Goal: Task Accomplishment & Management: Manage account settings

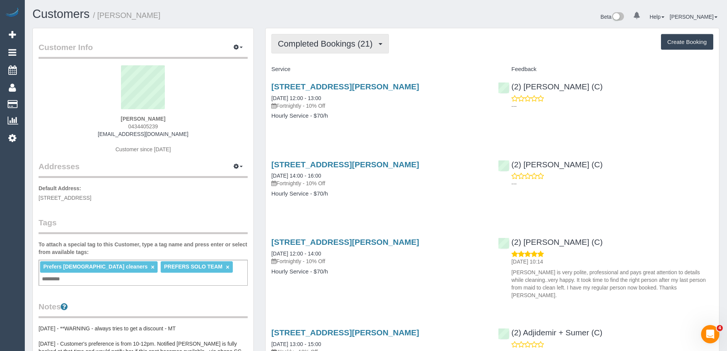
drag, startPoint x: 334, startPoint y: 54, endPoint x: 332, endPoint y: 49, distance: 5.1
click at [331, 46] on span "Completed Bookings (21)" at bounding box center [327, 44] width 98 height 10
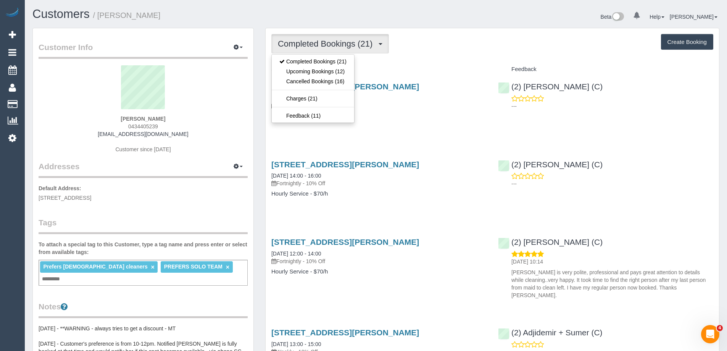
click at [450, 72] on h4 "Service" at bounding box center [378, 69] width 215 height 6
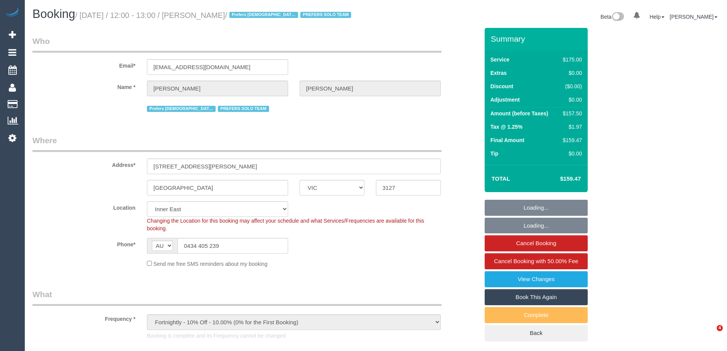
select select "VIC"
select select "number:28"
select select "number:14"
select select "number:19"
select select "number:25"
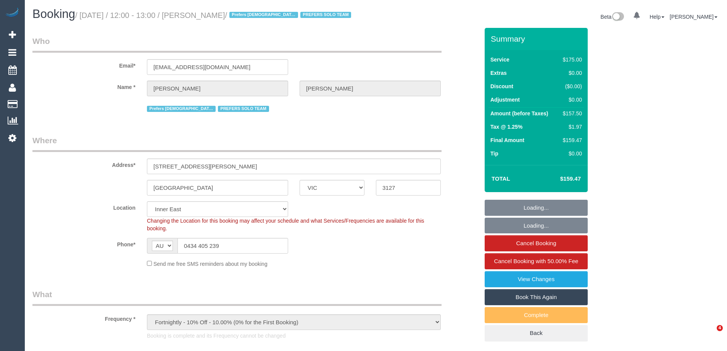
select select "number:35"
select select "number:11"
select select "string:stripe-pm_1RJibq2GScqysDRVP1k7kopt"
select select "150"
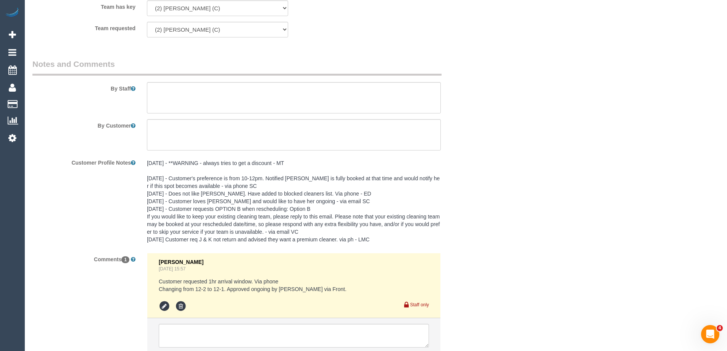
scroll to position [1336, 0]
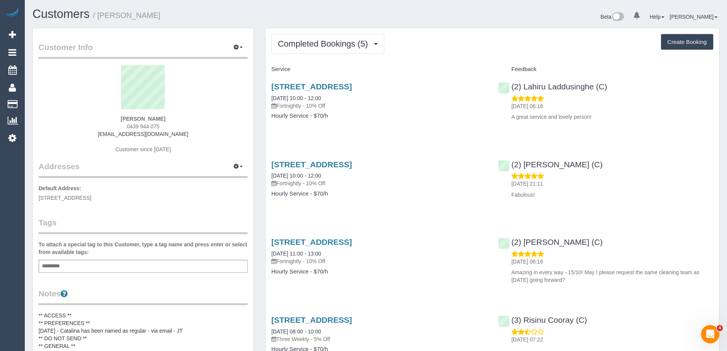
click at [375, 108] on p "Fortnightly - 10% Off" at bounding box center [378, 106] width 215 height 8
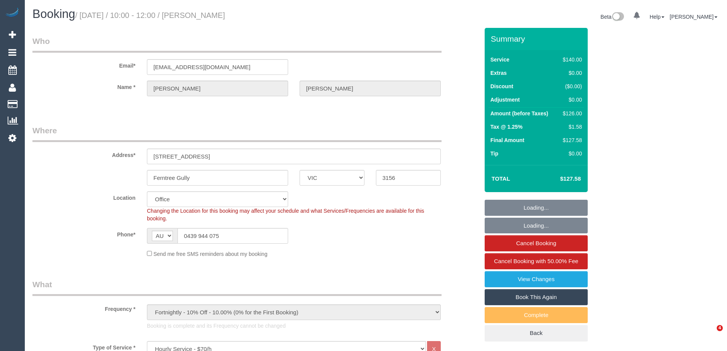
select select "VIC"
select select "string:stripe-pm_1RIom32GScqysDRVNV53K3AF"
select select "number:27"
select select "number:14"
select select "number:19"
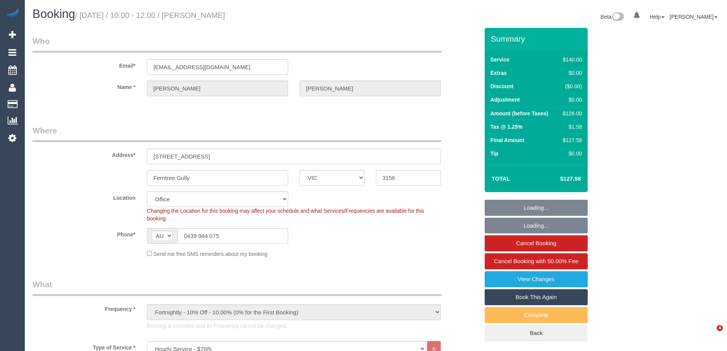
select select "number:25"
select select "number:34"
select select "number:26"
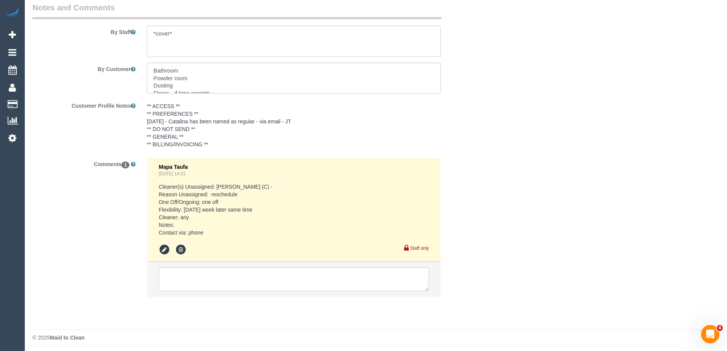
scroll to position [1326, 0]
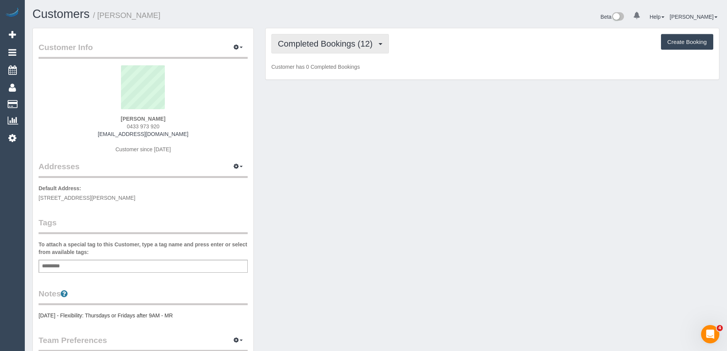
click at [306, 41] on span "Completed Bookings (12)" at bounding box center [327, 44] width 98 height 10
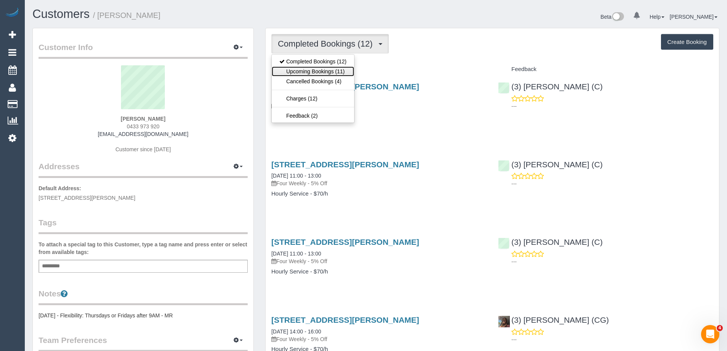
click at [319, 69] on link "Upcoming Bookings (11)" at bounding box center [313, 71] width 82 height 10
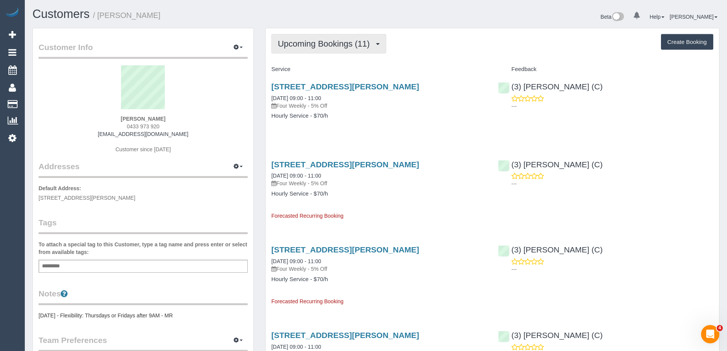
click at [318, 44] on span "Upcoming Bookings (11)" at bounding box center [326, 44] width 96 height 10
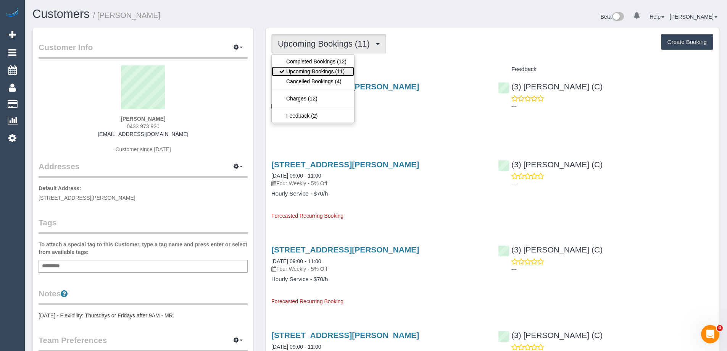
click at [321, 68] on link "Upcoming Bookings (11)" at bounding box center [313, 71] width 82 height 10
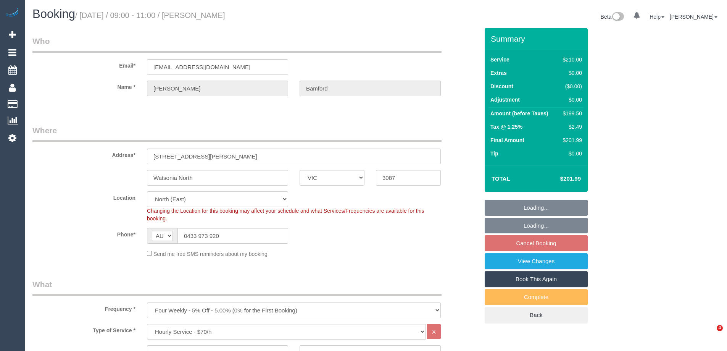
select select "VIC"
select select "180"
select select "number:28"
select select "number:14"
select select "number:19"
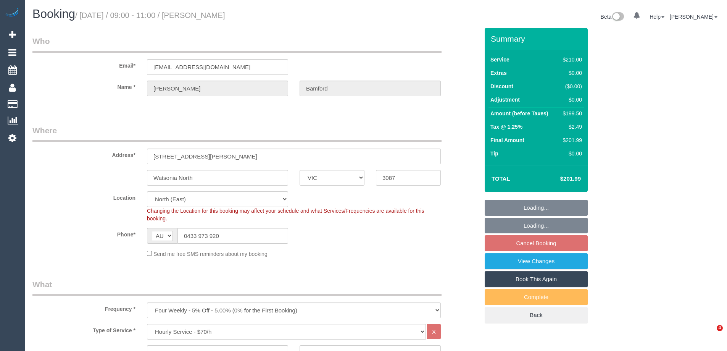
select select "number:36"
select select "number:33"
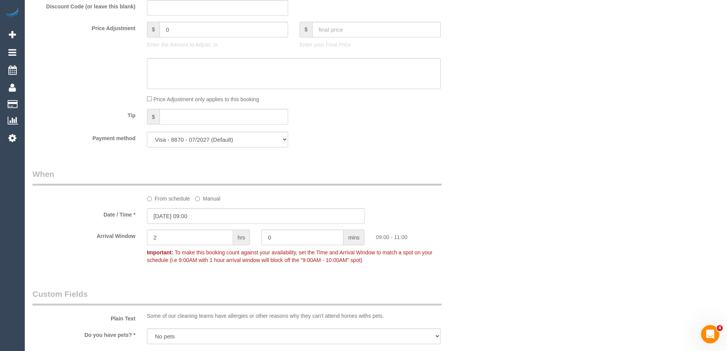
scroll to position [687, 0]
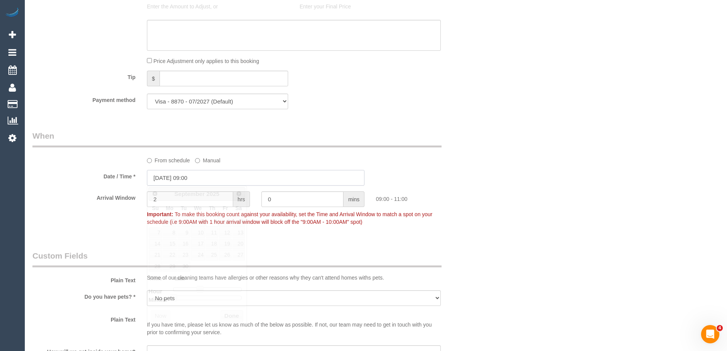
click at [155, 173] on input "04/09/2025 09:00" at bounding box center [256, 178] width 218 height 16
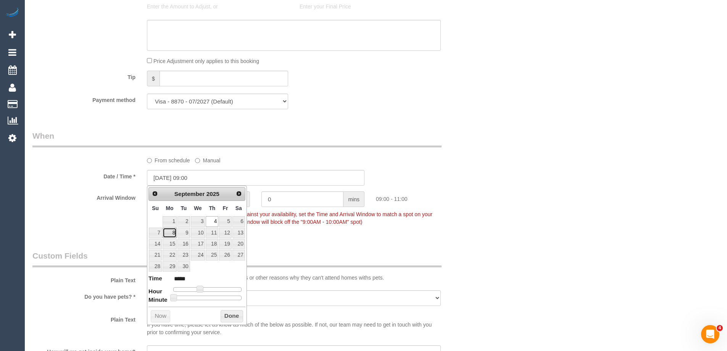
click at [172, 233] on link "8" at bounding box center [170, 232] width 14 height 10
type input "08/09/2025 09:00"
click at [231, 315] on button "Done" at bounding box center [232, 316] width 23 height 12
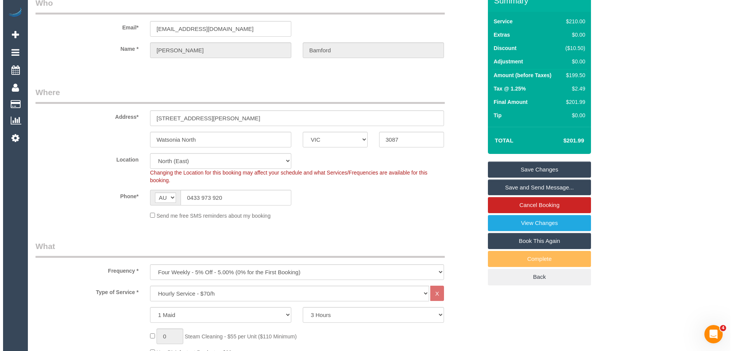
scroll to position [0, 0]
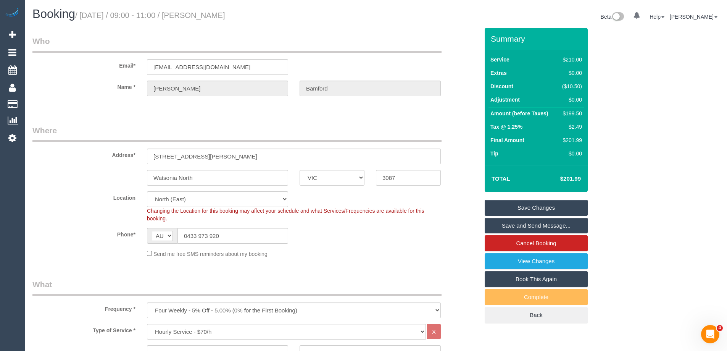
click at [508, 225] on link "Save and Send Message..." at bounding box center [536, 226] width 103 height 16
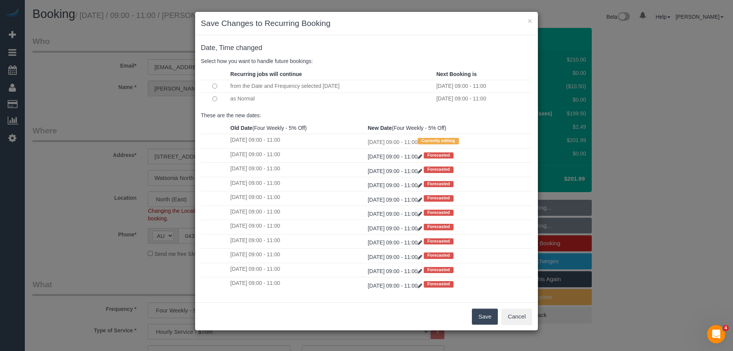
click at [483, 320] on button "Save" at bounding box center [485, 316] width 26 height 16
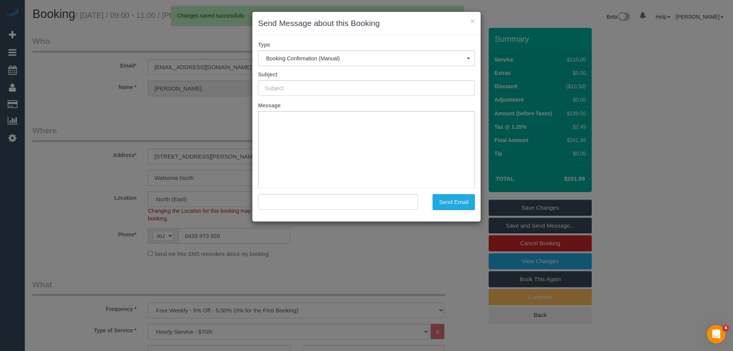
type input "Booking Confirmed"
type input ""Kristy Bamford" <kristybamford@icloud.com>"
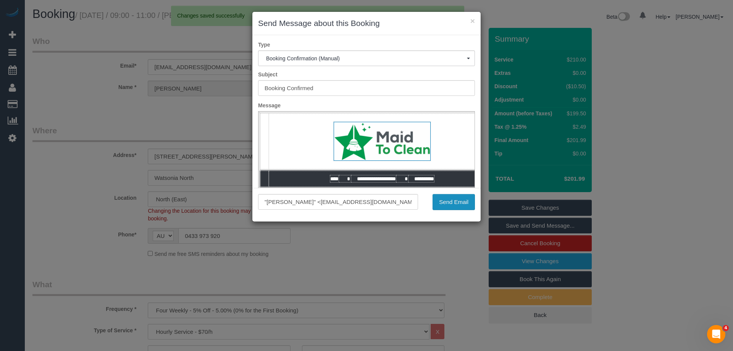
click at [443, 203] on button "Send Email" at bounding box center [453, 202] width 42 height 16
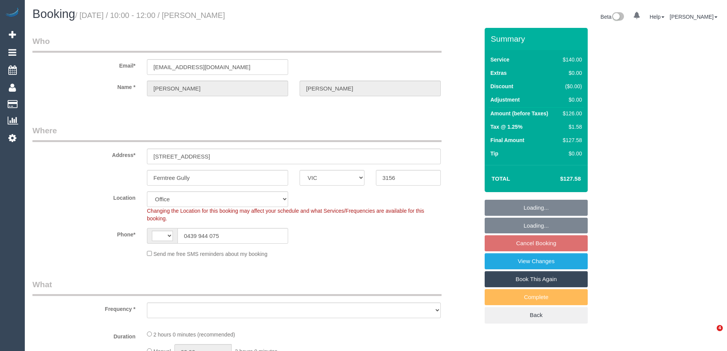
select select "VIC"
select select "string:stripe-pm_1RIom32GScqysDRVNV53K3AF"
select select "string:AU"
select select "object:845"
select select "number:27"
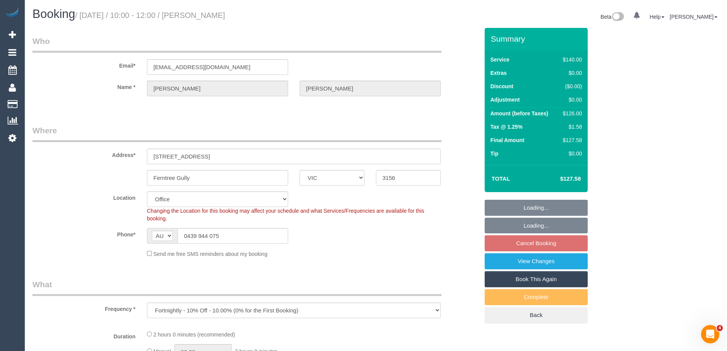
select select "number:14"
select select "number:19"
select select "number:25"
select select "number:34"
select select "number:26"
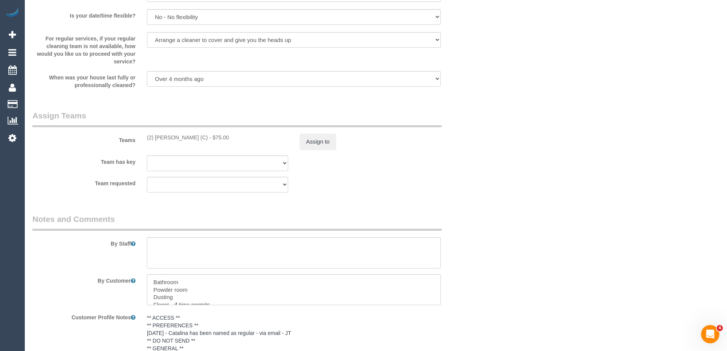
scroll to position [1178, 0]
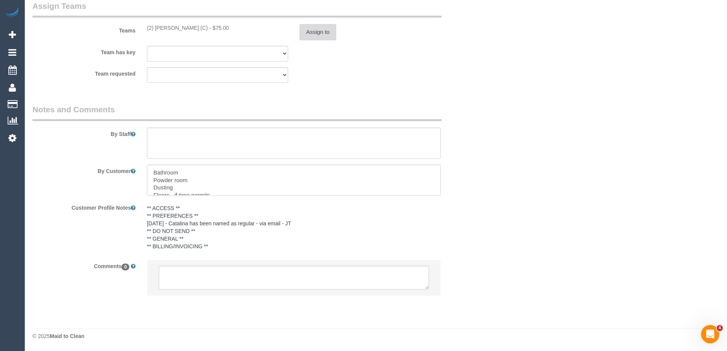
click at [312, 31] on button "Assign to" at bounding box center [318, 32] width 37 height 16
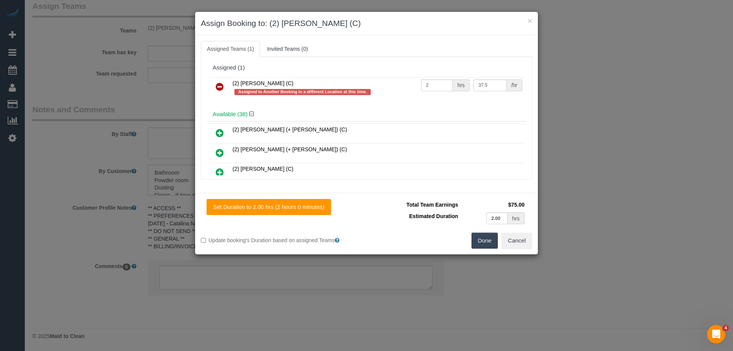
click at [219, 85] on icon at bounding box center [220, 86] width 8 height 9
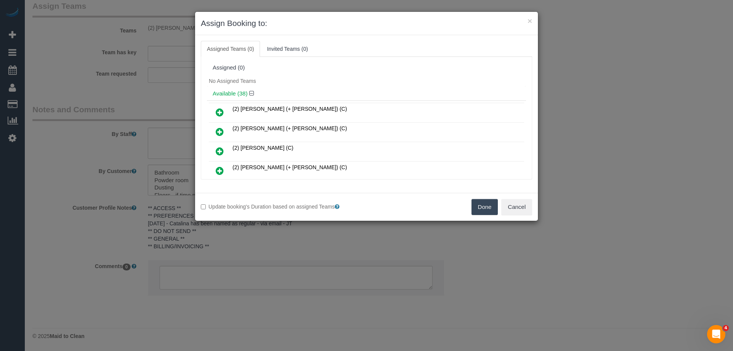
drag, startPoint x: 467, startPoint y: 209, endPoint x: 483, endPoint y: 204, distance: 17.1
click at [467, 209] on div "Done Cancel" at bounding box center [451, 207] width 171 height 16
click at [484, 204] on button "Done" at bounding box center [484, 207] width 27 height 16
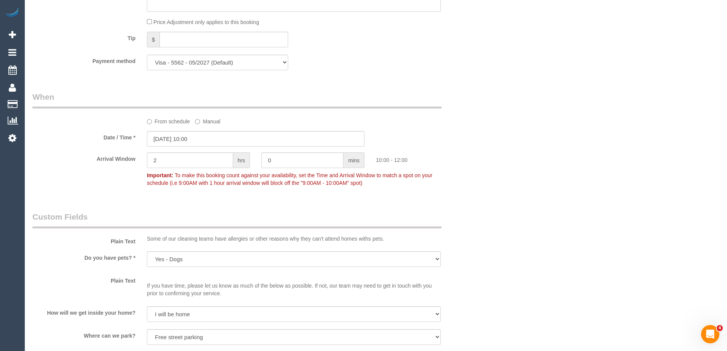
scroll to position [0, 0]
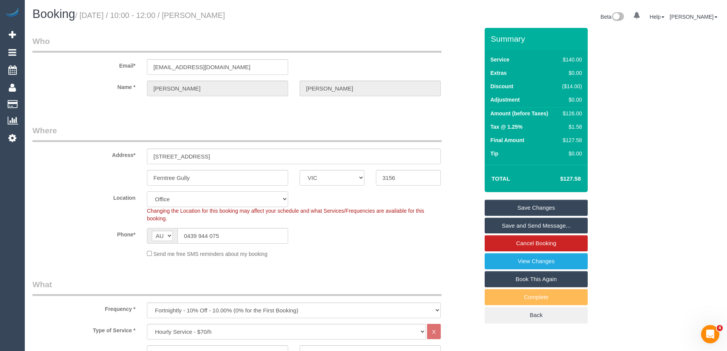
click at [164, 200] on select "Office [GEOGRAPHIC_DATA] (North) East (South) [GEOGRAPHIC_DATA] (East) [GEOGRAP…" at bounding box center [217, 199] width 141 height 16
select select "48"
click at [147, 191] on select "Office City East (North) East (South) Inner East Inner North (East) Inner North…" at bounding box center [217, 199] width 141 height 16
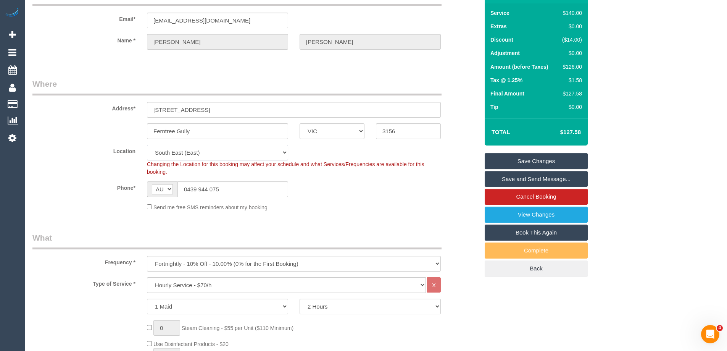
select select "object:7937"
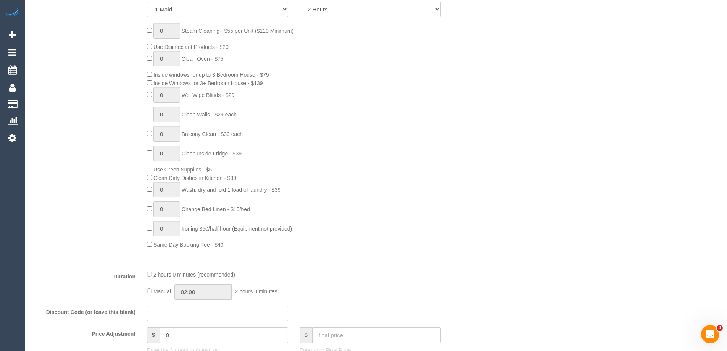
click at [113, 166] on div "0 Steam Cleaning - $55 per Unit ($110 Minimum) Use Disinfectant Products - $20 …" at bounding box center [256, 136] width 458 height 226
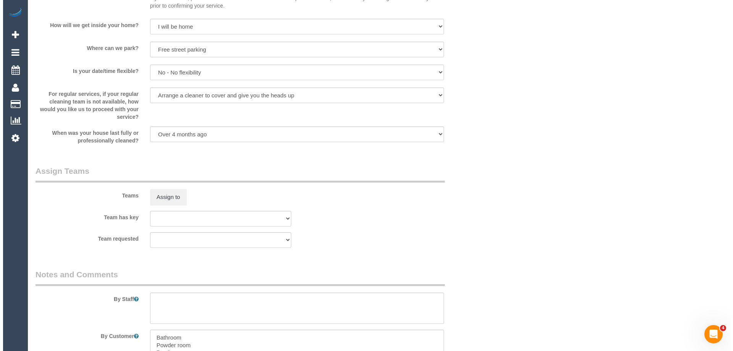
scroll to position [1069, 0]
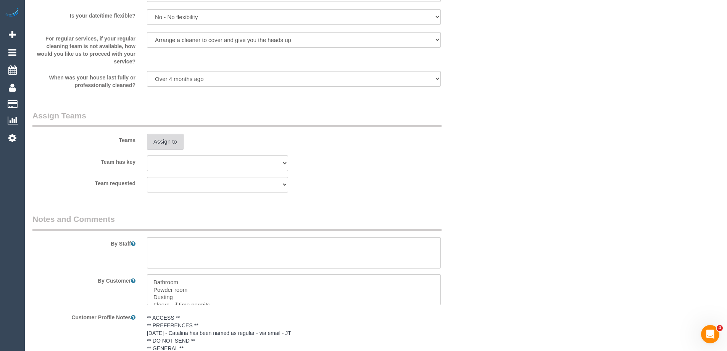
click at [165, 138] on button "Assign to" at bounding box center [165, 142] width 37 height 16
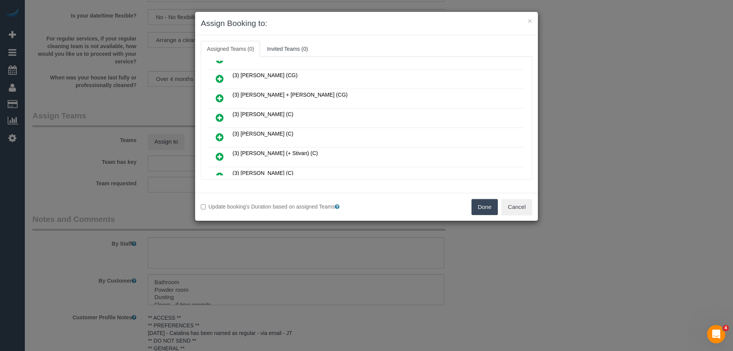
scroll to position [153, 0]
click at [222, 111] on icon at bounding box center [220, 115] width 8 height 9
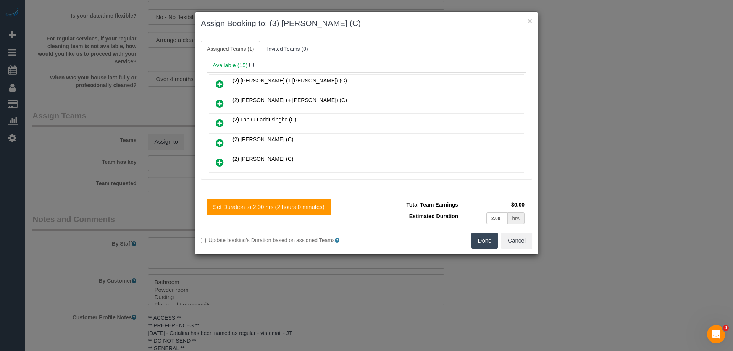
scroll to position [18, 0]
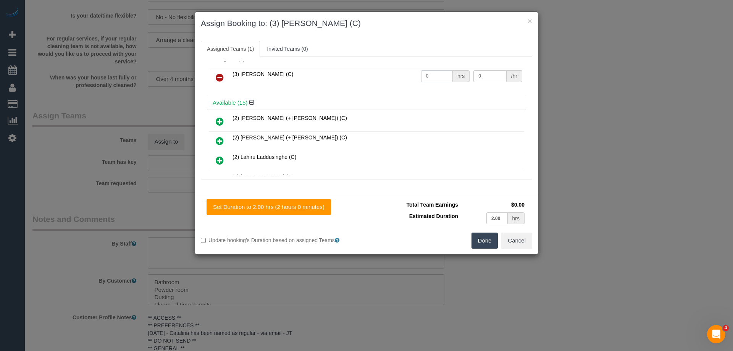
drag, startPoint x: 425, startPoint y: 66, endPoint x: 382, endPoint y: 67, distance: 42.8
click at [382, 67] on div "Assigned (1) (3) Denuwan Lamahewa (C) 0 hrs 0 /hr" at bounding box center [366, 74] width 319 height 44
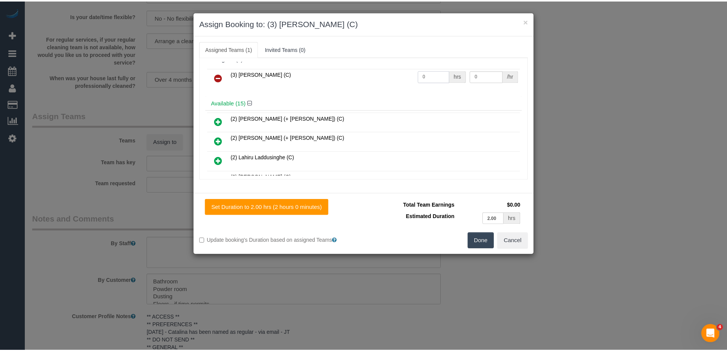
scroll to position [7, 0]
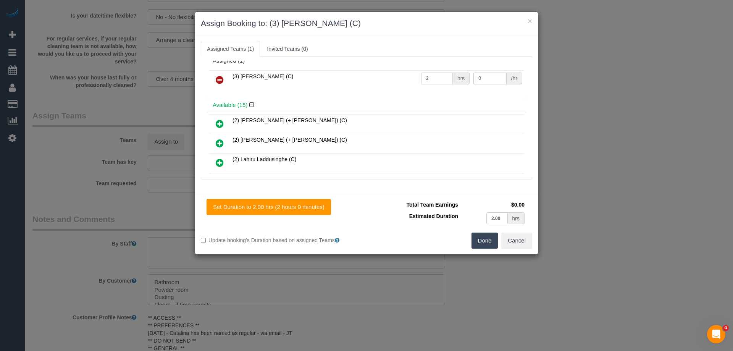
type input "2"
drag, startPoint x: 481, startPoint y: 77, endPoint x: 407, endPoint y: 69, distance: 74.1
click at [408, 69] on div "(3) Denuwan Lamahewa (C) 2 hrs 0 /hr" at bounding box center [366, 83] width 319 height 30
type input "35"
drag, startPoint x: 485, startPoint y: 237, endPoint x: 473, endPoint y: 235, distance: 12.0
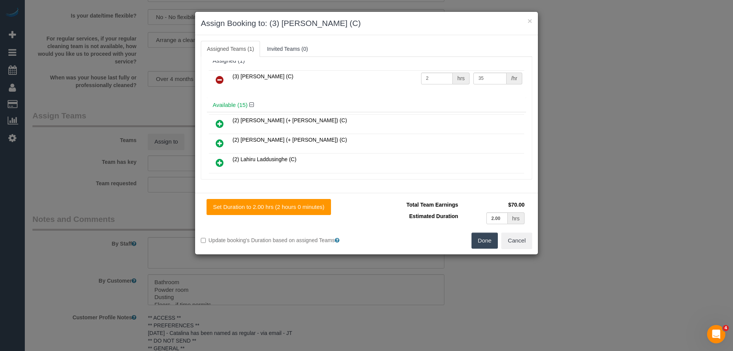
click at [485, 237] on button "Done" at bounding box center [484, 240] width 27 height 16
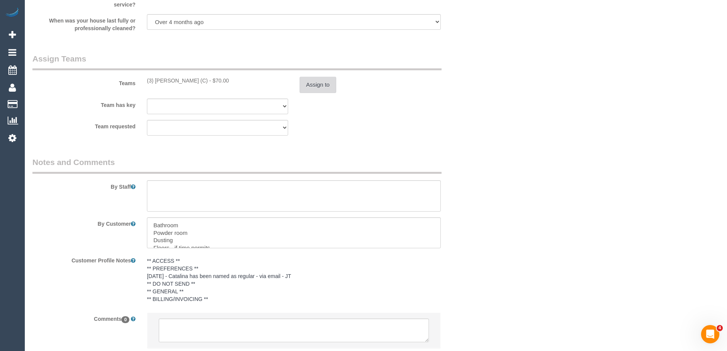
scroll to position [1178, 0]
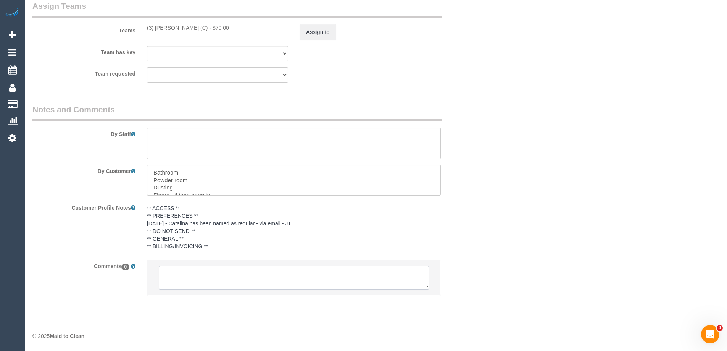
click at [192, 277] on textarea at bounding box center [294, 278] width 270 height 24
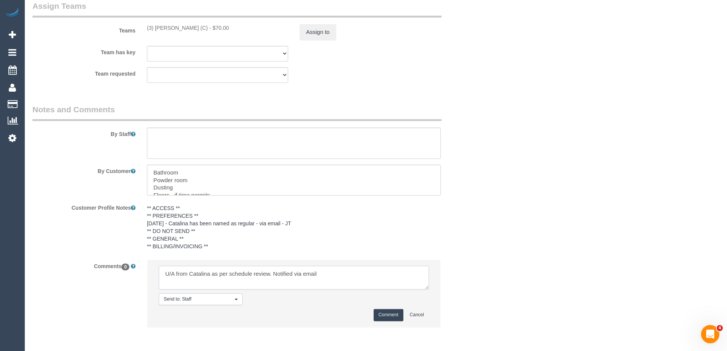
type textarea "U/A from Catalina as per schedule review. Notified via email"
click at [383, 313] on button "Comment" at bounding box center [389, 315] width 30 height 12
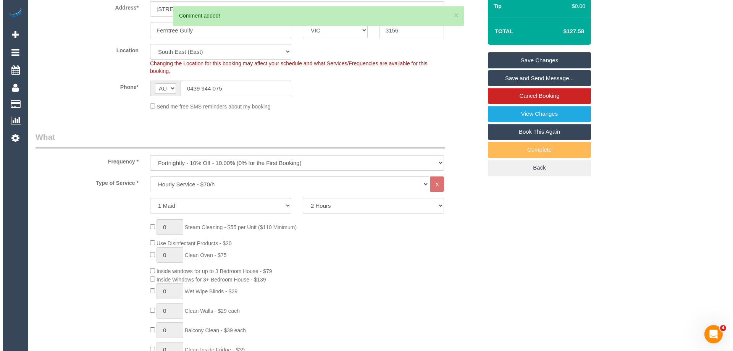
scroll to position [0, 0]
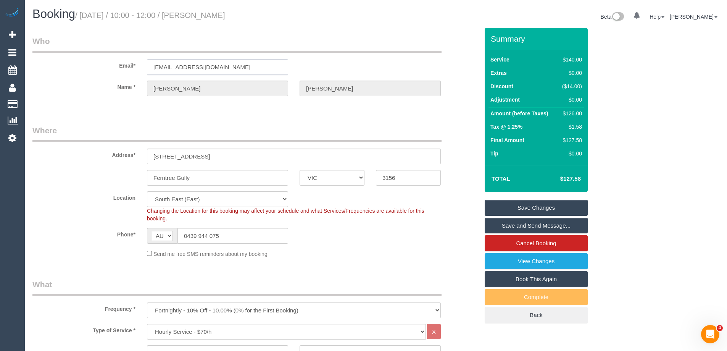
drag, startPoint x: 227, startPoint y: 68, endPoint x: 91, endPoint y: 66, distance: 135.5
click at [91, 66] on div "Email* shelbyyates@hotmail.com" at bounding box center [256, 54] width 458 height 39
drag, startPoint x: 266, startPoint y: 16, endPoint x: 211, endPoint y: 14, distance: 55.0
click at [211, 14] on h1 "Booking / September 01, 2025 / 10:00 - 12:00 / Michelle Yates" at bounding box center [201, 14] width 338 height 13
copy small "Michelle Yates"
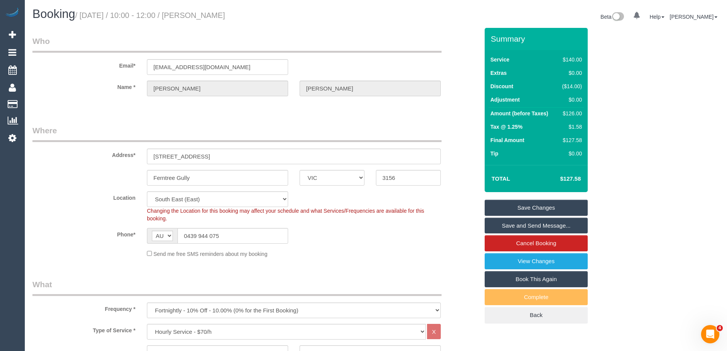
click at [514, 206] on link "Save Changes" at bounding box center [536, 208] width 103 height 16
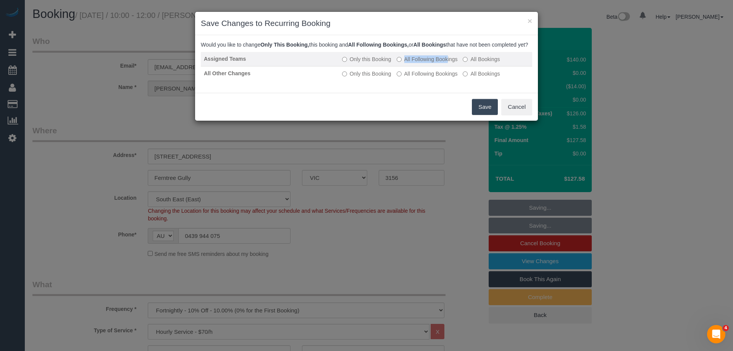
click at [407, 63] on label "All Following Bookings" at bounding box center [427, 59] width 61 height 8
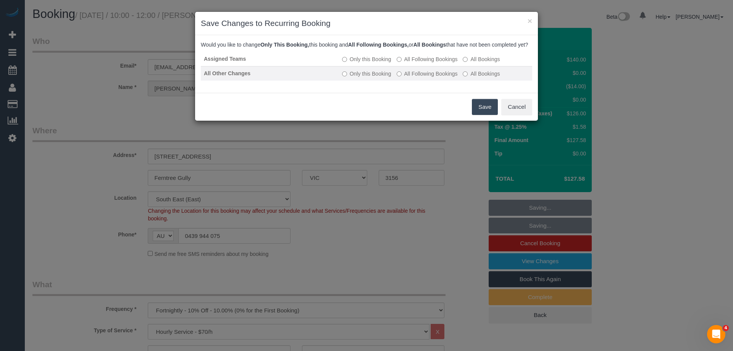
click at [407, 77] on label "All Following Bookings" at bounding box center [427, 74] width 61 height 8
click at [483, 114] on button "Save" at bounding box center [485, 107] width 26 height 16
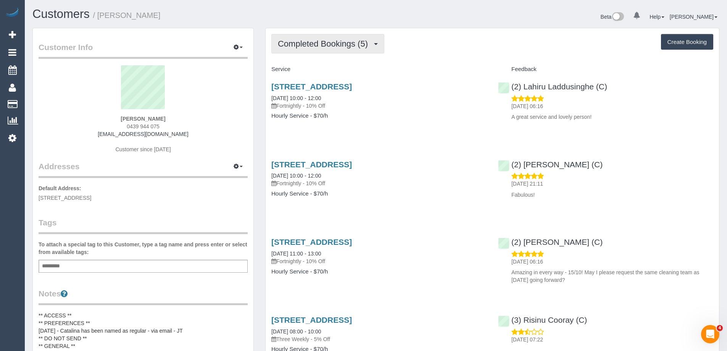
click at [327, 45] on span "Completed Bookings (5)" at bounding box center [325, 44] width 94 height 10
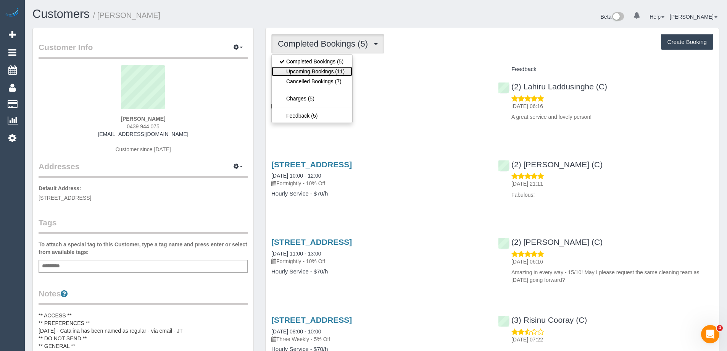
click at [321, 72] on link "Upcoming Bookings (11)" at bounding box center [312, 71] width 81 height 10
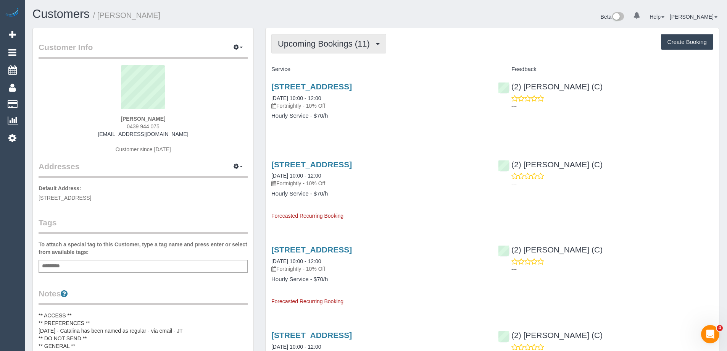
click at [309, 45] on span "Upcoming Bookings (11)" at bounding box center [326, 44] width 96 height 10
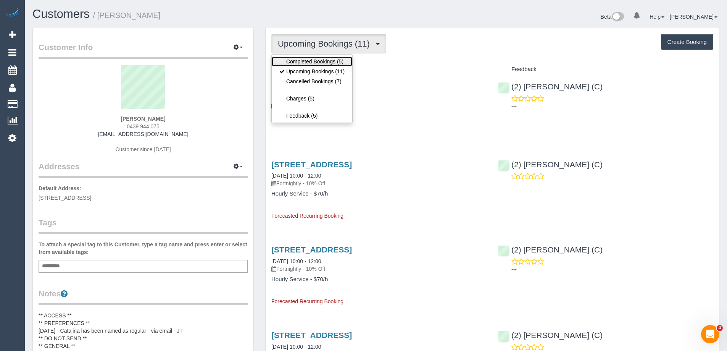
click at [307, 58] on link "Completed Bookings (5)" at bounding box center [312, 61] width 81 height 10
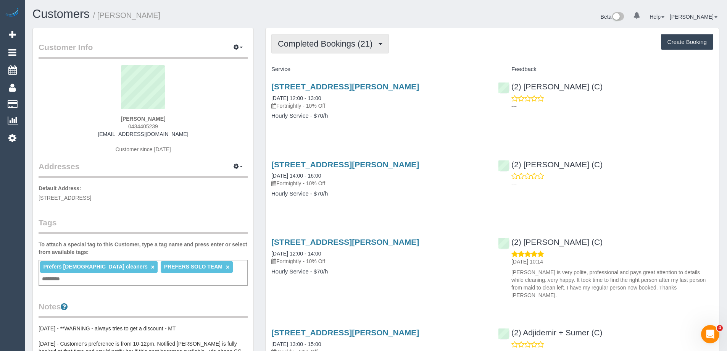
click at [323, 40] on span "Completed Bookings (21)" at bounding box center [327, 44] width 98 height 10
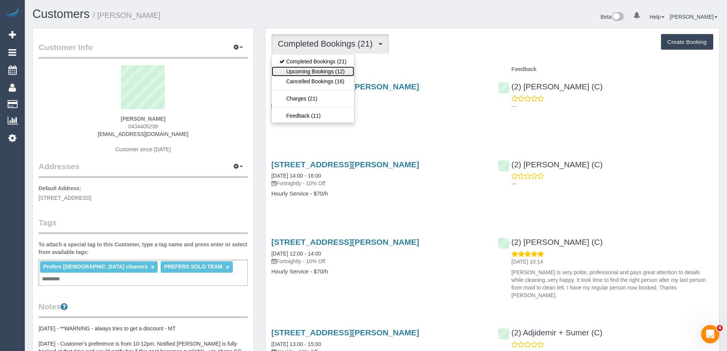
click at [327, 68] on link "Upcoming Bookings (12)" at bounding box center [313, 71] width 82 height 10
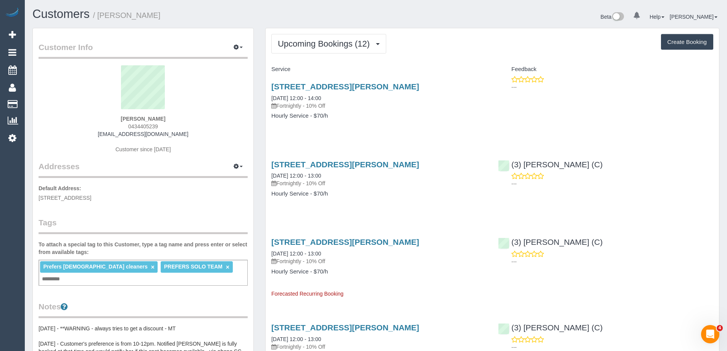
click at [361, 122] on div "24 Charles Street, Surrey Hills, VIC 3127 22/08/2025 12:00 - 14:00 Fortnightly …" at bounding box center [379, 105] width 227 height 59
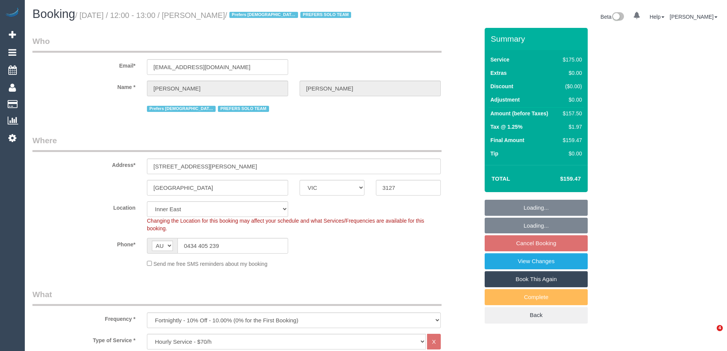
select select "VIC"
select select "150"
select select "number:28"
select select "number:14"
select select "number:19"
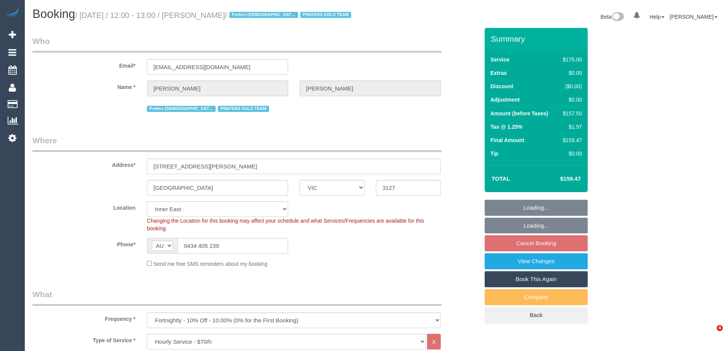
select select "number:25"
select select "number:35"
select select "number:11"
select select "object:1482"
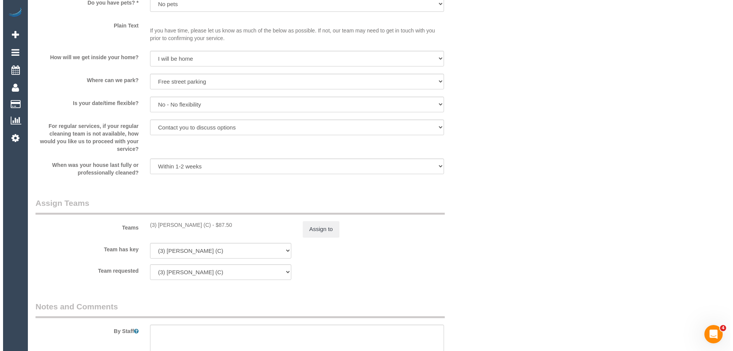
scroll to position [1069, 0]
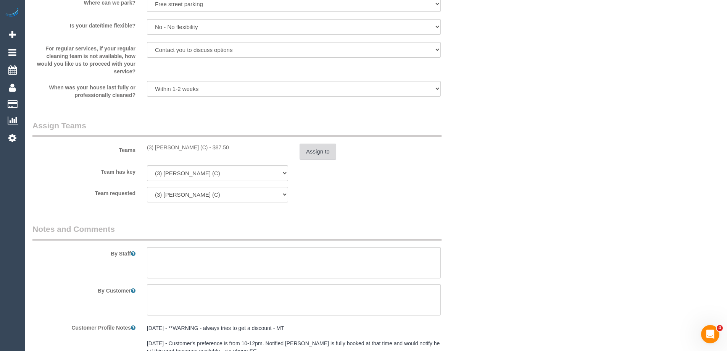
click at [319, 158] on button "Assign to" at bounding box center [318, 152] width 37 height 16
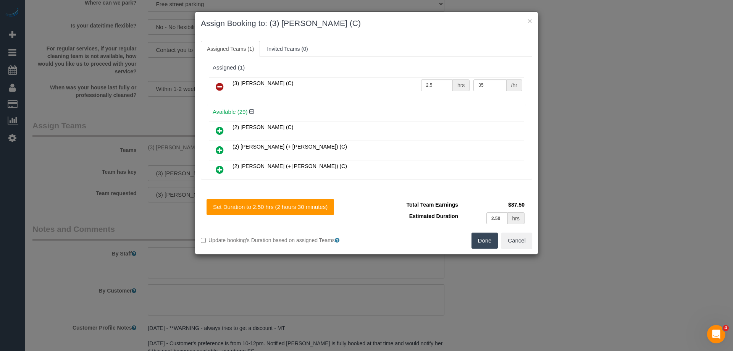
click at [220, 83] on icon at bounding box center [220, 86] width 8 height 9
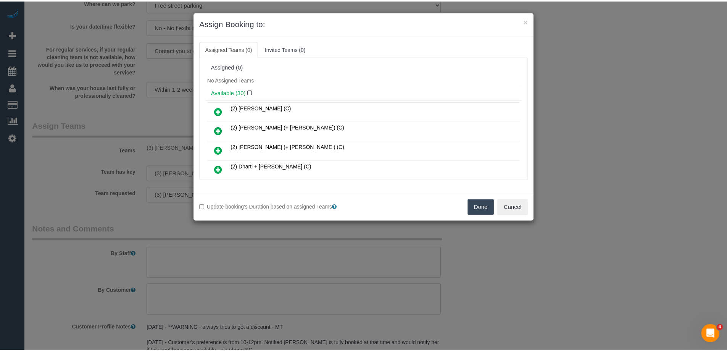
scroll to position [0, 0]
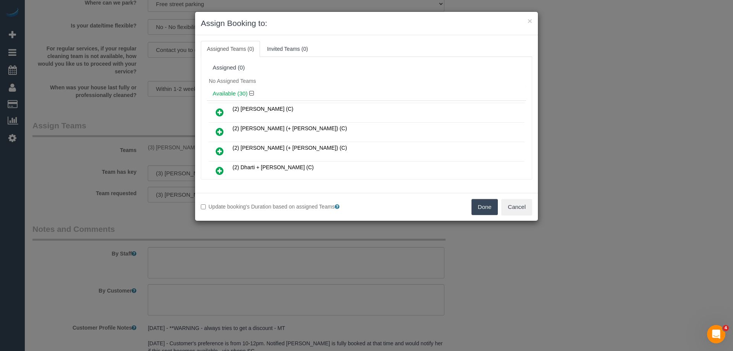
click at [219, 110] on icon at bounding box center [220, 112] width 8 height 9
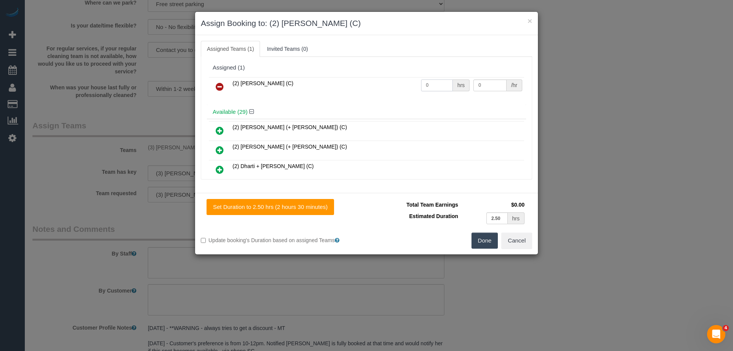
drag, startPoint x: 428, startPoint y: 85, endPoint x: 377, endPoint y: 78, distance: 51.3
click at [377, 78] on tr "(2) Catalina Fabro (C) 0 hrs 0 /hr" at bounding box center [366, 86] width 315 height 19
type input "2.5"
drag, startPoint x: 487, startPoint y: 84, endPoint x: 418, endPoint y: 84, distance: 69.1
click at [432, 84] on tr "(2) Catalina Fabro (C) 2.5 hrs 0 /hr" at bounding box center [366, 86] width 315 height 19
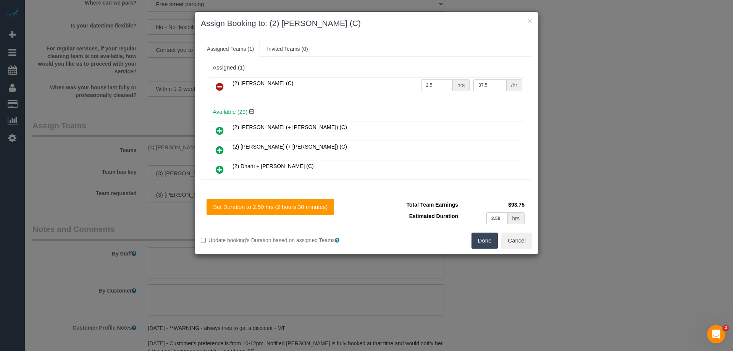
type input "37.5"
click at [484, 239] on button "Done" at bounding box center [484, 240] width 27 height 16
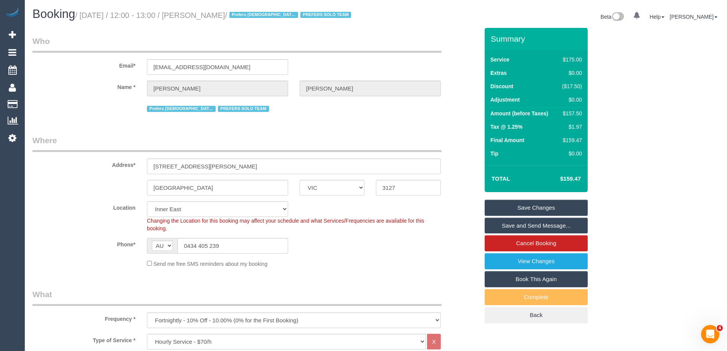
drag, startPoint x: 261, startPoint y: 16, endPoint x: 212, endPoint y: 14, distance: 48.9
click at [212, 14] on small "/ September 15, 2025 / 12:00 - 13:00 / Surbhi Sharma / Prefers Female cleaners …" at bounding box center [214, 15] width 278 height 8
copy small "Surbhi Sharma"
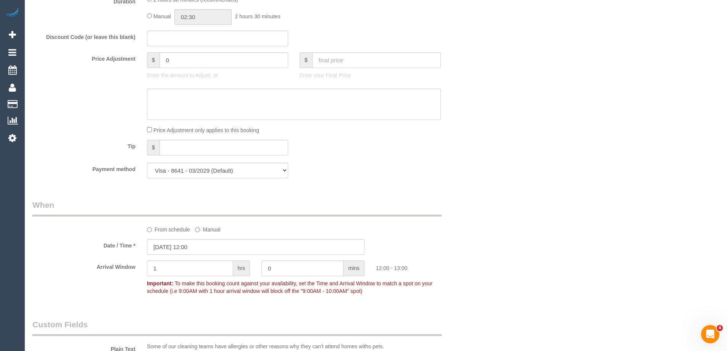
scroll to position [1301, 0]
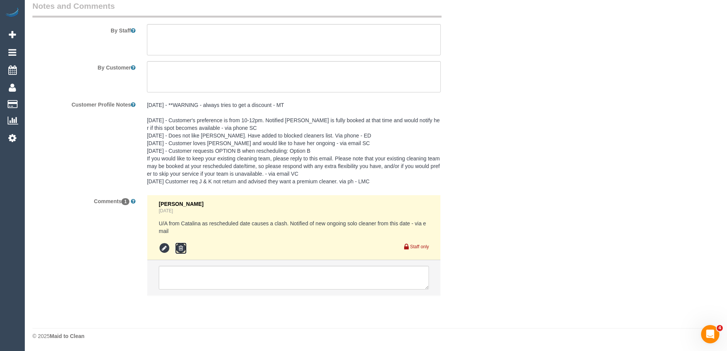
click at [181, 245] on icon at bounding box center [180, 247] width 11 height 11
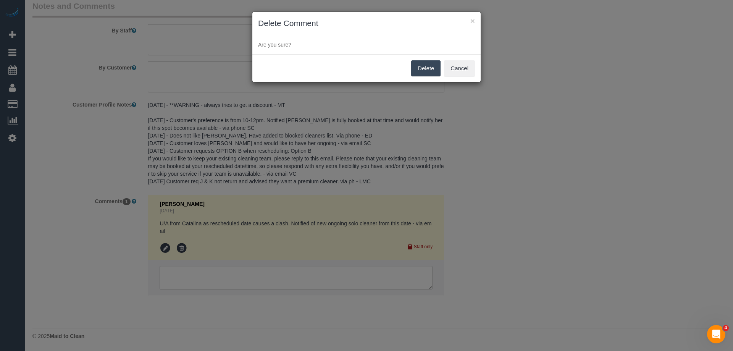
click at [424, 69] on button "Delete" at bounding box center [425, 68] width 29 height 16
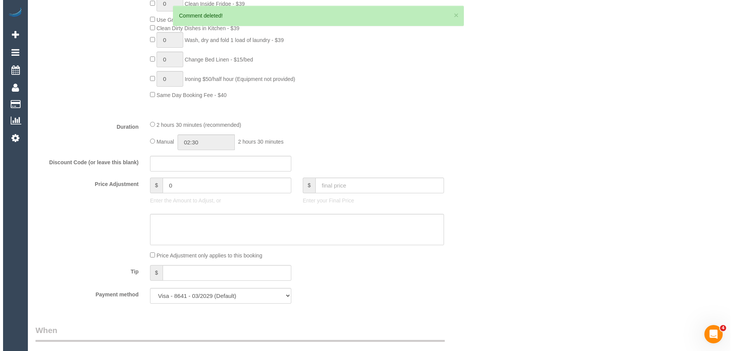
scroll to position [0, 0]
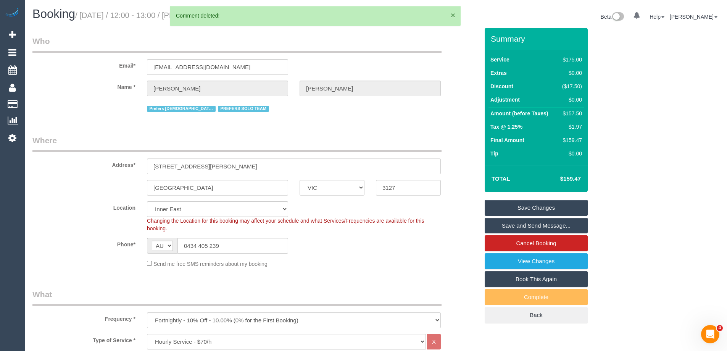
click at [454, 12] on button "×" at bounding box center [453, 15] width 5 height 8
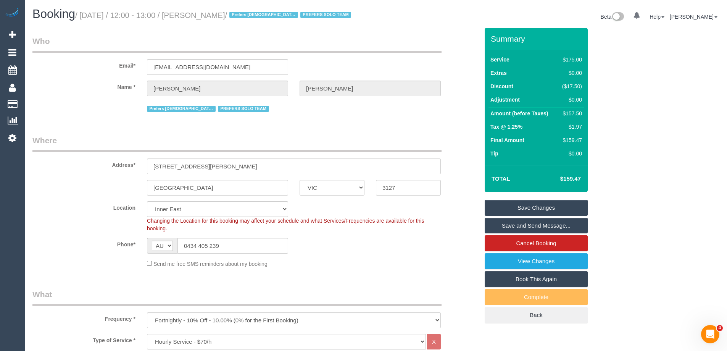
copy small "Surbhi Sharma"
click at [505, 216] on link "Save Changes" at bounding box center [536, 208] width 103 height 16
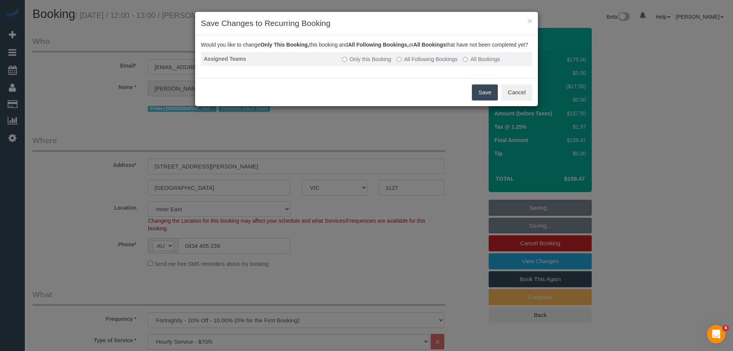
click at [432, 63] on label "All Following Bookings" at bounding box center [427, 59] width 61 height 8
click at [475, 98] on button "Save" at bounding box center [485, 92] width 26 height 16
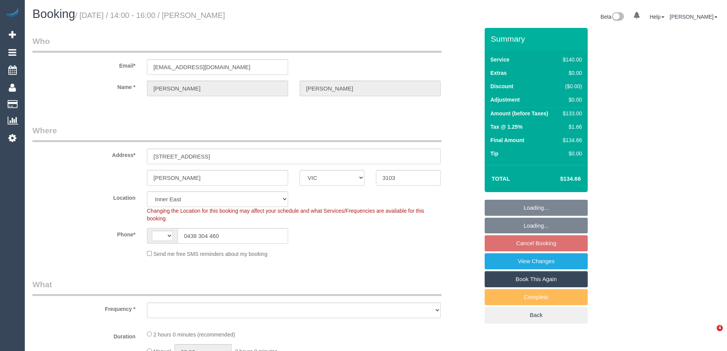
select select "VIC"
select select "string:stripe-pm_1ROA5j2GScqysDRVqjLfyH3n"
select select "number:28"
select select "number:14"
select select "number:19"
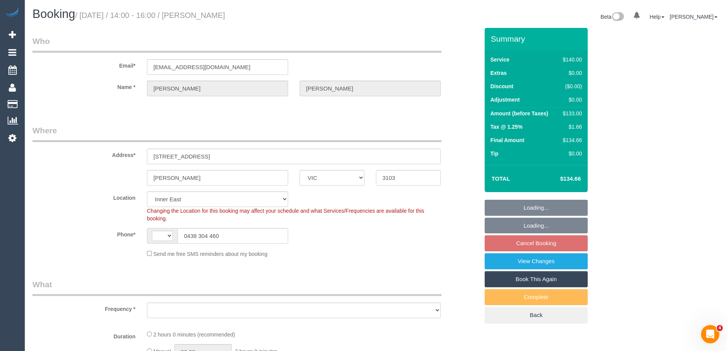
select select "number:22"
select select "number:35"
select select "number:13"
select select "string:AU"
select select "object:1279"
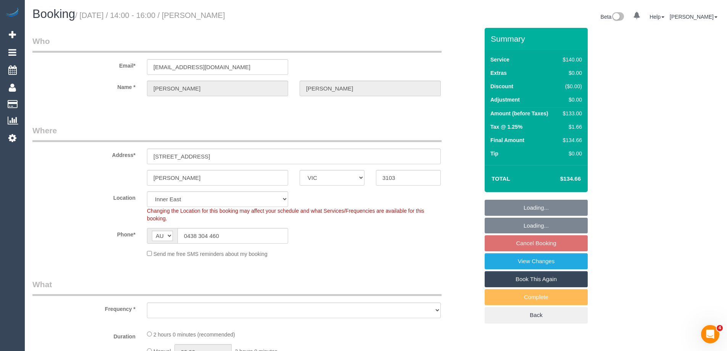
select select "spot1"
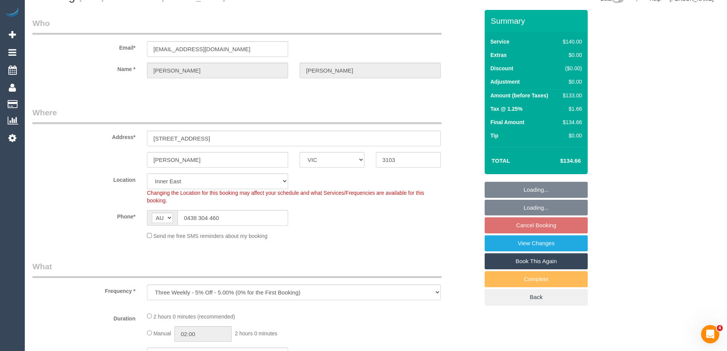
select select "object:1456"
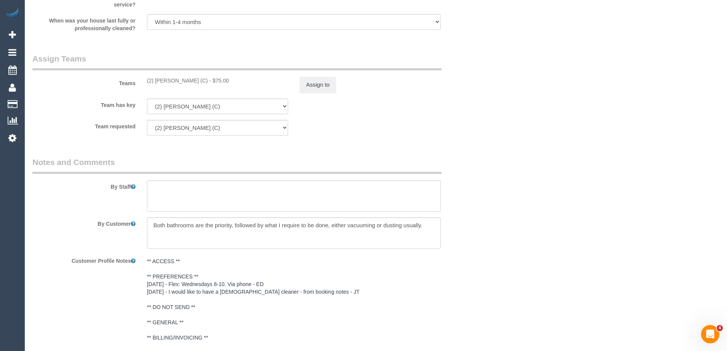
scroll to position [1107, 0]
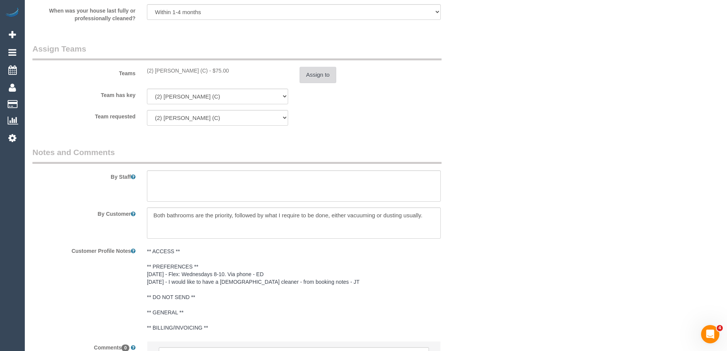
click at [312, 67] on button "Assign to" at bounding box center [318, 75] width 37 height 16
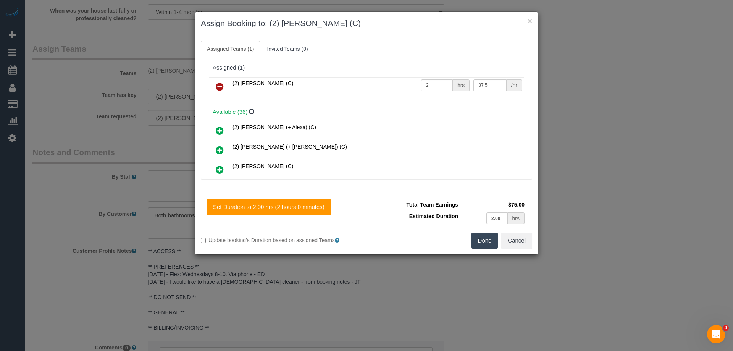
click at [224, 85] on link at bounding box center [220, 86] width 18 height 15
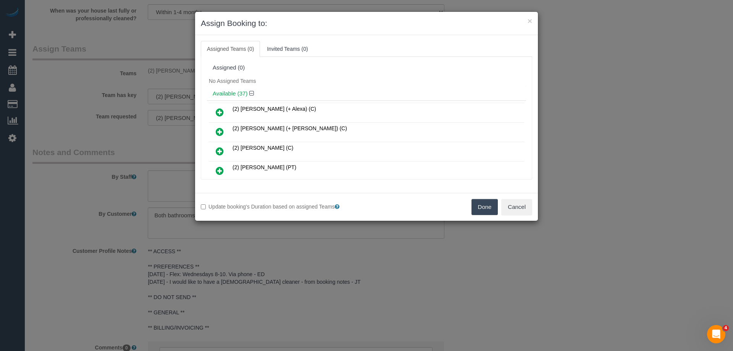
click at [485, 206] on button "Done" at bounding box center [484, 207] width 27 height 16
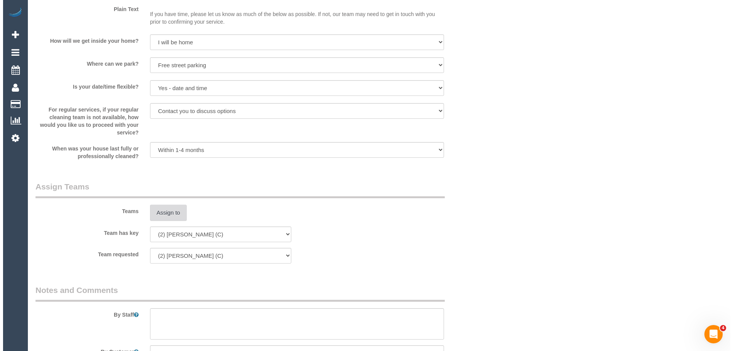
scroll to position [959, 0]
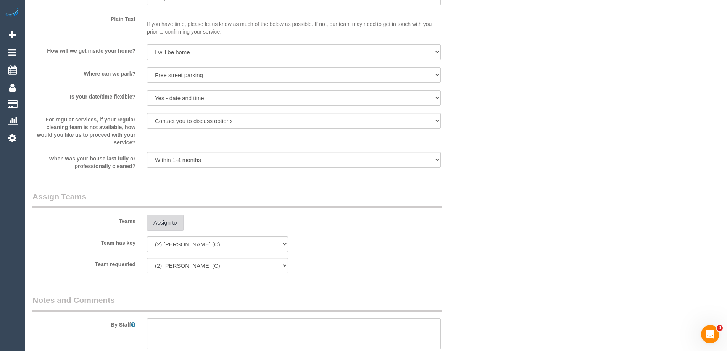
click at [175, 220] on button "Assign to" at bounding box center [165, 223] width 37 height 16
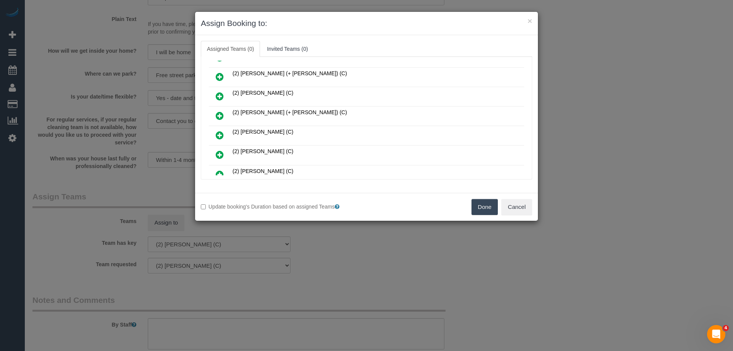
scroll to position [191, 0]
click at [221, 135] on icon at bounding box center [220, 136] width 8 height 9
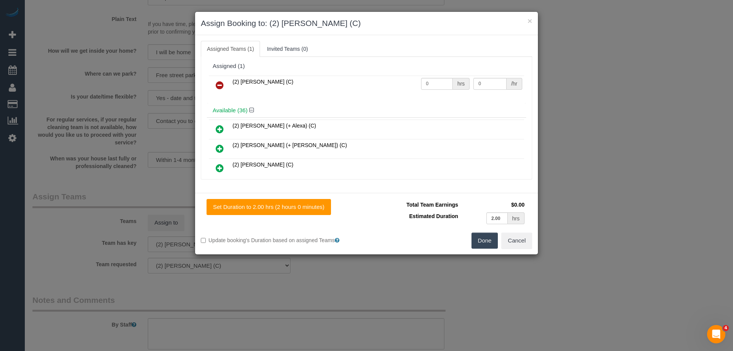
scroll to position [0, 0]
drag, startPoint x: 418, startPoint y: 86, endPoint x: 365, endPoint y: 85, distance: 53.4
click at [365, 85] on tr "(2) Qiyang Bo (C) 0 hrs 0 /hr" at bounding box center [366, 86] width 315 height 19
type input "2"
drag, startPoint x: 486, startPoint y: 85, endPoint x: 415, endPoint y: 83, distance: 70.3
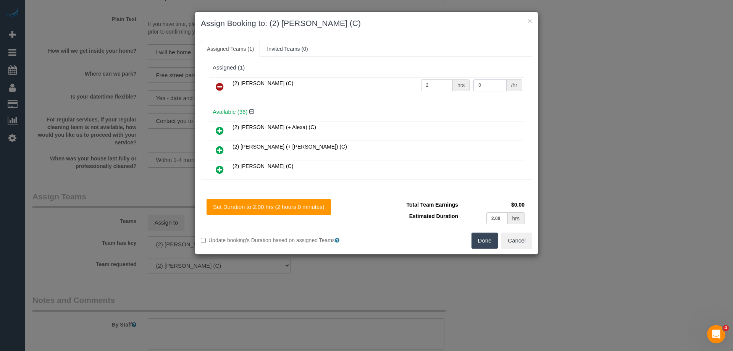
click at [430, 85] on tr "(2) Qiyang Bo (C) 2 hrs 0 /hr" at bounding box center [366, 86] width 315 height 19
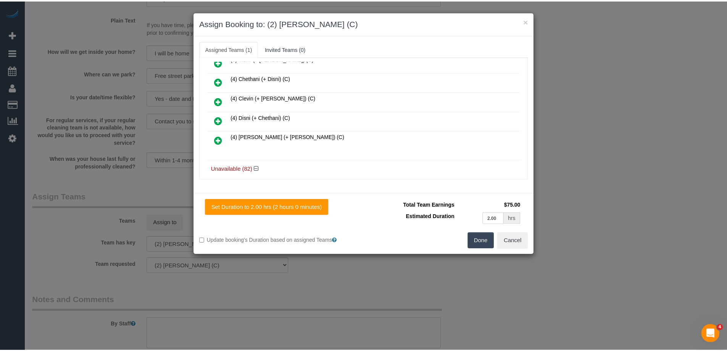
scroll to position [687, 0]
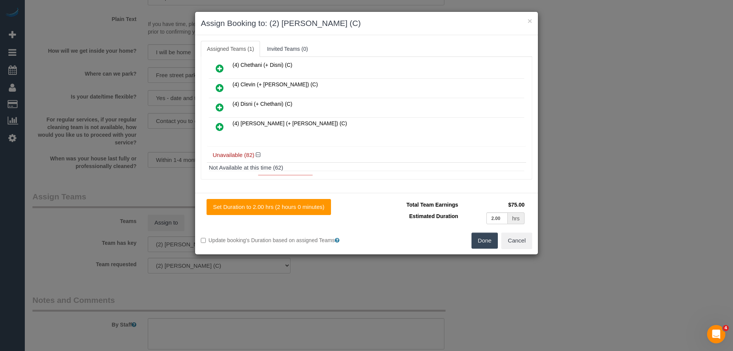
type input "37.5"
click at [479, 247] on button "Done" at bounding box center [484, 240] width 27 height 16
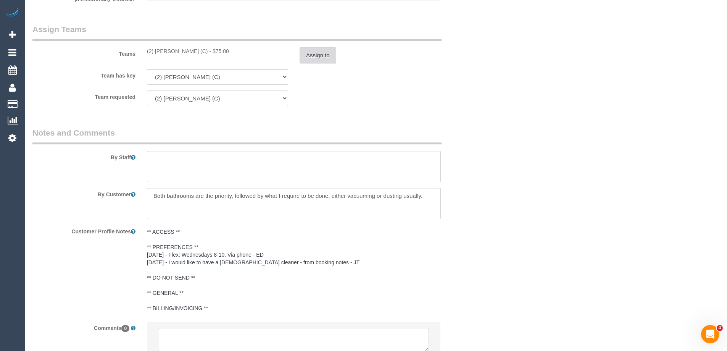
scroll to position [1188, 0]
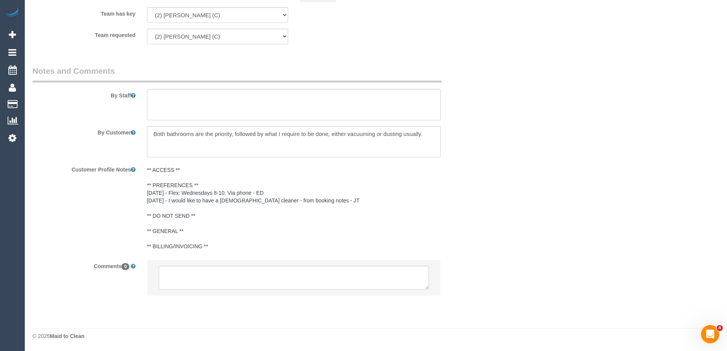
drag, startPoint x: 189, startPoint y: 290, endPoint x: 197, endPoint y: 279, distance: 13.4
click at [190, 290] on li at bounding box center [293, 277] width 293 height 35
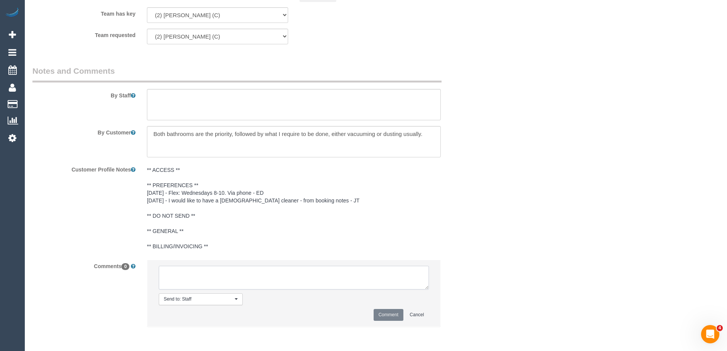
click at [197, 279] on textarea at bounding box center [294, 278] width 270 height 24
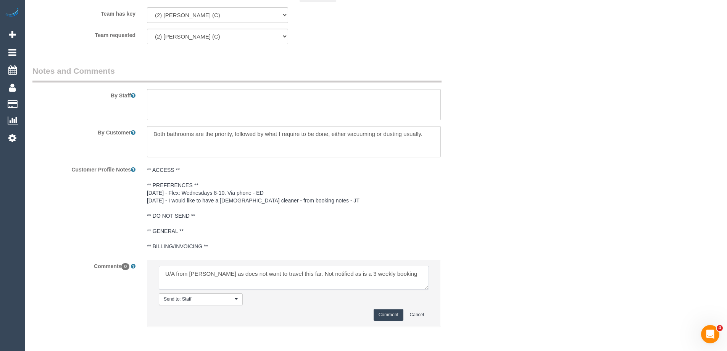
type textarea "U/A from Megan as does not want to travel this far. Not notified as is a 3 week…"
click at [389, 312] on button "Comment" at bounding box center [389, 315] width 30 height 12
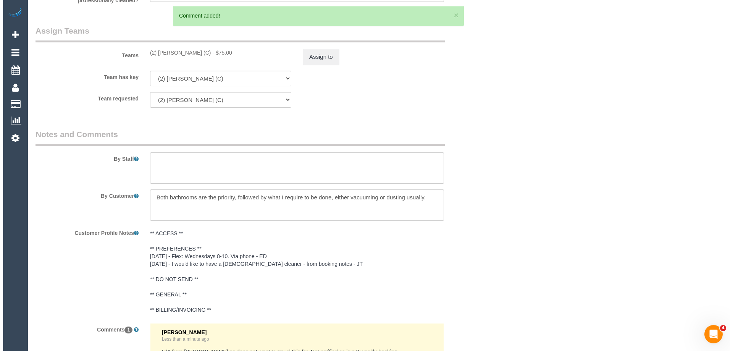
scroll to position [0, 0]
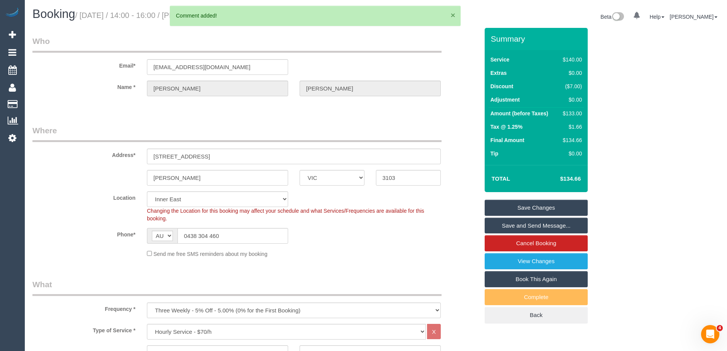
click at [453, 15] on button "×" at bounding box center [453, 15] width 5 height 8
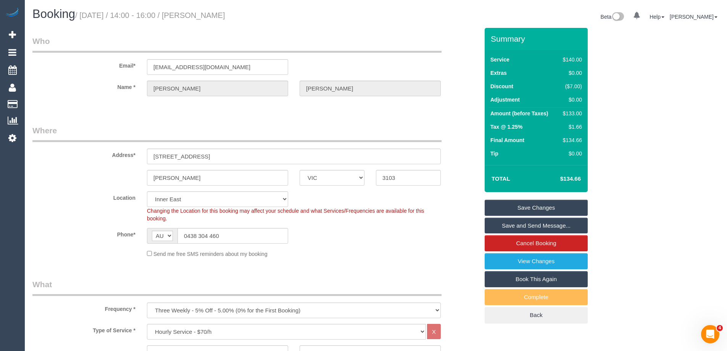
drag, startPoint x: 209, startPoint y: 16, endPoint x: 197, endPoint y: 15, distance: 12.3
click at [197, 15] on h1 "Booking / August 21, 2025 / 14:00 - 16:00 / Mary Morgan" at bounding box center [201, 14] width 338 height 13
copy small "Mary Morgan"
click at [525, 208] on link "Save Changes" at bounding box center [536, 208] width 103 height 16
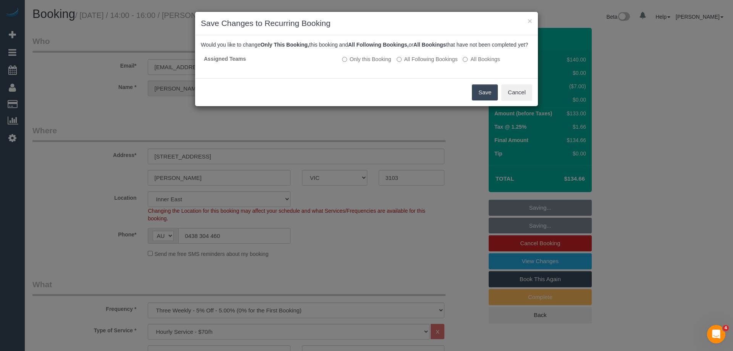
click at [482, 97] on button "Save" at bounding box center [485, 92] width 26 height 16
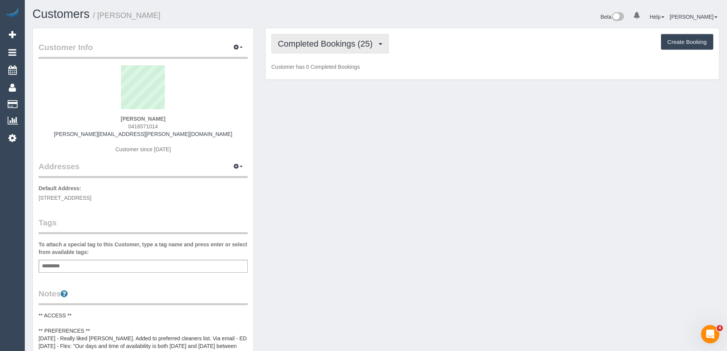
click at [305, 47] on span "Completed Bookings (25)" at bounding box center [327, 44] width 98 height 10
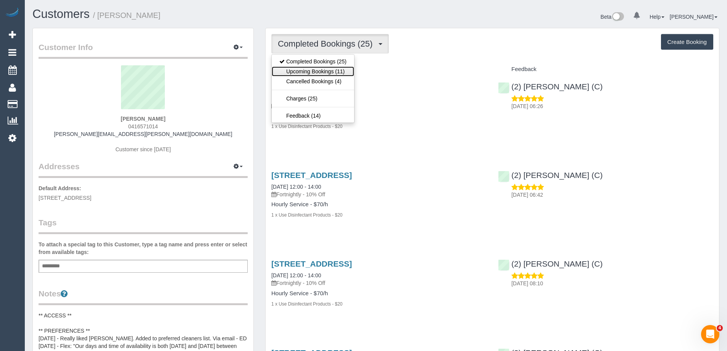
click at [327, 71] on link "Upcoming Bookings (11)" at bounding box center [313, 71] width 82 height 10
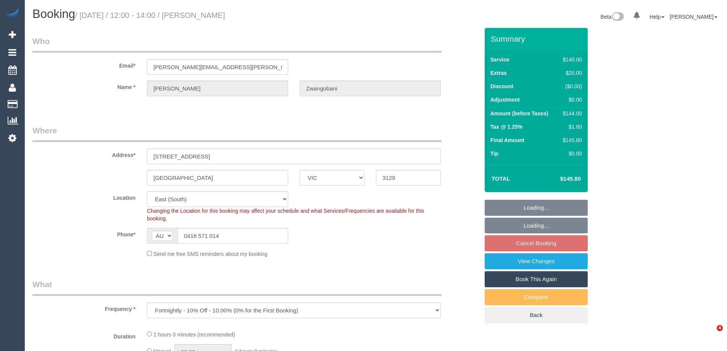
select select "VIC"
select select "object:868"
select select "string:stripe-pm_1PNYJy2GScqysDRVdo5fprWU"
select select "number:28"
select select "number:14"
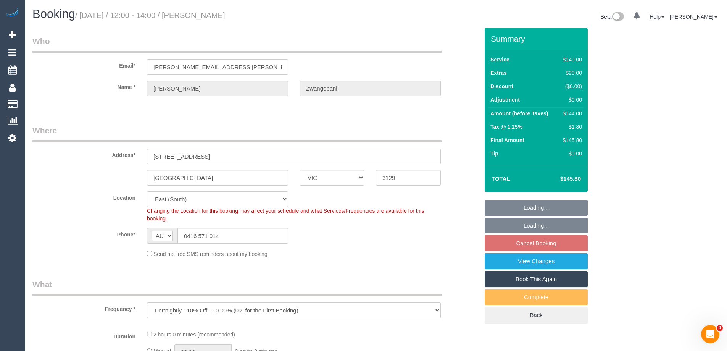
select select "number:19"
select select "number:36"
select select "number:35"
select select "number:11"
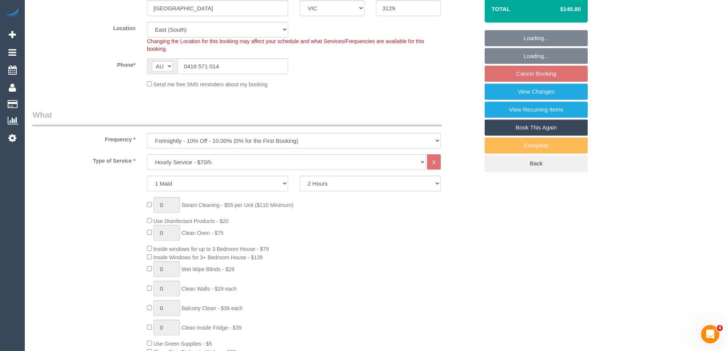
select select "spot4"
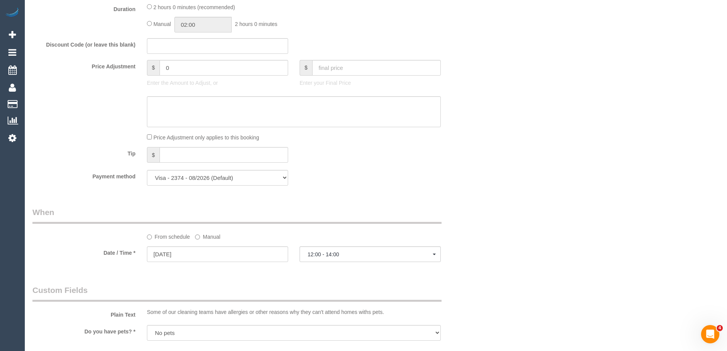
scroll to position [763, 0]
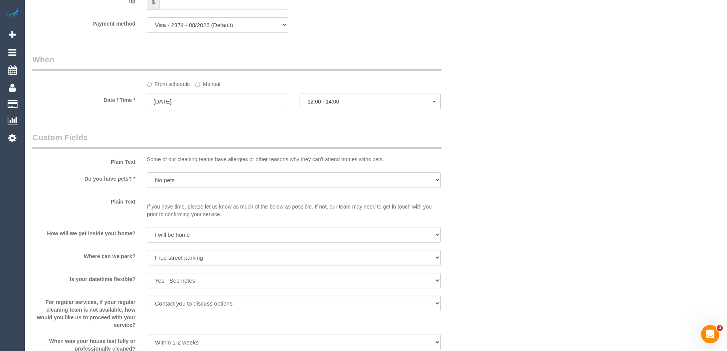
click at [205, 85] on label "Manual" at bounding box center [207, 82] width 25 height 10
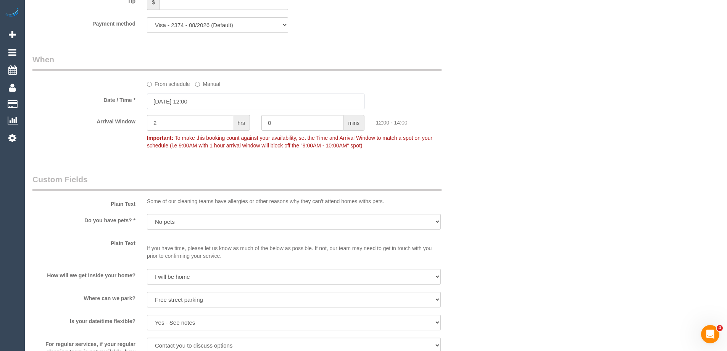
click at [164, 106] on input "28/08/2025 12:00" at bounding box center [256, 102] width 218 height 16
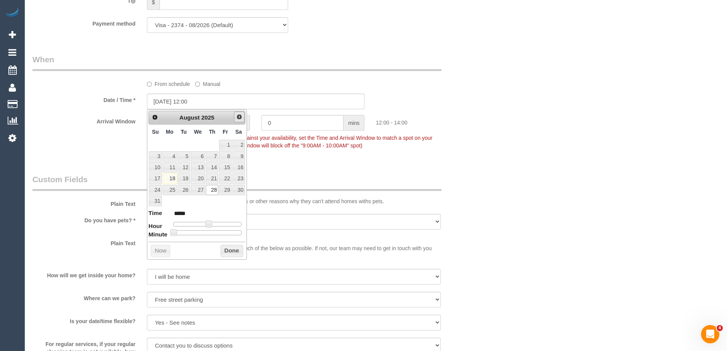
click at [239, 116] on span "Next" at bounding box center [239, 117] width 6 height 6
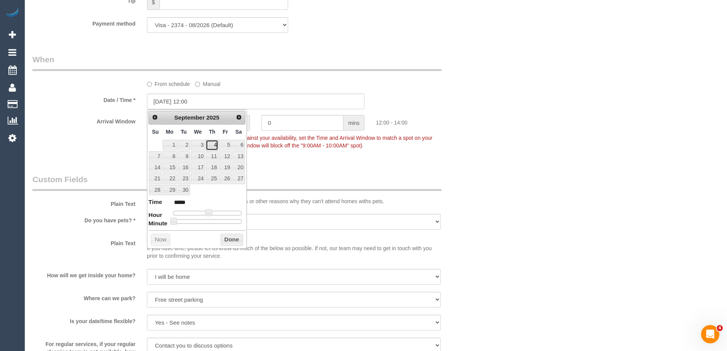
click at [210, 145] on link "4" at bounding box center [212, 145] width 13 height 10
type input "04/09/2025 12:00"
click at [238, 239] on button "Done" at bounding box center [232, 240] width 23 height 12
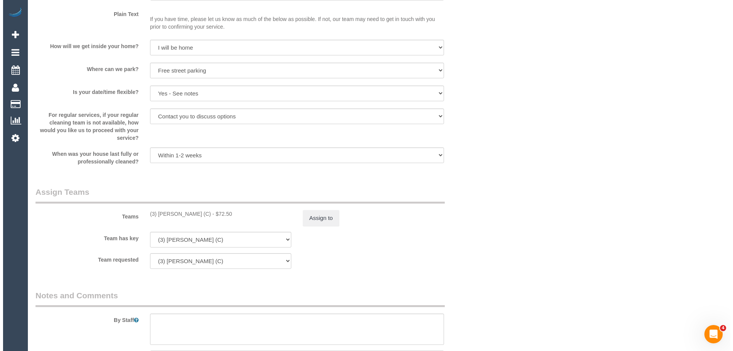
scroll to position [1069, 0]
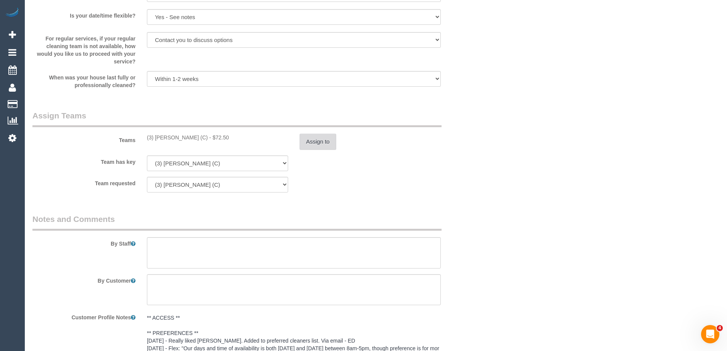
click at [324, 139] on button "Assign to" at bounding box center [318, 142] width 37 height 16
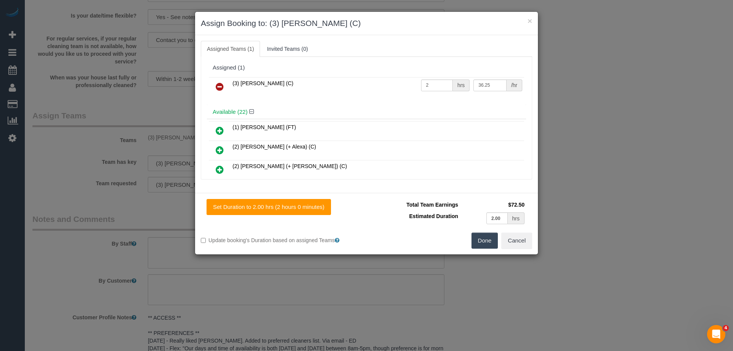
click at [217, 87] on icon at bounding box center [220, 86] width 8 height 9
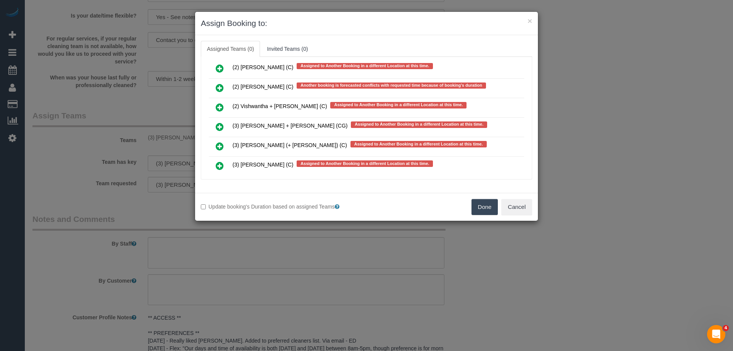
scroll to position [1515, 0]
click at [221, 87] on icon at bounding box center [220, 88] width 8 height 9
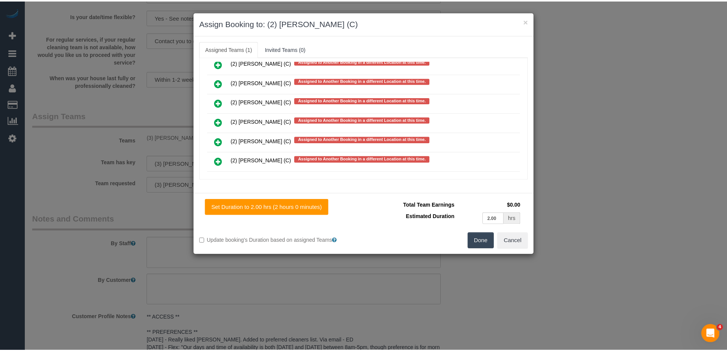
scroll to position [0, 0]
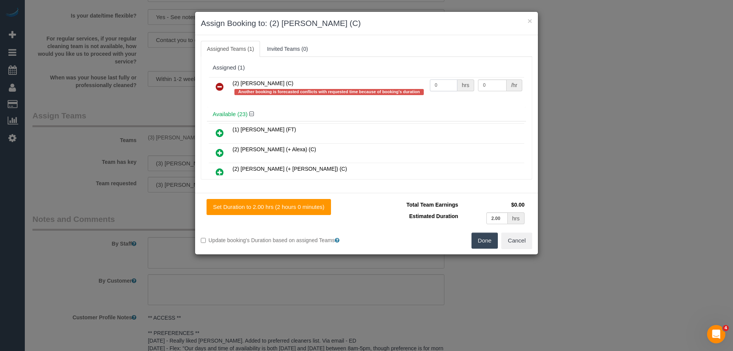
drag, startPoint x: 431, startPoint y: 85, endPoint x: 406, endPoint y: 83, distance: 24.5
click at [403, 83] on tr "(2) Shameen Opanayake (C) Another booking is forecasted conflicts with requeste…" at bounding box center [366, 88] width 315 height 22
type input "2"
drag, startPoint x: 490, startPoint y: 86, endPoint x: 447, endPoint y: 83, distance: 42.9
click at [447, 83] on tr "(2) Shameen Opanayake (C) Another booking is forecasted conflicts with requeste…" at bounding box center [366, 88] width 315 height 22
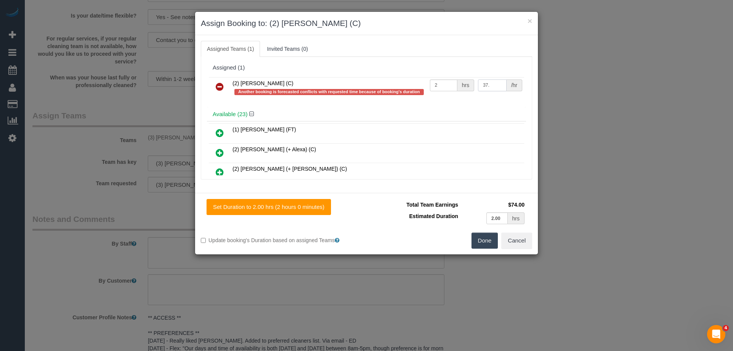
drag, startPoint x: 487, startPoint y: 84, endPoint x: 398, endPoint y: 84, distance: 89.7
click at [398, 84] on tr "(2) Shameen Opanayake (C) Another booking is forecasted conflicts with requeste…" at bounding box center [366, 88] width 315 height 22
type input "38.75"
drag, startPoint x: 484, startPoint y: 236, endPoint x: 396, endPoint y: 217, distance: 89.9
click at [483, 237] on button "Done" at bounding box center [484, 240] width 27 height 16
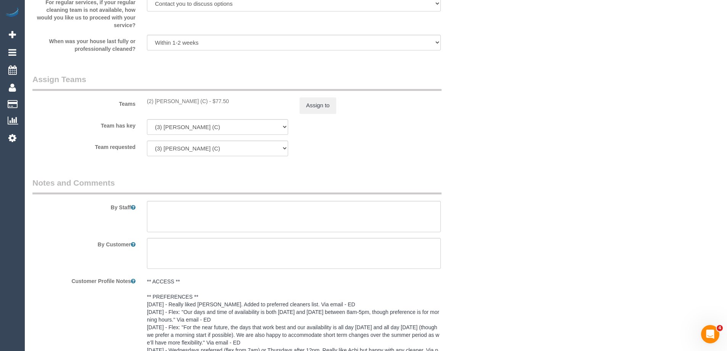
scroll to position [1183, 0]
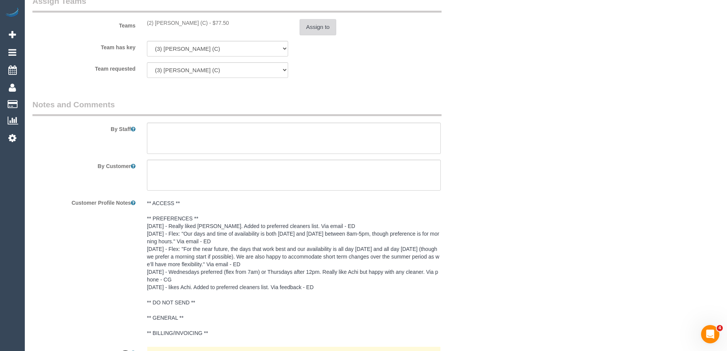
click at [319, 27] on button "Assign to" at bounding box center [318, 27] width 37 height 16
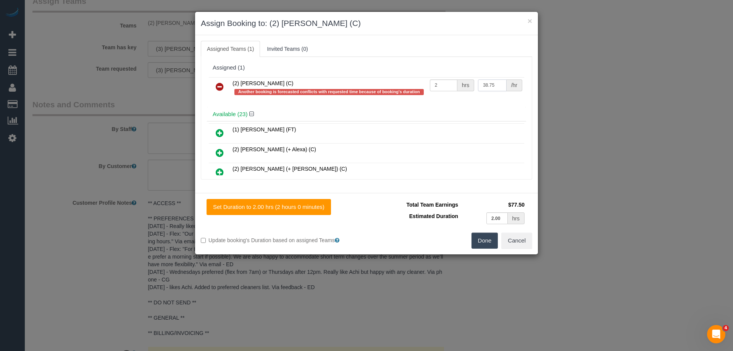
drag, startPoint x: 498, startPoint y: 82, endPoint x: 410, endPoint y: 82, distance: 87.8
click at [410, 82] on tr "(2) Shameen Opanayake (C) Another booking is forecasted conflicts with requeste…" at bounding box center [366, 88] width 315 height 22
type input "42.5"
click at [489, 234] on div "Set Duration to 2.00 hrs (2 hours 0 minutes) Total Team Earnings $85.00 Estimat…" at bounding box center [366, 223] width 343 height 61
click at [471, 244] on button "Done" at bounding box center [484, 240] width 27 height 16
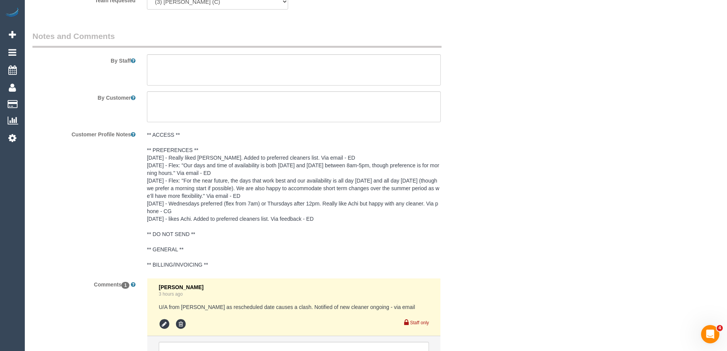
scroll to position [1328, 0]
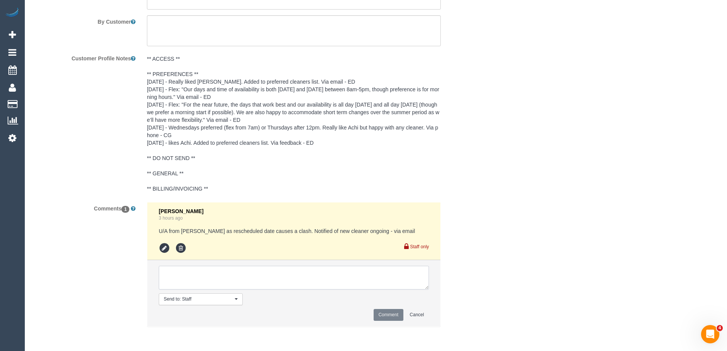
click at [194, 277] on textarea at bounding box center [294, 278] width 270 height 24
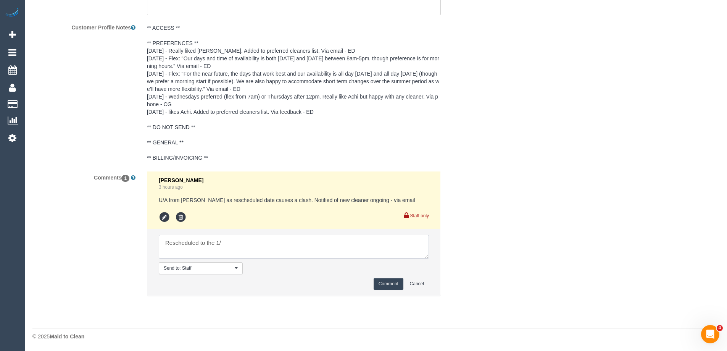
scroll to position [1359, 0]
type textarea "Rescheduled to the 4/09 in order to keep fortnightly rotation with preferred cl…"
click at [392, 287] on button "Comment" at bounding box center [389, 283] width 30 height 12
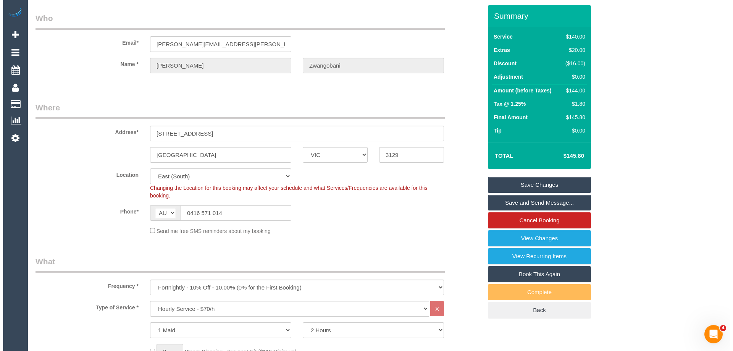
scroll to position [0, 0]
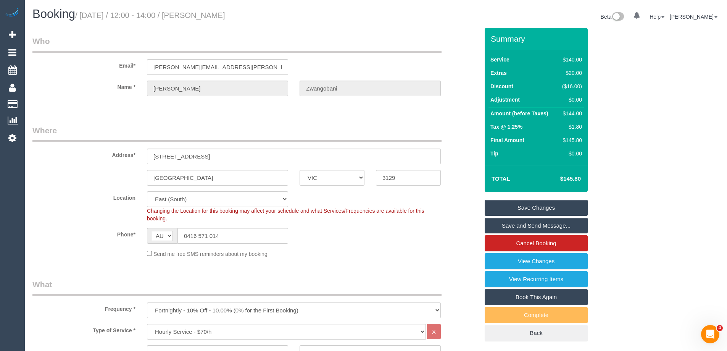
drag, startPoint x: 278, startPoint y: 15, endPoint x: 197, endPoint y: 13, distance: 80.9
click at [197, 13] on h1 "Booking / August 28, 2025 / 12:00 - 14:00 / Kassandra Zwangobani" at bounding box center [201, 14] width 338 height 13
copy small "Kassandra Zwangobani"
click at [506, 225] on link "Save and Send Message..." at bounding box center [536, 226] width 103 height 16
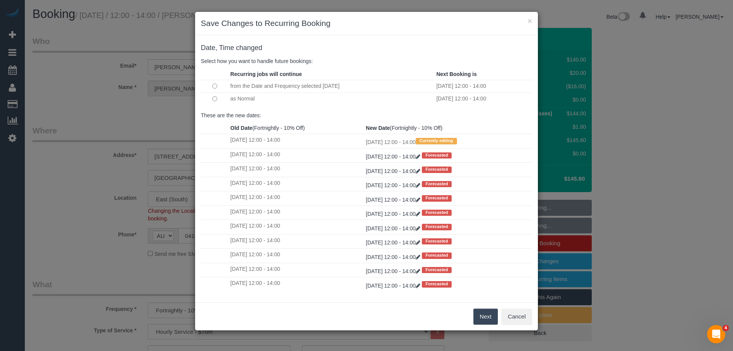
click at [479, 320] on button "Next" at bounding box center [485, 316] width 25 height 16
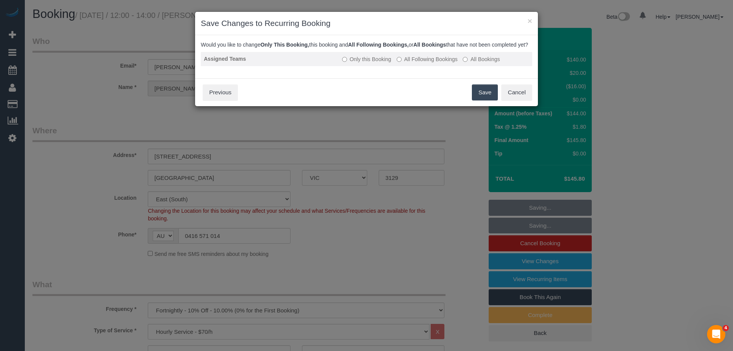
click at [400, 63] on label "All Following Bookings" at bounding box center [427, 59] width 61 height 8
click at [487, 100] on button "Save" at bounding box center [485, 92] width 26 height 16
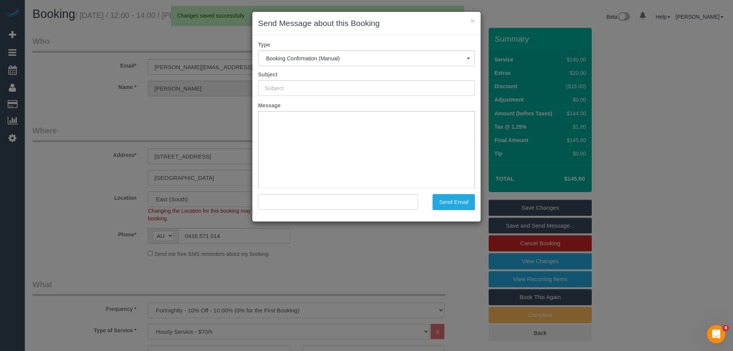
type input "Booking Confirmed"
type input ""Kassandra Zwangobani" <kassandra.batson@gmail.com>"
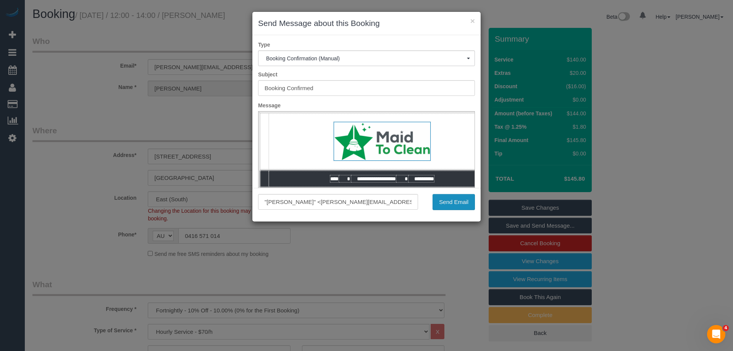
click at [463, 207] on button "Send Email" at bounding box center [453, 202] width 42 height 16
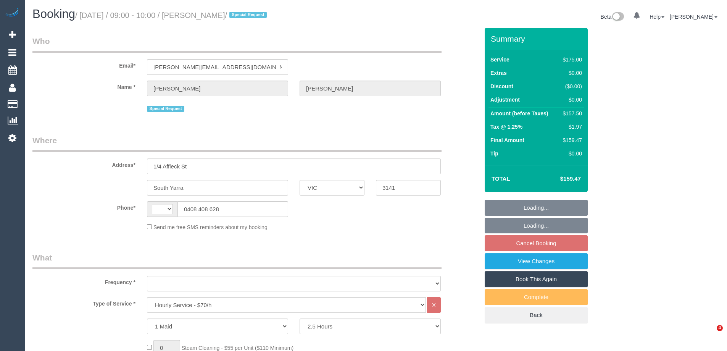
select select "VIC"
select select "150"
select select "string:AU"
select select "object:867"
select select "string:stripe-pm_1MMfPo2GScqysDRVsPYDdghp"
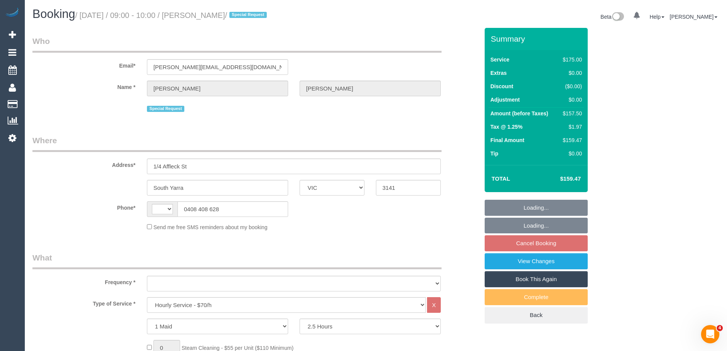
select select "number:29"
select select "number:14"
select select "number:21"
select select "number:22"
select select "number:35"
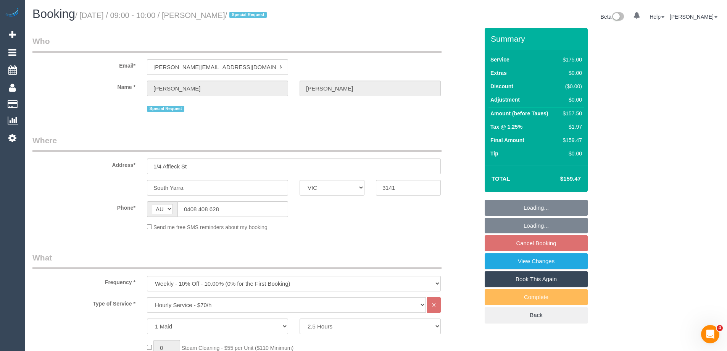
select select "object:1435"
select select "71229"
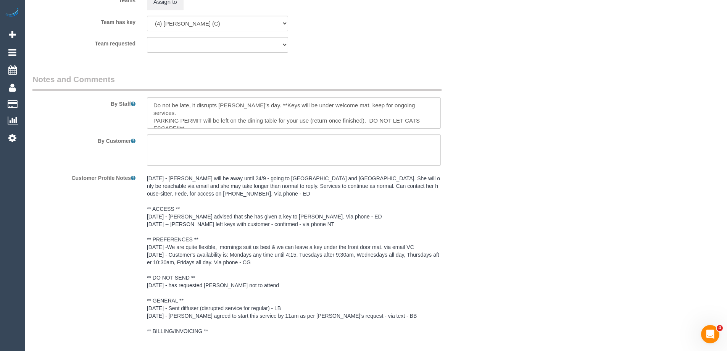
scroll to position [1213, 0]
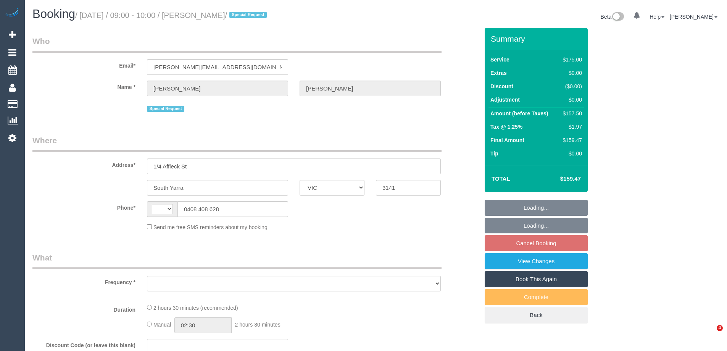
select select "VIC"
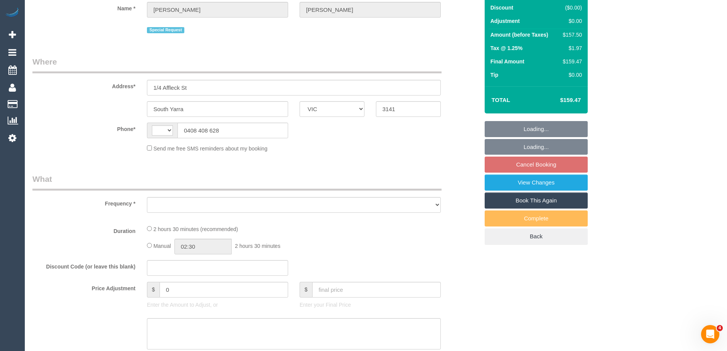
select select "string:stripe-pm_1MMfPo2GScqysDRVsPYDdghp"
select select "number:29"
select select "number:14"
select select "number:21"
select select "number:22"
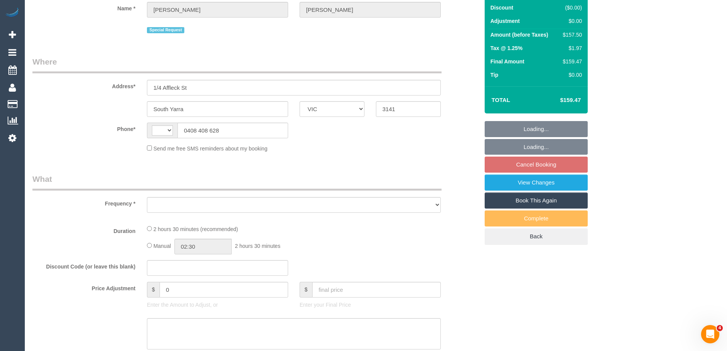
select select "number:35"
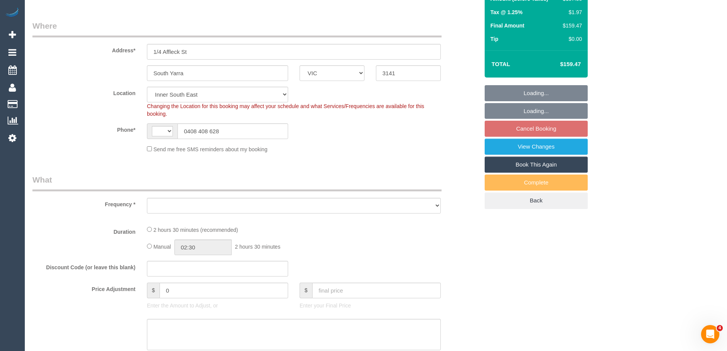
select select "string:AU"
select select "object:1452"
select select "71229"
select select "150"
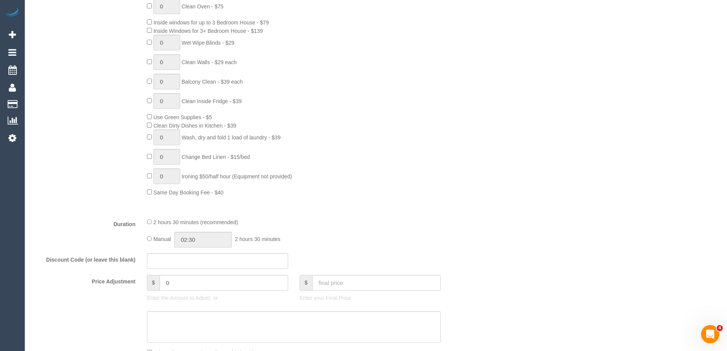
scroll to position [420, 0]
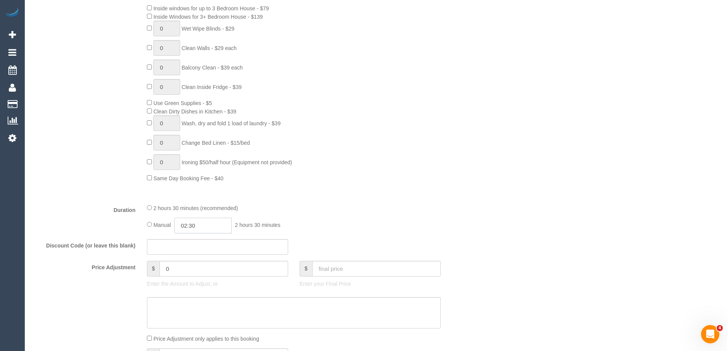
click at [194, 224] on input "02:30" at bounding box center [202, 226] width 57 height 16
click at [192, 255] on li "01:00" at bounding box center [194, 258] width 34 height 10
drag, startPoint x: 201, startPoint y: 226, endPoint x: 192, endPoint y: 223, distance: 9.8
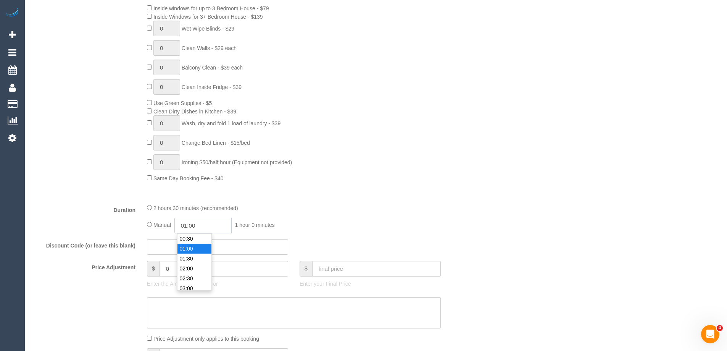
click at [192, 223] on input "01:00" at bounding box center [202, 226] width 57 height 16
type input "01:15"
click at [294, 224] on div "Manual 01:15 1 hour 15 minutes" at bounding box center [294, 226] width 294 height 16
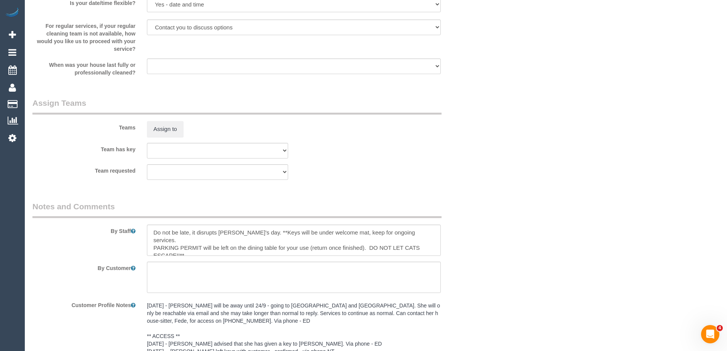
scroll to position [1099, 0]
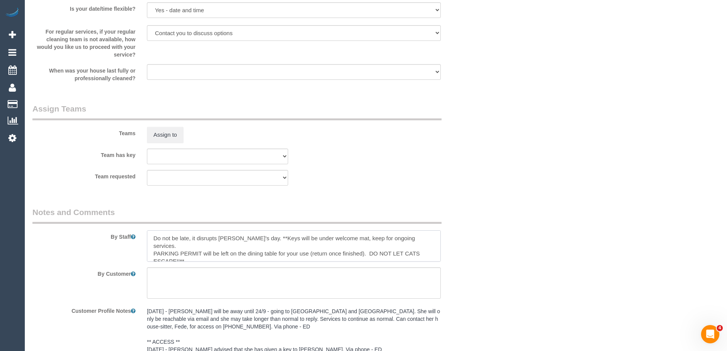
click at [151, 237] on textarea at bounding box center [294, 245] width 294 height 31
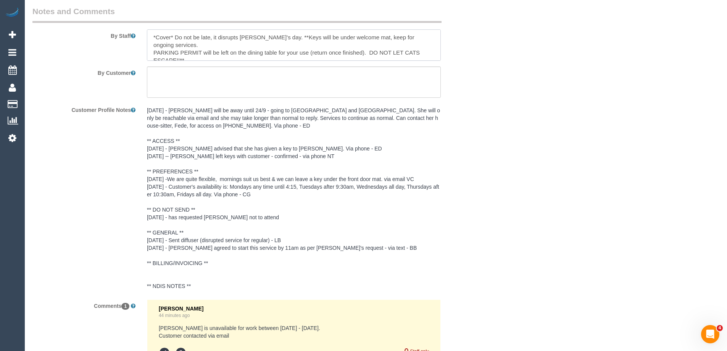
scroll to position [1213, 0]
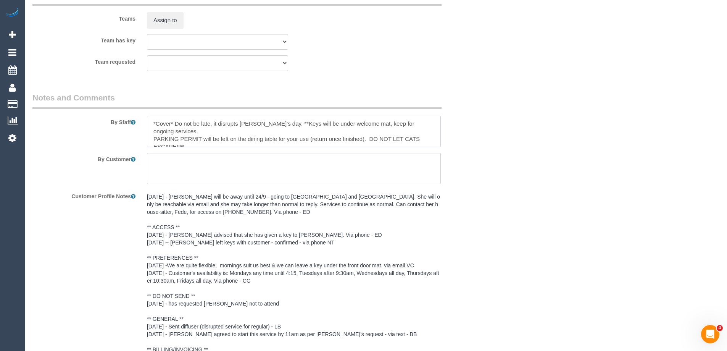
type textarea "*Cover* Do not be late, it disrupts Anne's day. **Keys will be under welcome ma…"
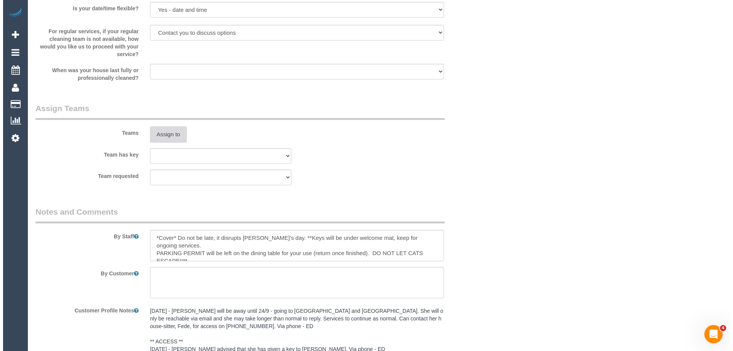
scroll to position [1099, 0]
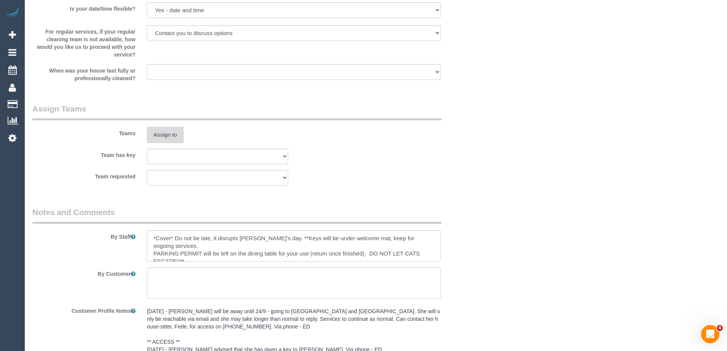
click at [166, 133] on button "Assign to" at bounding box center [165, 135] width 37 height 16
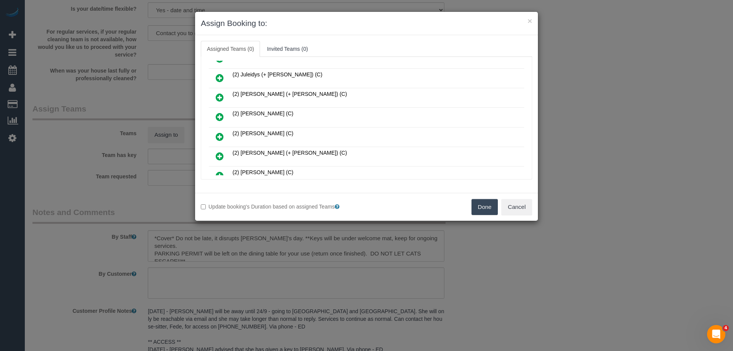
scroll to position [191, 0]
click at [220, 97] on icon at bounding box center [220, 96] width 8 height 9
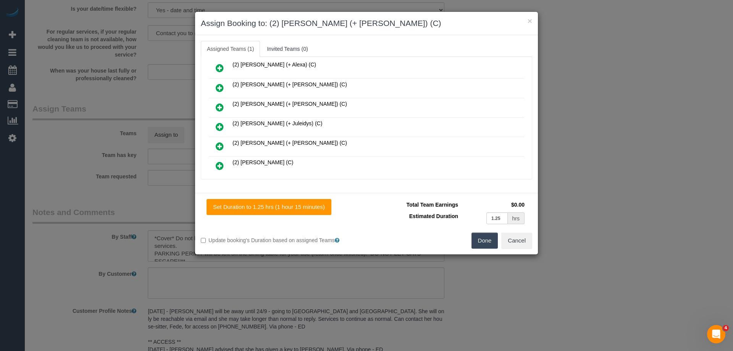
scroll to position [95, 0]
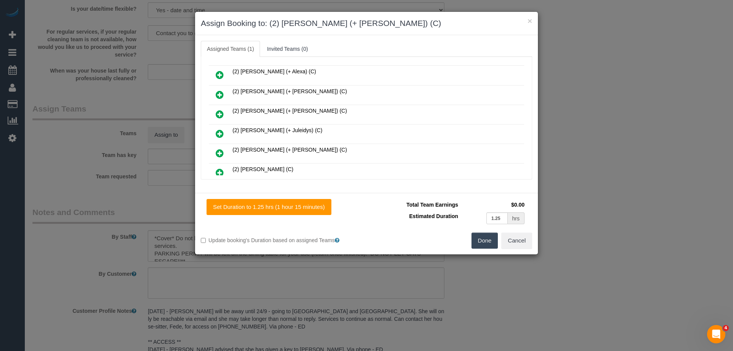
click at [213, 149] on link at bounding box center [220, 153] width 18 height 15
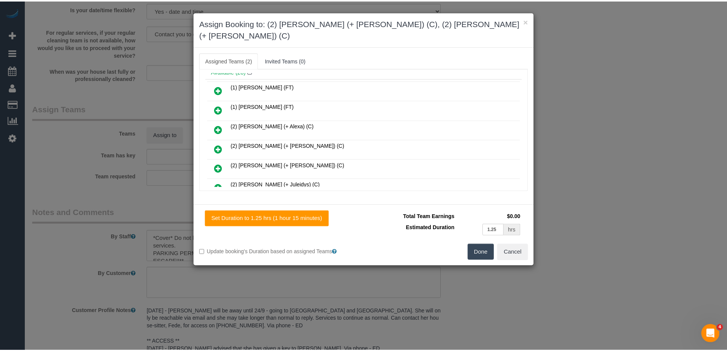
scroll to position [0, 0]
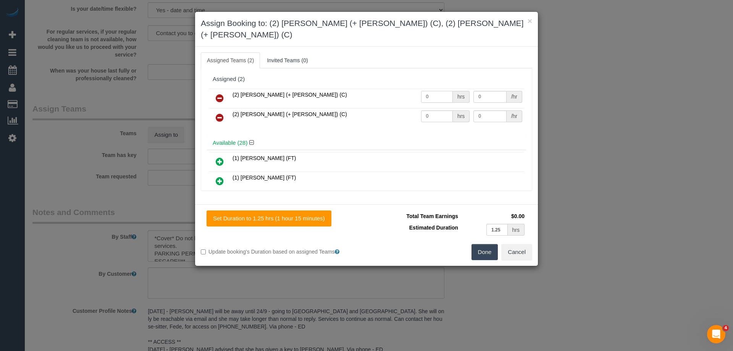
drag, startPoint x: 437, startPoint y: 84, endPoint x: 380, endPoint y: 74, distance: 58.2
click at [384, 74] on div "Assigned (2) (2) Daniela (+ Kevin) (C) 0 hrs 0 /hr (2) Kevin (+ Daniela) (C) 0 …" at bounding box center [366, 104] width 319 height 64
type input "1.25"
drag, startPoint x: 440, startPoint y: 103, endPoint x: 370, endPoint y: 101, distance: 69.9
click at [370, 108] on tr "(2) Kevin (+ Daniela) (C) 0 hrs 0 /hr" at bounding box center [366, 117] width 315 height 19
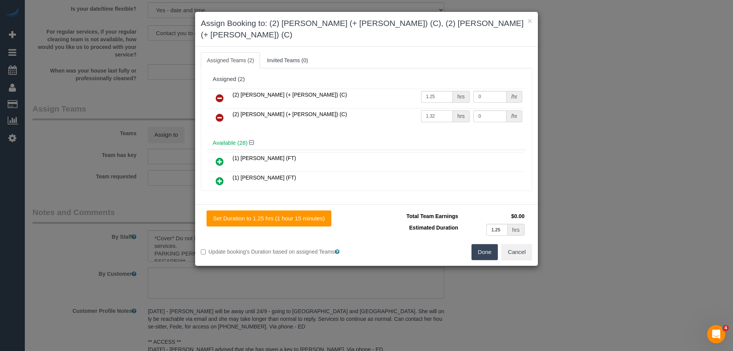
drag, startPoint x: 432, startPoint y: 106, endPoint x: 374, endPoint y: 99, distance: 58.4
click at [374, 108] on tr "(2) Kevin (+ Daniela) (C) 1.32 hrs 0 /hr" at bounding box center [366, 117] width 315 height 19
type input "1.25"
drag, startPoint x: 477, startPoint y: 103, endPoint x: 433, endPoint y: 102, distance: 44.3
click at [433, 108] on tr "(2) Kevin (+ Daniela) (C) 1.25 hrs 0 /hr" at bounding box center [366, 117] width 315 height 19
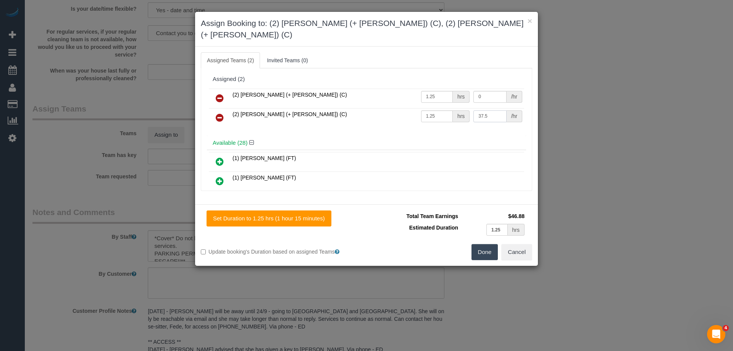
type input "37.5"
drag, startPoint x: 482, startPoint y: 83, endPoint x: 432, endPoint y: 78, distance: 50.2
click at [433, 89] on tr "(2) Daniela (+ Kevin) (C) 1.25 hrs 0 /hr" at bounding box center [366, 98] width 315 height 19
type input "37.5"
click at [481, 244] on button "Done" at bounding box center [484, 252] width 27 height 16
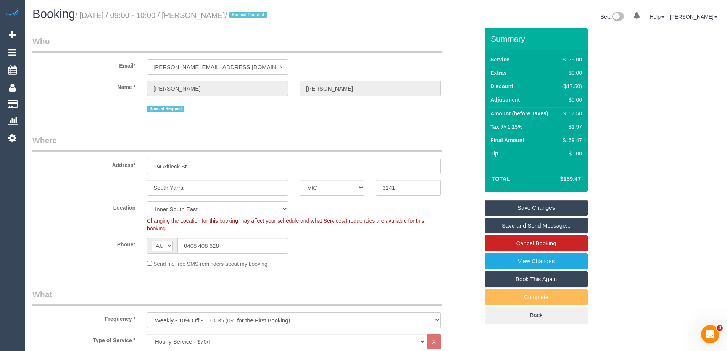
drag, startPoint x: 247, startPoint y: 15, endPoint x: 203, endPoint y: 18, distance: 44.1
click at [198, 12] on small "/ August 21, 2025 / 09:00 - 10:00 / Anne Kennedy / Special Request" at bounding box center [172, 15] width 194 height 8
copy small "Anne Kennedy"
click at [501, 202] on link "Save Changes" at bounding box center [536, 208] width 103 height 16
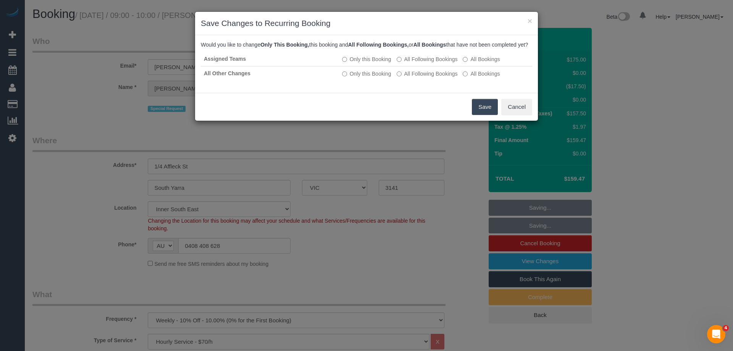
click at [484, 113] on button "Save" at bounding box center [485, 107] width 26 height 16
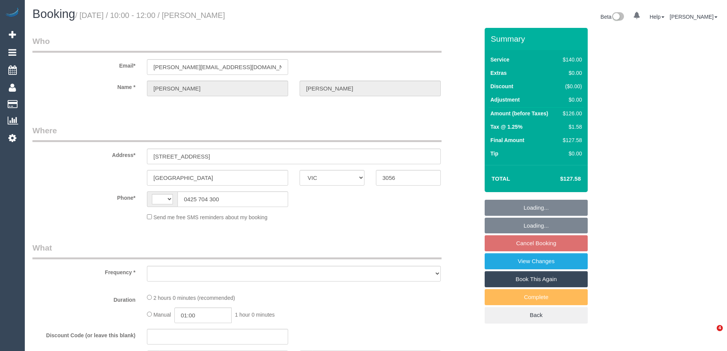
select select "VIC"
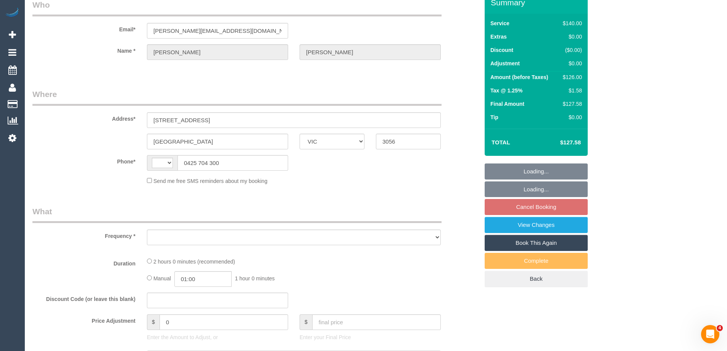
select select "string:AU"
select select "number:28"
select select "number:17"
select select "number:19"
select select "number:22"
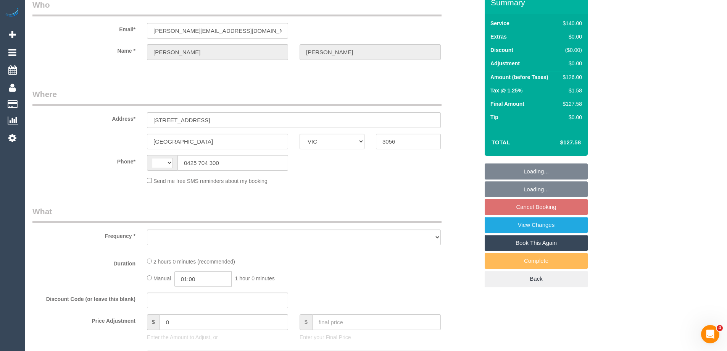
select select "number:35"
select select "number:26"
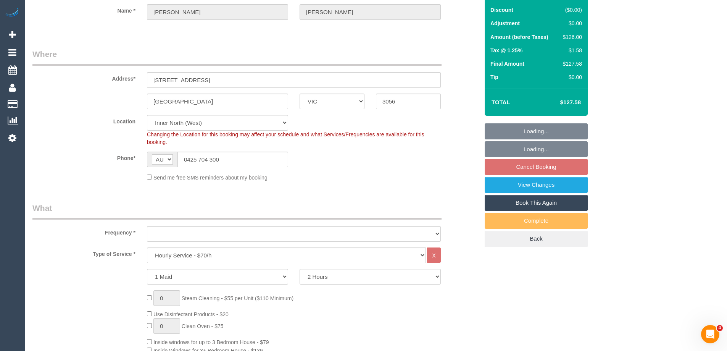
select select "object:855"
select select "spot1"
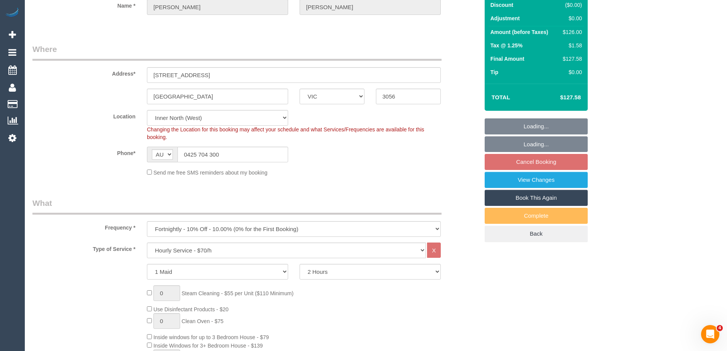
select select "object:868"
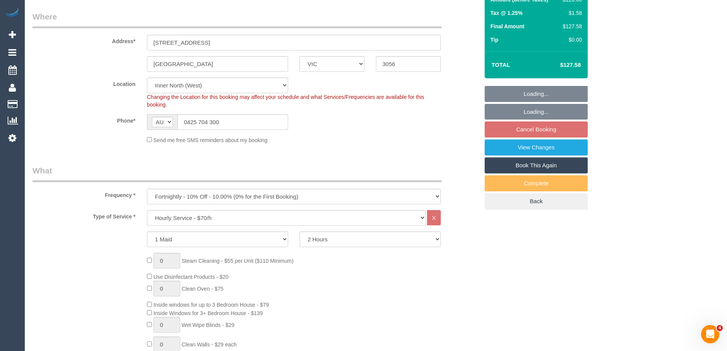
select select "string:stripe-pm_1Qe1oI2GScqysDRVeQJS7noP"
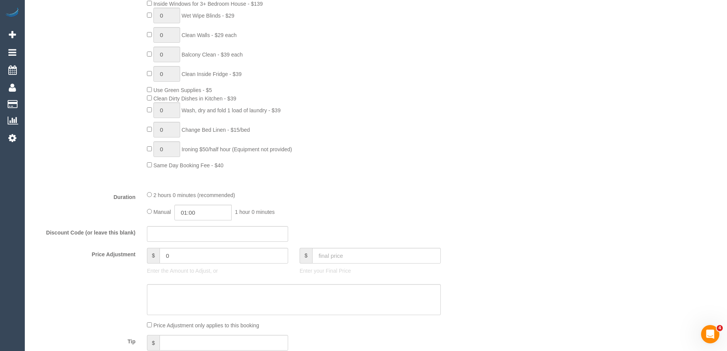
scroll to position [496, 0]
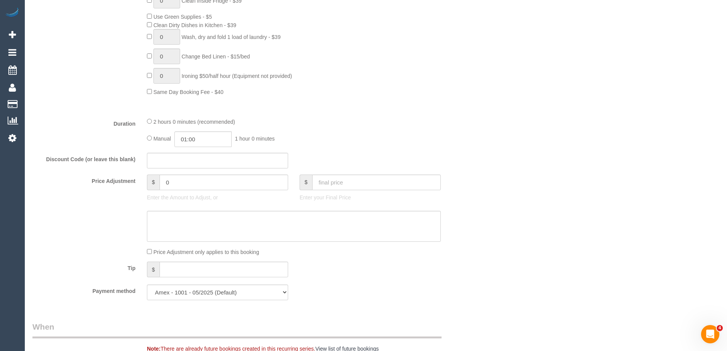
click at [150, 118] on div "2 hours 0 minutes (recommended)" at bounding box center [294, 121] width 294 height 8
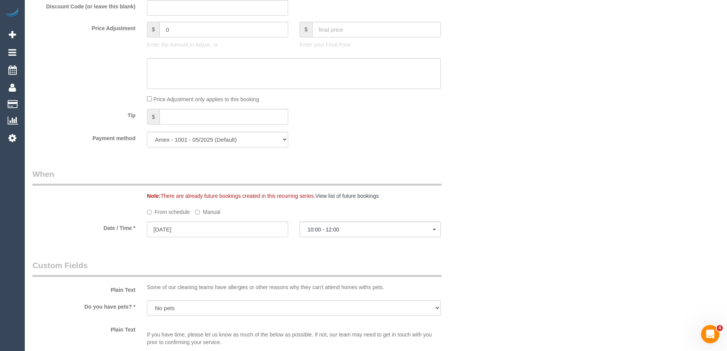
select select "spot20"
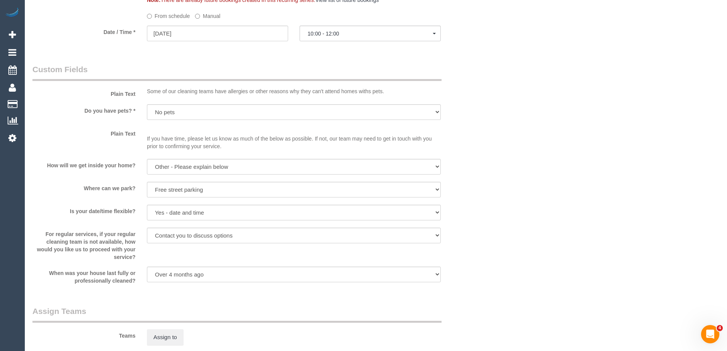
scroll to position [802, 0]
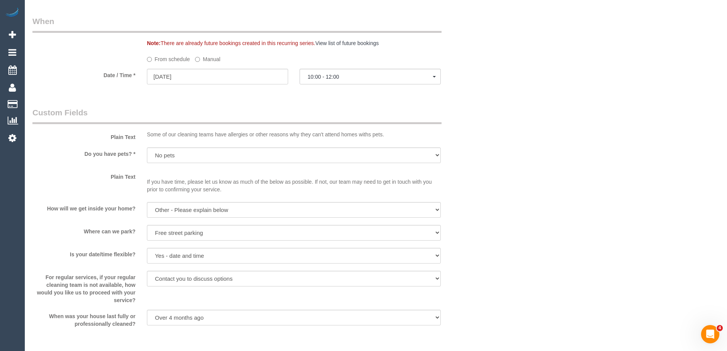
click at [211, 55] on label "Manual" at bounding box center [207, 58] width 25 height 10
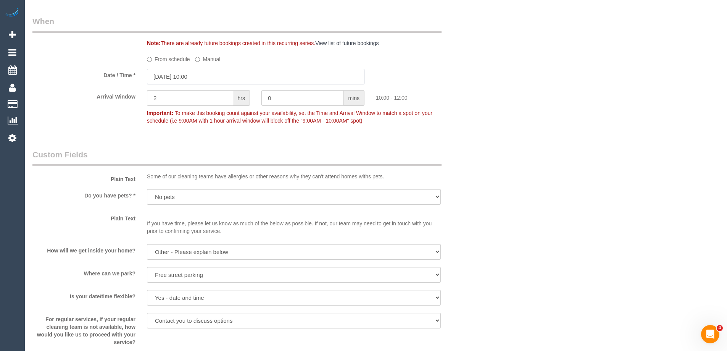
click at [173, 75] on input "[DATE] 10:00" at bounding box center [256, 77] width 218 height 16
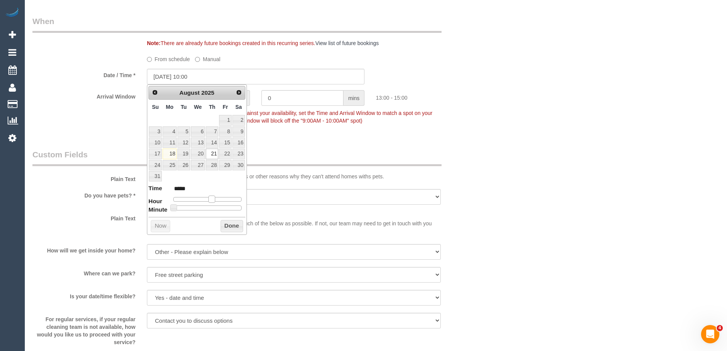
type input "[DATE] 13:00"
type input "*****"
type input "[DATE] 12:00"
type input "*****"
type input "[DATE] 11:00"
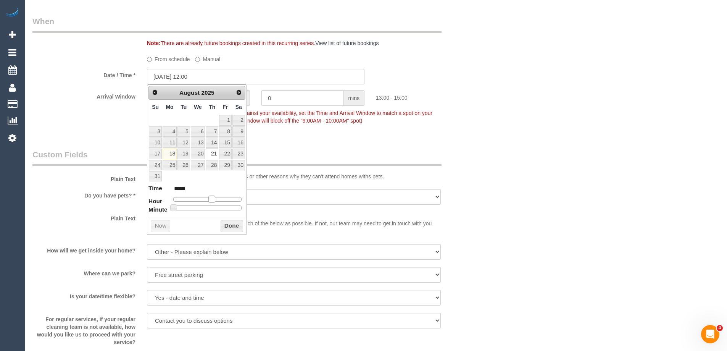
type input "*****"
type input "[DATE] 12:00"
type input "*****"
type input "[DATE] 13:00"
type input "*****"
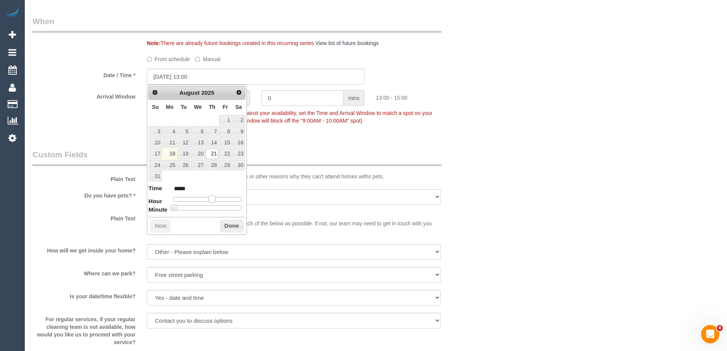
type input "[DATE] 14:00"
type input "*****"
type input "[DATE] 15:00"
type input "*****"
type input "[DATE] 14:00"
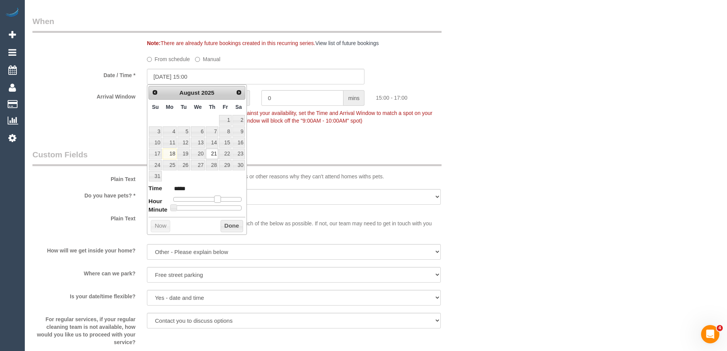
type input "*****"
type input "[DATE] 13:00"
type input "*****"
click at [214, 198] on span at bounding box center [211, 198] width 7 height 7
click at [231, 229] on button "Done" at bounding box center [232, 226] width 23 height 12
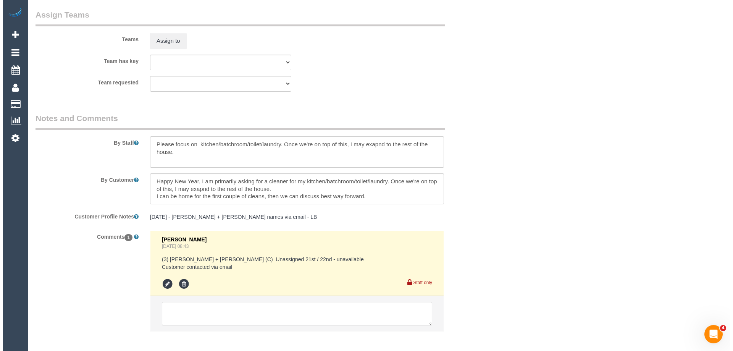
scroll to position [1183, 0]
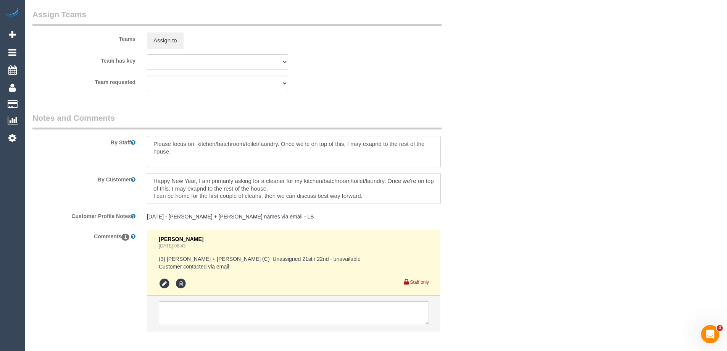
click at [152, 144] on textarea at bounding box center [294, 151] width 294 height 31
type textarea "*Cover* Please focus on kitchen/batchroom/toilet/laundry. Once we're on top of …"
click at [168, 32] on button "Assign to" at bounding box center [165, 40] width 37 height 16
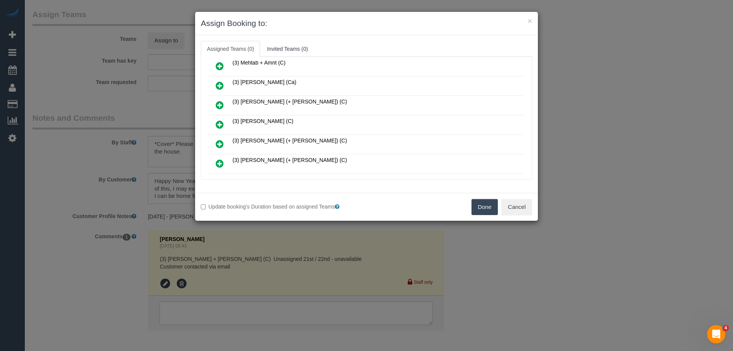
click at [214, 123] on link at bounding box center [220, 124] width 18 height 15
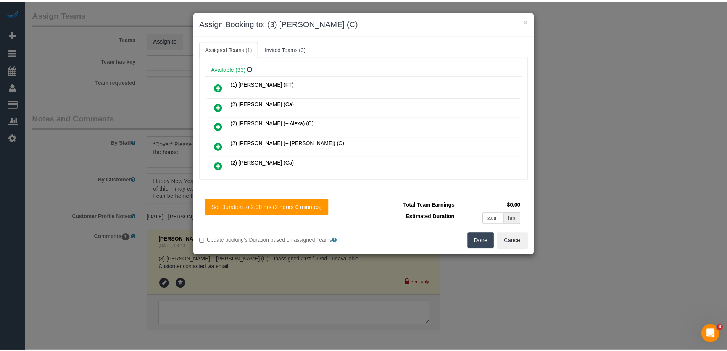
scroll to position [0, 0]
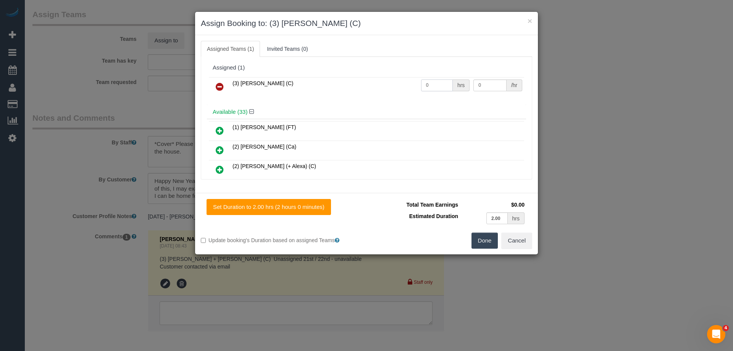
drag, startPoint x: 432, startPoint y: 81, endPoint x: 395, endPoint y: 81, distance: 37.0
click at [411, 81] on tr "(3) Sam Sango (C) 0 hrs 0 /hr" at bounding box center [366, 86] width 315 height 19
type input "2"
drag, startPoint x: 481, startPoint y: 80, endPoint x: 407, endPoint y: 80, distance: 73.7
click at [424, 80] on tr "(3) Sam Sango (C) 2 hrs 0 /hr" at bounding box center [366, 86] width 315 height 19
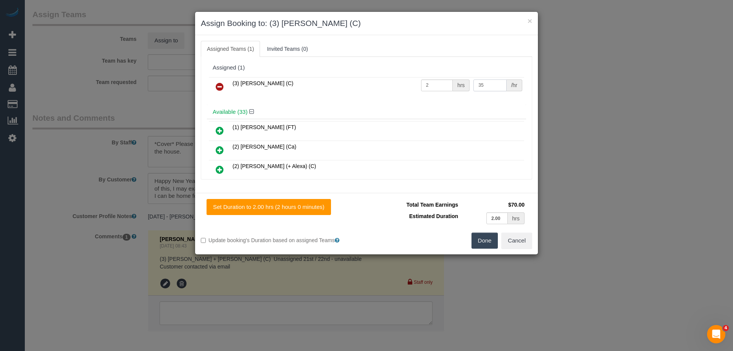
type input "35"
click at [493, 245] on button "Done" at bounding box center [484, 240] width 27 height 16
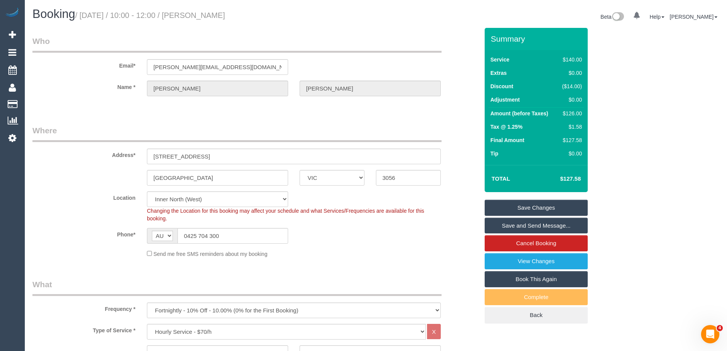
drag, startPoint x: 262, startPoint y: 15, endPoint x: 197, endPoint y: 15, distance: 65.3
click at [197, 15] on h1 "Booking / August 21, 2025 / 10:00 - 12:00 / Andrew Stevens" at bounding box center [201, 14] width 338 height 13
copy small "Andrew Stevens"
click at [525, 203] on link "Save Changes" at bounding box center [536, 208] width 103 height 16
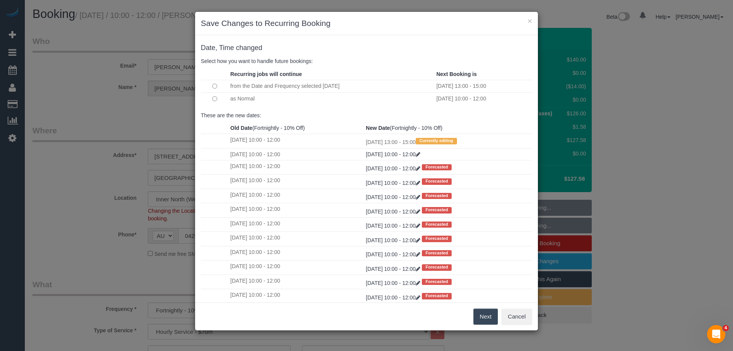
click at [489, 316] on button "Next" at bounding box center [485, 316] width 25 height 16
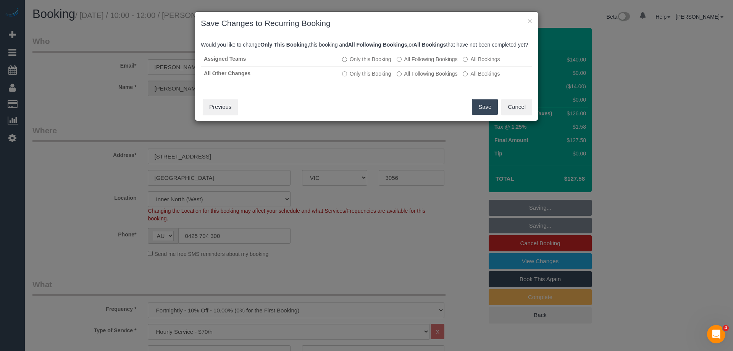
drag, startPoint x: 482, startPoint y: 117, endPoint x: 479, endPoint y: 113, distance: 5.5
click at [482, 115] on button "Save" at bounding box center [485, 107] width 26 height 16
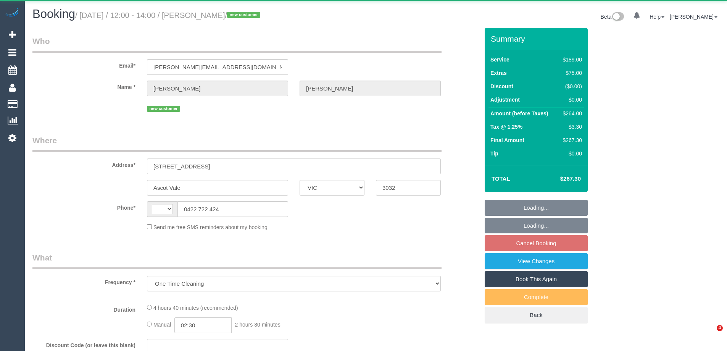
select select "VIC"
select select "string:stripe-pm_1RtGxe2GScqysDRVtEK0GeGs"
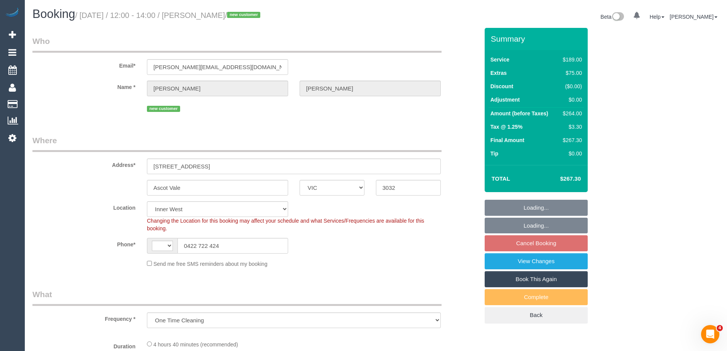
select select "object:565"
select select "string:AU"
select select "spot1"
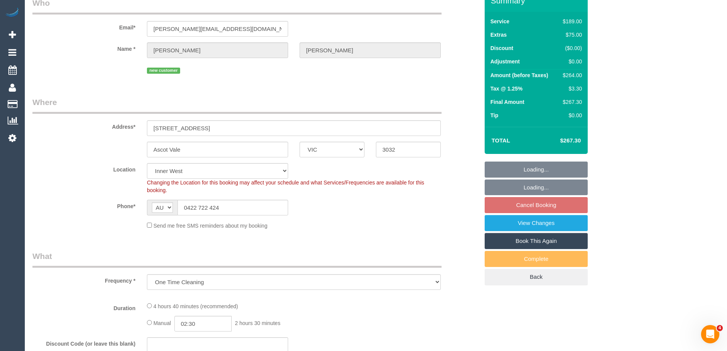
select select "number:28"
select select "number:14"
select select "number:21"
select select "number:22"
select select "number:13"
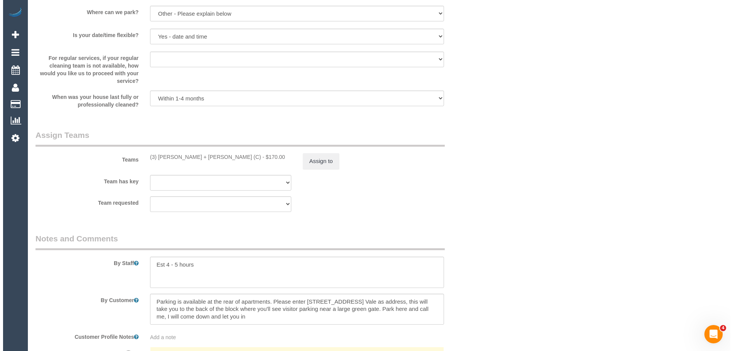
scroll to position [1069, 0]
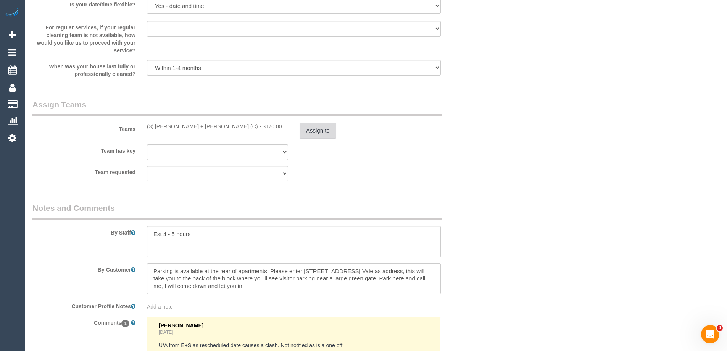
click at [315, 129] on button "Assign to" at bounding box center [318, 131] width 37 height 16
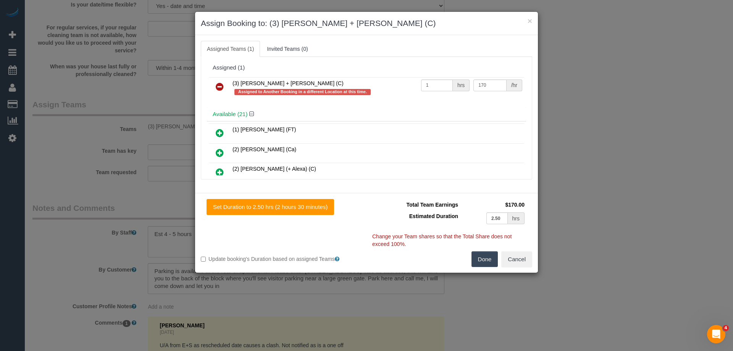
click at [214, 84] on link at bounding box center [220, 86] width 18 height 15
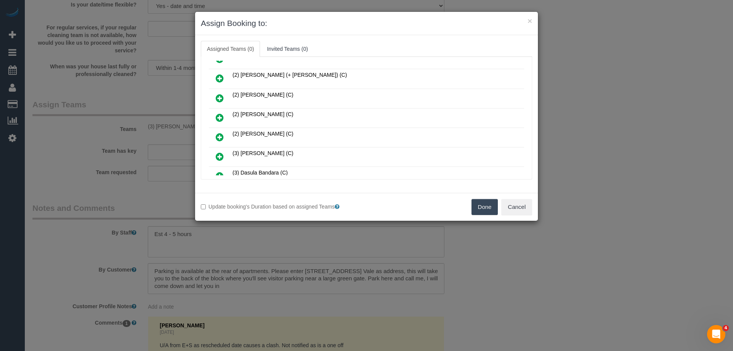
scroll to position [305, 0]
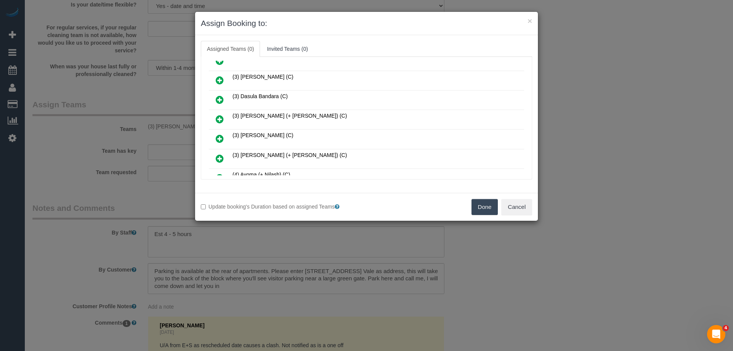
click at [215, 116] on link at bounding box center [220, 119] width 18 height 15
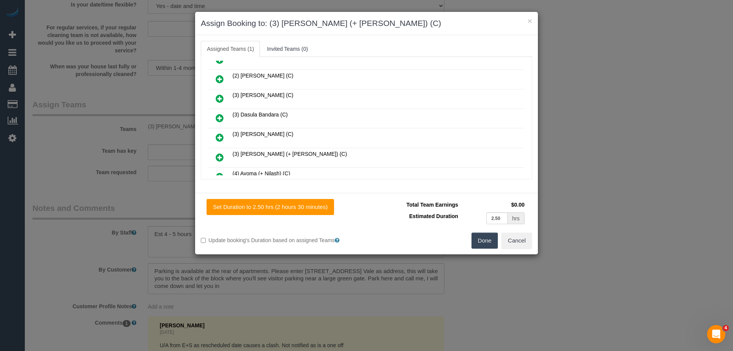
scroll to position [324, 0]
click at [221, 138] on icon at bounding box center [220, 138] width 8 height 9
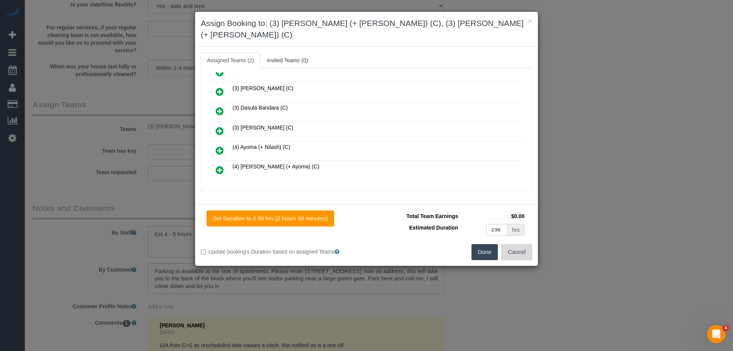
click at [513, 244] on button "Cancel" at bounding box center [516, 252] width 31 height 16
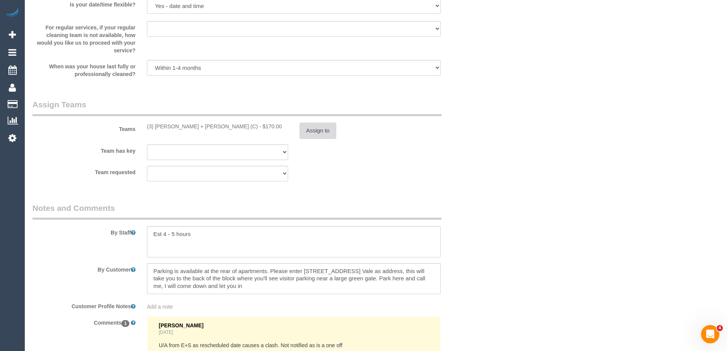
click at [316, 133] on button "Assign to" at bounding box center [318, 131] width 37 height 16
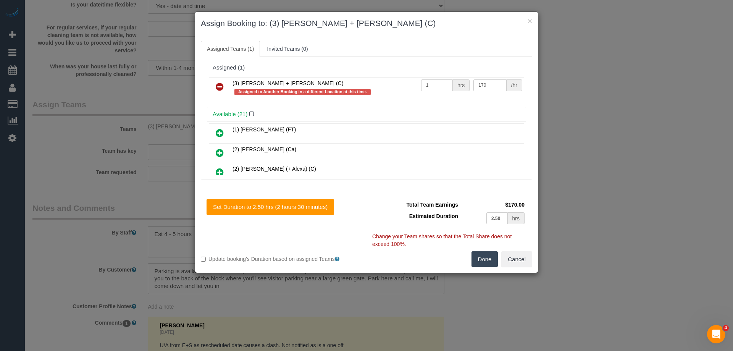
click at [217, 88] on icon at bounding box center [220, 86] width 8 height 9
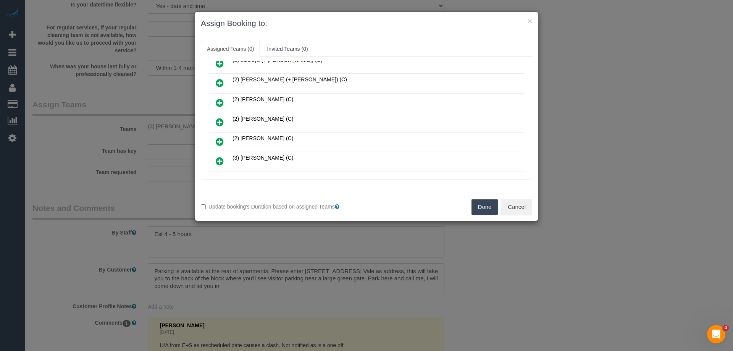
scroll to position [344, 0]
click at [215, 81] on link at bounding box center [220, 81] width 18 height 15
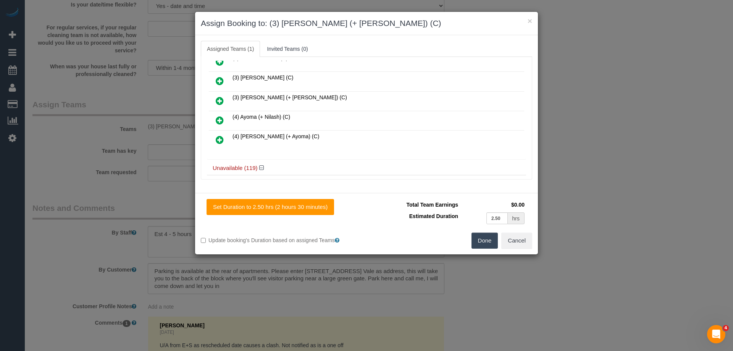
click at [219, 95] on link at bounding box center [220, 101] width 18 height 15
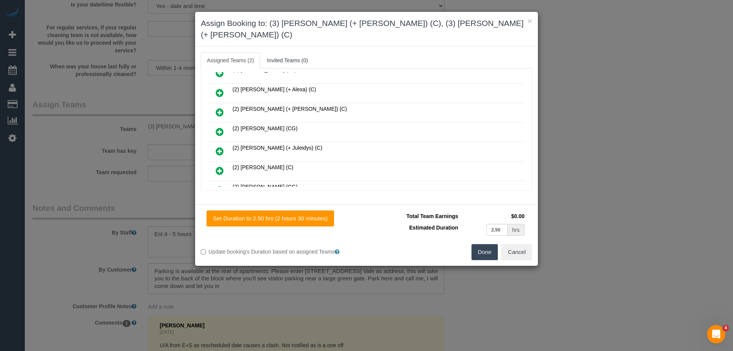
scroll to position [0, 0]
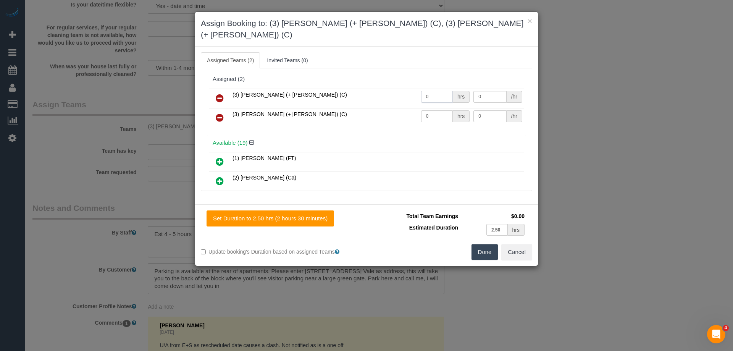
drag, startPoint x: 436, startPoint y: 89, endPoint x: 386, endPoint y: 87, distance: 50.4
click at [386, 89] on tr "(3) Felipe (+ Tatiana) (C) 0 hrs 0 /hr" at bounding box center [366, 98] width 315 height 19
type input "1"
click at [390, 108] on tr "(3) Tatiana (+ Felipe) (C) 0 hrs 0 /hr" at bounding box center [366, 117] width 315 height 19
type input "1"
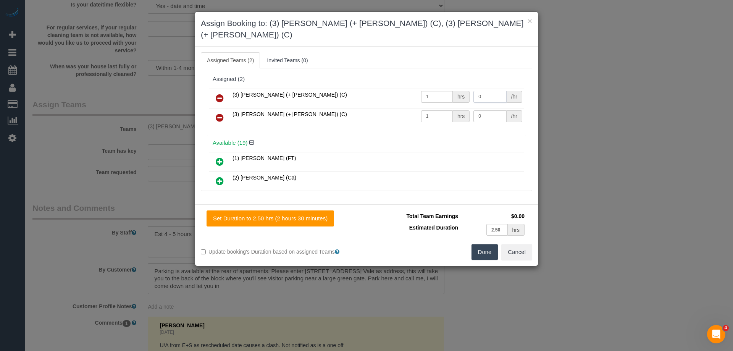
drag, startPoint x: 486, startPoint y: 83, endPoint x: 421, endPoint y: 82, distance: 65.3
click at [421, 89] on tr "(3) Felipe (+ Tatiana) (C) 1 hrs 0 /hr" at bounding box center [366, 98] width 315 height 19
type input "85"
click at [426, 108] on tr "(3) Tatiana (+ Felipe) (C) 1 hrs 0 /hr" at bounding box center [366, 117] width 315 height 19
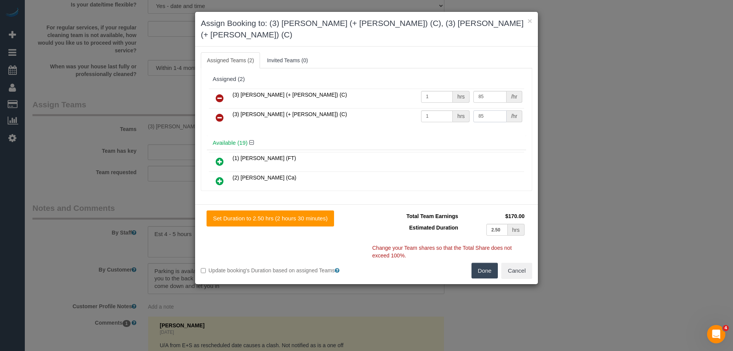
type input "85"
drag, startPoint x: 488, startPoint y: 256, endPoint x: 393, endPoint y: 257, distance: 94.7
click at [487, 263] on button "Done" at bounding box center [484, 271] width 27 height 16
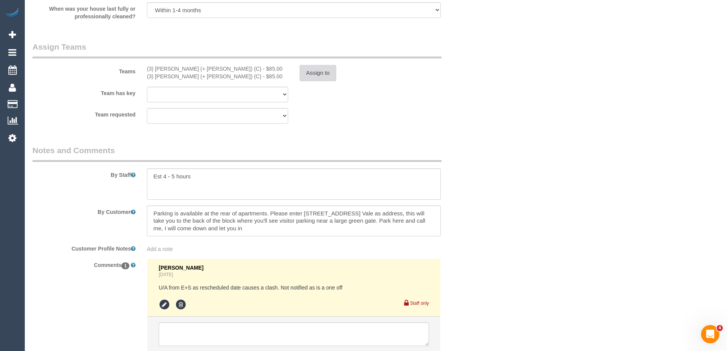
scroll to position [1183, 0]
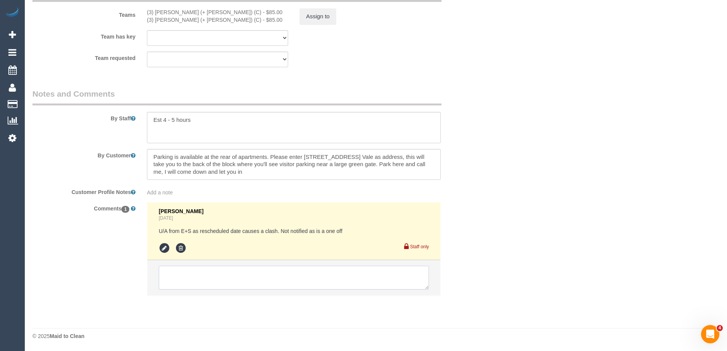
click at [194, 279] on textarea at bounding box center [294, 278] width 270 height 24
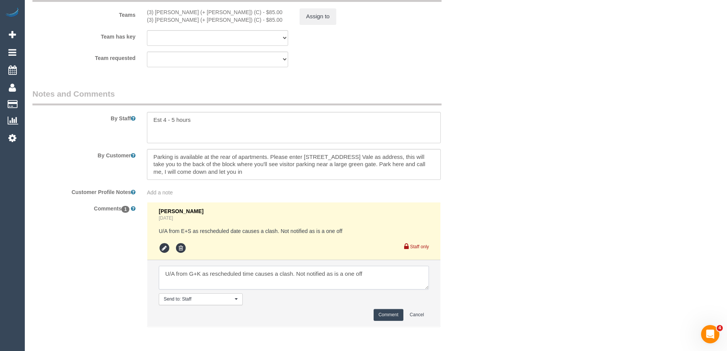
type textarea "U/A from G+K as rescheduled time causes a clash. Not notified as is a one off"
click at [390, 313] on button "Comment" at bounding box center [389, 315] width 30 height 12
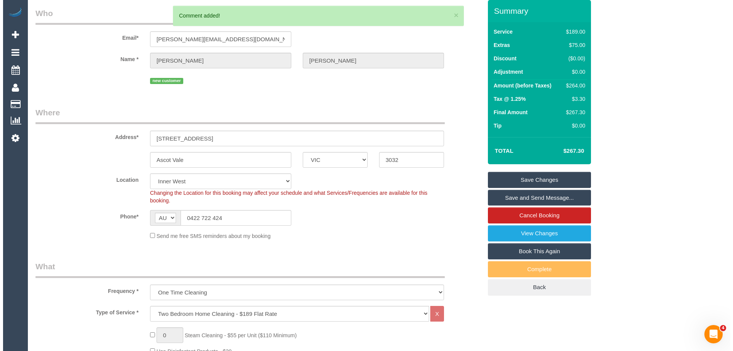
scroll to position [0, 0]
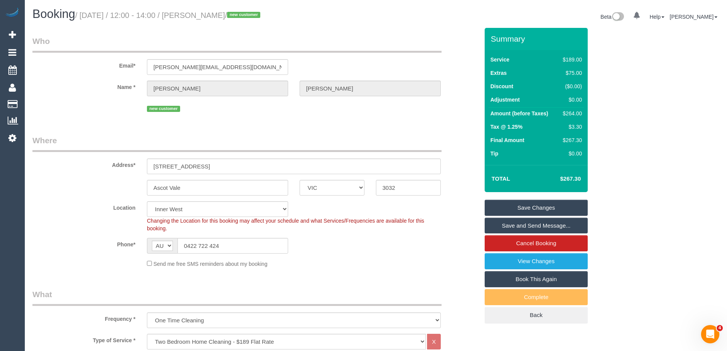
drag, startPoint x: 252, startPoint y: 16, endPoint x: 197, endPoint y: 13, distance: 55.8
click at [197, 13] on small "/ August 21, 2025 / 12:00 - 14:00 / Rosemary Dodd / new customer" at bounding box center [168, 15] width 187 height 8
copy small "Rosemary Dodd"
click at [501, 208] on link "Save Changes" at bounding box center [536, 208] width 103 height 16
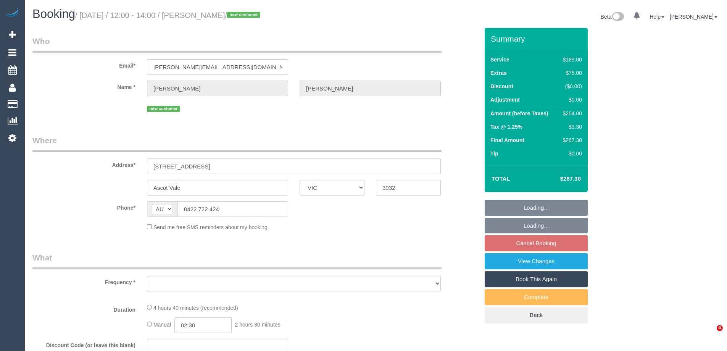
select select "VIC"
select select "string:stripe-pm_1RtGxe2GScqysDRVtEK0GeGs"
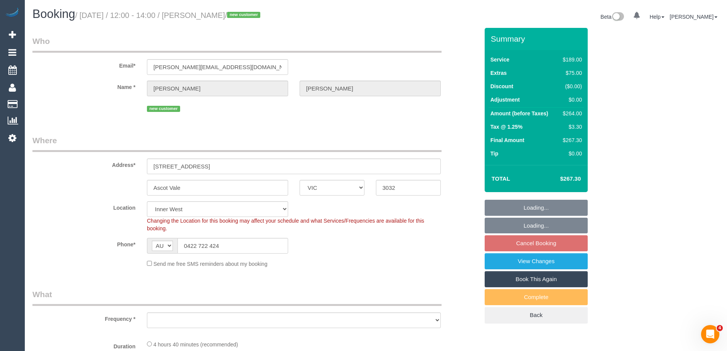
select select "object:728"
select select "number:28"
select select "number:14"
select select "number:21"
select select "number:22"
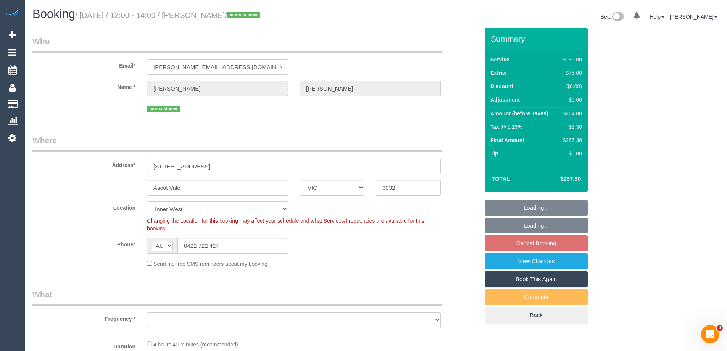
select select "number:13"
select select "object:829"
select select "spot1"
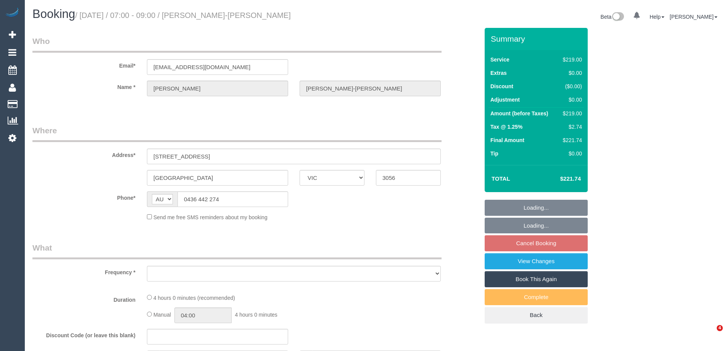
select select "VIC"
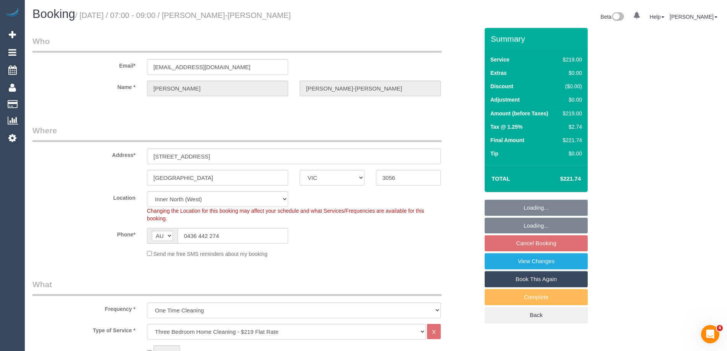
select select "object:625"
select select "string:stripe-pm_1R3CiB2GScqysDRV5mBy5mcf"
select select "number:28"
select select "number:14"
select select "number:19"
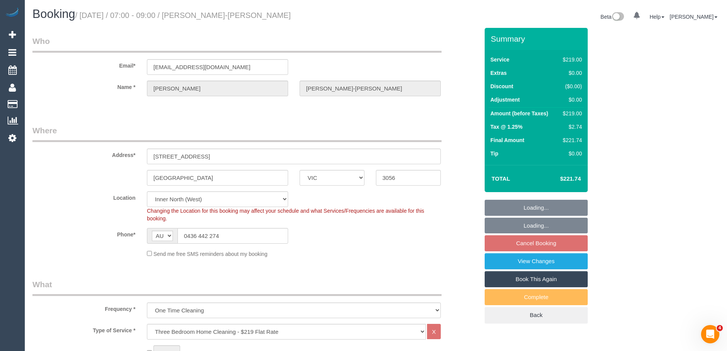
select select "number:25"
select select "number:33"
select select "number:13"
select select "spot1"
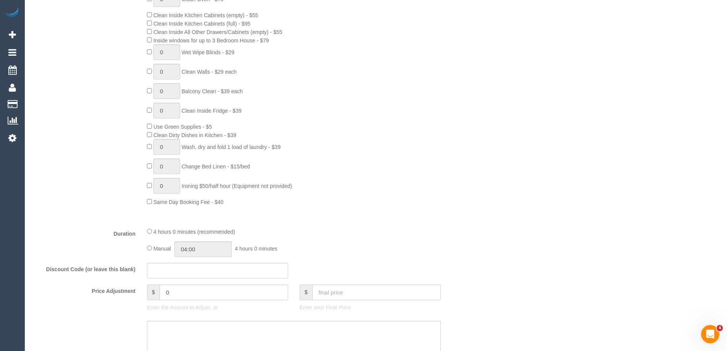
scroll to position [420, 0]
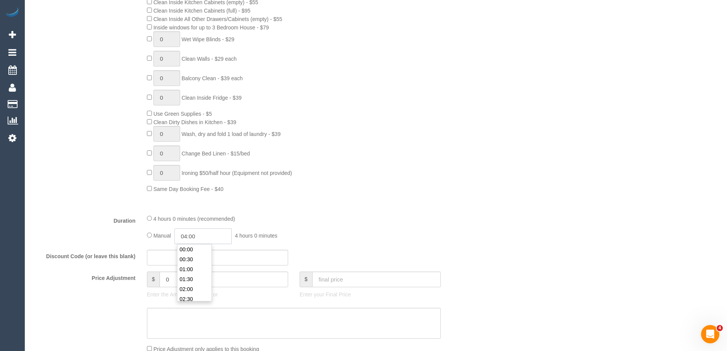
click at [197, 234] on input "04:00" at bounding box center [202, 236] width 57 height 16
type input "02:00"
click at [198, 251] on li "02:00" at bounding box center [194, 250] width 34 height 10
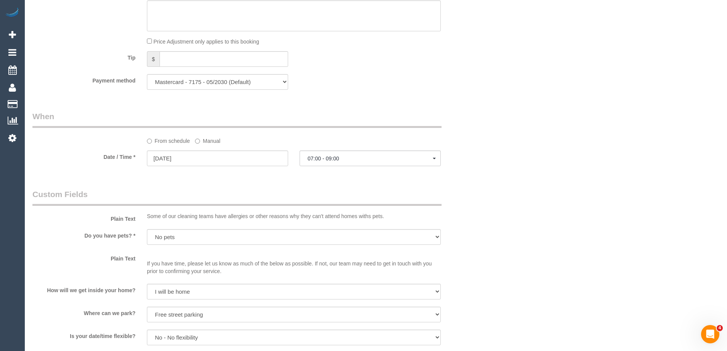
select select "spot20"
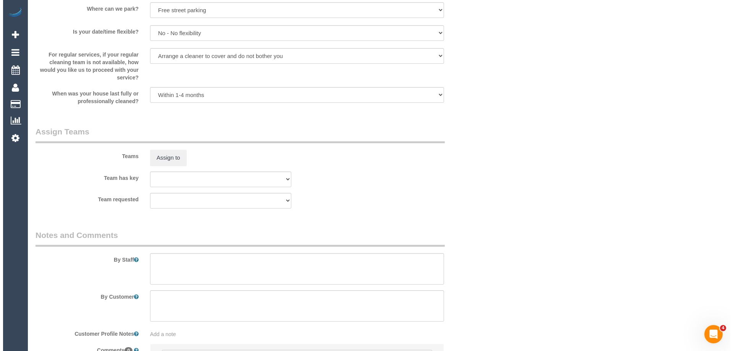
scroll to position [1069, 0]
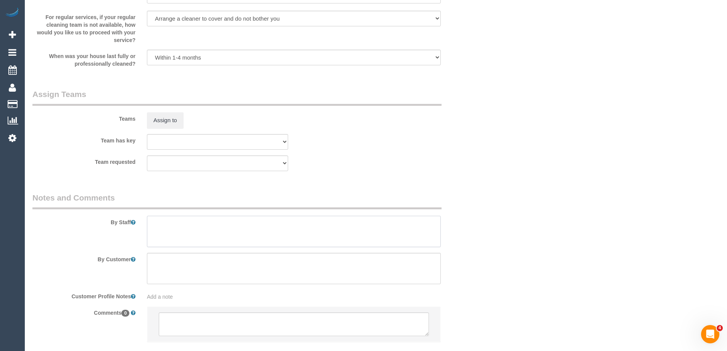
click at [171, 220] on textarea at bounding box center [294, 231] width 294 height 31
type textarea "Estimated time of 3-4 hrs"
click at [157, 121] on button "Assign to" at bounding box center [165, 120] width 37 height 16
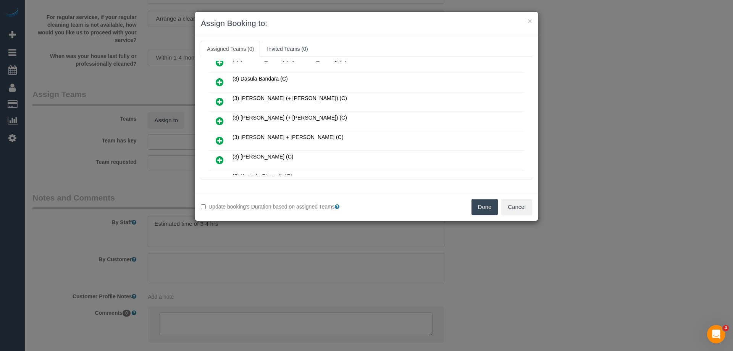
click at [217, 138] on icon at bounding box center [220, 140] width 8 height 9
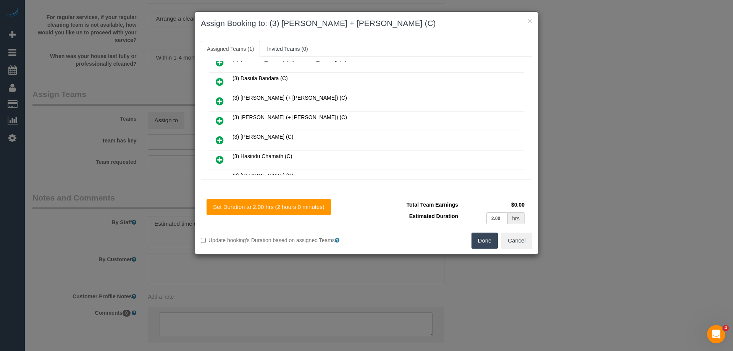
click at [519, 81] on div "(1) Debbie Brodjanac (FT) (1) Helen Trickett (FT) (1) Kumpee R (FT)" at bounding box center [366, 36] width 319 height 637
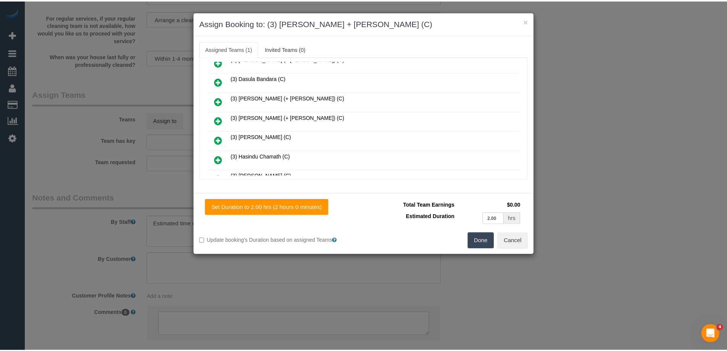
scroll to position [0, 0]
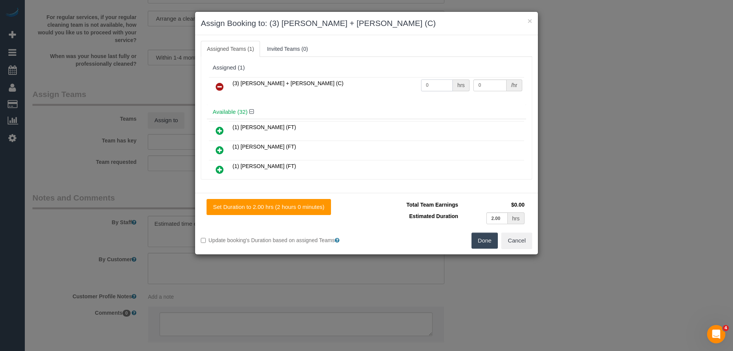
drag, startPoint x: 433, startPoint y: 85, endPoint x: 333, endPoint y: 69, distance: 101.2
click at [327, 68] on div "Assigned (1) (3) Gurdeep + Kamalpreet (C) 0 hrs 0 /hr" at bounding box center [366, 83] width 319 height 44
type input "1"
drag, startPoint x: 477, startPoint y: 86, endPoint x: 386, endPoint y: 86, distance: 90.8
click at [392, 86] on tr "(3) Gurdeep + Kamalpreet (C) 1 hrs 0 /hr" at bounding box center [366, 86] width 315 height 19
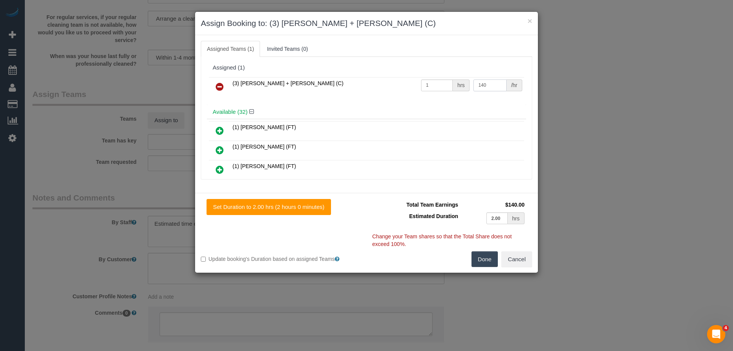
type input "140"
click at [482, 259] on button "Done" at bounding box center [484, 259] width 27 height 16
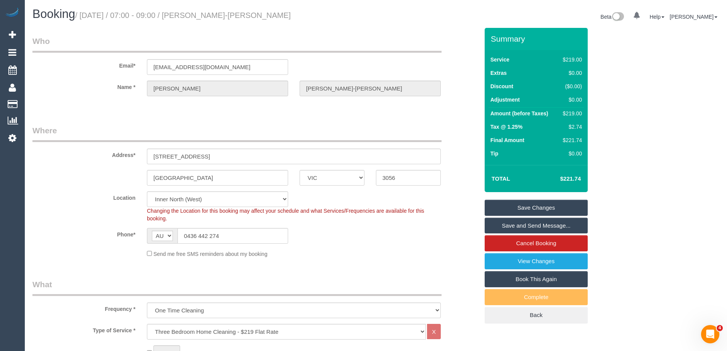
drag, startPoint x: 260, startPoint y: 13, endPoint x: 196, endPoint y: 12, distance: 63.8
click at [196, 12] on h1 "Booking / August 21, 2025 / 07:00 - 09:00 / Paul Zinn-Justin" at bounding box center [201, 14] width 338 height 13
copy small "Paul Zinn-Justin"
click at [516, 223] on link "Save and Send Message..." at bounding box center [536, 226] width 103 height 16
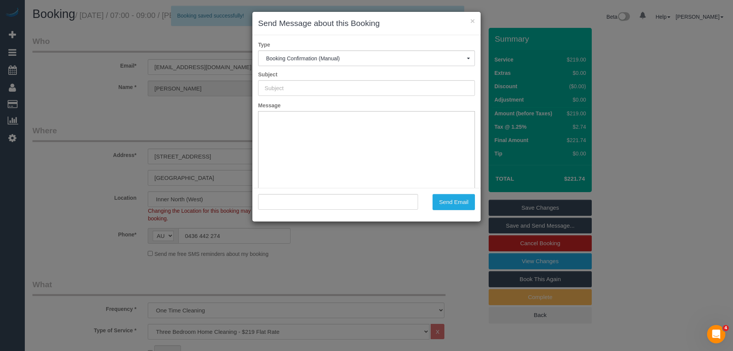
type input "Booking Confirmed"
type input ""Paul Zinn-Justin" <pzinnjustin@gmail.com>"
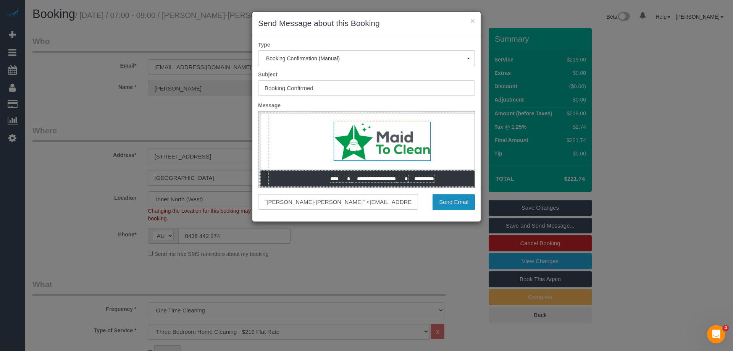
click at [463, 204] on button "Send Email" at bounding box center [453, 202] width 42 height 16
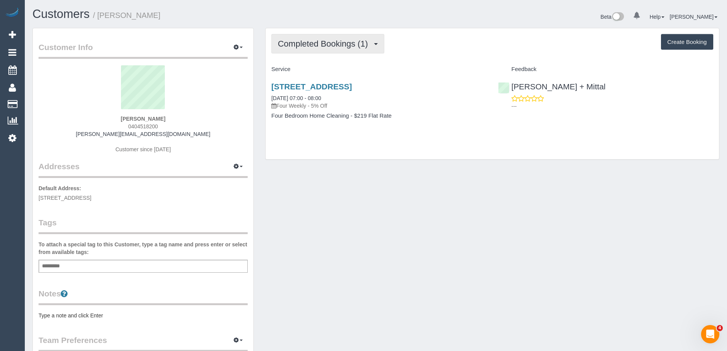
click at [311, 42] on span "Completed Bookings (1)" at bounding box center [325, 44] width 94 height 10
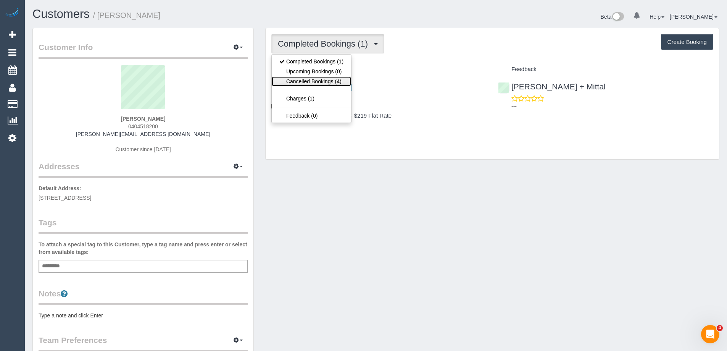
click at [305, 82] on link "Cancelled Bookings (4)" at bounding box center [311, 81] width 79 height 10
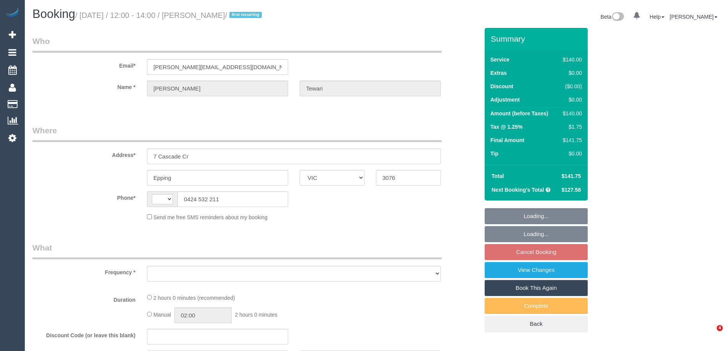
select select "VIC"
select select "string:stripe-pm_1R6Nbm2GScqysDRVy2mzm6e1"
select select "string:AU"
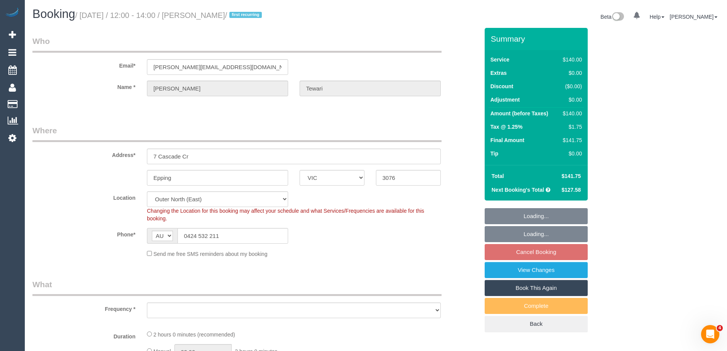
select select "object:552"
select select "number:27"
select select "number:14"
select select "number:19"
select select "number:24"
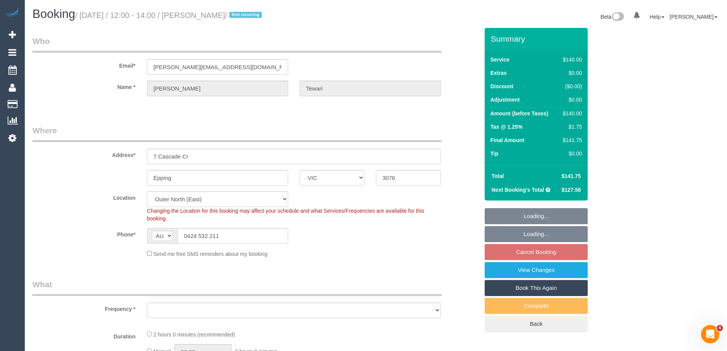
select select "number:35"
select select "number:11"
select select "object:1104"
select select "spot1"
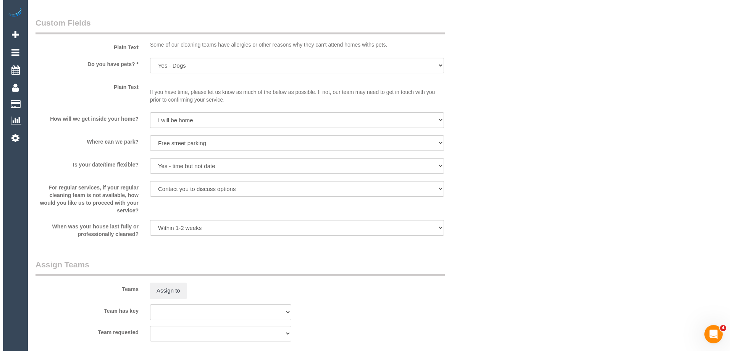
scroll to position [1107, 0]
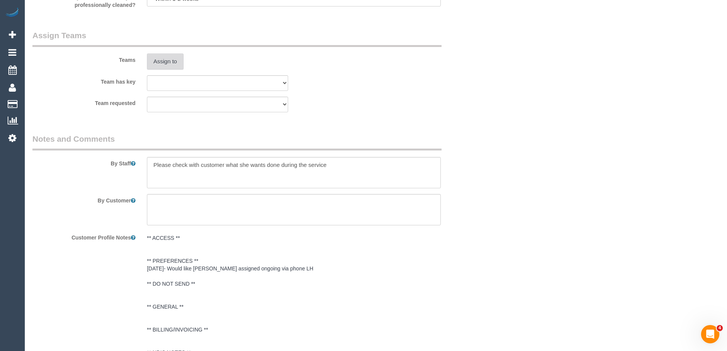
click at [165, 56] on button "Assign to" at bounding box center [165, 61] width 37 height 16
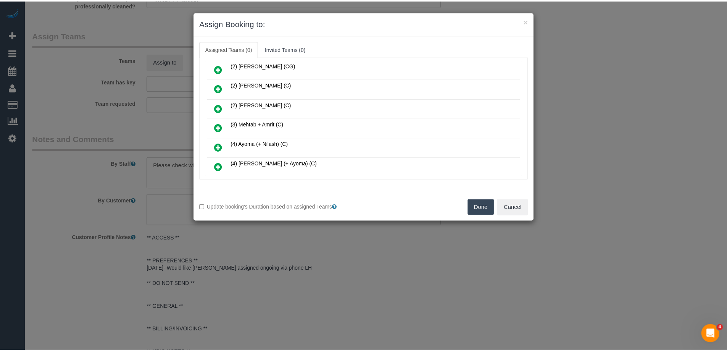
scroll to position [76, 0]
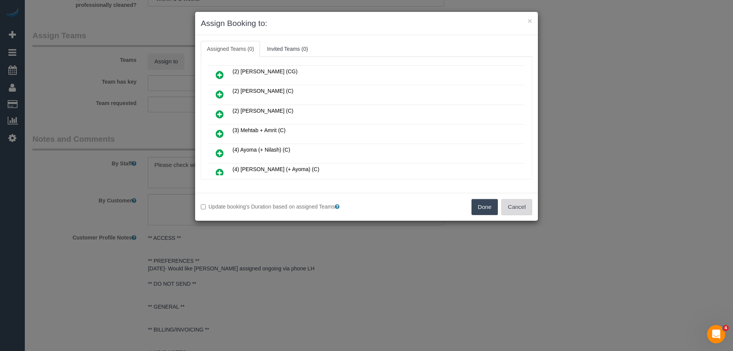
click at [515, 206] on button "Cancel" at bounding box center [516, 207] width 31 height 16
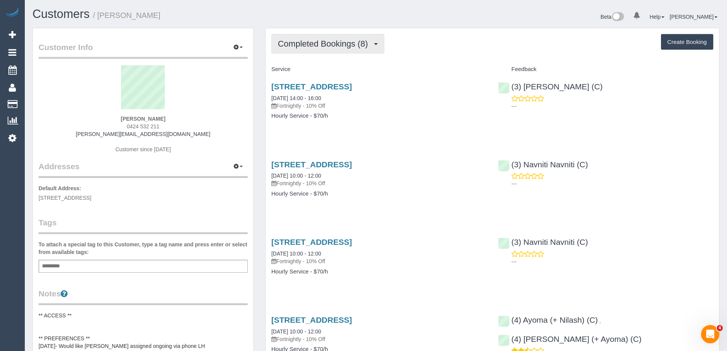
drag, startPoint x: 313, startPoint y: 85, endPoint x: 317, endPoint y: 44, distance: 41.1
click at [317, 44] on span "Completed Bookings (8)" at bounding box center [325, 44] width 94 height 10
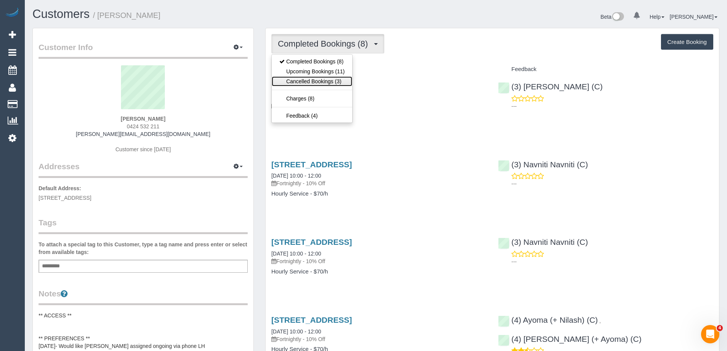
click at [318, 81] on link "Cancelled Bookings (3)" at bounding box center [312, 81] width 81 height 10
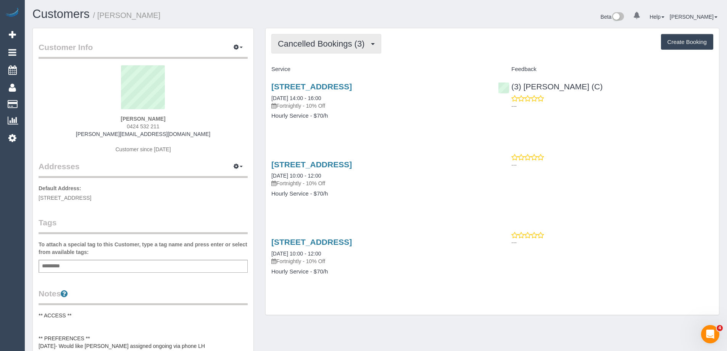
click at [310, 48] on span "Cancelled Bookings (3)" at bounding box center [323, 44] width 90 height 10
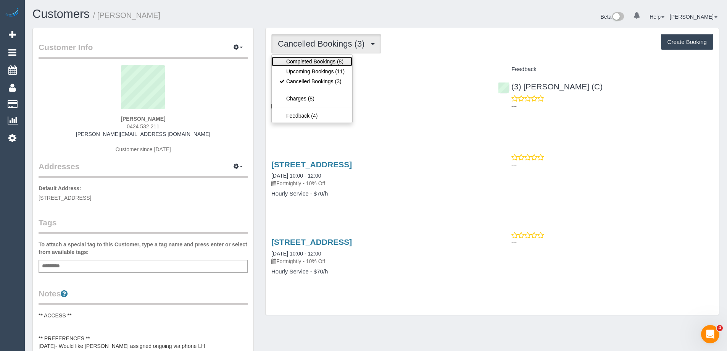
click at [310, 63] on link "Completed Bookings (8)" at bounding box center [312, 61] width 81 height 10
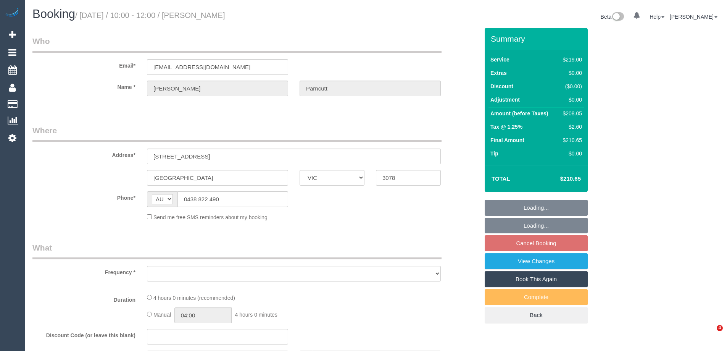
select select "VIC"
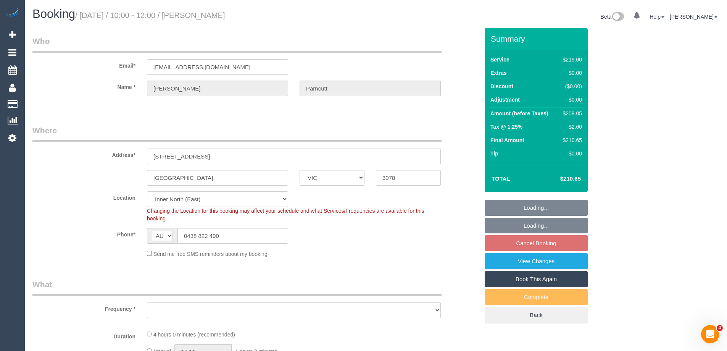
select select "string:stripe-pm_1QEOiU2GScqysDRVWNKZzcuJ"
select select "number:27"
select select "number:14"
select select "number:19"
select select "number:22"
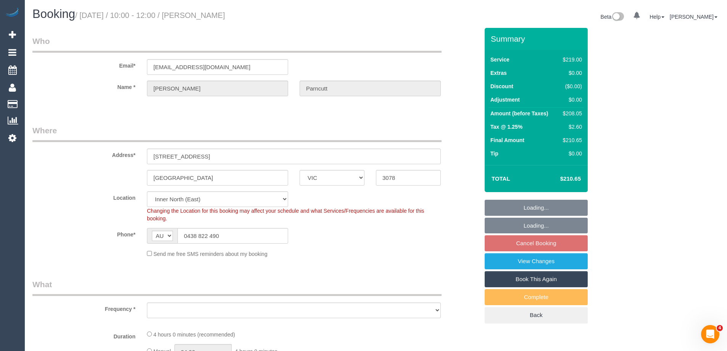
select select "number:34"
select select "number:26"
select select "object:1469"
select select "spot1"
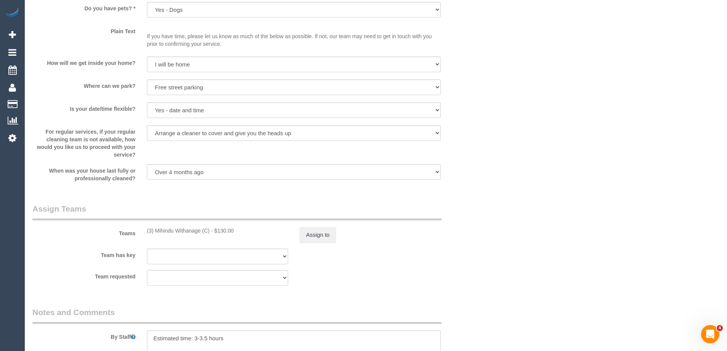
scroll to position [1145, 0]
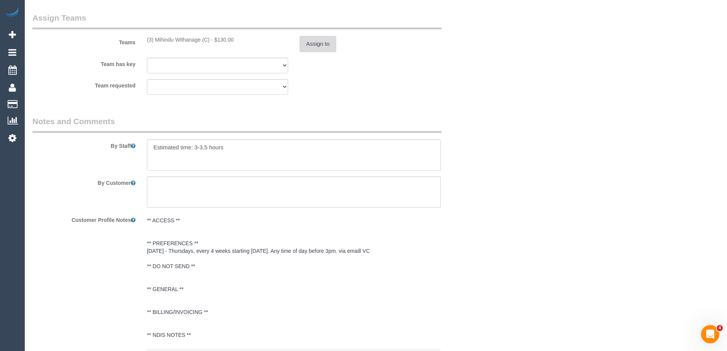
click at [310, 42] on button "Assign to" at bounding box center [318, 44] width 37 height 16
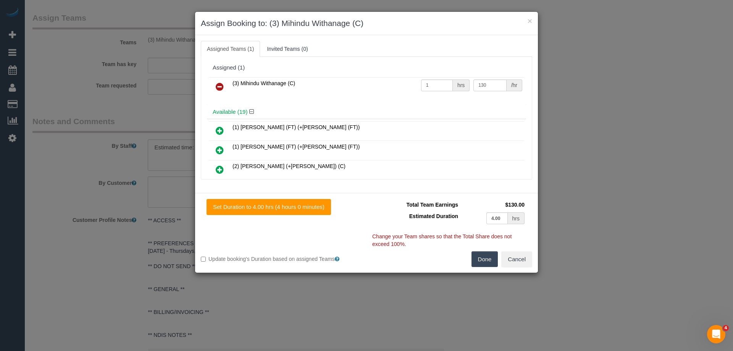
click at [219, 86] on icon at bounding box center [220, 86] width 8 height 9
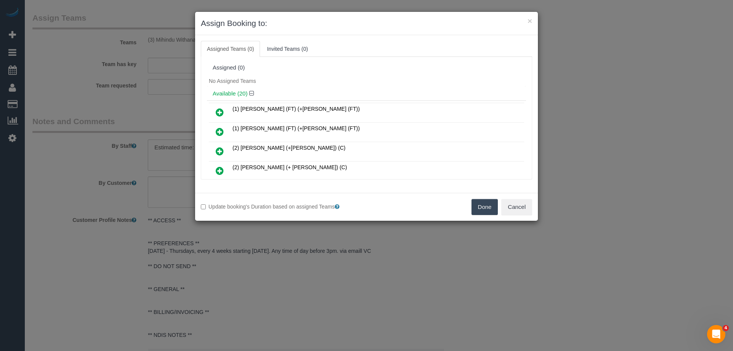
click at [494, 208] on button "Done" at bounding box center [484, 207] width 27 height 16
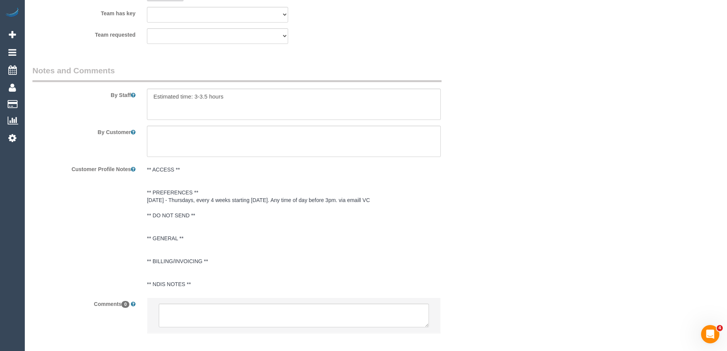
scroll to position [1234, 0]
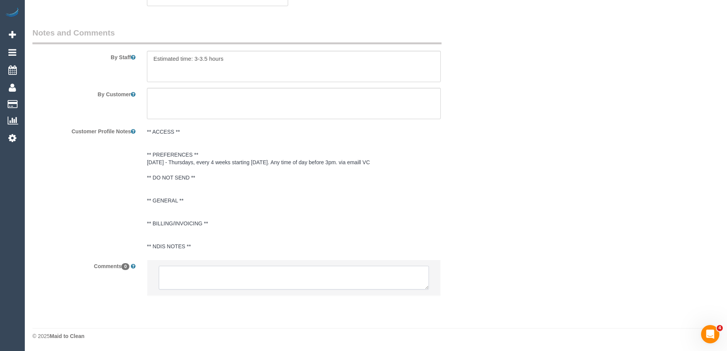
click at [207, 280] on textarea at bounding box center [294, 278] width 270 height 24
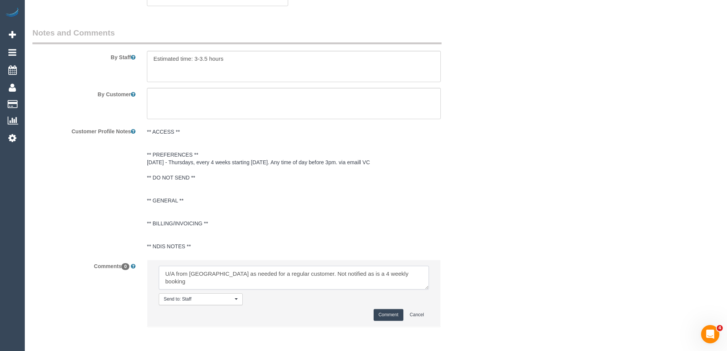
type textarea "U/A from Mihindu as needed for a regular customer. Not notified as is a 4 weekl…"
click at [400, 317] on button "Comment" at bounding box center [389, 315] width 30 height 12
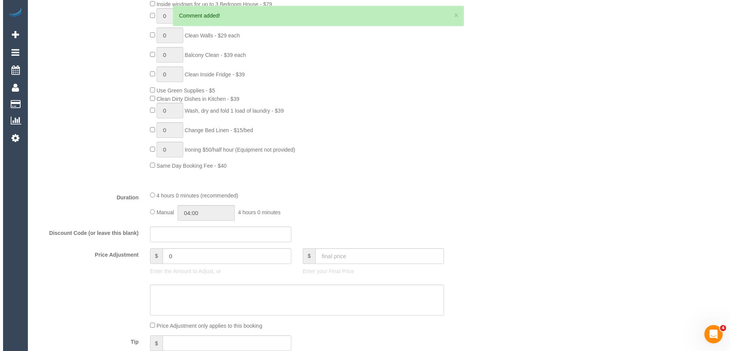
scroll to position [0, 0]
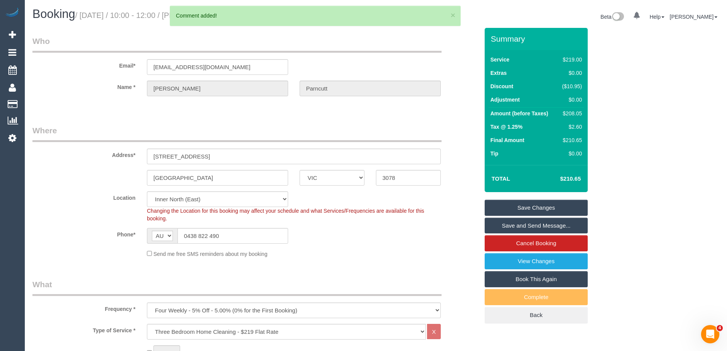
click at [511, 207] on link "Save Changes" at bounding box center [536, 208] width 103 height 16
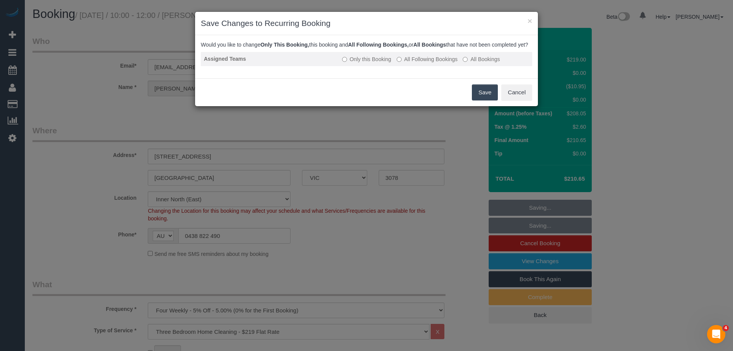
click at [410, 63] on label "All Following Bookings" at bounding box center [427, 59] width 61 height 8
click at [484, 100] on button "Save" at bounding box center [485, 92] width 26 height 16
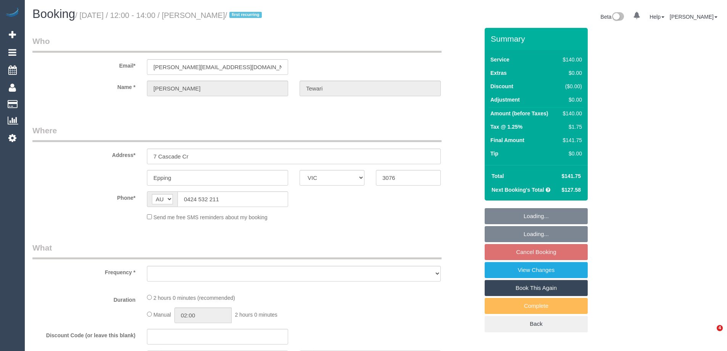
select select "VIC"
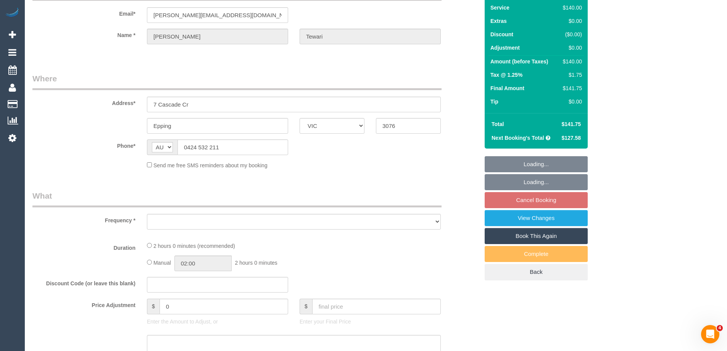
select select "object:703"
select select "string:stripe-pm_1R6Nbm2GScqysDRVy2mzm6e1"
select select "number:27"
select select "number:14"
select select "number:19"
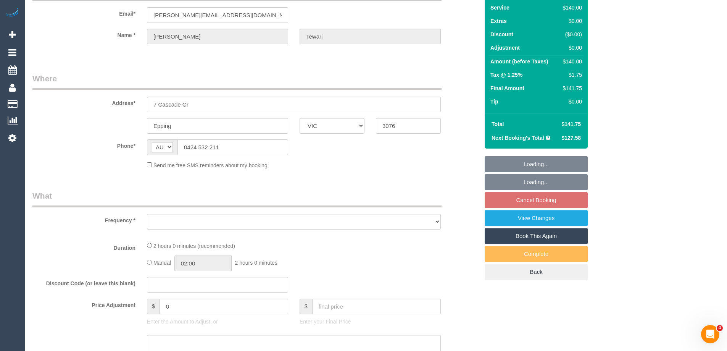
select select "number:24"
select select "number:35"
select select "number:11"
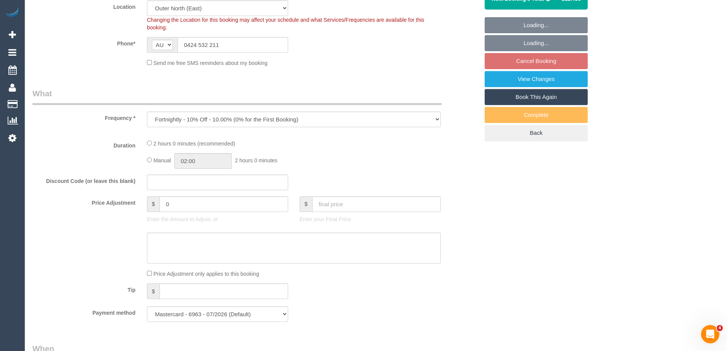
select select "spot1"
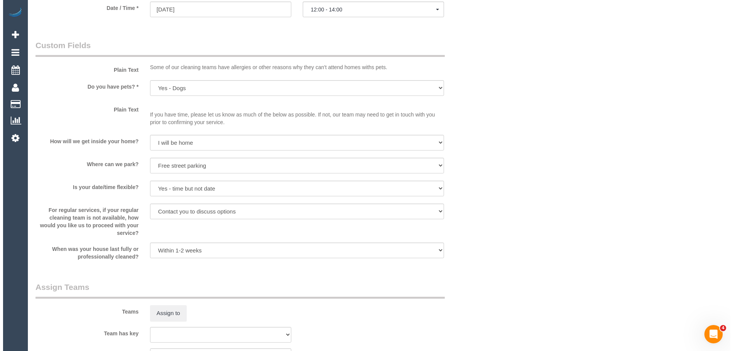
scroll to position [932, 0]
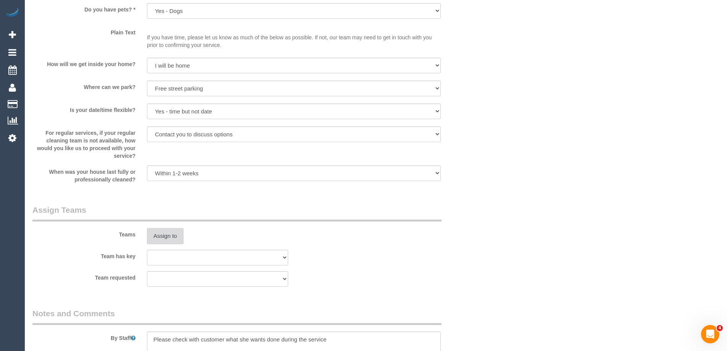
click at [162, 235] on button "Assign to" at bounding box center [165, 236] width 37 height 16
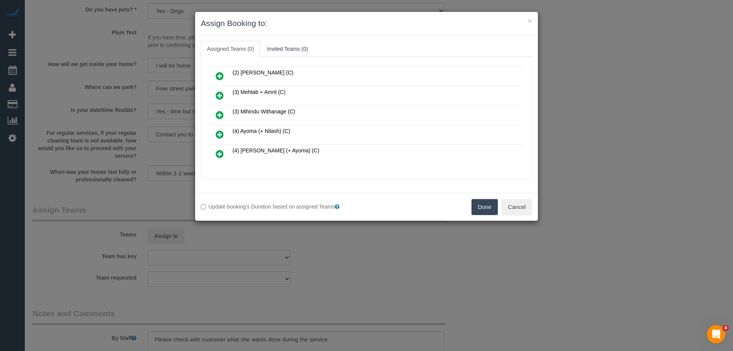
click at [219, 112] on icon at bounding box center [220, 114] width 8 height 9
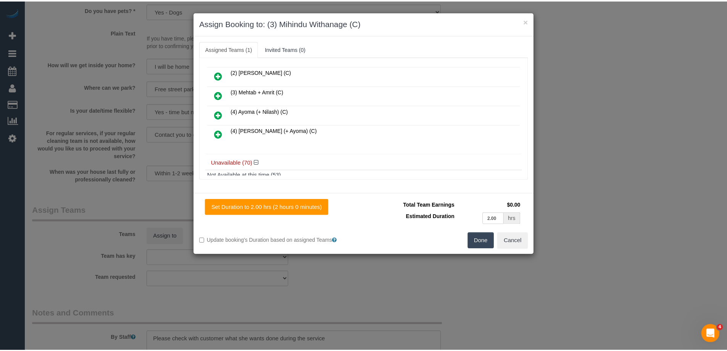
scroll to position [0, 0]
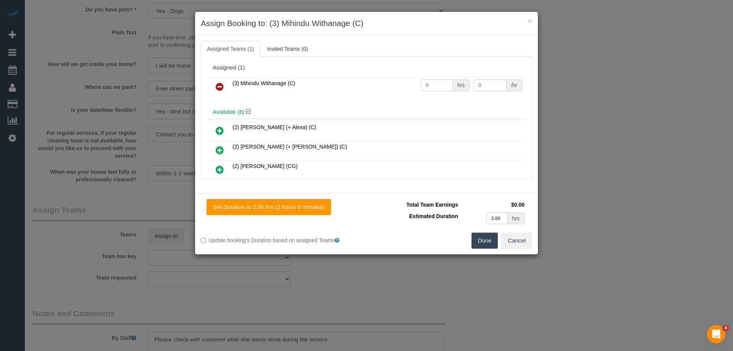
drag, startPoint x: 445, startPoint y: 82, endPoint x: 379, endPoint y: 85, distance: 66.1
click at [374, 85] on tr "(3) Mihindu Withanage (C) 0 hrs 0 /hr" at bounding box center [366, 86] width 315 height 19
type input "2"
drag, startPoint x: 492, startPoint y: 84, endPoint x: 365, endPoint y: 84, distance: 127.1
click at [413, 84] on tr "(3) Mihindu Withanage (C) 2 hrs 0 /hr" at bounding box center [366, 86] width 315 height 19
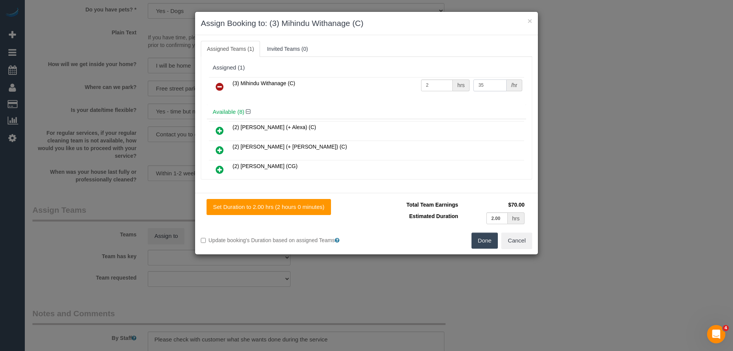
type input "35"
click at [482, 240] on button "Done" at bounding box center [484, 240] width 27 height 16
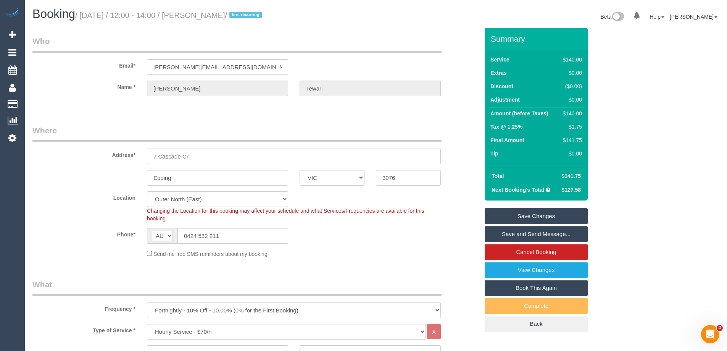
drag, startPoint x: 245, startPoint y: 13, endPoint x: 198, endPoint y: 11, distance: 46.6
click at [198, 11] on small "/ August 21, 2025 / 12:00 - 14:00 / Sakshi Tewari / first recurring" at bounding box center [169, 15] width 189 height 8
copy small "Sakshi Tewari"
click at [495, 228] on link "Save and Send Message..." at bounding box center [536, 234] width 103 height 16
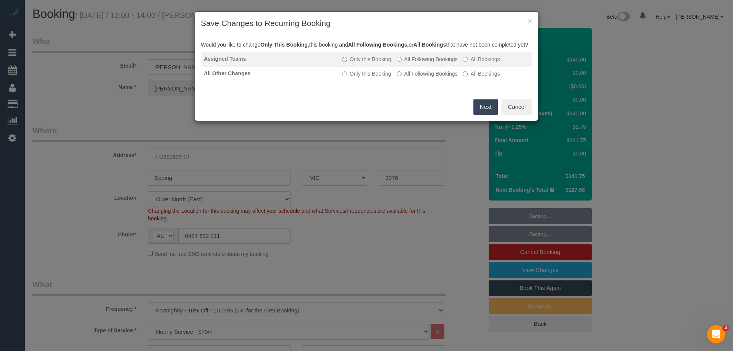
click at [416, 63] on label "All Following Bookings" at bounding box center [427, 59] width 61 height 8
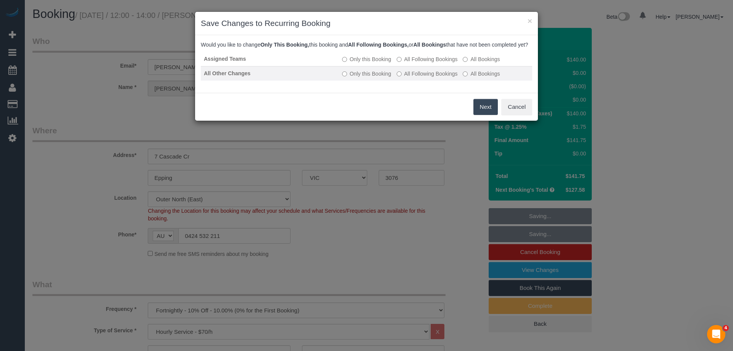
drag, startPoint x: 415, startPoint y: 76, endPoint x: 412, endPoint y: 82, distance: 7.4
click at [413, 81] on td "Only this Booking All Following Bookings All Bookings" at bounding box center [435, 73] width 193 height 15
click at [416, 77] on label "All Following Bookings" at bounding box center [427, 74] width 61 height 8
click at [484, 111] on button "Save" at bounding box center [485, 107] width 26 height 16
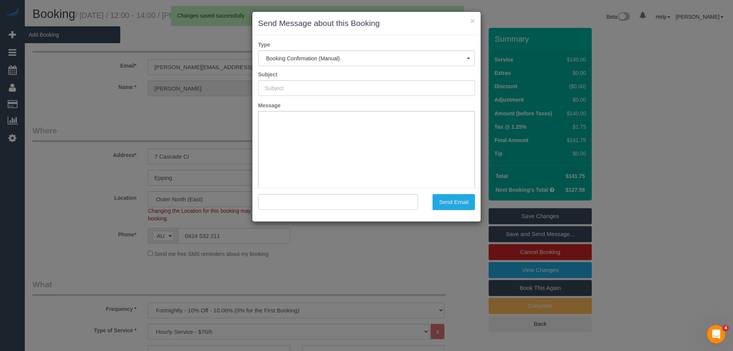
type input "Booking Confirmed"
type input ""Sakshi Tewari" <sakshie.27@gmail.com>"
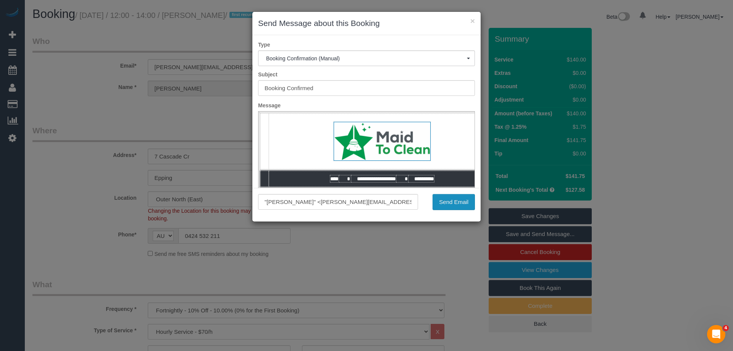
click at [470, 203] on button "Send Email" at bounding box center [453, 202] width 42 height 16
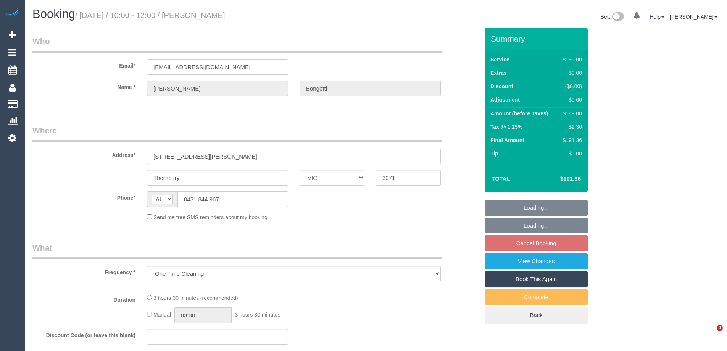
select select "VIC"
select select "string:stripe-pm_1Od0or2GScqysDRVOeiT6e3O"
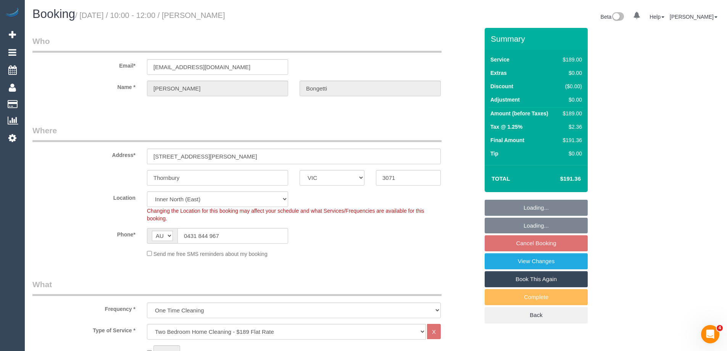
select select "object:625"
select select "spot1"
select select "number:29"
select select "number:14"
select select "number:19"
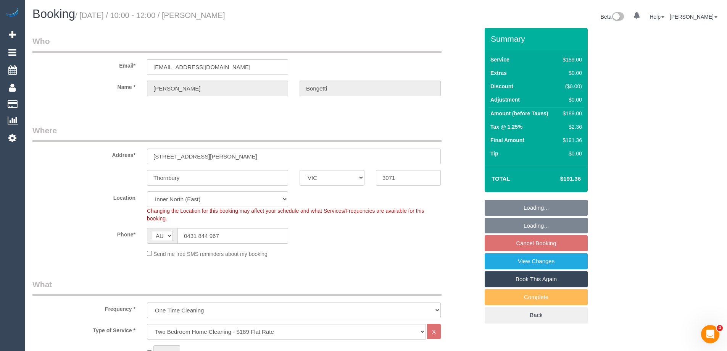
select select "number:25"
select select "number:12"
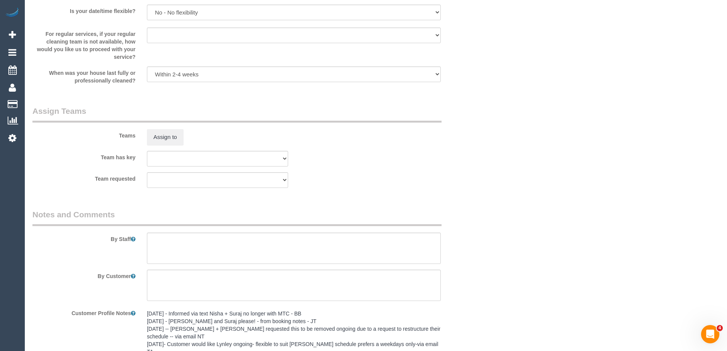
scroll to position [1069, 0]
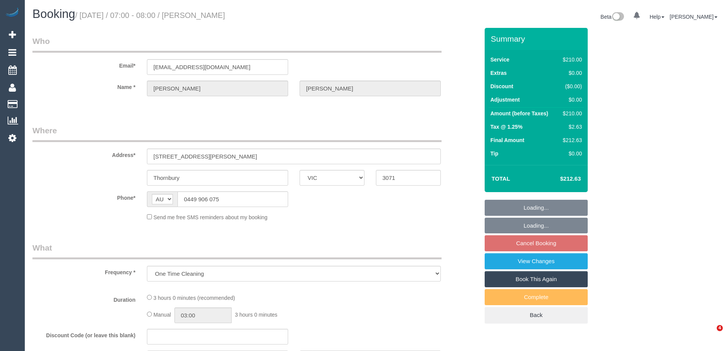
select select "VIC"
select select "180"
select select "number:28"
select select "number:16"
select select "number:18"
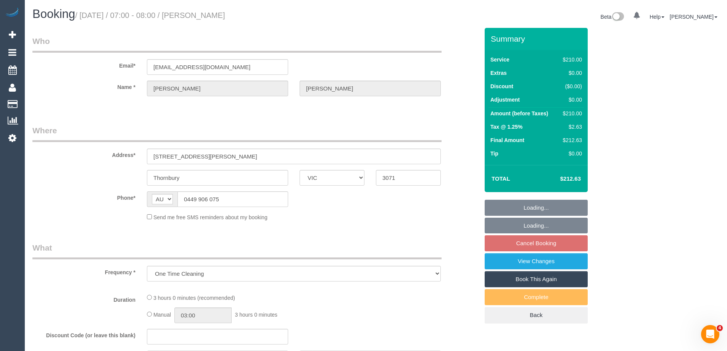
select select "number:36"
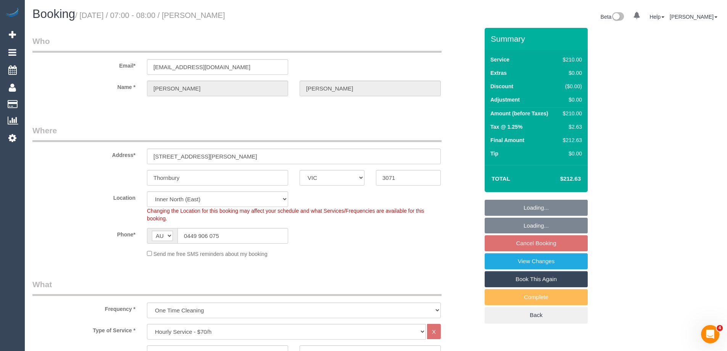
select select "object:1641"
select select "string:stripe-pm_1L3t7j2GScqysDRViqxYH6Xm"
select select "spot1"
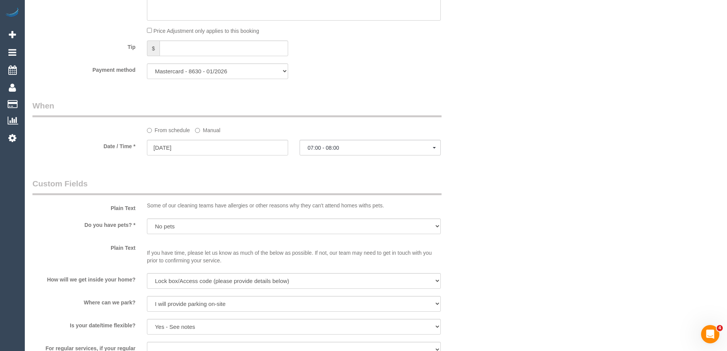
scroll to position [687, 0]
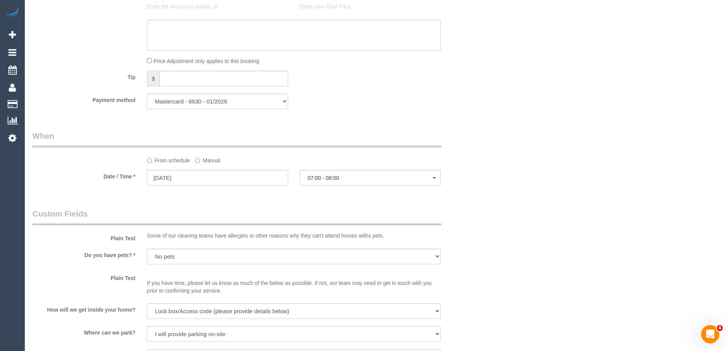
click at [207, 156] on label "Manual" at bounding box center [207, 159] width 25 height 10
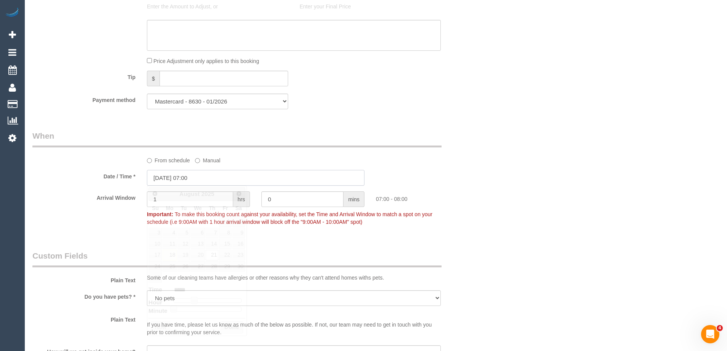
click at [184, 176] on input "[DATE] 07:00" at bounding box center [256, 178] width 218 height 16
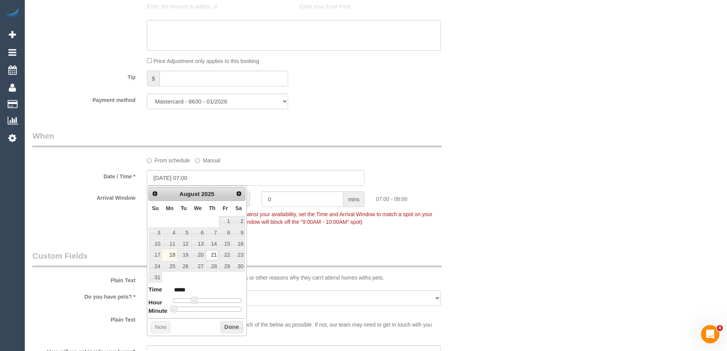
click at [103, 175] on label "Date / Time *" at bounding box center [84, 175] width 115 height 10
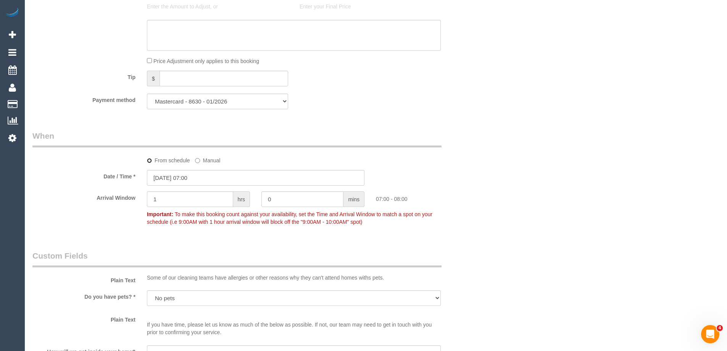
select select "spot1"
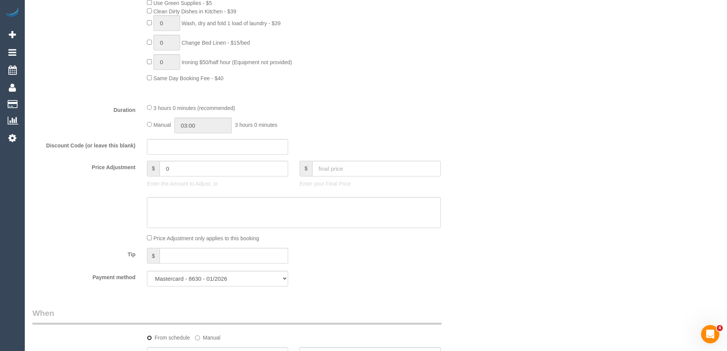
scroll to position [496, 0]
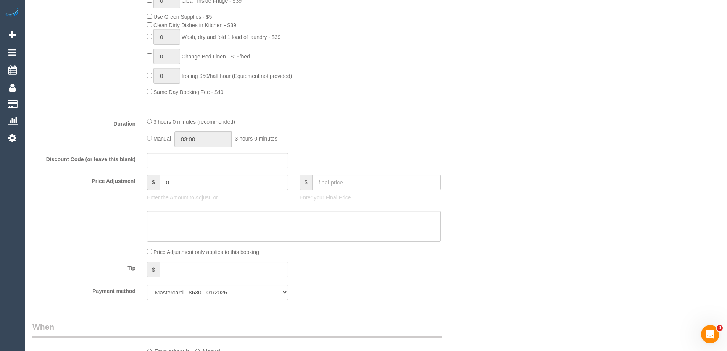
click at [148, 137] on div "Manual 03:00 3 hours 0 minutes" at bounding box center [294, 139] width 294 height 16
click at [205, 138] on input "03:00" at bounding box center [202, 139] width 57 height 16
type input "01:30"
click at [194, 160] on li "01:30" at bounding box center [194, 163] width 34 height 10
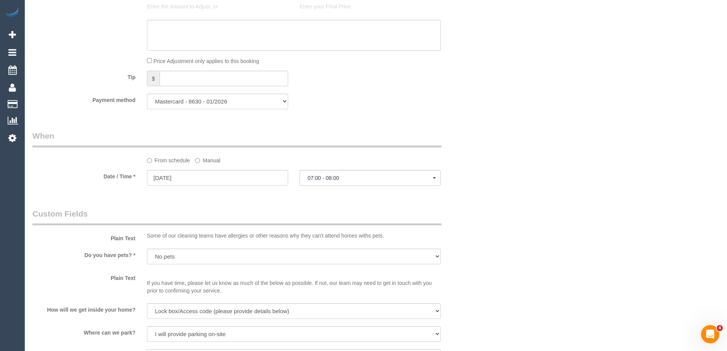
select select "spot14"
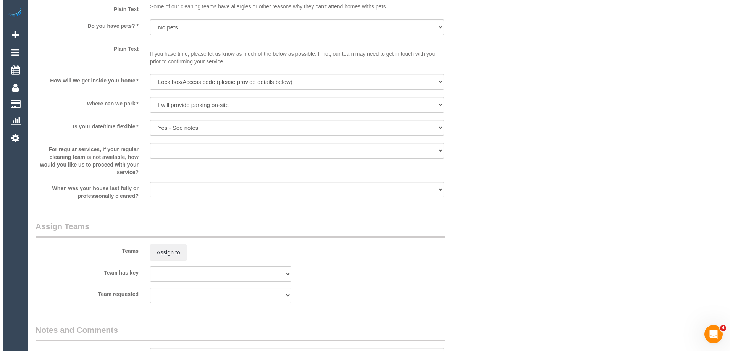
scroll to position [1145, 0]
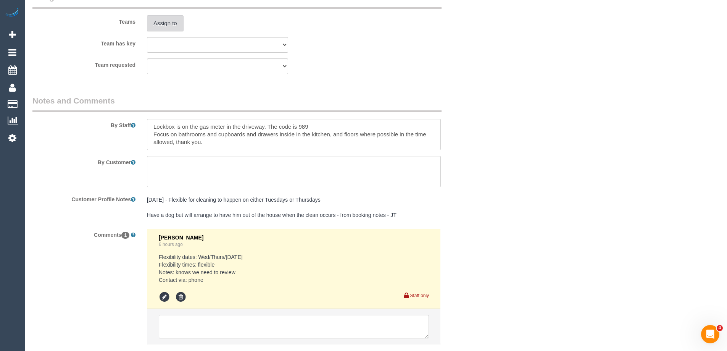
click at [168, 31] on button "Assign to" at bounding box center [165, 23] width 37 height 16
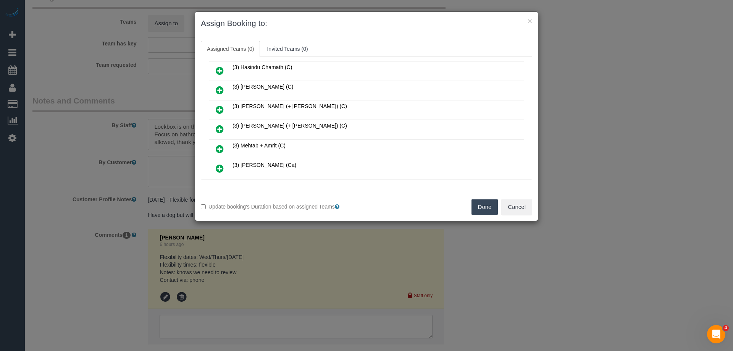
scroll to position [458, 0]
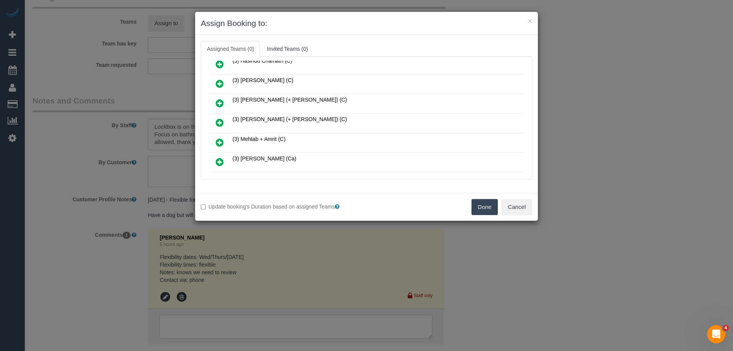
click at [216, 140] on icon at bounding box center [220, 142] width 8 height 9
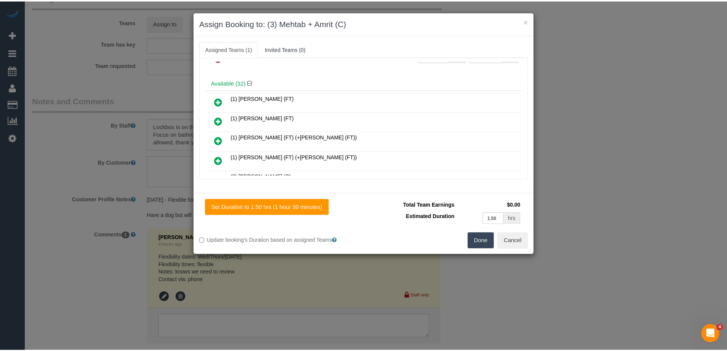
scroll to position [0, 0]
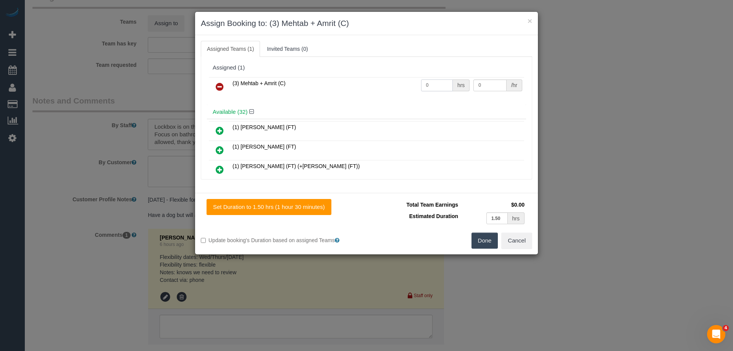
drag, startPoint x: 432, startPoint y: 84, endPoint x: 371, endPoint y: 83, distance: 61.1
click at [379, 84] on tr "(3) Mehtab + Amrit (C) 0 hrs 0 /hr" at bounding box center [366, 86] width 315 height 19
type input "3"
drag, startPoint x: 490, startPoint y: 85, endPoint x: 415, endPoint y: 83, distance: 75.6
click at [415, 83] on tr "(3) Mehtab + Amrit (C) 3 hrs 0 /hr" at bounding box center [366, 86] width 315 height 19
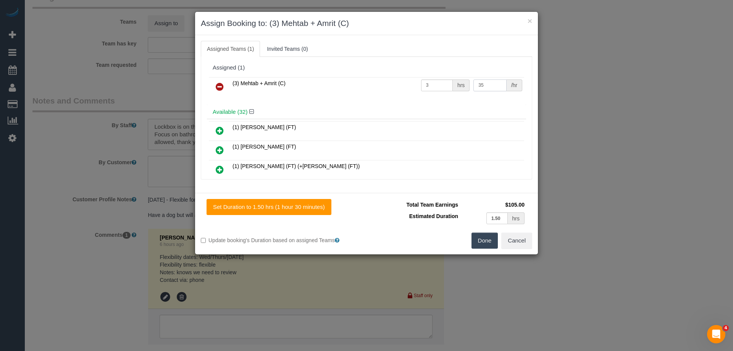
type input "35"
click at [487, 242] on button "Done" at bounding box center [484, 240] width 27 height 16
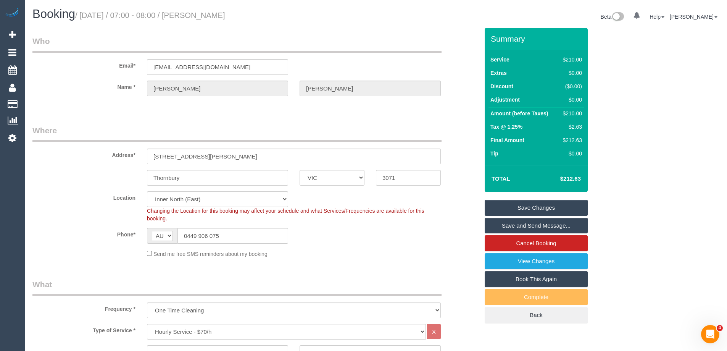
drag, startPoint x: 259, startPoint y: 15, endPoint x: 198, endPoint y: 12, distance: 61.1
click at [198, 12] on h1 "Booking / August 21, 2025 / 07:00 - 08:00 / Rebecca de Hennin" at bounding box center [201, 14] width 338 height 13
copy small "Rebecca de Hennin"
click at [521, 226] on link "Save and Send Message..." at bounding box center [536, 226] width 103 height 16
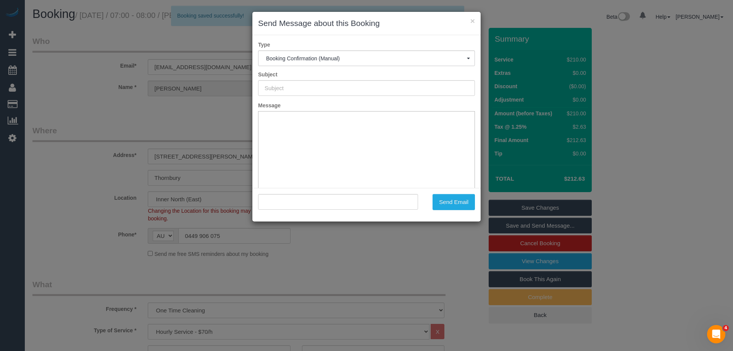
type input "Booking Confirmed"
type input ""Rebecca de Hennin" <jamesaviaz@gmail.com>"
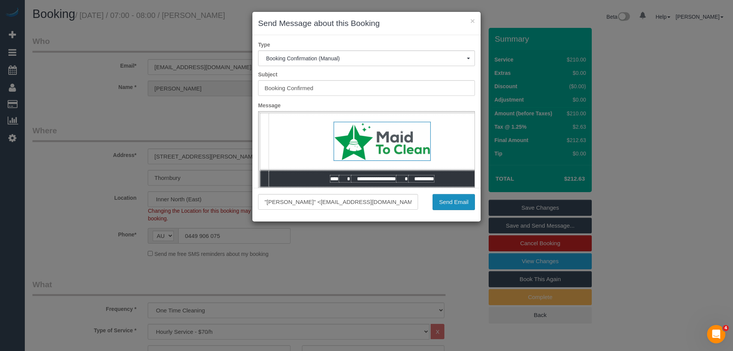
click at [465, 205] on button "Send Email" at bounding box center [453, 202] width 42 height 16
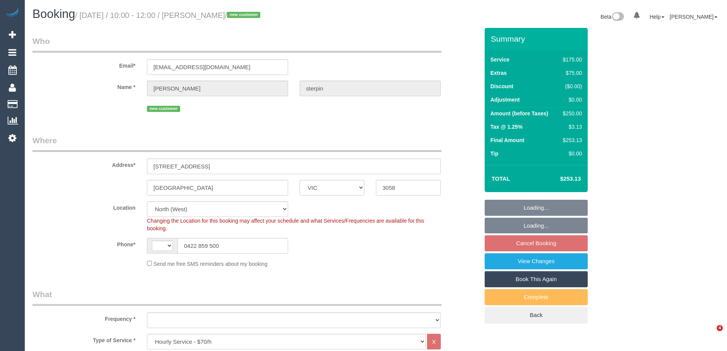
select select "VIC"
select select "150"
select select "string:AU"
select select "object:702"
select select "number:28"
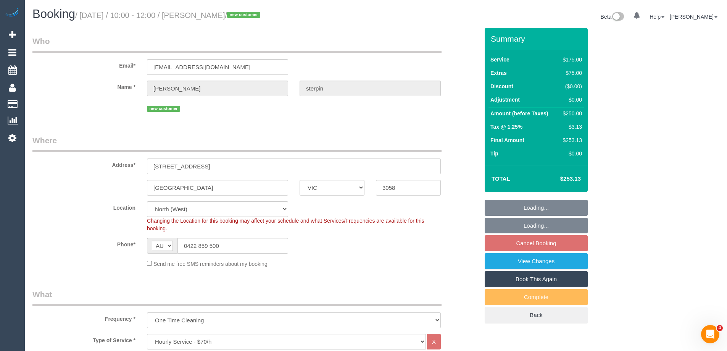
select select "number:14"
select select "number:18"
select select "number:25"
select select "spot1"
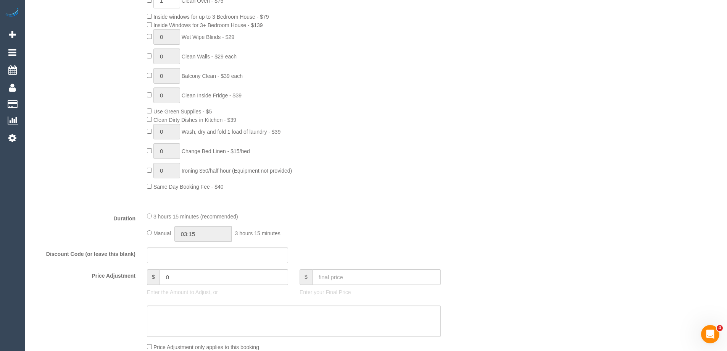
scroll to position [420, 0]
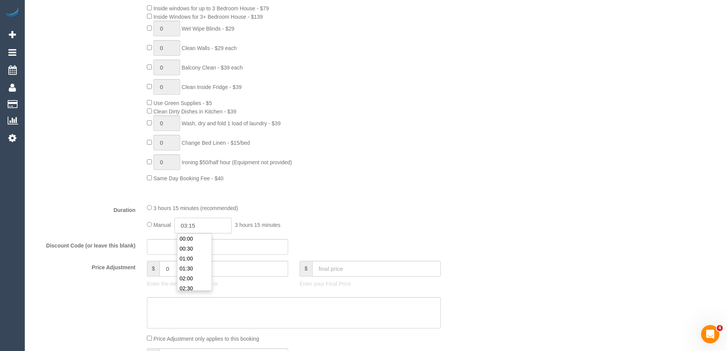
click at [190, 224] on input "03:15" at bounding box center [202, 226] width 57 height 16
type input "01:30"
click at [195, 269] on li "01:30" at bounding box center [194, 268] width 34 height 10
select select "spot14"
drag, startPoint x: 201, startPoint y: 223, endPoint x: 192, endPoint y: 223, distance: 8.4
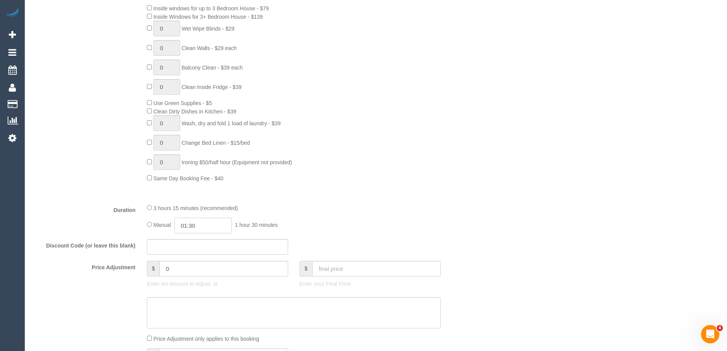
click at [192, 223] on input "01:30" at bounding box center [202, 226] width 57 height 16
type input "01:45"
click at [357, 173] on div "0 Steam Cleaning - $55 per Unit ($110 Minimum) Use Disinfectant Products - $20 …" at bounding box center [313, 69] width 344 height 226
select select "spot27"
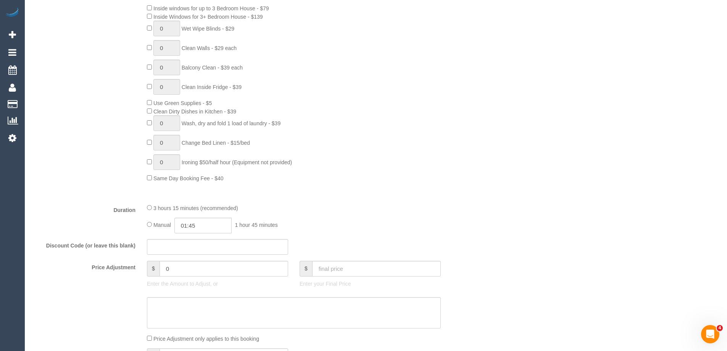
select select "spot40"
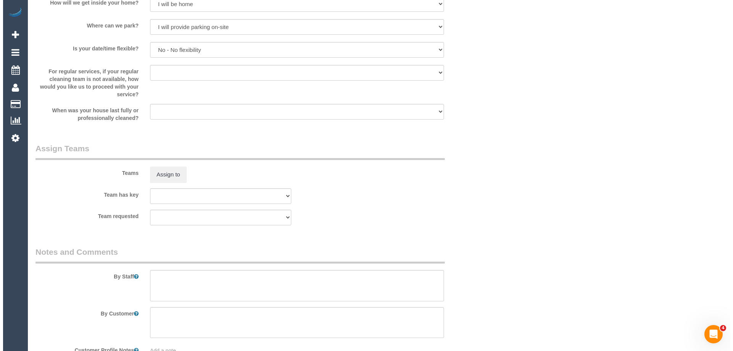
scroll to position [1105, 0]
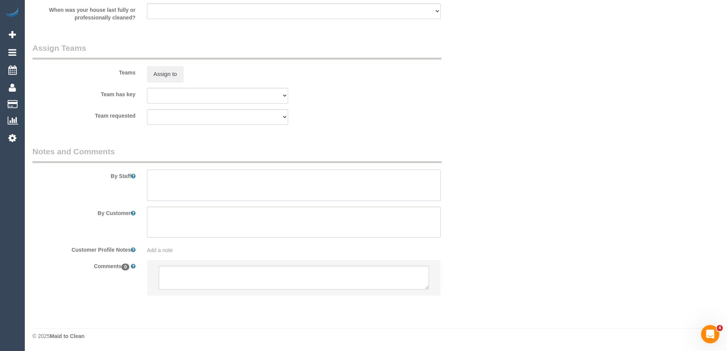
click at [163, 187] on textarea at bounding box center [294, 184] width 294 height 31
type textarea "2.5 hrs + extras = approx 3.5 hrs"
click at [171, 76] on button "Assign to" at bounding box center [165, 74] width 37 height 16
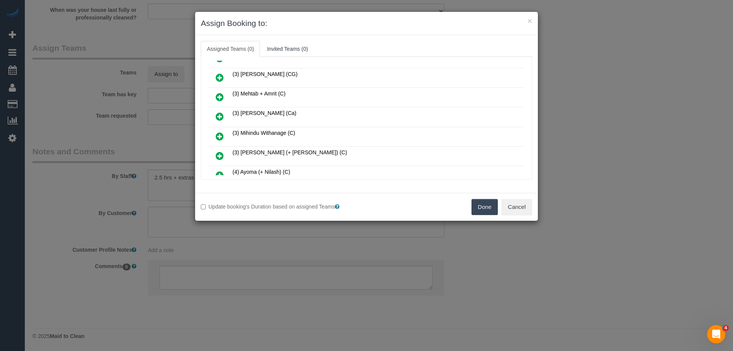
click at [215, 96] on link at bounding box center [220, 97] width 18 height 15
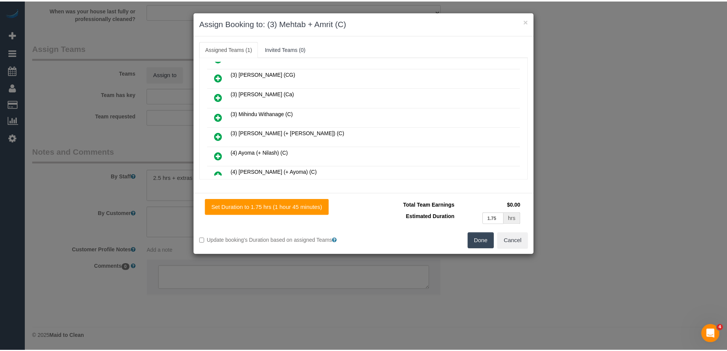
scroll to position [0, 0]
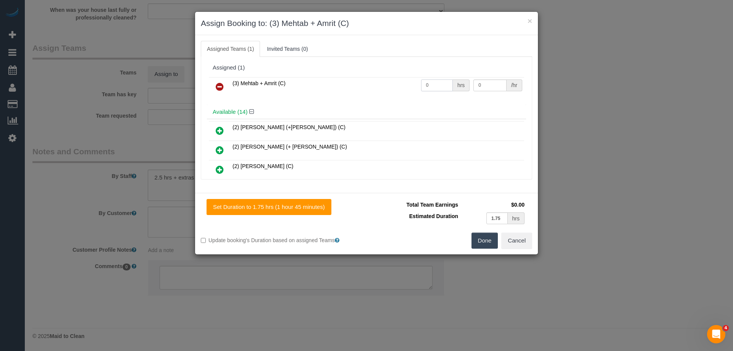
drag, startPoint x: 412, startPoint y: 84, endPoint x: 393, endPoint y: 82, distance: 19.5
click at [394, 82] on tr "(3) Mehtab + Amrit (C) 0 hrs 0 /hr" at bounding box center [366, 86] width 315 height 19
type input "3.5"
drag, startPoint x: 487, startPoint y: 83, endPoint x: 394, endPoint y: 82, distance: 92.4
click at [407, 82] on tr "(3) Mehtab + Amrit (C) 3.5 hrs 0 /hr" at bounding box center [366, 86] width 315 height 19
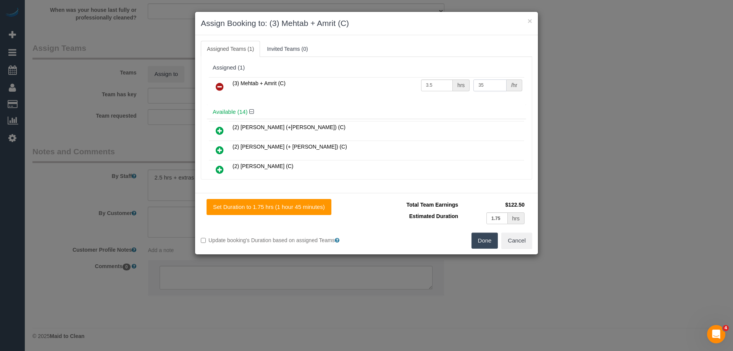
type input "35"
click at [482, 240] on button "Done" at bounding box center [484, 240] width 27 height 16
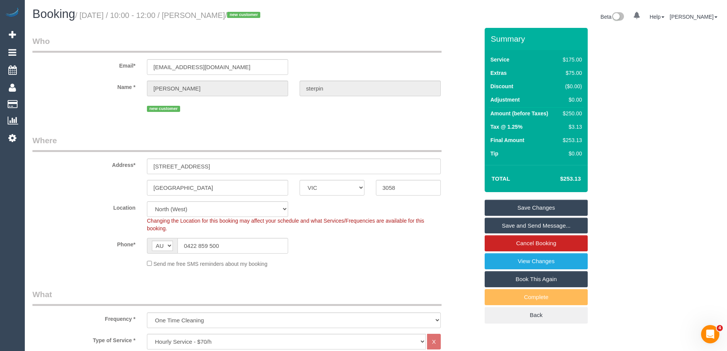
drag, startPoint x: 242, startPoint y: 15, endPoint x: 198, endPoint y: 10, distance: 44.9
click at [198, 10] on h1 "Booking / August 21, 2025 / 10:00 - 12:00 / Frank sterpin / new customer" at bounding box center [201, 14] width 338 height 13
copy small "Frank sterpin"
click at [508, 225] on link "Save and Send Message..." at bounding box center [536, 226] width 103 height 16
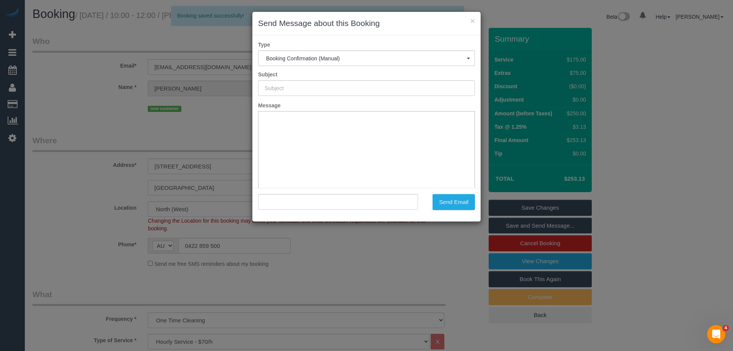
type input "Booking Confirmed"
type input ""Frank sterpin" <franksterpin@gmail.com>"
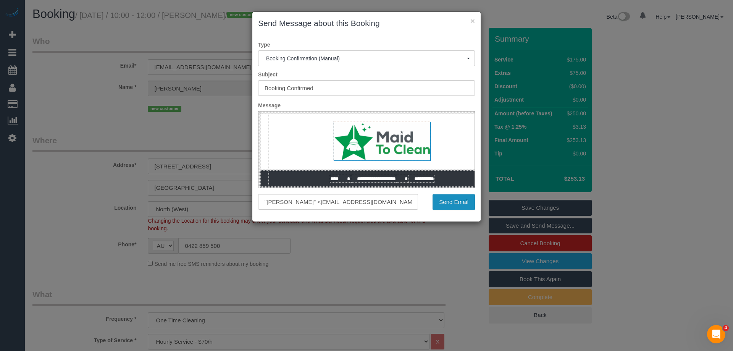
click at [451, 201] on button "Send Email" at bounding box center [453, 202] width 42 height 16
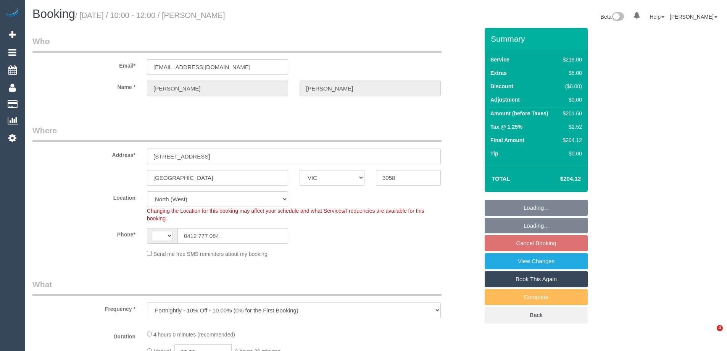
select select "VIC"
select select "string:stripe-pm_1ROVYG2GScqysDRVhp4mOrax"
select select "string:AU"
select select "object:1049"
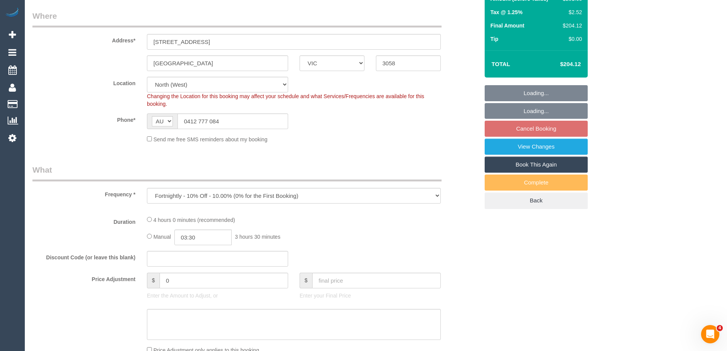
select select "spot1"
select select "number:27"
select select "number:16"
select select "number:19"
select select "number:36"
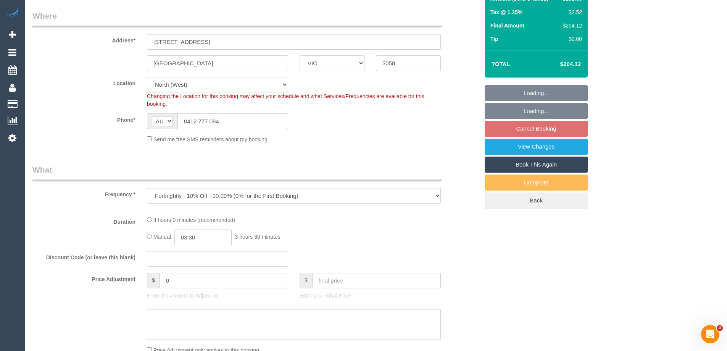
select select "number:33"
select select "number:11"
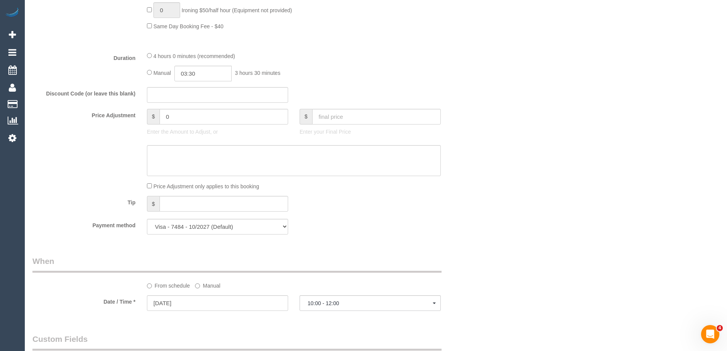
scroll to position [687, 0]
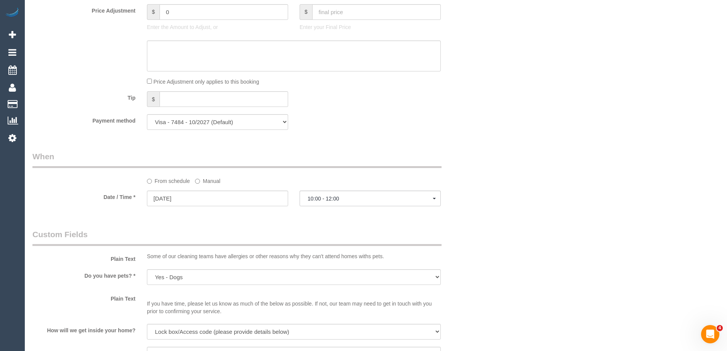
click at [204, 180] on label "Manual" at bounding box center [207, 179] width 25 height 10
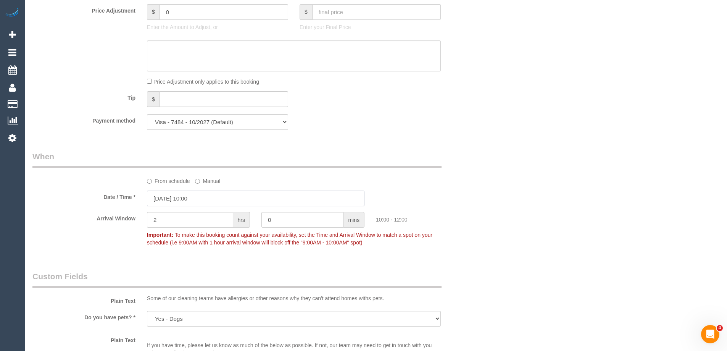
click at [190, 200] on input "[DATE] 10:00" at bounding box center [256, 198] width 218 height 16
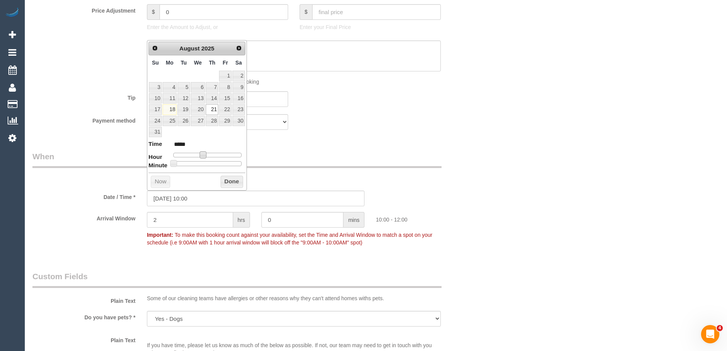
type input "[DATE] 11:00"
type input "*****"
type input "[DATE] 12:00"
type input "*****"
type input "[DATE] 13:00"
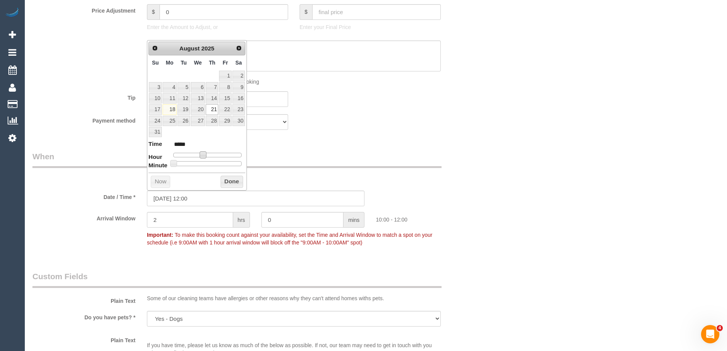
type input "*****"
type input "[DATE] 12:00"
type input "*****"
drag, startPoint x: 204, startPoint y: 156, endPoint x: 211, endPoint y: 155, distance: 6.9
click at [211, 155] on span at bounding box center [208, 154] width 7 height 7
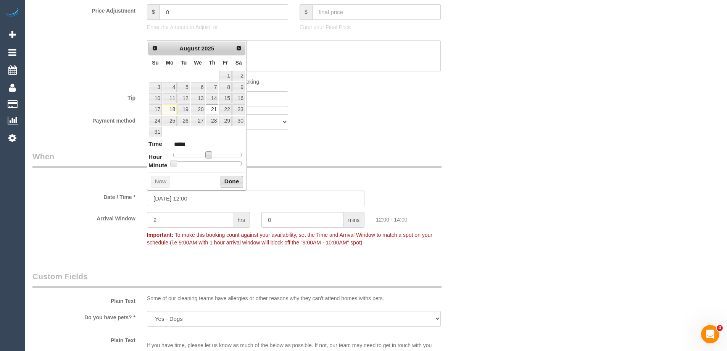
click at [226, 182] on button "Done" at bounding box center [232, 182] width 23 height 12
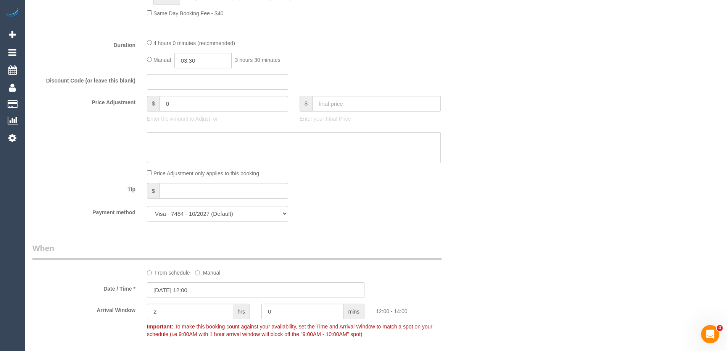
scroll to position [496, 0]
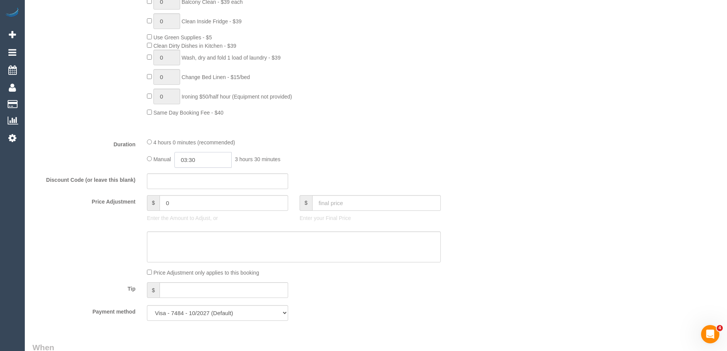
click at [197, 165] on input "03:30" at bounding box center [202, 160] width 57 height 16
drag, startPoint x: 186, startPoint y: 187, endPoint x: 195, endPoint y: 164, distance: 25.5
click at [186, 188] on li "01:30" at bounding box center [194, 189] width 34 height 10
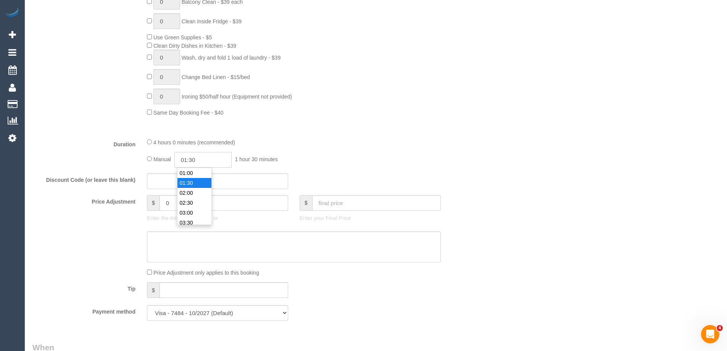
drag, startPoint x: 197, startPoint y: 157, endPoint x: 193, endPoint y: 158, distance: 4.3
click at [193, 158] on input "01:30" at bounding box center [202, 160] width 57 height 16
type input "01:45"
click at [368, 136] on fieldset "What Frequency * One Time Cleaning Weekly - 10% Off - 10.00% (0% for the First …" at bounding box center [255, 54] width 447 height 544
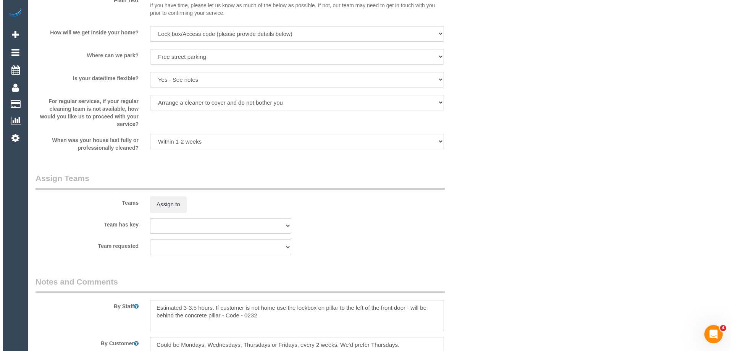
scroll to position [1107, 0]
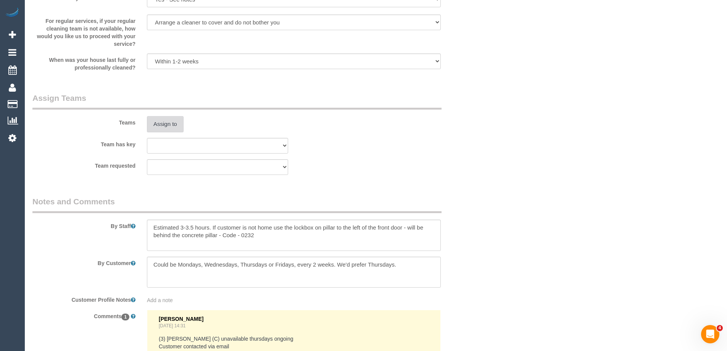
click at [163, 126] on button "Assign to" at bounding box center [165, 124] width 37 height 16
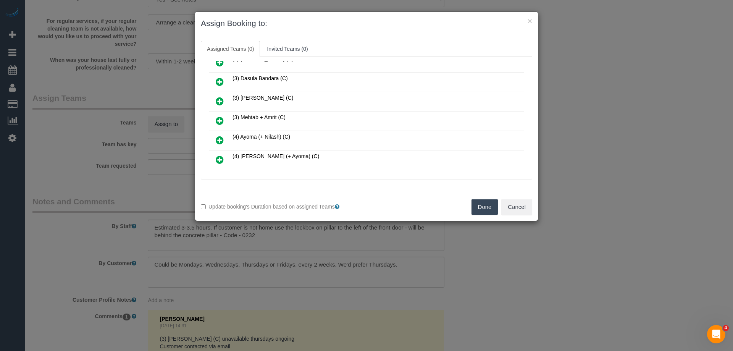
scroll to position [267, 0]
click at [216, 113] on link at bounding box center [220, 118] width 18 height 15
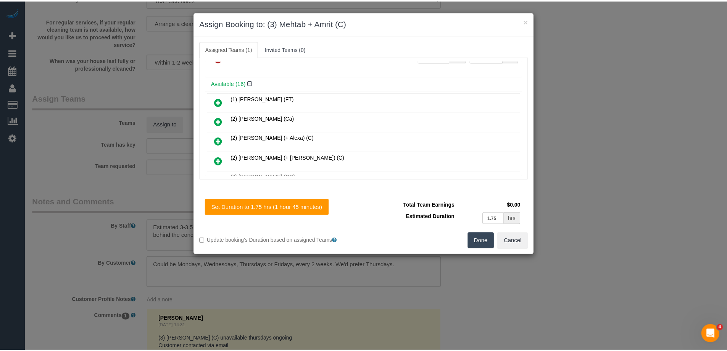
scroll to position [0, 0]
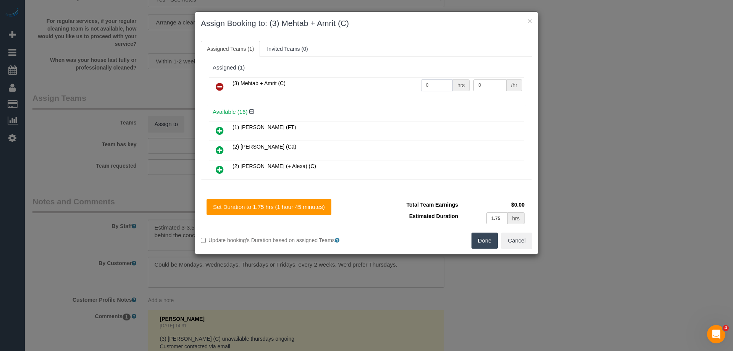
drag, startPoint x: 431, startPoint y: 86, endPoint x: 362, endPoint y: 85, distance: 68.3
click at [352, 85] on tr "(3) Mehtab + Amrit (C) 0 hrs 0 /hr" at bounding box center [366, 86] width 315 height 19
type input "1"
drag, startPoint x: 495, startPoint y: 83, endPoint x: 375, endPoint y: 79, distance: 119.9
click at [376, 79] on tr "(3) Mehtab + Amrit (C) 1 hrs 0 /hr" at bounding box center [366, 86] width 315 height 19
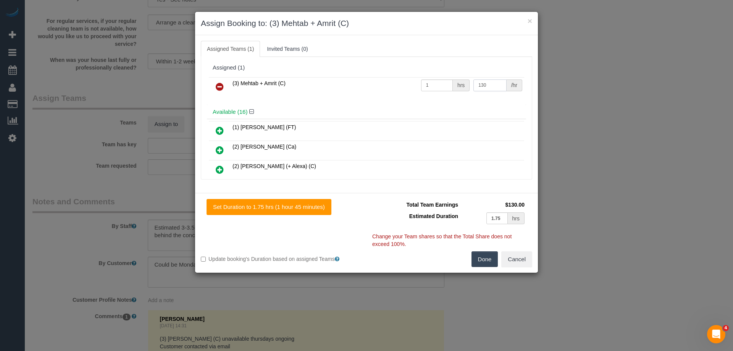
type input "130"
drag, startPoint x: 482, startPoint y: 263, endPoint x: 497, endPoint y: 256, distance: 16.4
click at [483, 261] on button "Done" at bounding box center [484, 259] width 27 height 16
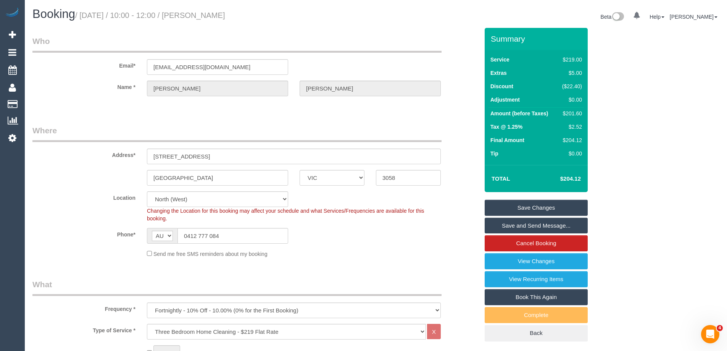
drag, startPoint x: 257, startPoint y: 16, endPoint x: 198, endPoint y: 15, distance: 59.2
click at [198, 15] on h1 "Booking / August 21, 2025 / 10:00 - 12:00 / James Shirvill" at bounding box center [201, 14] width 338 height 13
copy small "James Shirvill"
click at [529, 213] on link "Save Changes" at bounding box center [536, 208] width 103 height 16
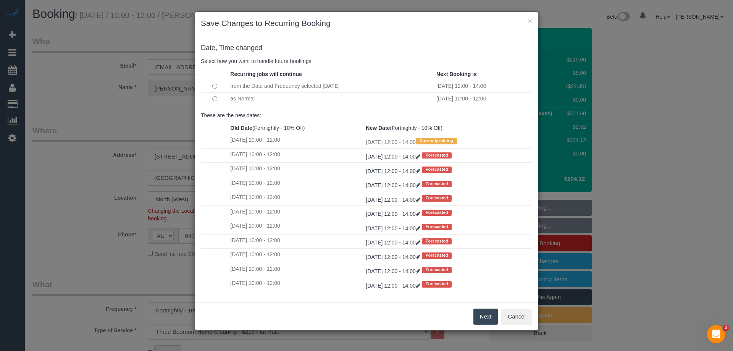
click at [494, 313] on button "Next" at bounding box center [485, 316] width 25 height 16
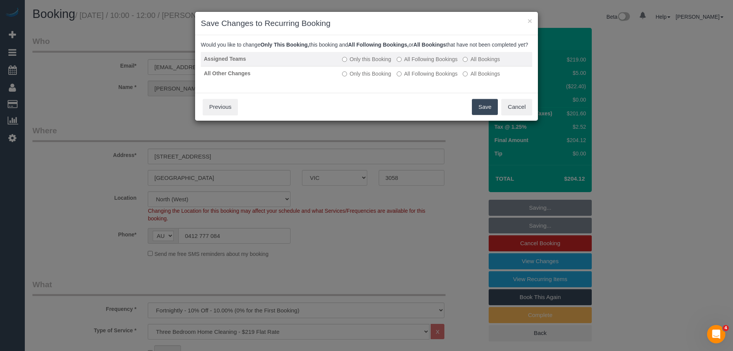
drag, startPoint x: 424, startPoint y: 63, endPoint x: 423, endPoint y: 69, distance: 6.7
click at [424, 63] on label "All Following Bookings" at bounding box center [427, 59] width 61 height 8
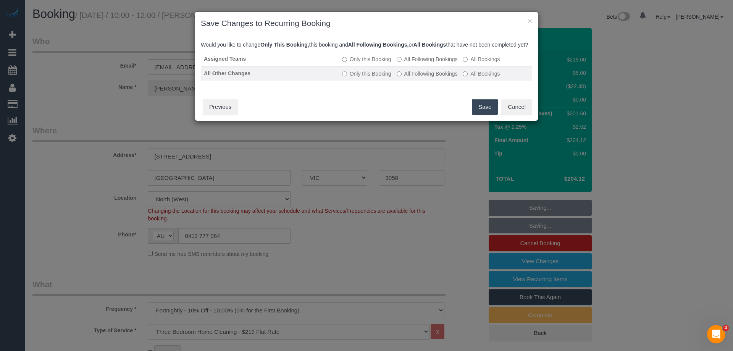
click at [419, 77] on label "All Following Bookings" at bounding box center [427, 74] width 61 height 8
click at [487, 113] on button "Save" at bounding box center [485, 107] width 26 height 16
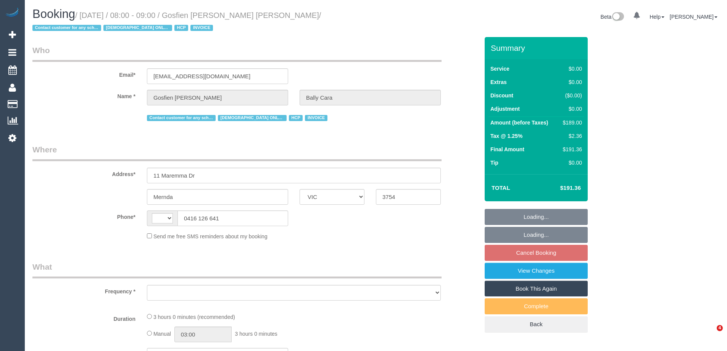
select select "VIC"
select select "180"
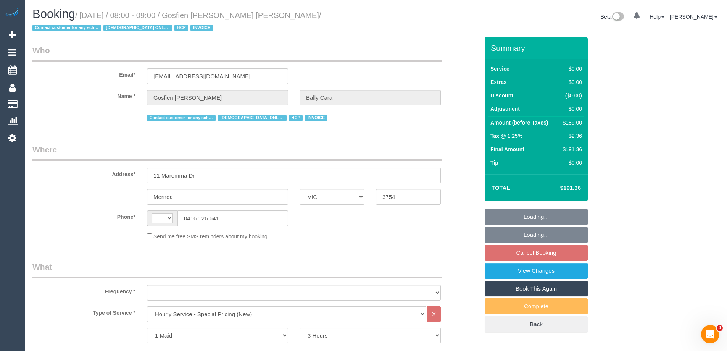
select select "string:AU"
select select "object:456"
select select "number:28"
select select "number:14"
select select "number:19"
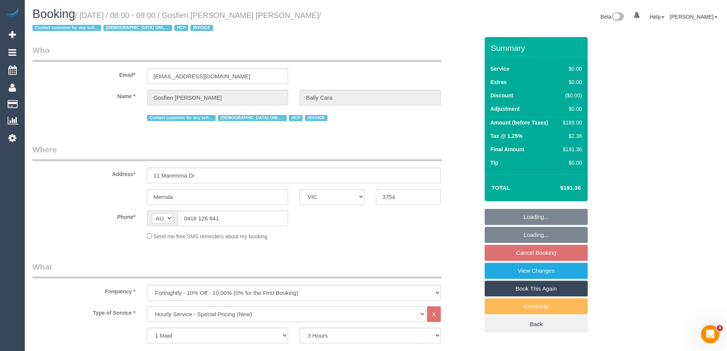
select select "number:36"
select select "number:34"
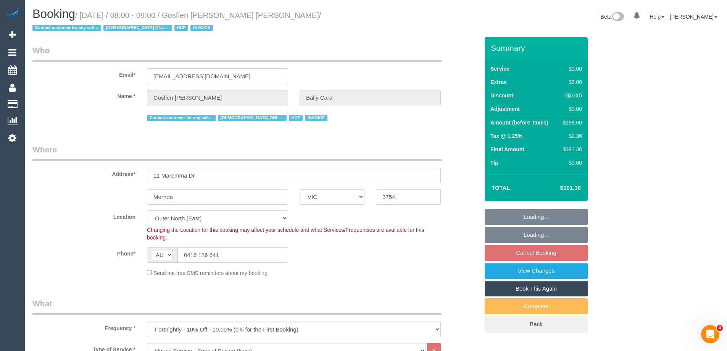
select select "object:1274"
drag, startPoint x: 192, startPoint y: 258, endPoint x: 151, endPoint y: 257, distance: 40.8
click at [151, 257] on div "AF AL DZ AD AO AI AQ AG AR AM AW AU AT AZ BS BH BD BB BY BE BZ BJ BM BT BO BA B…" at bounding box center [217, 255] width 141 height 16
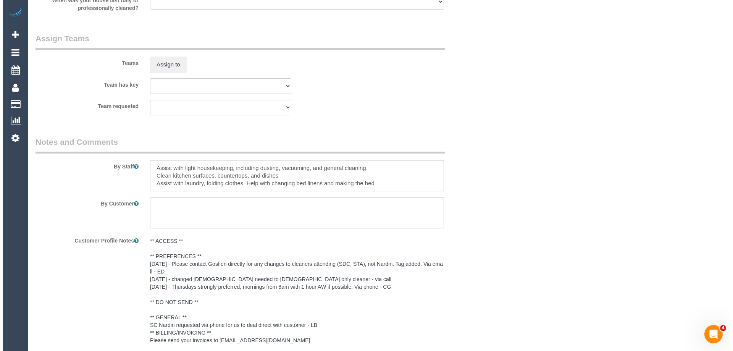
scroll to position [952, 0]
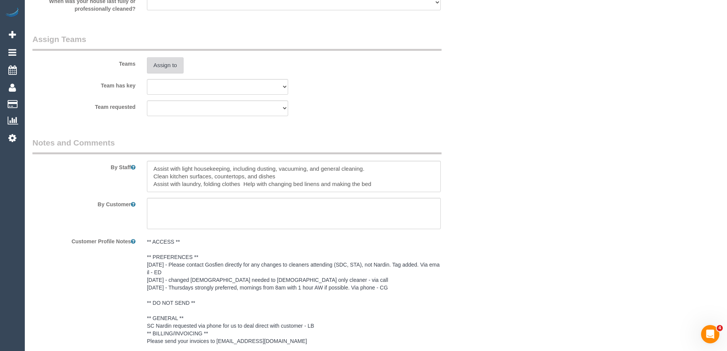
click at [156, 62] on button "Assign to" at bounding box center [165, 65] width 37 height 16
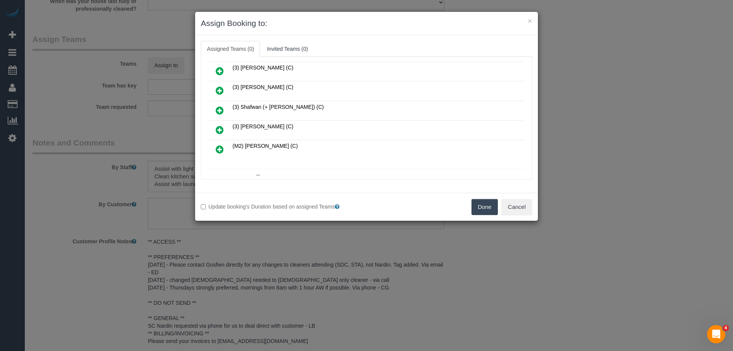
scroll to position [229, 0]
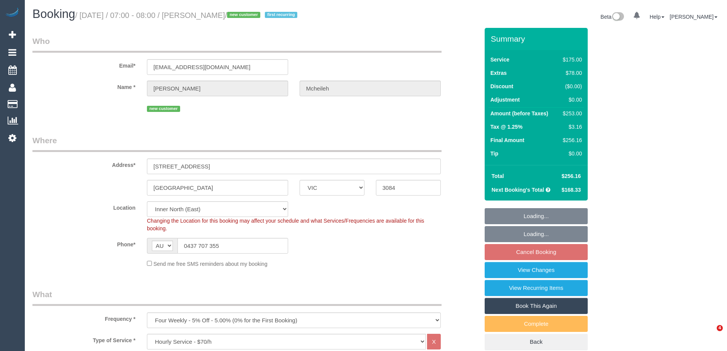
select select "VIC"
select select "150"
select select "object:855"
select select "string:stripe-pm_1RwOvx2GScqysDRVeUefEy69"
select select "number:29"
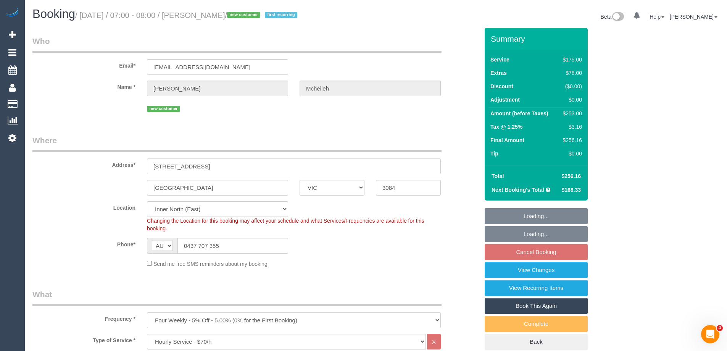
select select "number:14"
select select "number:19"
select select "number:25"
select select "number:35"
select select "number:12"
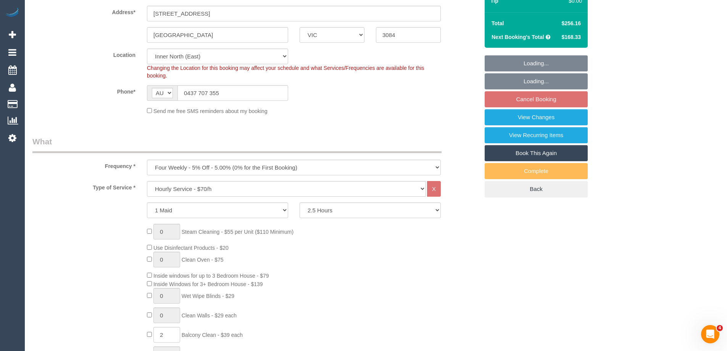
select select "spot1"
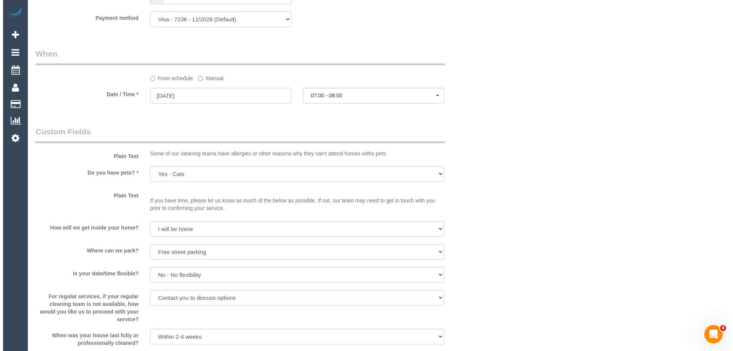
scroll to position [954, 0]
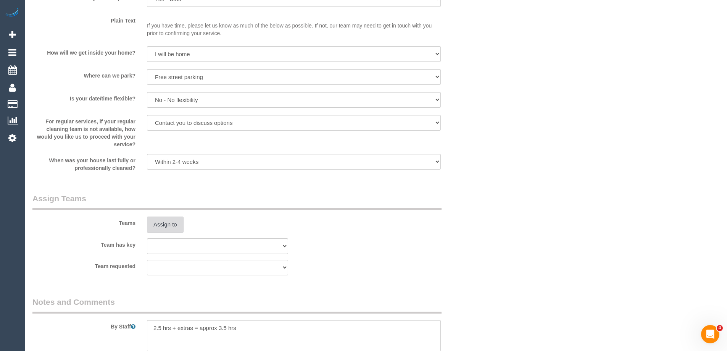
click at [150, 223] on button "Assign to" at bounding box center [165, 224] width 37 height 16
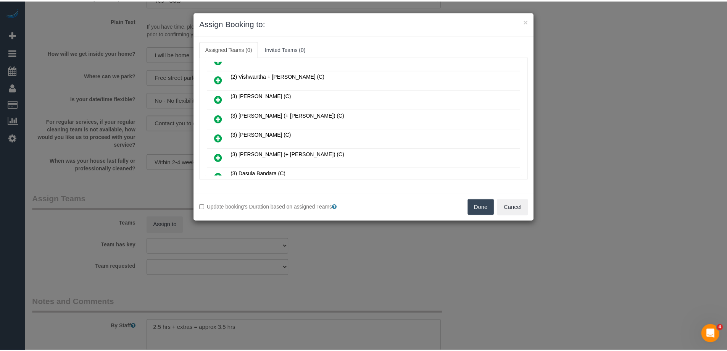
scroll to position [305, 0]
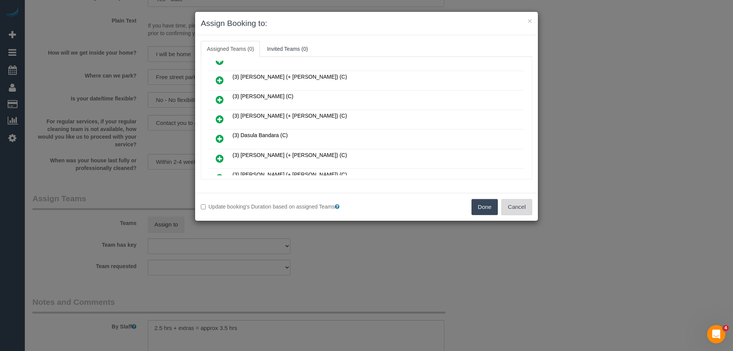
click at [529, 208] on button "Cancel" at bounding box center [516, 207] width 31 height 16
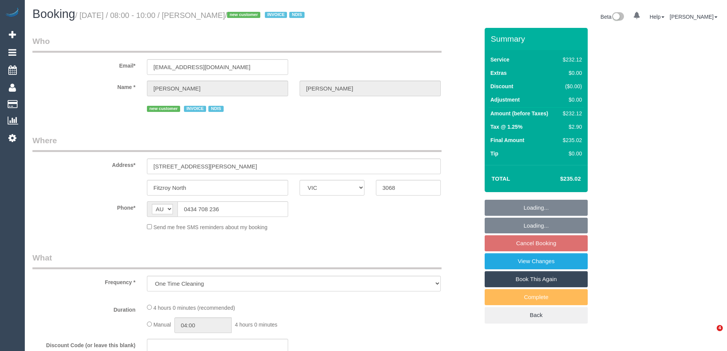
select select "VIC"
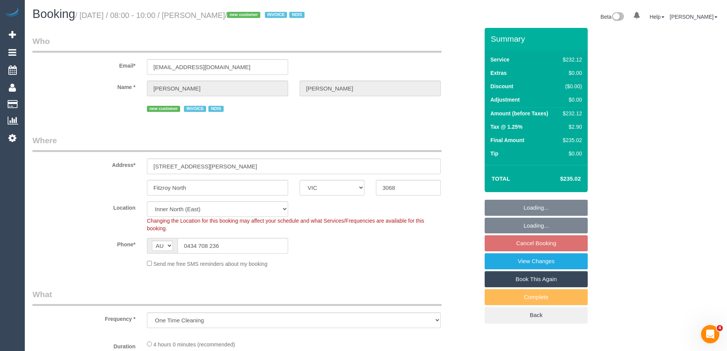
select select "240"
select select "number:28"
select select "number:14"
select select "number:19"
select select "number:24"
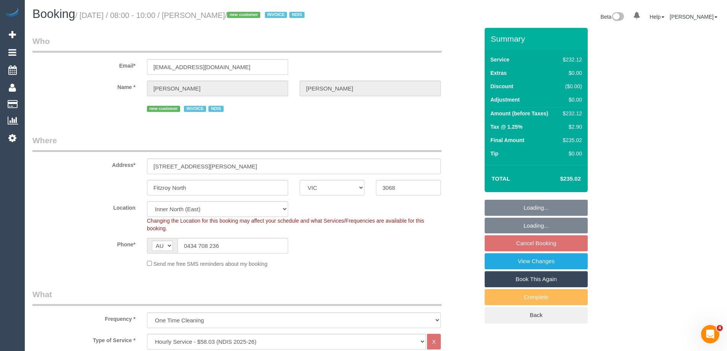
select select "object:1545"
select select "spot1"
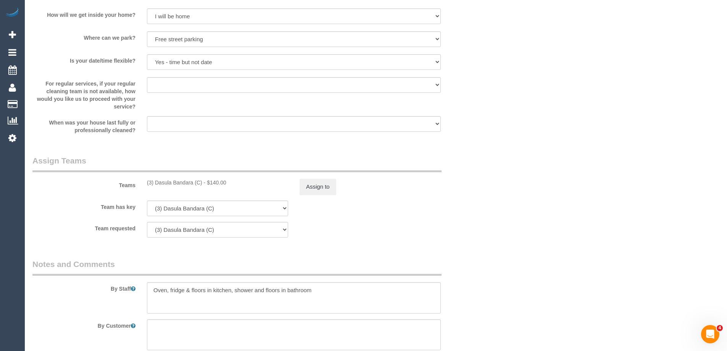
scroll to position [878, 0]
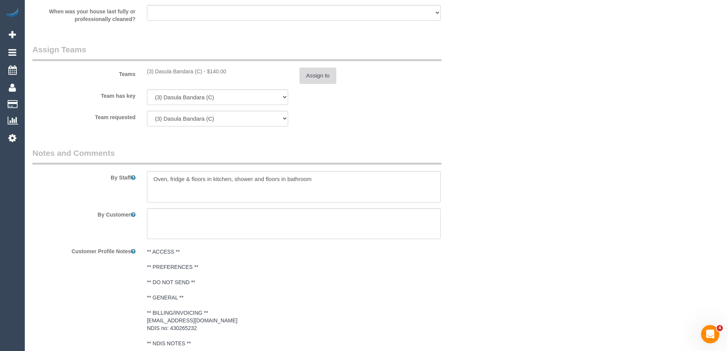
click at [323, 73] on button "Assign to" at bounding box center [318, 76] width 37 height 16
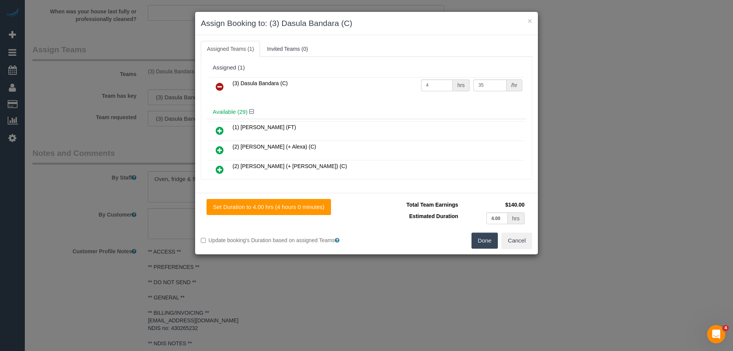
click at [213, 83] on link at bounding box center [220, 86] width 18 height 15
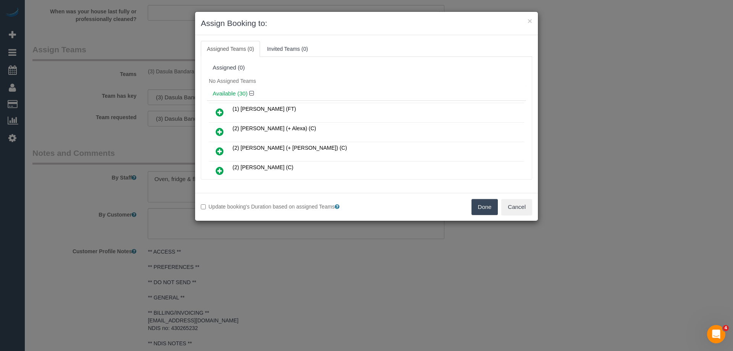
click at [481, 210] on button "Done" at bounding box center [484, 207] width 27 height 16
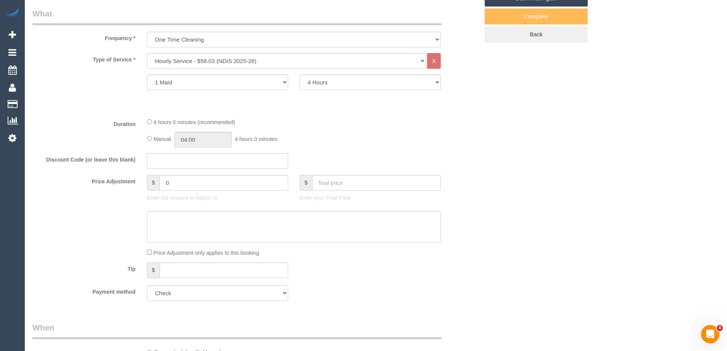
scroll to position [267, 0]
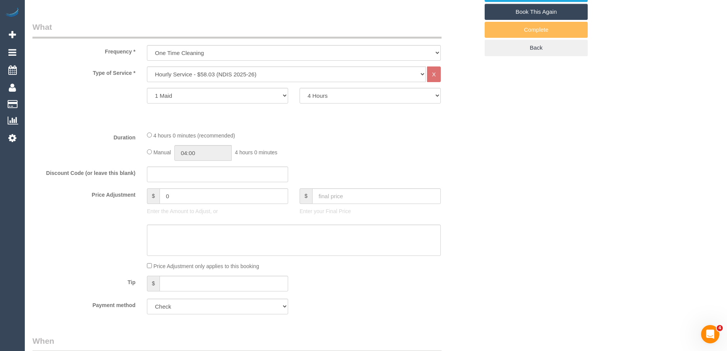
drag, startPoint x: 155, startPoint y: 148, endPoint x: 144, endPoint y: 156, distance: 13.8
click at [153, 148] on div "Manual 04:00 4 hours 0 minutes" at bounding box center [294, 153] width 294 height 16
click at [142, 158] on div "4 hours 0 minutes (recommended) Manual 04:00 4 hours 0 minutes" at bounding box center [293, 146] width 305 height 30
click at [151, 156] on div "Manual 04:00 4 hours 0 minutes" at bounding box center [294, 153] width 294 height 16
click at [198, 155] on input "04:00" at bounding box center [202, 153] width 57 height 16
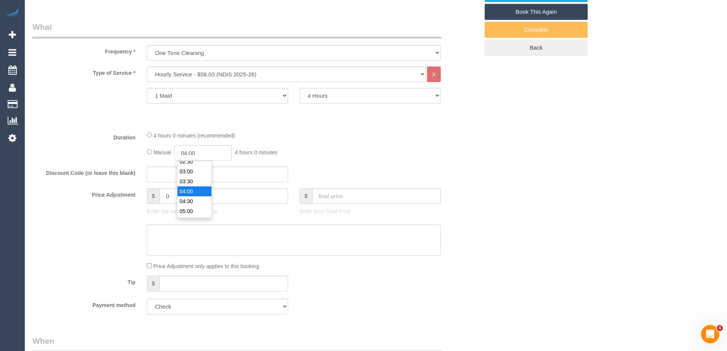
scroll to position [39, 0]
type input "02:00"
click at [189, 166] on li "02:00" at bounding box center [194, 167] width 34 height 10
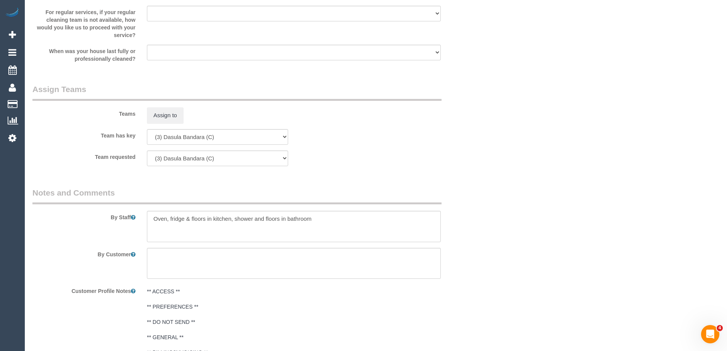
select select "spot14"
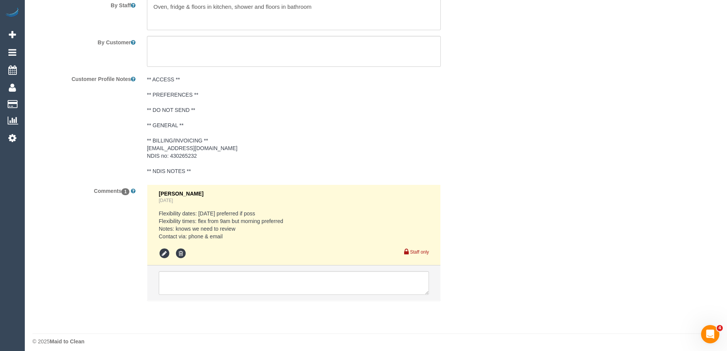
scroll to position [1055, 0]
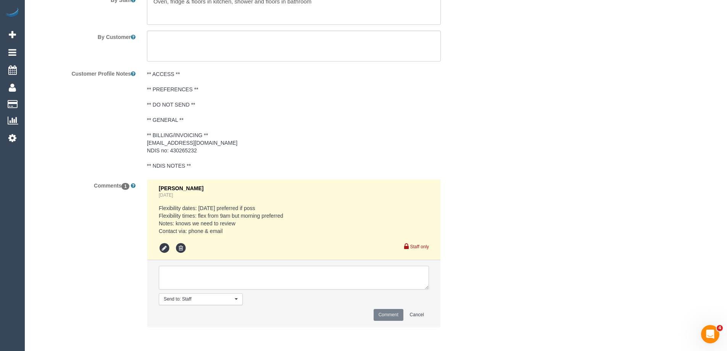
click at [193, 276] on textarea at bounding box center [294, 278] width 270 height 24
type textarea "U/A from Dasula as needed for a larger booking. Not notified as is a one off"
click at [381, 315] on button "Comment" at bounding box center [389, 315] width 30 height 12
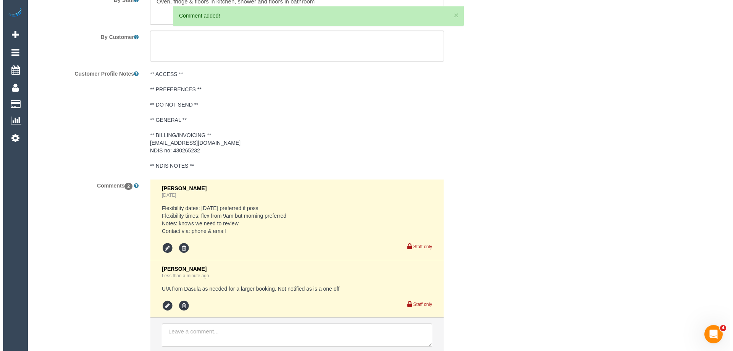
scroll to position [0, 0]
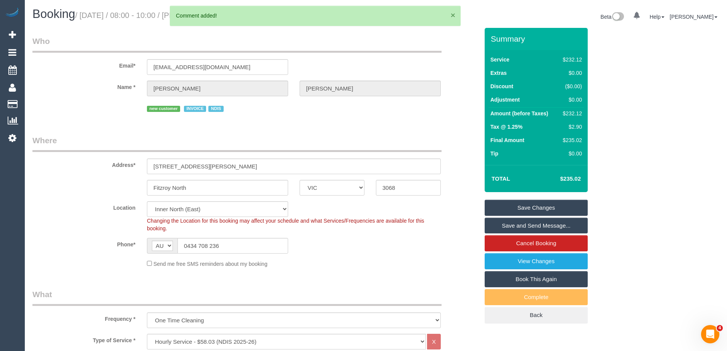
click at [453, 13] on button "×" at bounding box center [453, 15] width 5 height 8
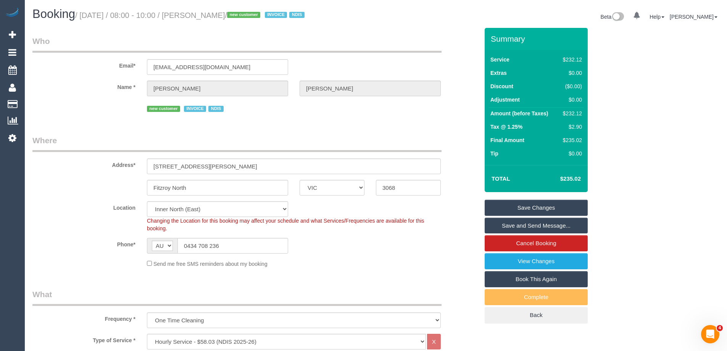
drag, startPoint x: 245, startPoint y: 15, endPoint x: 197, endPoint y: 15, distance: 48.1
click at [197, 15] on small "/ [DATE] / 08:00 - 10:00 / [PERSON_NAME] / new customer INVOICE NDIS" at bounding box center [191, 15] width 232 height 8
copy small "[PERSON_NAME]"
click at [523, 208] on link "Save Changes" at bounding box center [536, 208] width 103 height 16
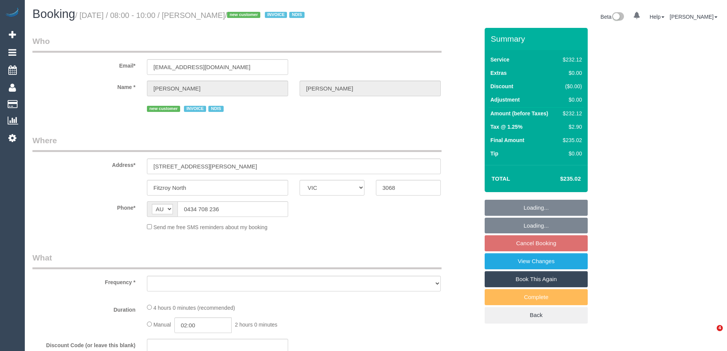
select select "VIC"
select select "object:562"
select select "240"
select select "number:28"
select select "number:14"
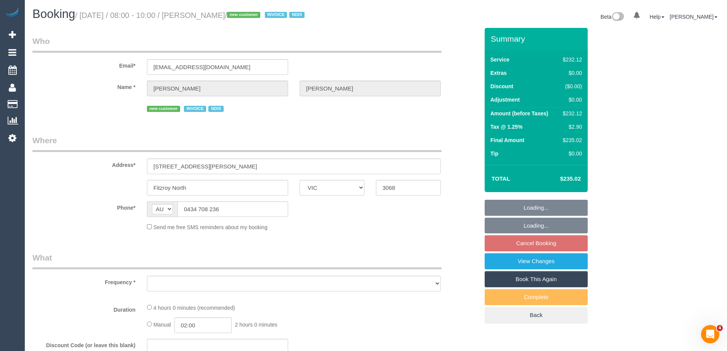
select select "number:19"
select select "number:24"
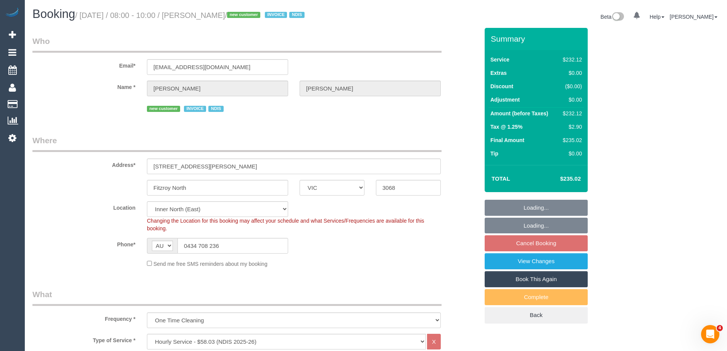
select select "object:1555"
select select "spot1"
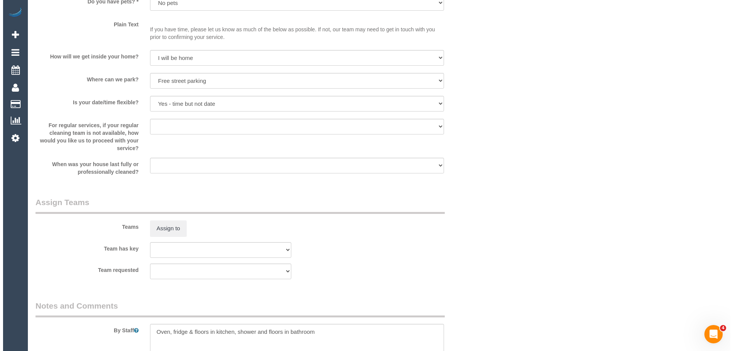
scroll to position [840, 0]
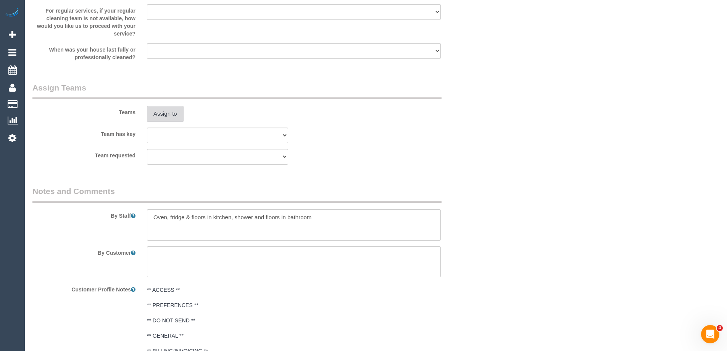
click at [169, 114] on button "Assign to" at bounding box center [165, 114] width 37 height 16
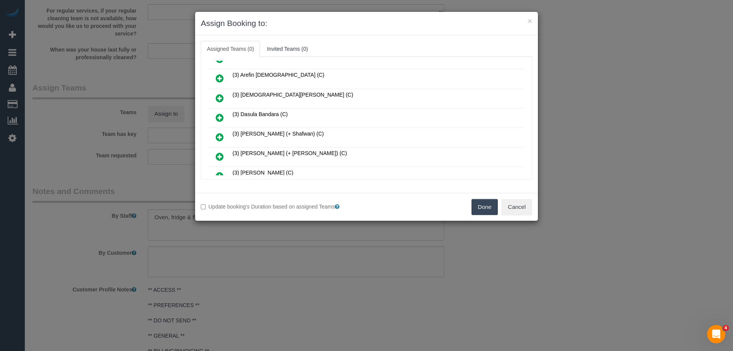
scroll to position [3016, 0]
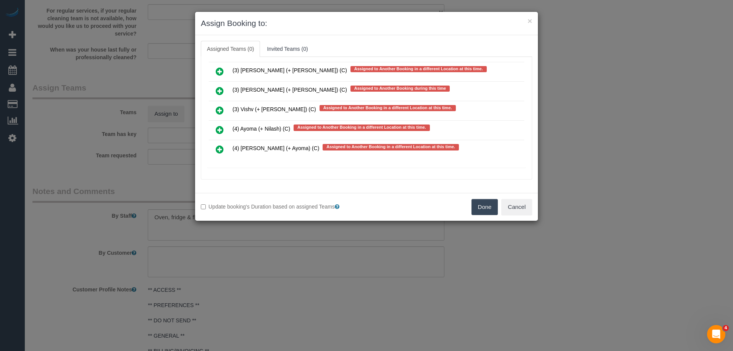
click at [221, 87] on icon at bounding box center [220, 90] width 8 height 9
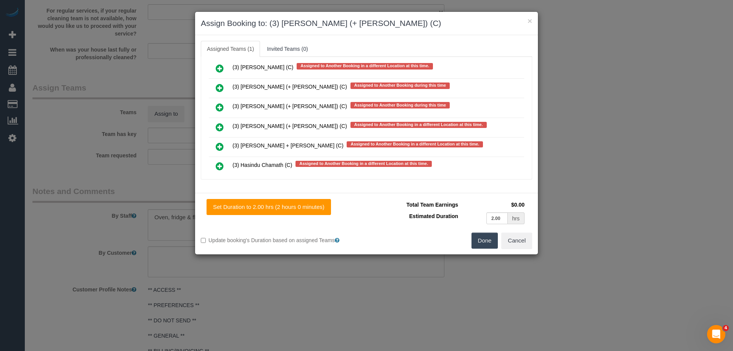
scroll to position [2747, 0]
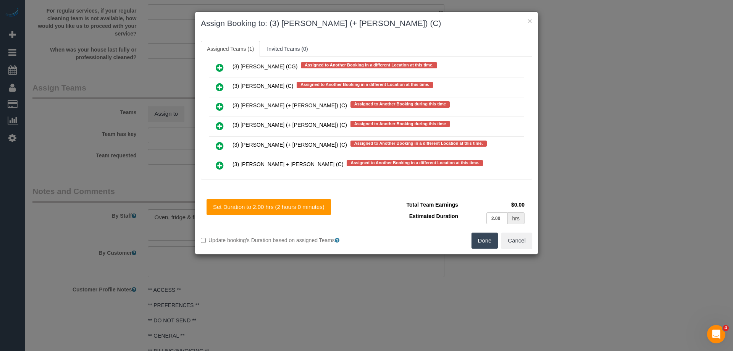
click at [221, 103] on icon at bounding box center [220, 106] width 8 height 9
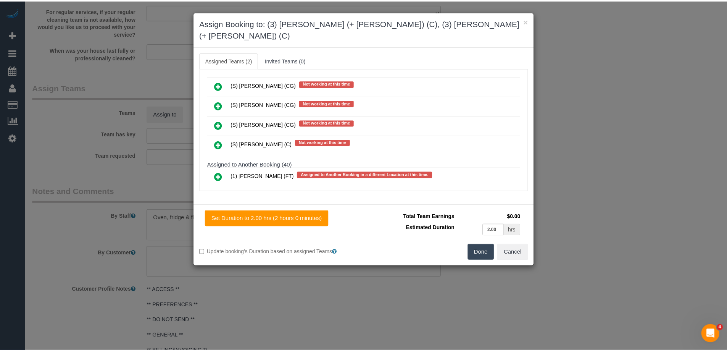
scroll to position [0, 0]
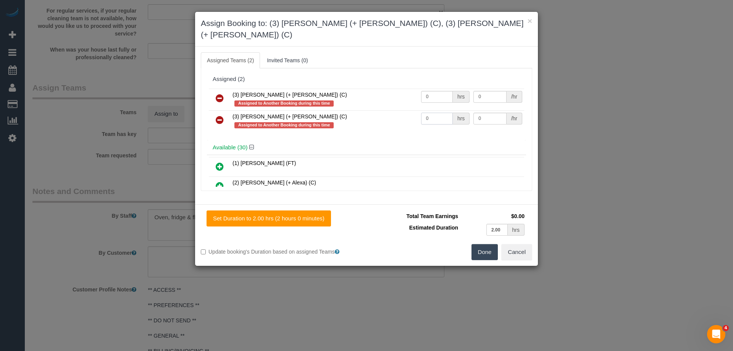
drag, startPoint x: 406, startPoint y: 102, endPoint x: 401, endPoint y: 100, distance: 5.7
click at [398, 110] on tr "(3) Tania (+ Cristian) (C) Assigned to Another Booking during this time 0 hrs 0…" at bounding box center [366, 121] width 315 height 22
type input "2"
drag, startPoint x: 418, startPoint y: 84, endPoint x: 382, endPoint y: 82, distance: 35.5
click at [381, 89] on tr "(3) Cristian (+ Tania) (C) Assigned to Another Booking during this time 0 hrs 0…" at bounding box center [366, 100] width 315 height 22
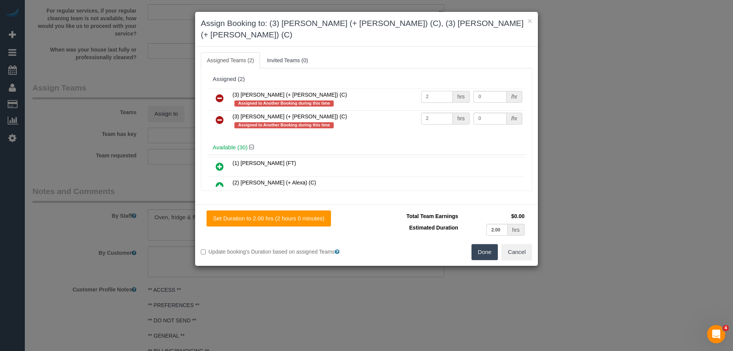
type input "2"
drag, startPoint x: 482, startPoint y: 106, endPoint x: 408, endPoint y: 99, distance: 74.0
click at [439, 110] on tr "(3) Tania (+ Cristian) (C) Assigned to Another Booking during this time 2 hrs 0…" at bounding box center [366, 121] width 315 height 22
type input "35"
drag, startPoint x: 494, startPoint y: 83, endPoint x: 416, endPoint y: 80, distance: 78.7
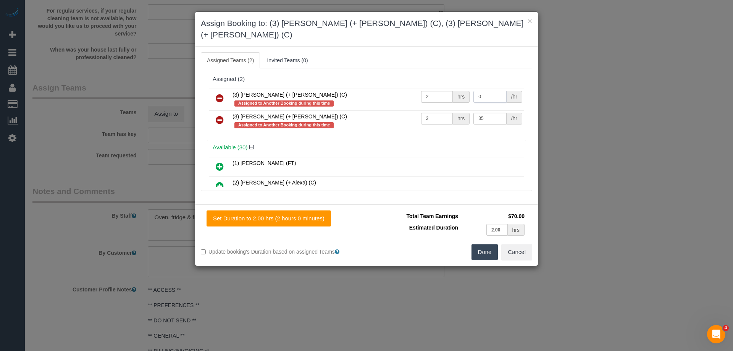
click at [448, 89] on tr "(3) Cristian (+ Tania) (C) Assigned to Another Booking during this time 2 hrs 0…" at bounding box center [366, 100] width 315 height 22
type input "35"
click at [484, 245] on button "Done" at bounding box center [484, 252] width 27 height 16
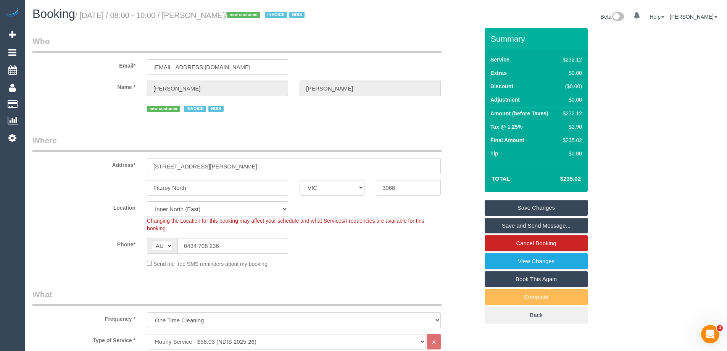
click at [502, 201] on link "Save Changes" at bounding box center [536, 208] width 103 height 16
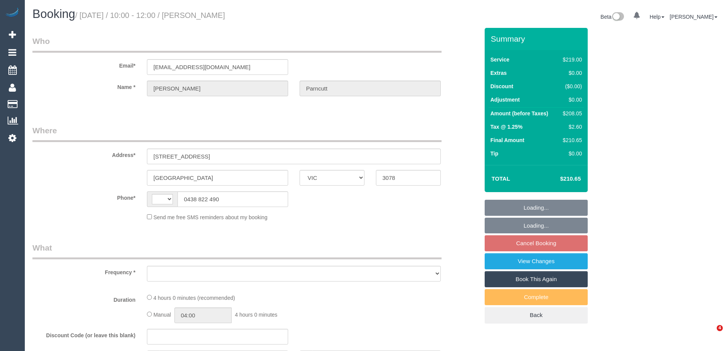
select select "VIC"
select select "object:275"
select select "string:stripe-pm_1QEOiU2GScqysDRVWNKZzcuJ"
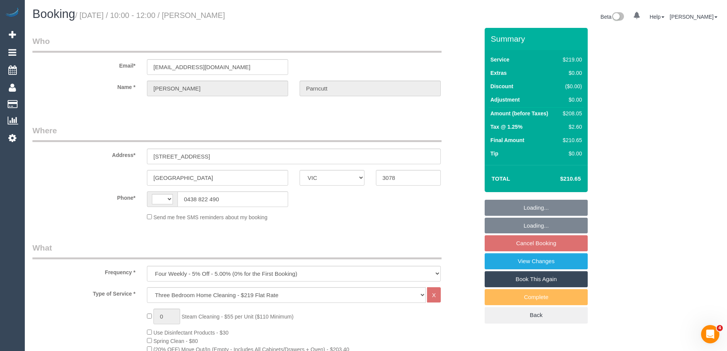
select select "string:AU"
select select "number:27"
select select "number:14"
select select "number:19"
select select "number:22"
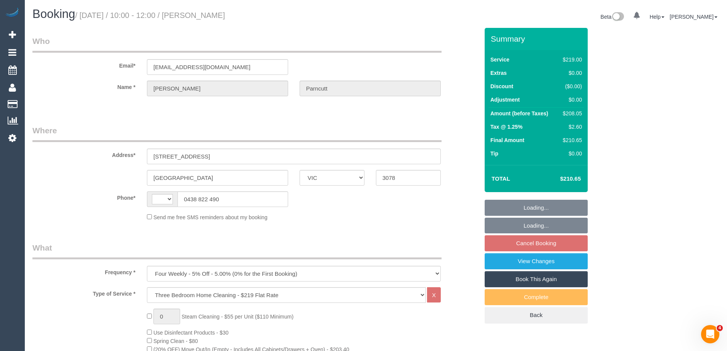
select select "number:34"
select select "number:26"
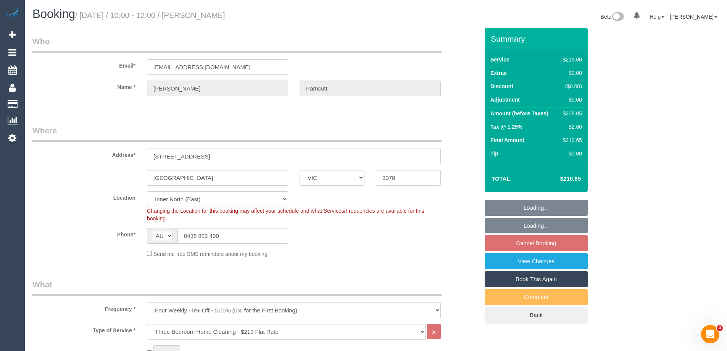
select select "object:792"
select select "spot1"
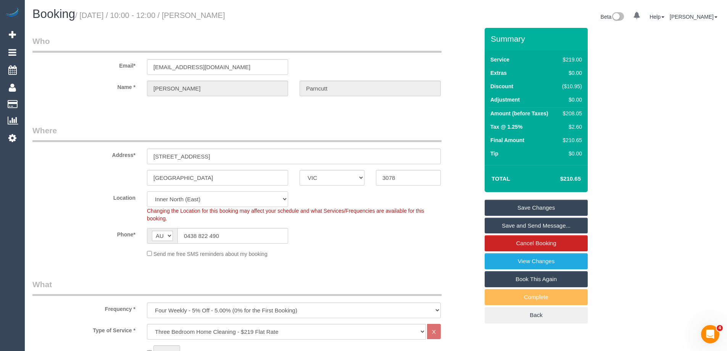
click at [190, 197] on select "Office [GEOGRAPHIC_DATA] (North) East (South) [GEOGRAPHIC_DATA] (East) [GEOGRAP…" at bounding box center [217, 199] width 141 height 16
select select "58"
click at [147, 191] on select "Office [GEOGRAPHIC_DATA] (North) East (South) [GEOGRAPHIC_DATA] (East) [GEOGRAP…" at bounding box center [217, 199] width 141 height 16
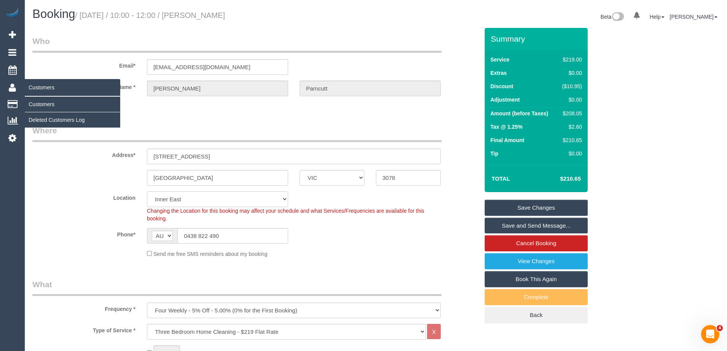
select select "object:2362"
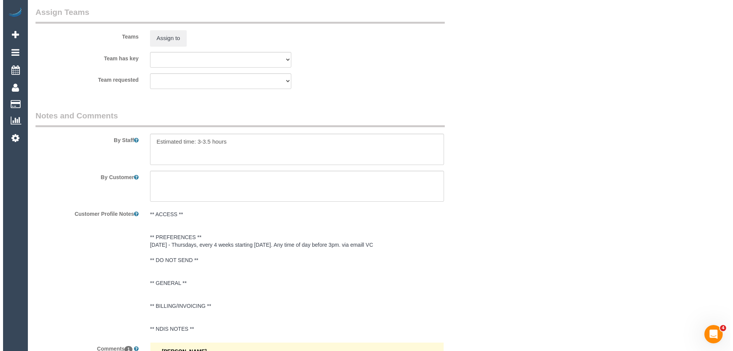
scroll to position [1180, 0]
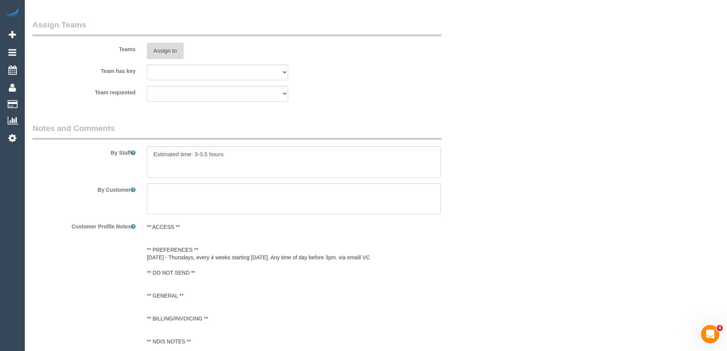
click at [166, 54] on button "Assign to" at bounding box center [165, 51] width 37 height 16
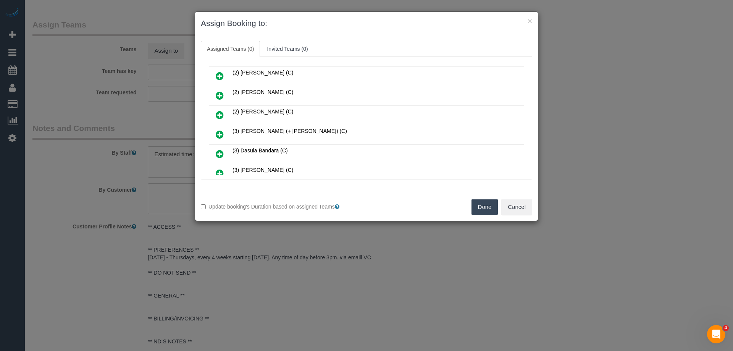
click at [223, 153] on icon at bounding box center [220, 153] width 8 height 9
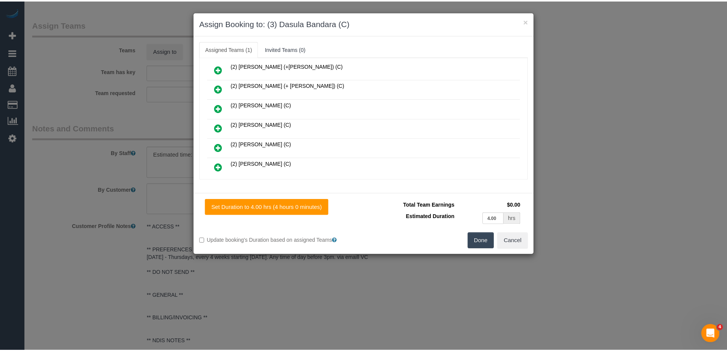
scroll to position [0, 0]
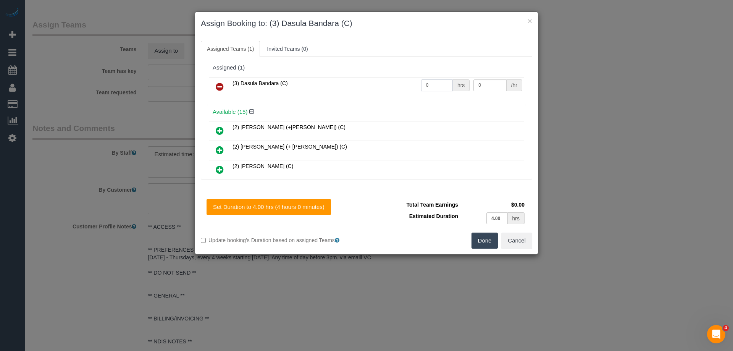
drag, startPoint x: 421, startPoint y: 85, endPoint x: 392, endPoint y: 82, distance: 28.5
click at [390, 81] on tr "(3) Dasula Bandara (C) 0 hrs 0 /hr" at bounding box center [366, 86] width 315 height 19
type input "1"
drag, startPoint x: 489, startPoint y: 83, endPoint x: 392, endPoint y: 84, distance: 96.6
click at [392, 84] on tr "(3) Dasula Bandara (C) 1 hrs 0 /hr" at bounding box center [366, 86] width 315 height 19
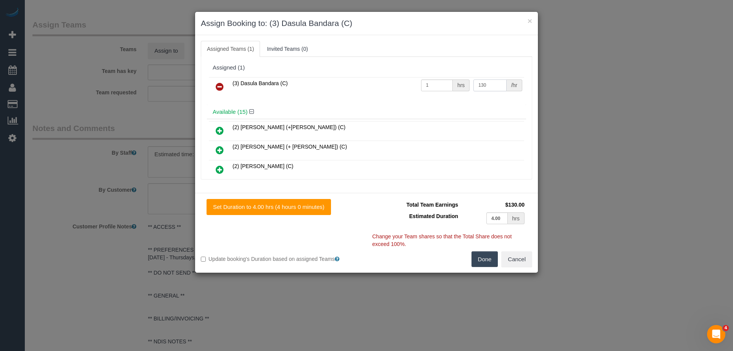
type input "130"
click at [478, 269] on div "Set Duration to 4.00 hrs (4 hours 0 minutes) Total Team Earnings $130.00 Estima…" at bounding box center [366, 233] width 343 height 80
click at [480, 262] on button "Done" at bounding box center [484, 259] width 27 height 16
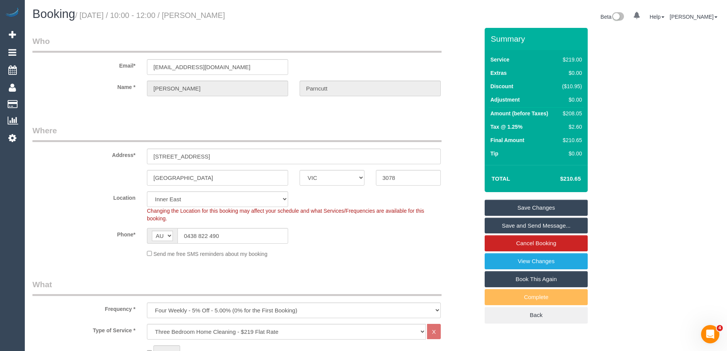
drag, startPoint x: 256, startPoint y: 16, endPoint x: 197, endPoint y: 14, distance: 58.8
click at [197, 14] on h1 "Booking / August 21, 2025 / 10:00 - 12:00 / David Parncutt" at bounding box center [201, 14] width 338 height 13
copy small "David Parncutt"
click at [495, 208] on link "Save Changes" at bounding box center [536, 208] width 103 height 16
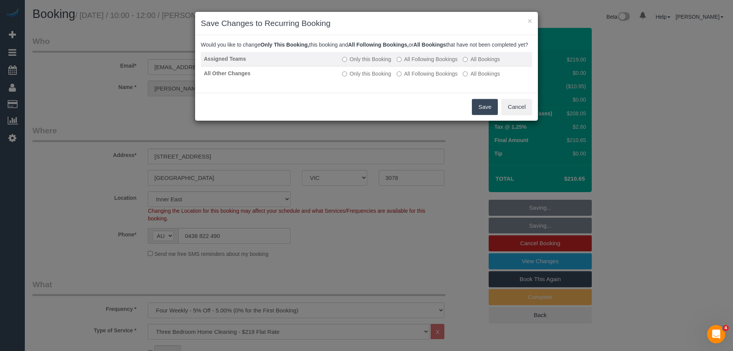
click at [433, 63] on label "All Following Bookings" at bounding box center [427, 59] width 61 height 8
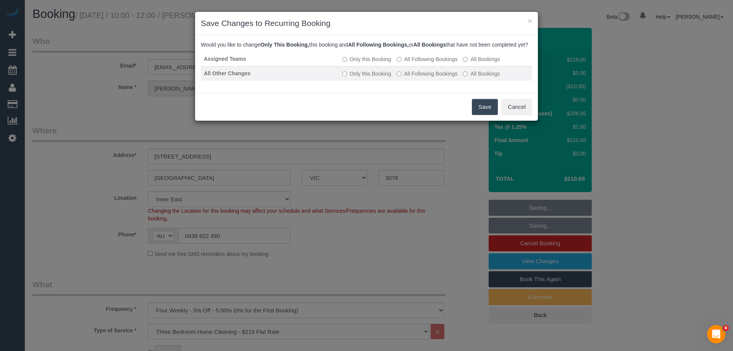
click at [422, 77] on label "All Following Bookings" at bounding box center [427, 74] width 61 height 8
click at [482, 113] on button "Save" at bounding box center [485, 107] width 26 height 16
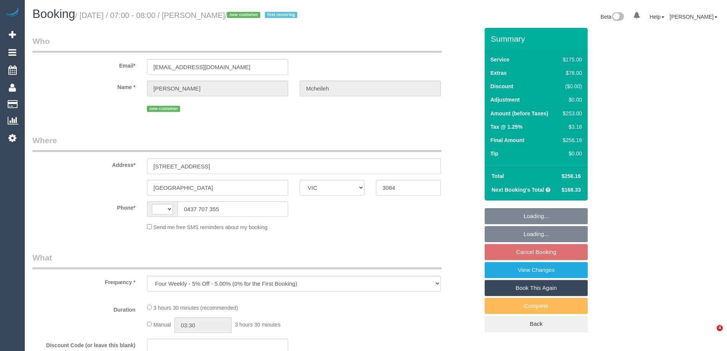
select select "VIC"
select select "string:stripe-pm_1RwOvx2GScqysDRVeUefEy69"
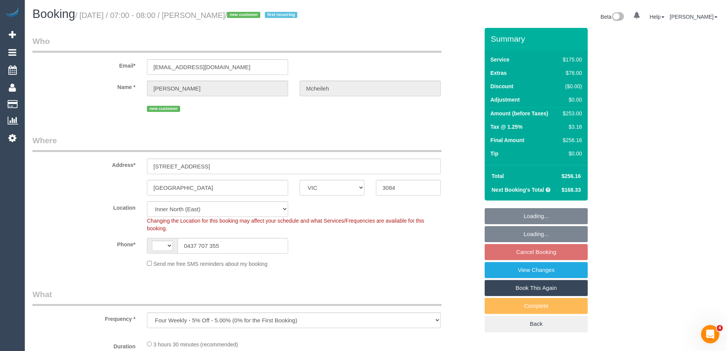
select select "object:296"
select select "string:AU"
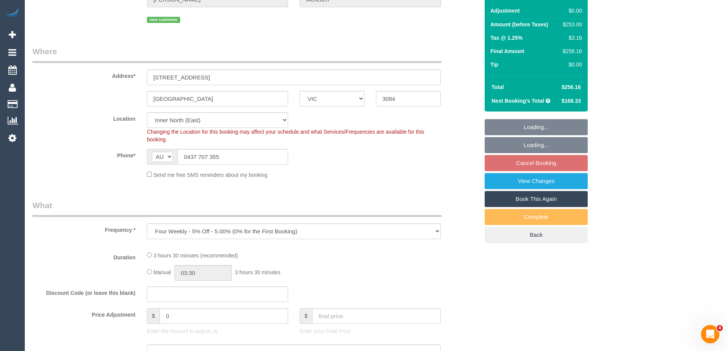
select select "spot1"
select select "150"
select select "number:29"
select select "number:14"
select select "number:19"
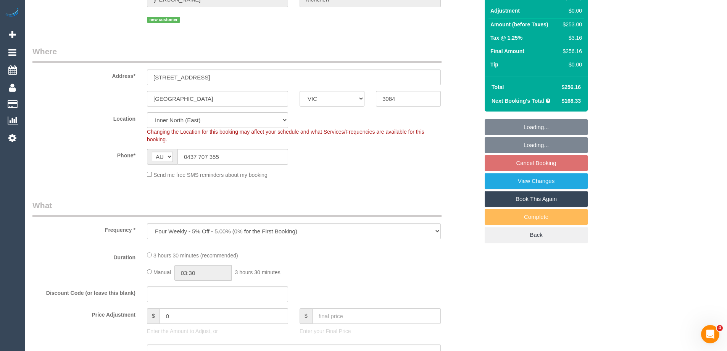
select select "number:25"
select select "number:35"
select select "number:12"
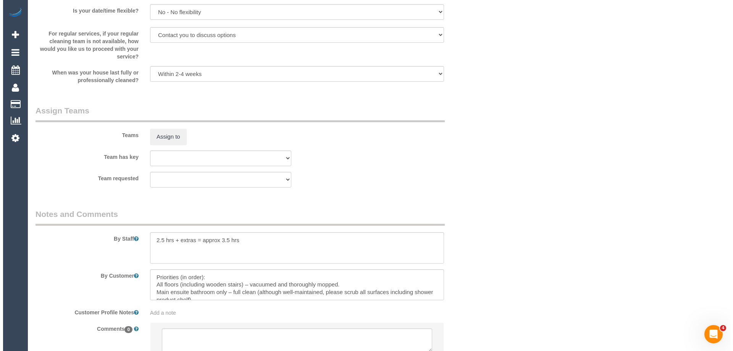
scroll to position [1105, 0]
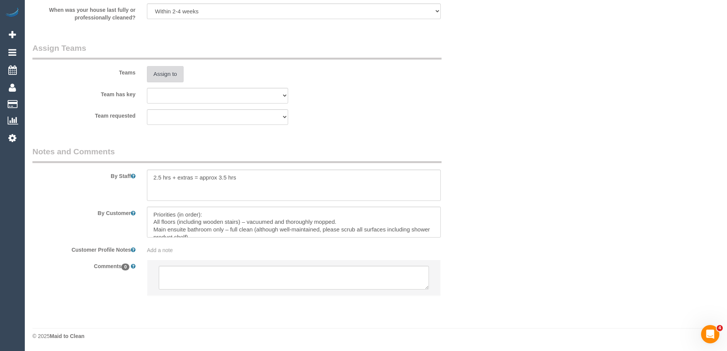
click at [169, 72] on button "Assign to" at bounding box center [165, 74] width 37 height 16
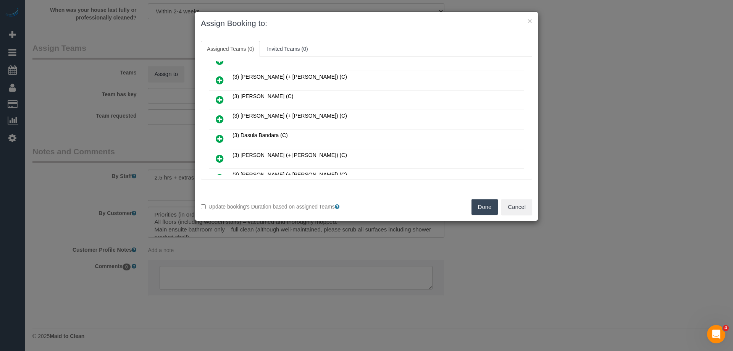
click at [217, 139] on icon at bounding box center [220, 138] width 8 height 9
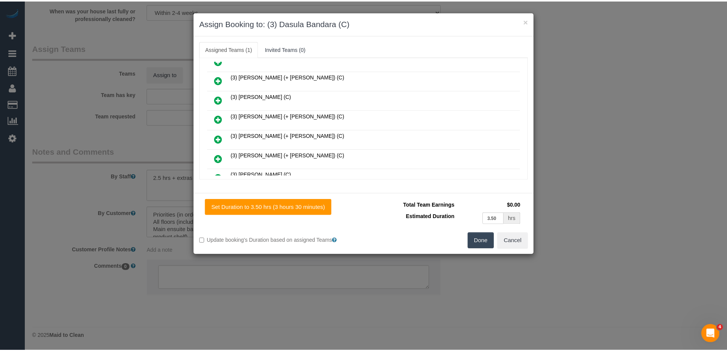
scroll to position [0, 0]
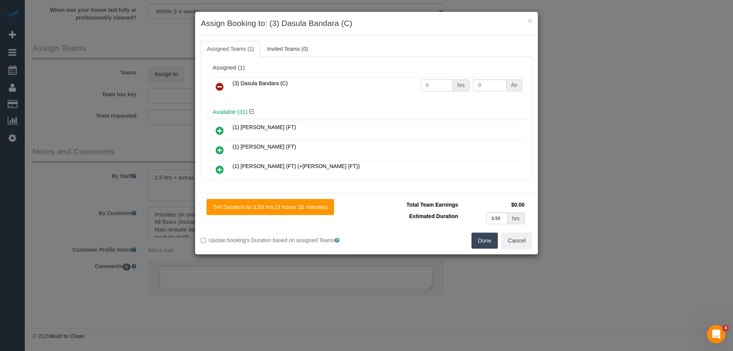
drag, startPoint x: 436, startPoint y: 83, endPoint x: 386, endPoint y: 82, distance: 50.8
click at [391, 83] on tr "(3) Dasula Bandara (C) 0 hrs 0 /hr" at bounding box center [366, 86] width 315 height 19
type input "3.5"
drag, startPoint x: 456, startPoint y: 84, endPoint x: 427, endPoint y: 80, distance: 29.3
click at [429, 80] on tr "(3) Dasula Bandara (C) 3.5 hrs 0 /hr" at bounding box center [366, 86] width 315 height 19
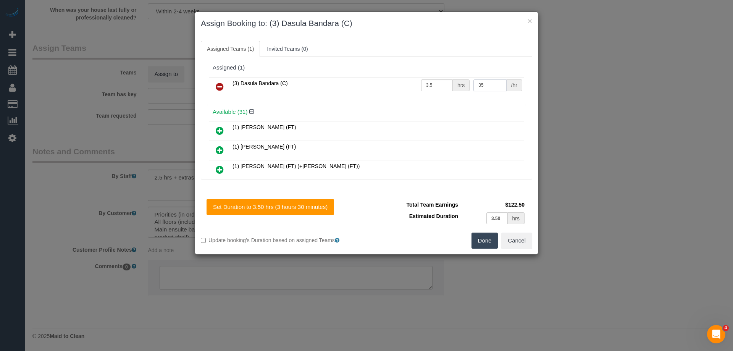
type input "35"
click at [490, 240] on button "Done" at bounding box center [484, 240] width 27 height 16
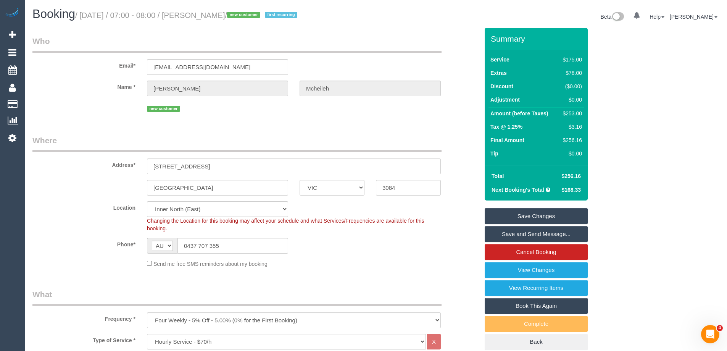
drag, startPoint x: 256, startPoint y: 13, endPoint x: 196, endPoint y: 13, distance: 59.5
click at [196, 13] on small "/ August 21, 2025 / 07:00 - 08:00 / Cristian Mcheileh / new customer first recu…" at bounding box center [187, 15] width 224 height 8
copy small "Cristian Mcheileh"
click at [510, 234] on link "Save and Send Message..." at bounding box center [536, 234] width 103 height 16
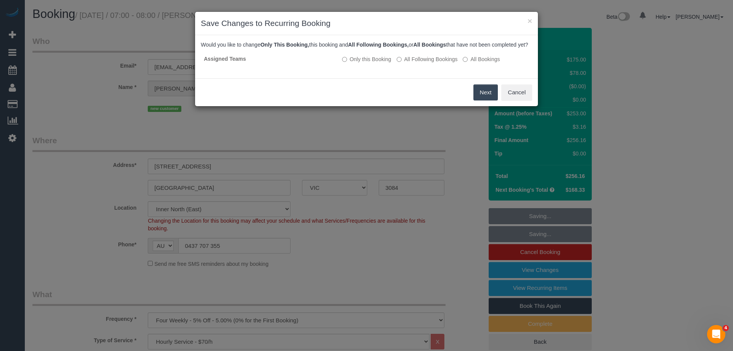
click at [484, 100] on button "Next" at bounding box center [485, 92] width 25 height 16
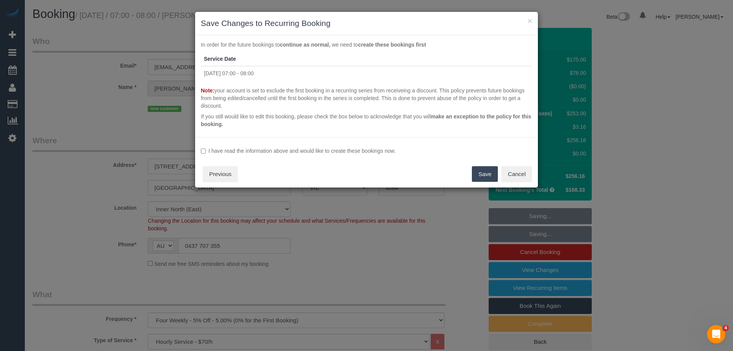
click at [266, 153] on label "I have read the information above and would like to create these bookings now." at bounding box center [366, 151] width 331 height 8
click at [483, 169] on button "Save" at bounding box center [485, 174] width 26 height 16
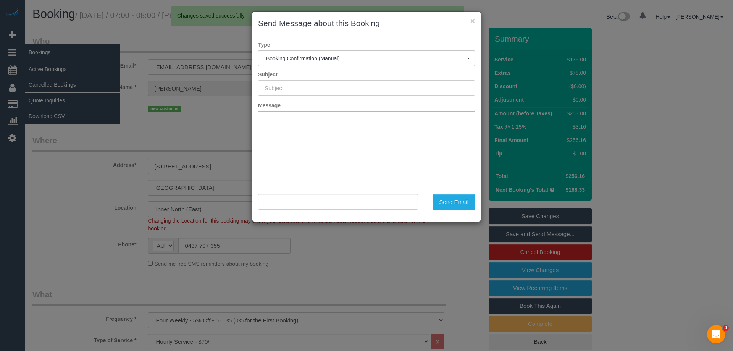
type input "Booking Confirmed"
type input ""Cristian Mcheileh" <cmcheileh@gmail.com>"
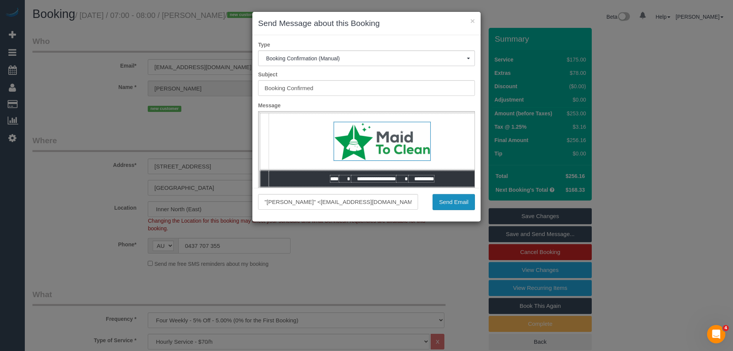
click at [447, 200] on button "Send Email" at bounding box center [453, 202] width 42 height 16
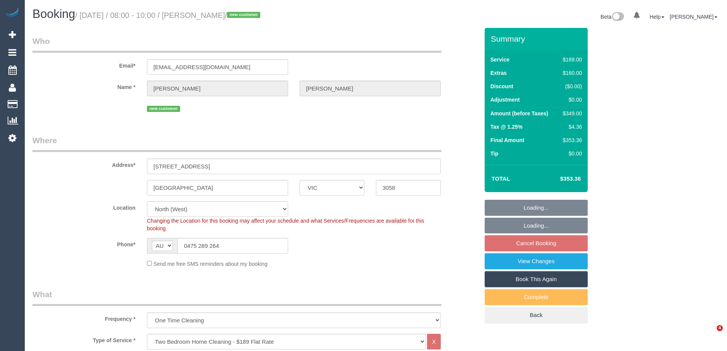
select select "VIC"
select select "spot1"
select select "number:28"
select select "number:14"
select select "number:19"
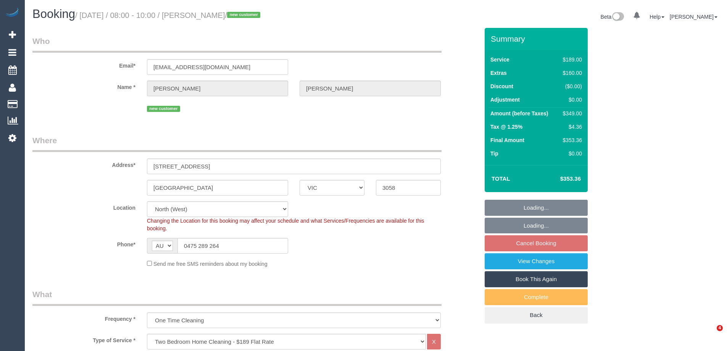
select select "number:22"
select select "number:13"
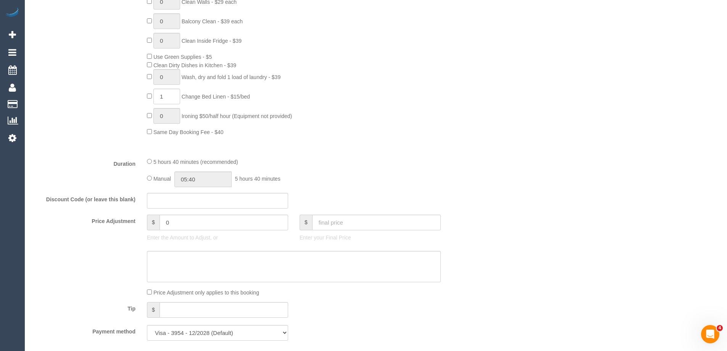
scroll to position [534, 0]
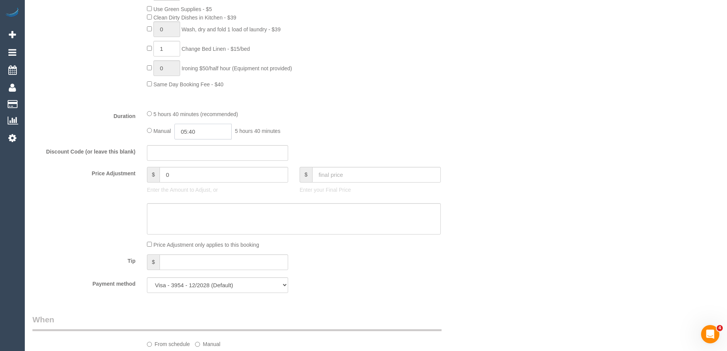
click at [202, 131] on input "05:40" at bounding box center [202, 132] width 57 height 16
type input "03:00"
click at [182, 188] on li "03:00" at bounding box center [194, 189] width 34 height 10
select select "spot14"
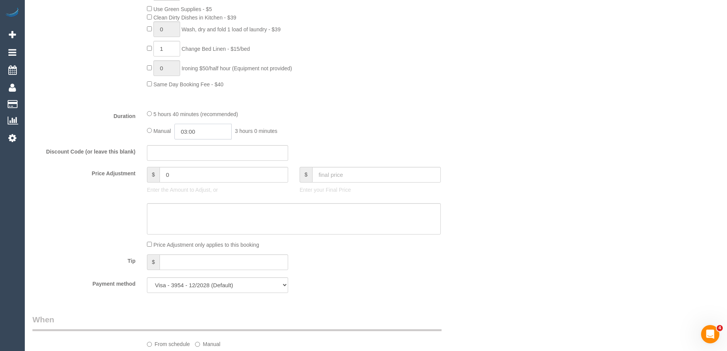
scroll to position [50, 0]
drag, startPoint x: 203, startPoint y: 132, endPoint x: 192, endPoint y: 130, distance: 11.2
click at [192, 130] on input "03:00" at bounding box center [202, 132] width 57 height 16
type input "03:15"
click at [410, 113] on div "5 hours 40 minutes (recommended)" at bounding box center [294, 114] width 294 height 8
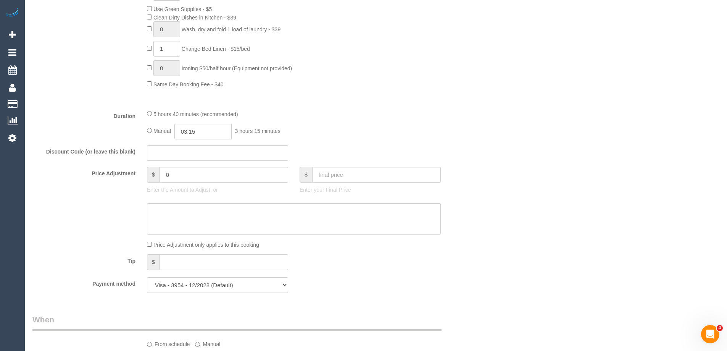
select select "spot40"
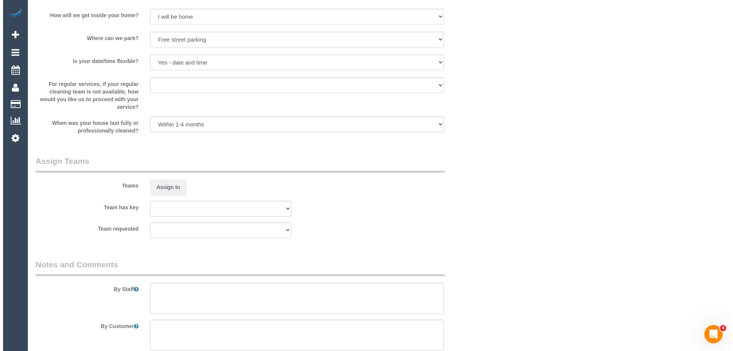
scroll to position [1107, 0]
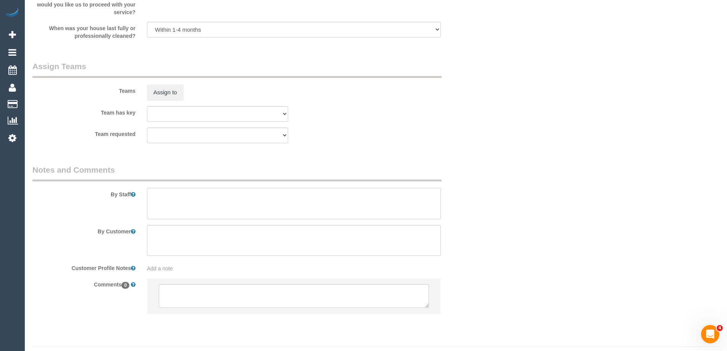
click at [166, 204] on textarea at bounding box center [294, 203] width 294 height 31
type textarea "Estimated time of 5.5-6.5 hrs"
click at [172, 94] on button "Assign to" at bounding box center [165, 92] width 37 height 16
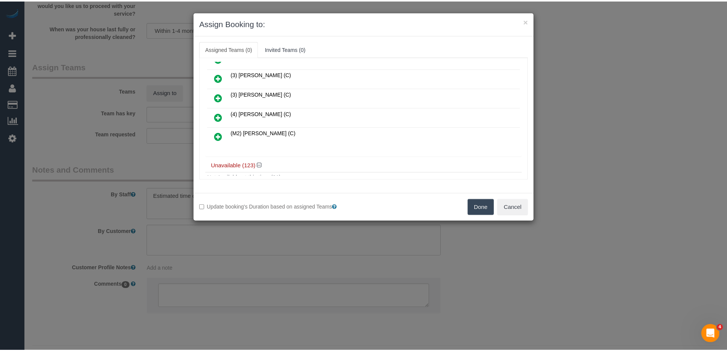
scroll to position [458, 0]
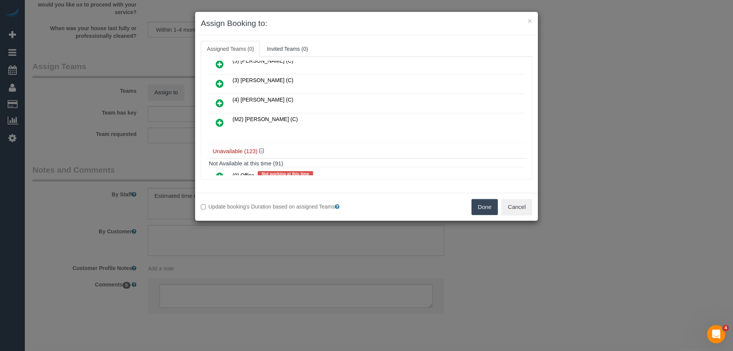
click at [476, 208] on button "Done" at bounding box center [484, 207] width 27 height 16
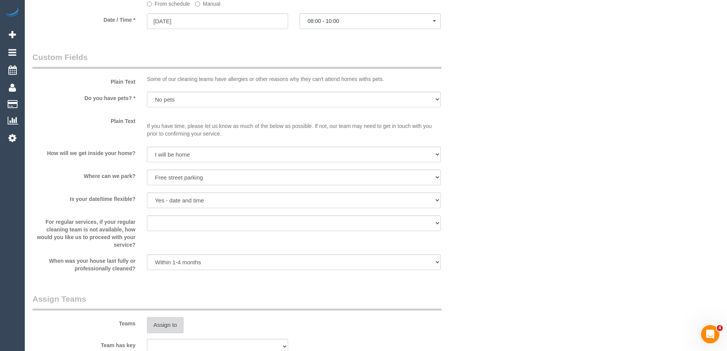
scroll to position [709, 0]
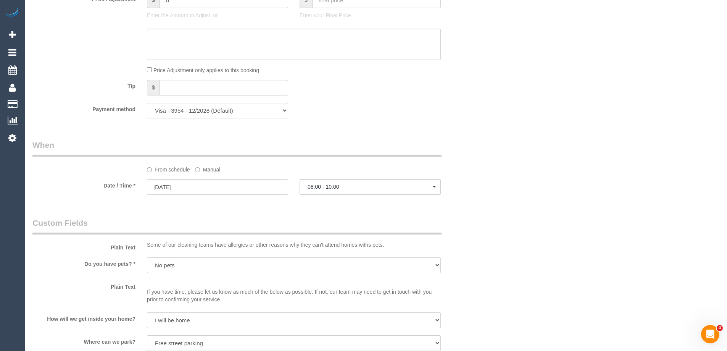
click at [211, 166] on label "Manual" at bounding box center [207, 168] width 25 height 10
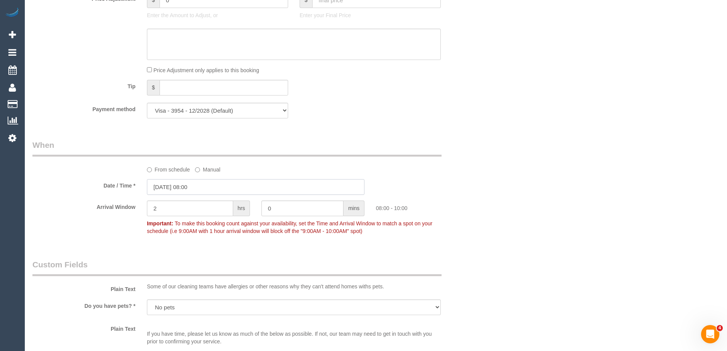
click at [180, 186] on input "21/08/2025 08:00" at bounding box center [256, 187] width 218 height 16
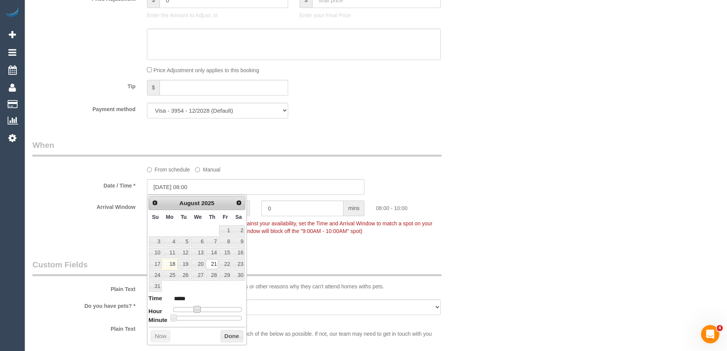
type input "21/08/2025 09:00"
type input "*****"
type input "21/08/2025 10:00"
type input "*****"
type input "[DATE] 11:00"
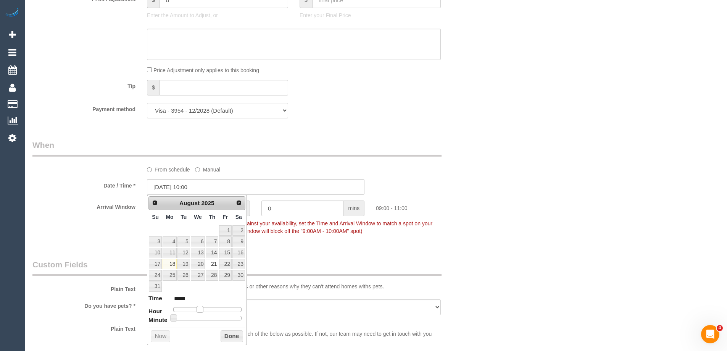
type input "*****"
type input "[DATE] 12:00"
type input "*****"
drag, startPoint x: 198, startPoint y: 310, endPoint x: 212, endPoint y: 312, distance: 13.6
click at [212, 312] on span at bounding box center [208, 309] width 7 height 7
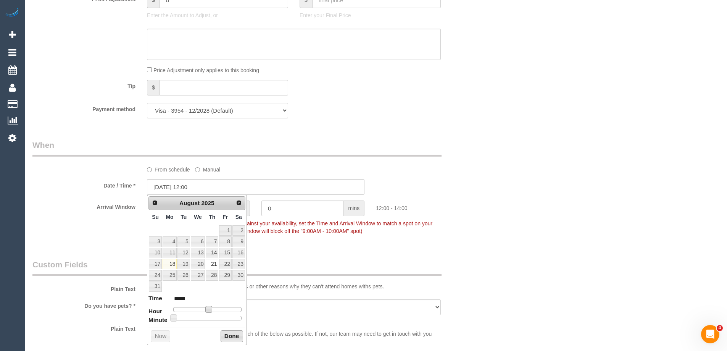
click at [224, 341] on button "Done" at bounding box center [232, 336] width 23 height 12
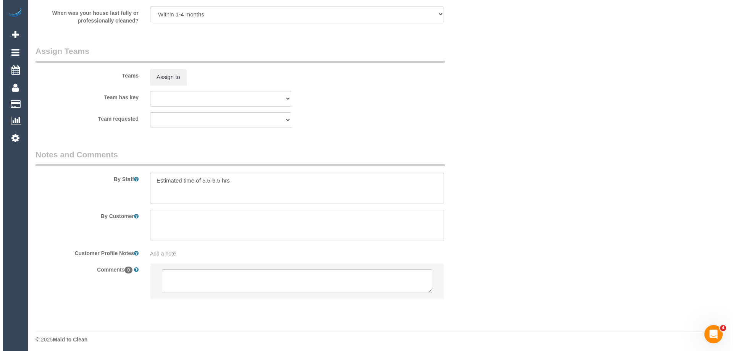
scroll to position [1167, 0]
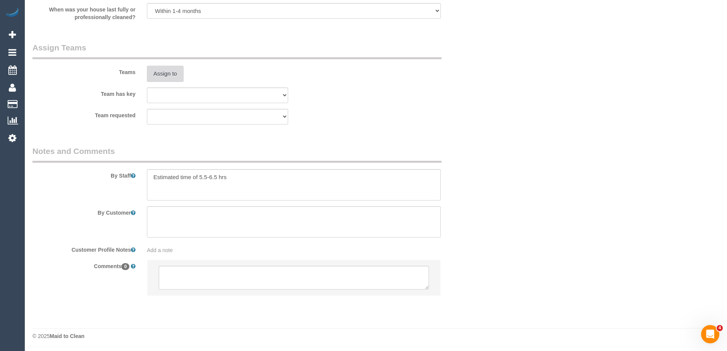
click at [164, 73] on button "Assign to" at bounding box center [165, 74] width 37 height 16
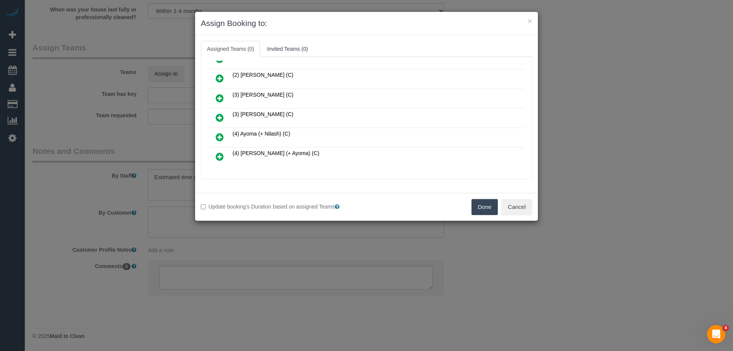
click at [221, 136] on icon at bounding box center [220, 136] width 8 height 9
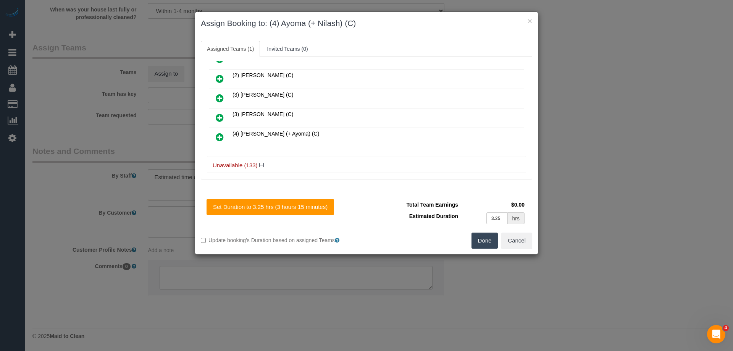
click at [221, 136] on icon at bounding box center [220, 136] width 8 height 9
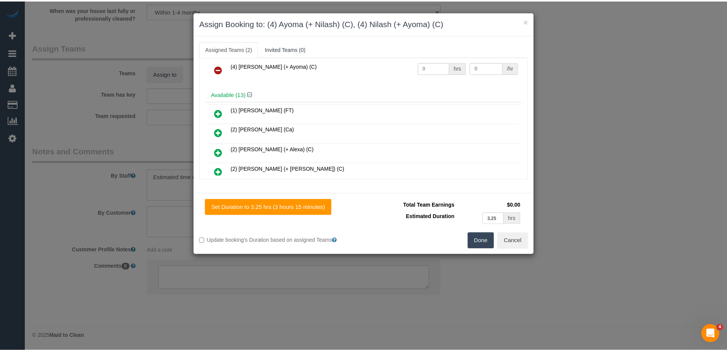
scroll to position [0, 0]
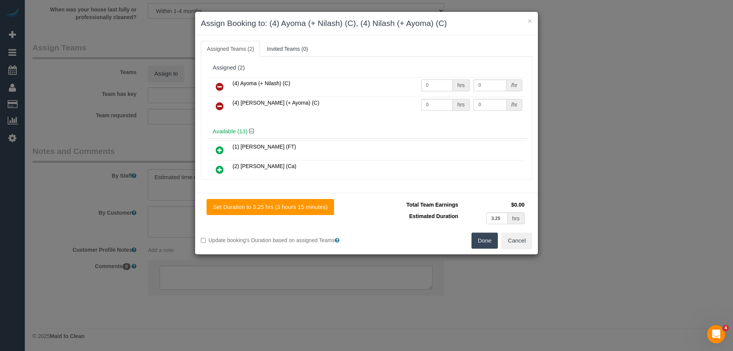
drag, startPoint x: 405, startPoint y: 83, endPoint x: 389, endPoint y: 84, distance: 16.8
click at [392, 83] on tr "(4) Ayoma (+ Nilash) (C) 0 hrs 0 /hr" at bounding box center [366, 86] width 315 height 19
type input "1"
drag, startPoint x: 433, startPoint y: 108, endPoint x: 378, endPoint y: 101, distance: 55.1
click at [386, 102] on tr "(4) Nilash (+ Ayoma) (C) 0 hrs 0 /hr" at bounding box center [366, 106] width 315 height 19
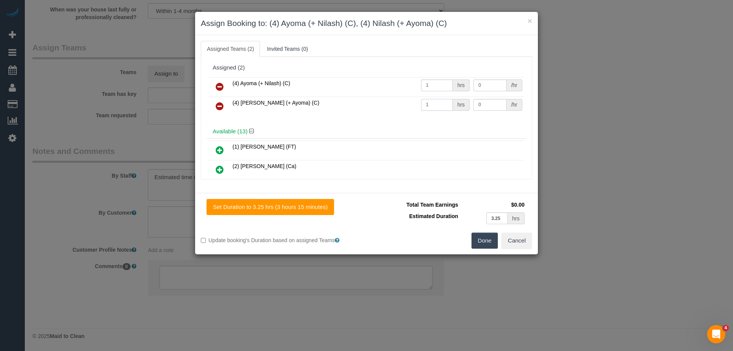
type input "1"
drag, startPoint x: 494, startPoint y: 83, endPoint x: 421, endPoint y: 83, distance: 72.1
click at [421, 83] on tr "(4) Ayoma (+ Nilash) (C) 1 hrs 0 /hr" at bounding box center [366, 86] width 315 height 19
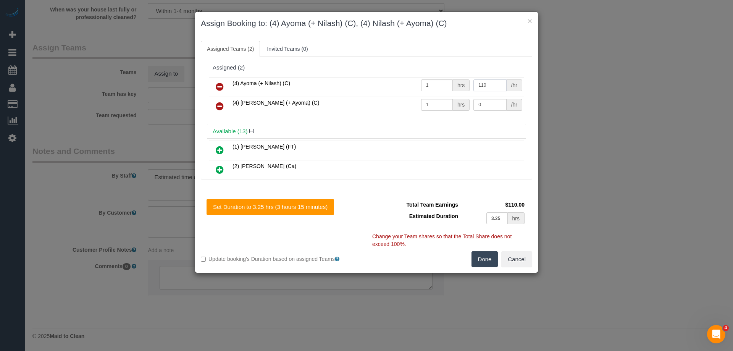
type input "110"
drag, startPoint x: 491, startPoint y: 102, endPoint x: 418, endPoint y: 97, distance: 72.7
click at [420, 98] on tr "(4) Nilash (+ Ayoma) (C) 1 hrs 0 /hr" at bounding box center [366, 106] width 315 height 19
type input "110"
click at [487, 257] on button "Done" at bounding box center [484, 259] width 27 height 16
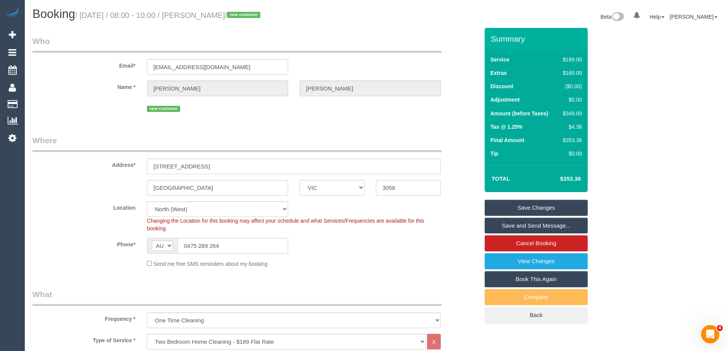
drag, startPoint x: 247, startPoint y: 13, endPoint x: 196, endPoint y: 13, distance: 50.4
click at [196, 13] on small "/ August 21, 2025 / 08:00 - 10:00 / Jade Tasevski / new customer" at bounding box center [168, 15] width 187 height 8
copy small "Jade Tasevski"
click at [526, 210] on link "Save Changes" at bounding box center [536, 208] width 103 height 16
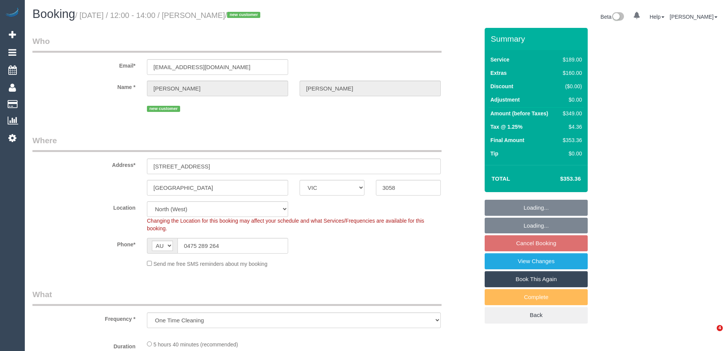
select select "VIC"
select select "object:644"
select select "string:stripe-pm_1RXAL42GScqysDRVLX2e3ZVh"
select select "number:28"
select select "number:14"
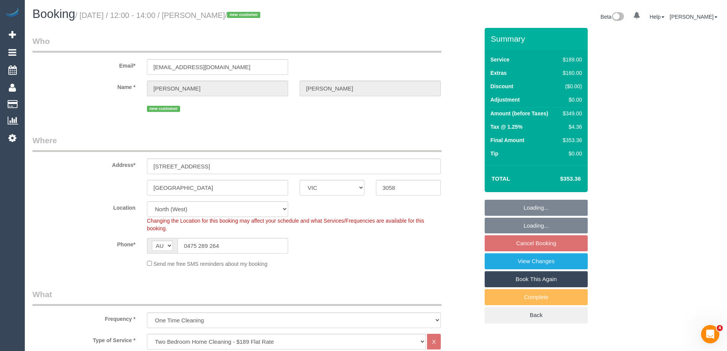
select select "number:19"
select select "number:22"
select select "number:13"
select select "spot1"
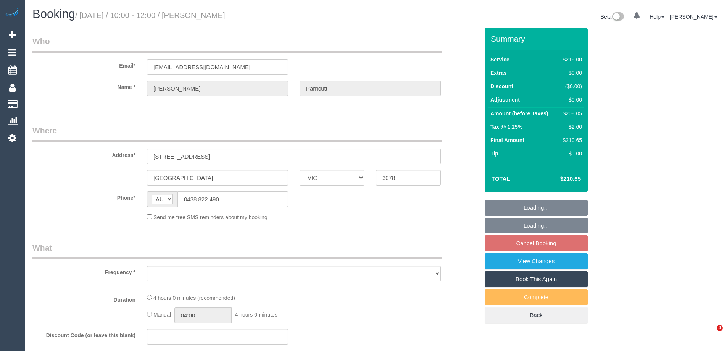
select select "VIC"
select select "string:stripe-pm_1QEOiU2GScqysDRVWNKZzcuJ"
select select "spot1"
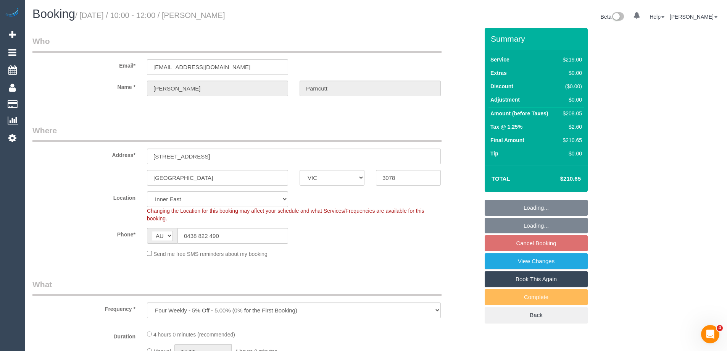
select select "object:657"
select select "number:27"
select select "number:14"
select select "number:19"
select select "number:22"
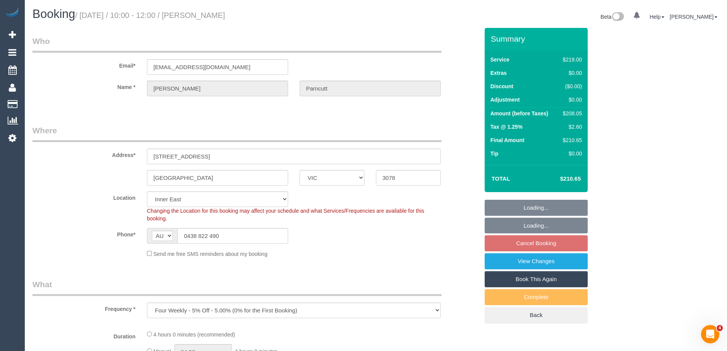
select select "number:34"
select select "number:26"
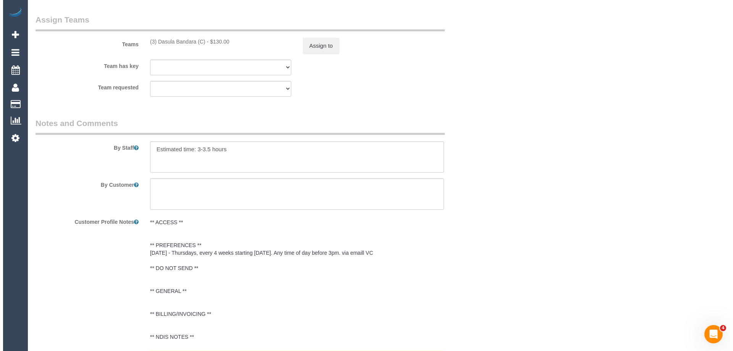
scroll to position [1145, 0]
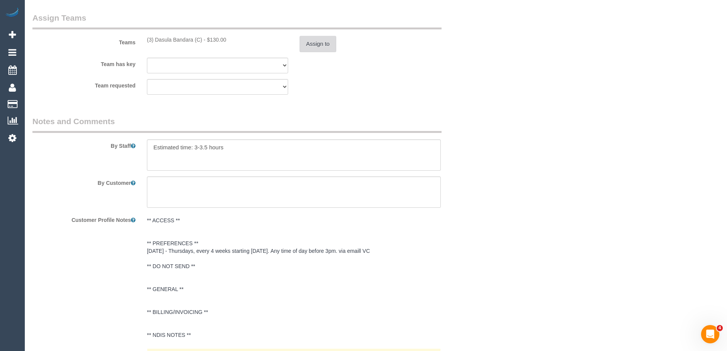
click at [313, 43] on button "Assign to" at bounding box center [318, 44] width 37 height 16
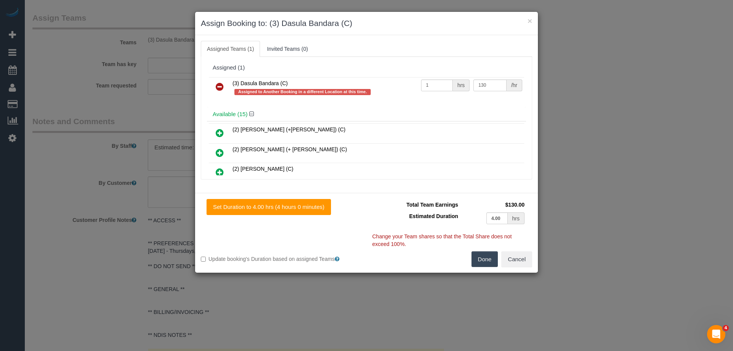
click at [218, 84] on icon at bounding box center [220, 86] width 8 height 9
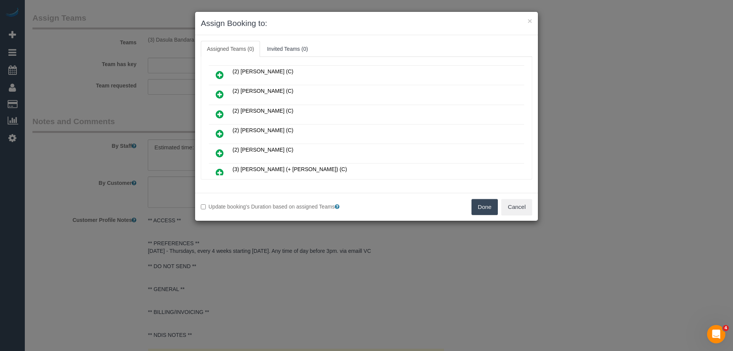
click at [218, 113] on icon at bounding box center [220, 114] width 8 height 9
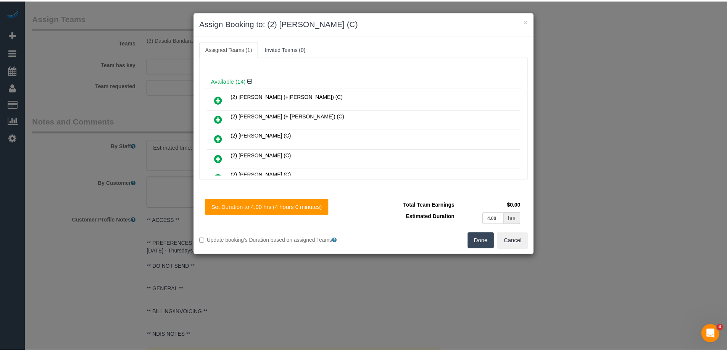
scroll to position [0, 0]
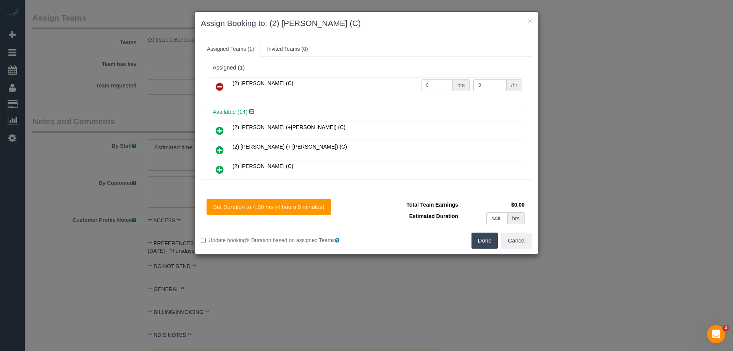
drag, startPoint x: 411, startPoint y: 84, endPoint x: 439, endPoint y: 82, distance: 27.9
click at [381, 84] on tr "(2) Qiyang Bo (C) 0 hrs 0 /hr" at bounding box center [366, 86] width 315 height 19
type input "1"
drag, startPoint x: 487, startPoint y: 82, endPoint x: 383, endPoint y: 77, distance: 104.3
click at [403, 81] on tr "(2) Qiyang Bo (C) 1 hrs 0 /hr" at bounding box center [366, 86] width 315 height 19
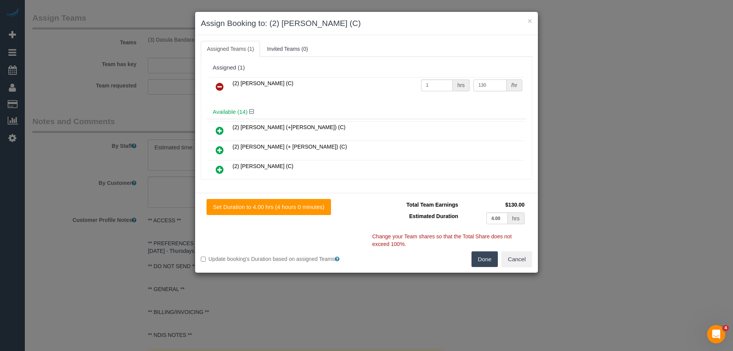
type input "130"
click at [486, 264] on button "Done" at bounding box center [484, 259] width 27 height 16
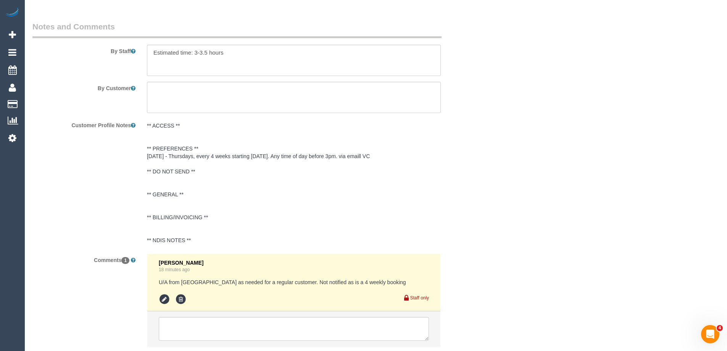
scroll to position [1291, 0]
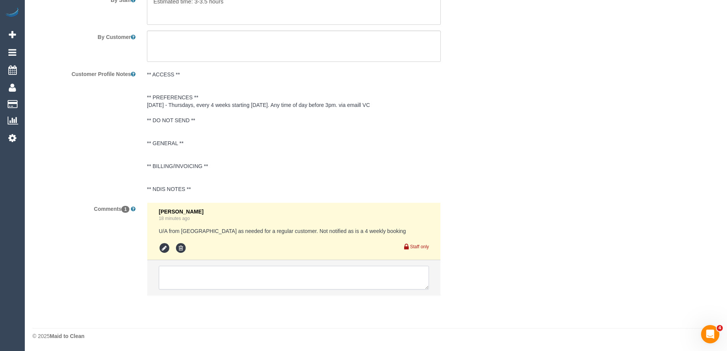
click at [183, 269] on textarea at bounding box center [294, 278] width 270 height 24
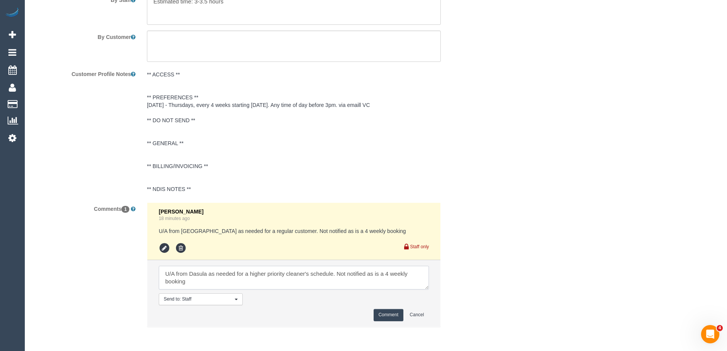
type textarea "U/A from Dasula as needed for a higher priority cleaner's schedule. Not notifie…"
click at [396, 313] on button "Comment" at bounding box center [389, 315] width 30 height 12
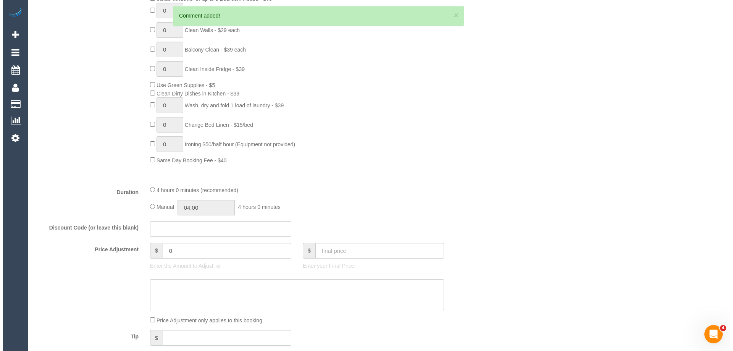
scroll to position [0, 0]
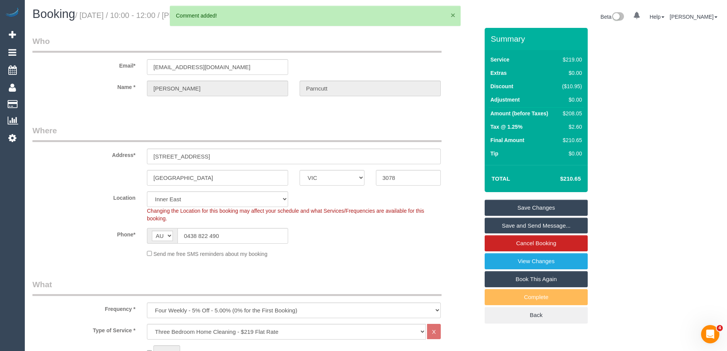
click at [453, 15] on button "×" at bounding box center [453, 15] width 5 height 8
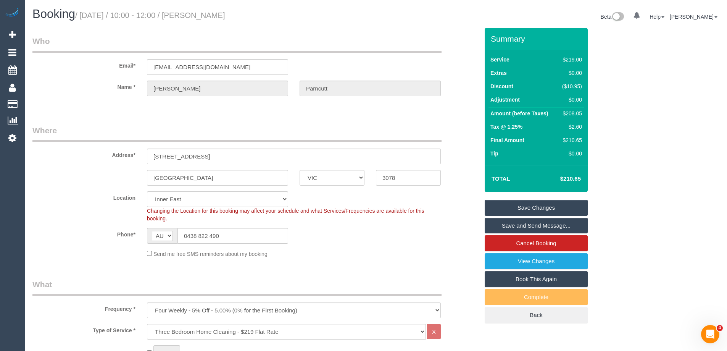
drag, startPoint x: 236, startPoint y: 15, endPoint x: 197, endPoint y: 13, distance: 38.6
click at [197, 13] on h1 "Booking / August 21, 2025 / 10:00 - 12:00 / David Parncutt" at bounding box center [201, 14] width 338 height 13
copy small "David Parncutt"
click at [508, 208] on link "Save Changes" at bounding box center [536, 208] width 103 height 16
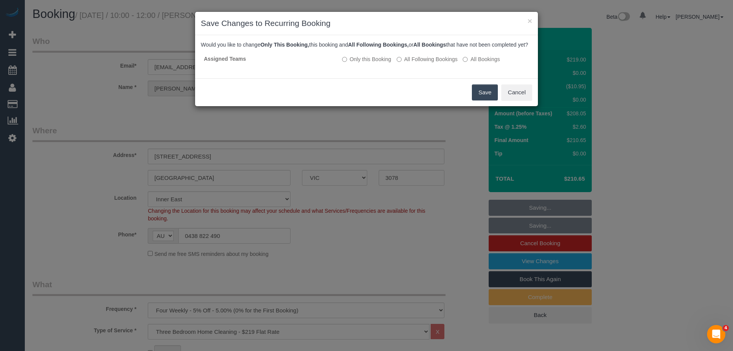
click at [482, 98] on button "Save" at bounding box center [485, 92] width 26 height 16
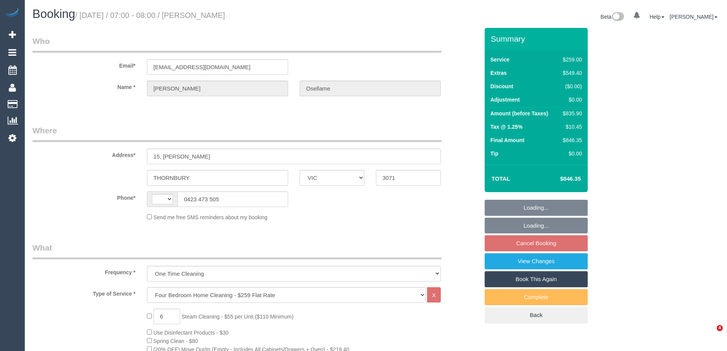
select select "VIC"
select select "string:AU"
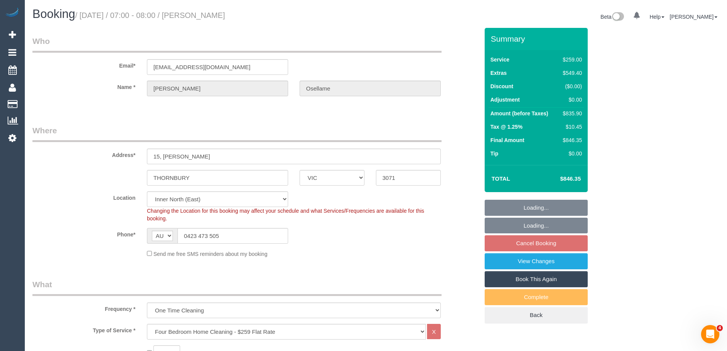
select select "object:792"
select select "spot1"
select select "number:29"
select select "number:16"
select select "number:18"
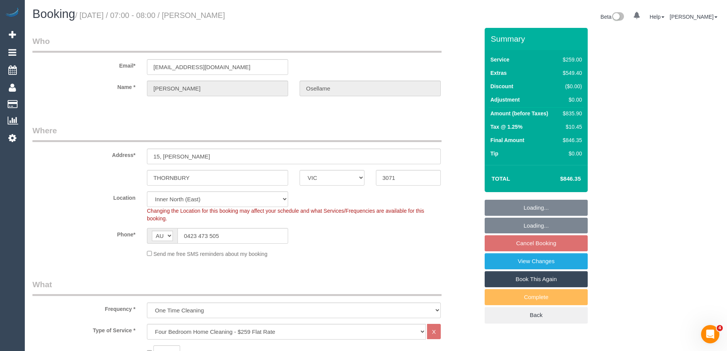
select select "number:24"
select select "string:stripe-pm_1OURF92GScqysDRVRLcN9xcS"
select select "VIC"
select select "object:792"
select select "string:stripe-pm_1OURF92GScqysDRVRLcN9xcS"
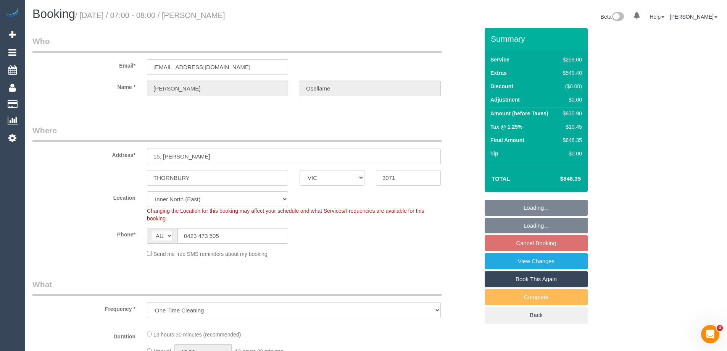
select select "number:29"
select select "number:16"
select select "number:18"
select select "number:24"
select select "spot1"
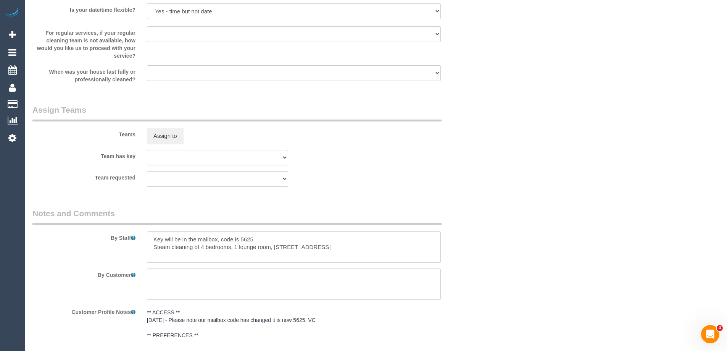
scroll to position [1145, 0]
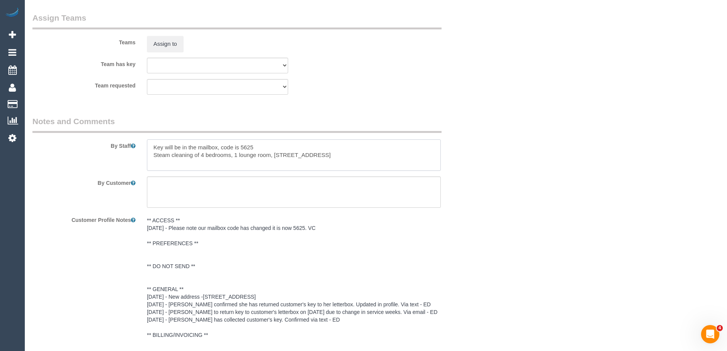
drag, startPoint x: 331, startPoint y: 156, endPoint x: 202, endPoint y: 158, distance: 128.6
click at [202, 158] on textarea at bounding box center [294, 154] width 294 height 31
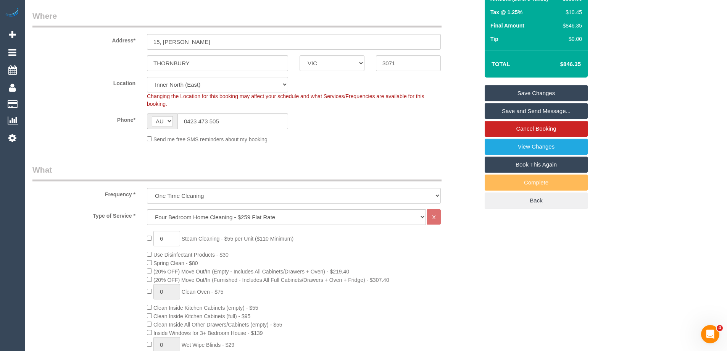
scroll to position [38, 0]
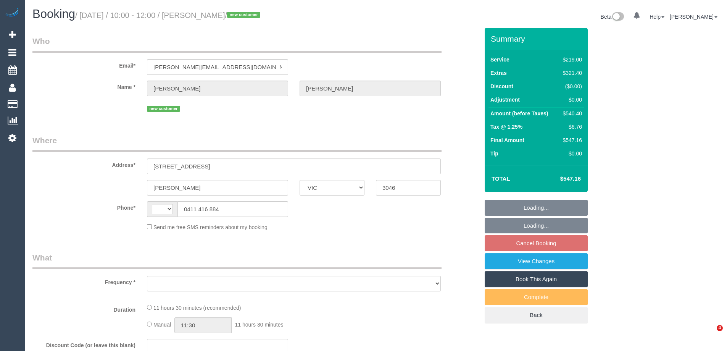
select select "VIC"
select select "string:AU"
select select "object:286"
select select "string:stripe-pm_1RwZ1t2GScqysDRVdnjkrohz"
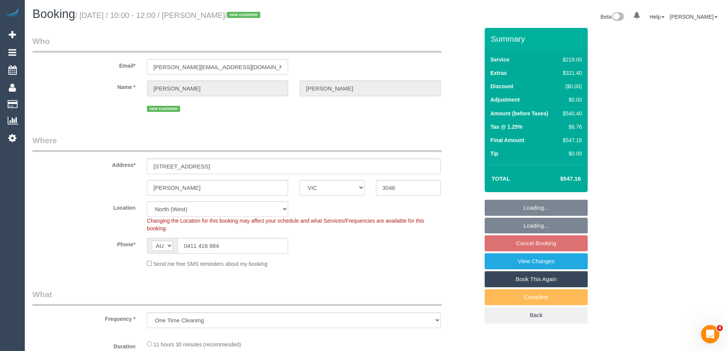
select select "object:538"
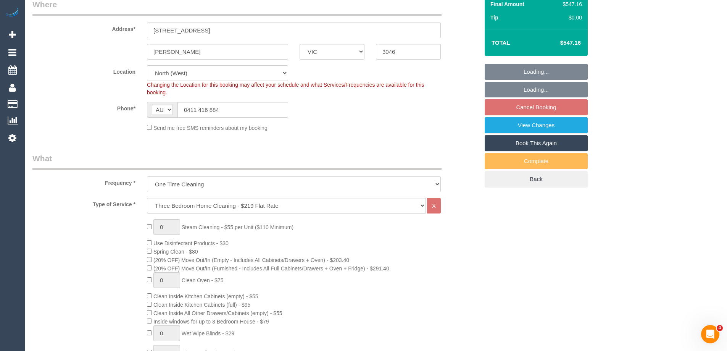
select select "spot1"
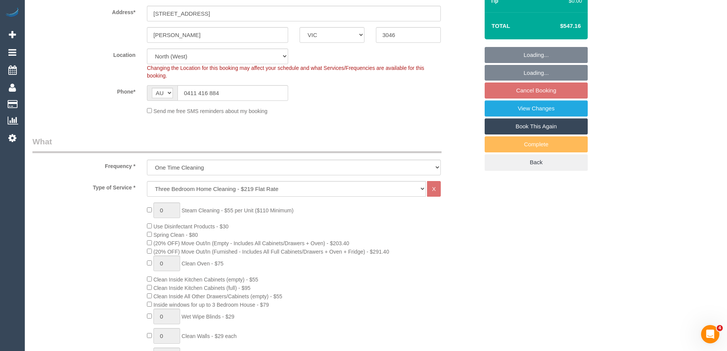
select select "number:28"
select select "number:15"
select select "number:18"
select select "number:24"
select select "number:13"
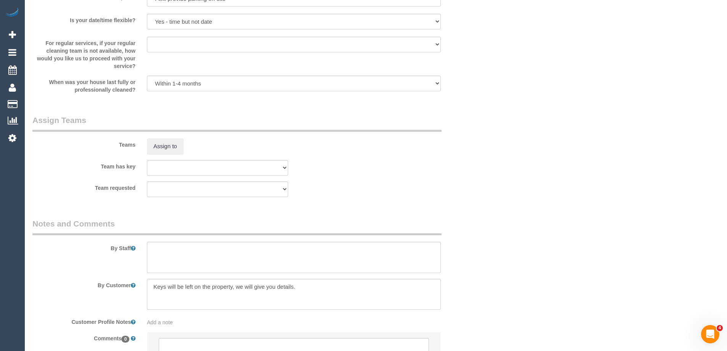
scroll to position [1125, 0]
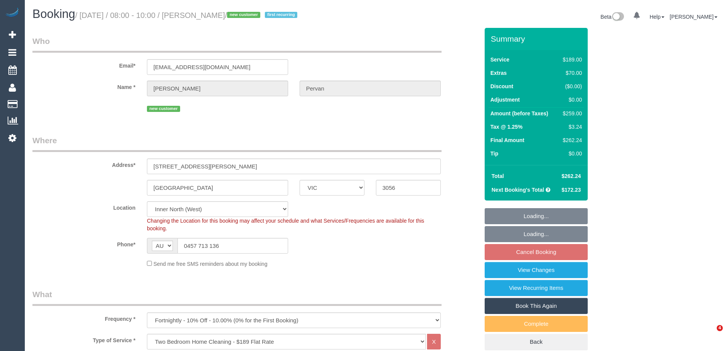
select select "VIC"
select select "spot1"
select select "number:27"
select select "number:16"
select select "number:19"
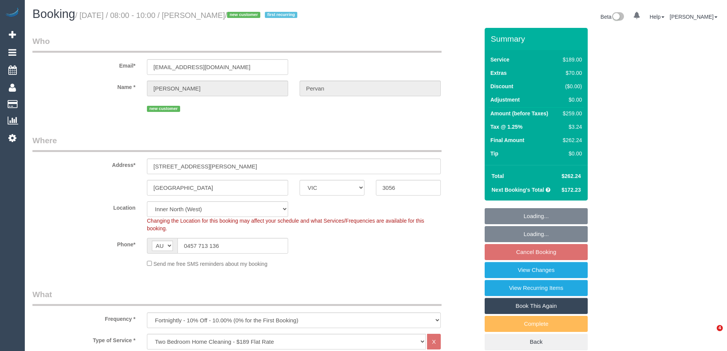
select select "number:24"
select select "number:34"
select select "number:26"
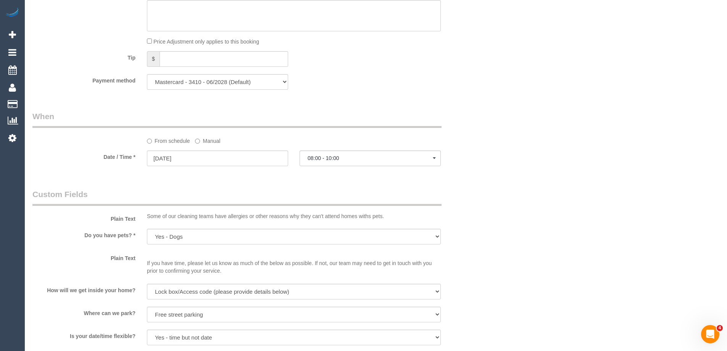
scroll to position [667, 0]
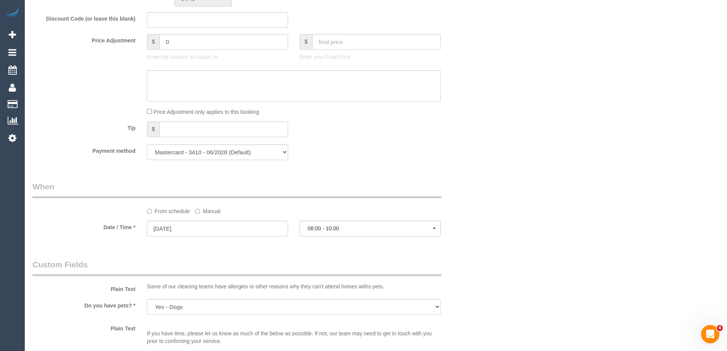
click at [204, 207] on label "Manual" at bounding box center [207, 210] width 25 height 10
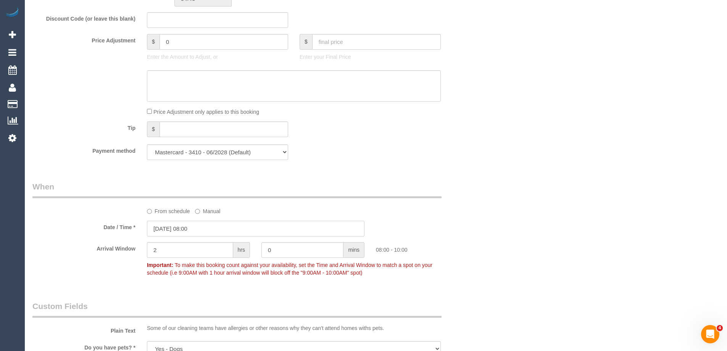
click at [168, 228] on input "21/08/2025 08:00" at bounding box center [256, 229] width 218 height 16
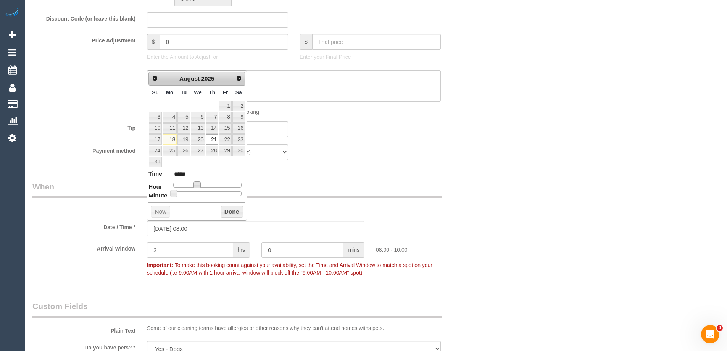
type input "21/08/2025 09:00"
type input "*****"
type input "21/08/2025 10:00"
type input "*****"
type input "21/08/2025 11:00"
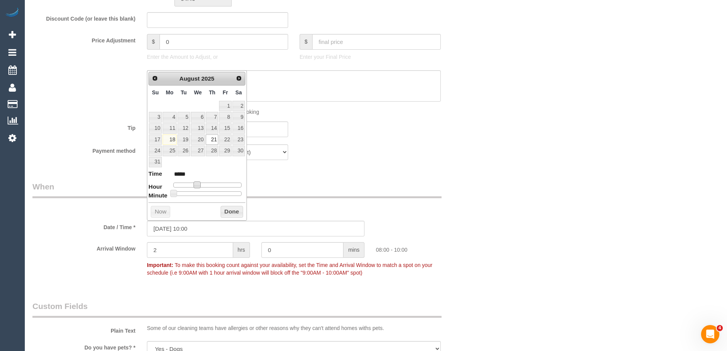
type input "*****"
type input "21/08/2025 12:00"
type input "*****"
type input "21/08/2025 13:00"
type input "*****"
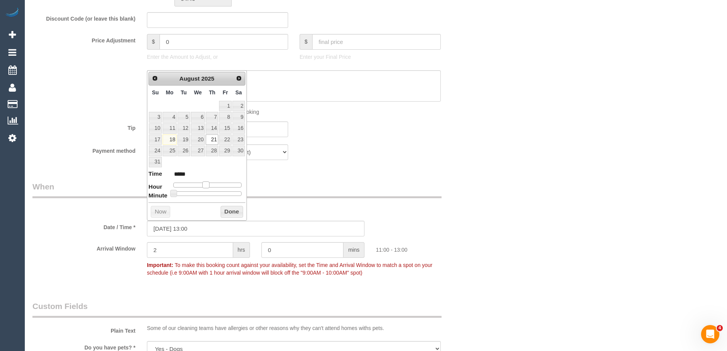
type input "21/08/2025 14:00"
type input "*****"
drag, startPoint x: 206, startPoint y: 183, endPoint x: 217, endPoint y: 186, distance: 11.6
click at [217, 186] on span at bounding box center [214, 184] width 7 height 7
click at [230, 209] on button "Done" at bounding box center [232, 212] width 23 height 12
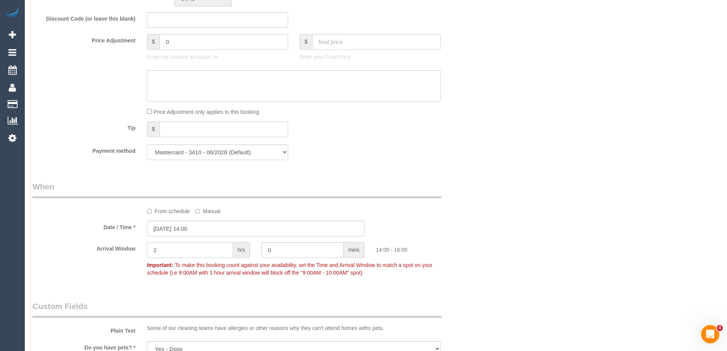
drag, startPoint x: 184, startPoint y: 253, endPoint x: 113, endPoint y: 236, distance: 72.6
click at [115, 234] on sui-booking-spot "From schedule Manual Date / Time * 21/08/2025 14:00 Arrival Window 2 hrs 0 mins…" at bounding box center [255, 230] width 447 height 99
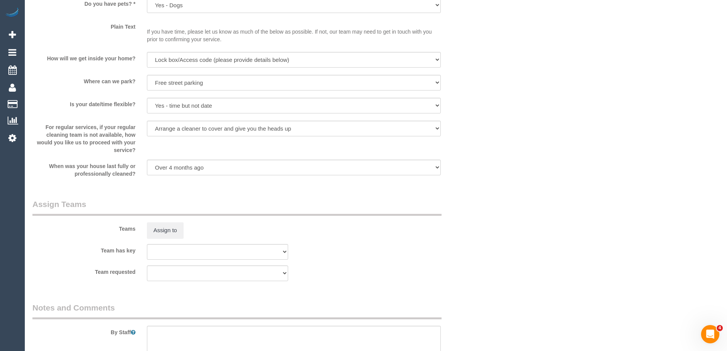
scroll to position [1099, 0]
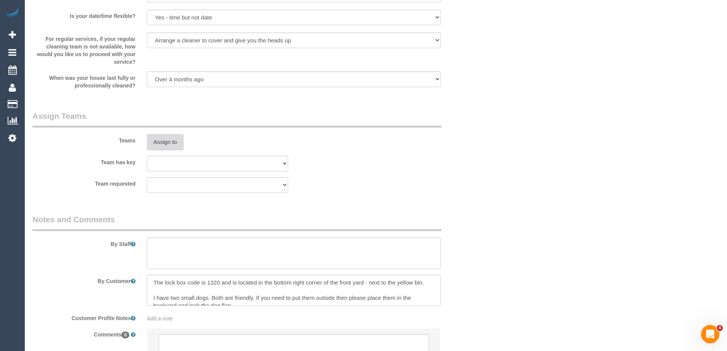
type input "1"
click at [164, 134] on button "Assign to" at bounding box center [165, 142] width 37 height 16
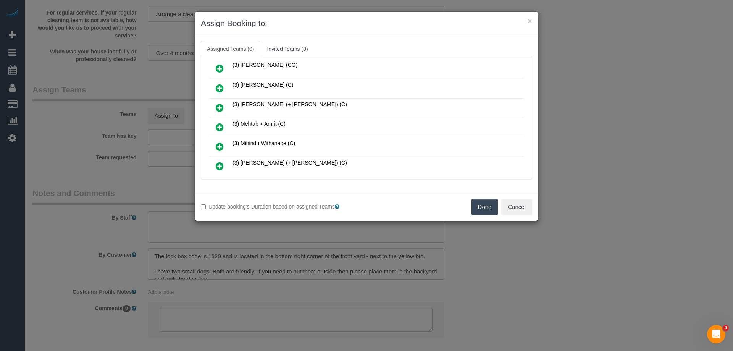
scroll to position [687, 0]
click at [214, 89] on link at bounding box center [220, 89] width 18 height 15
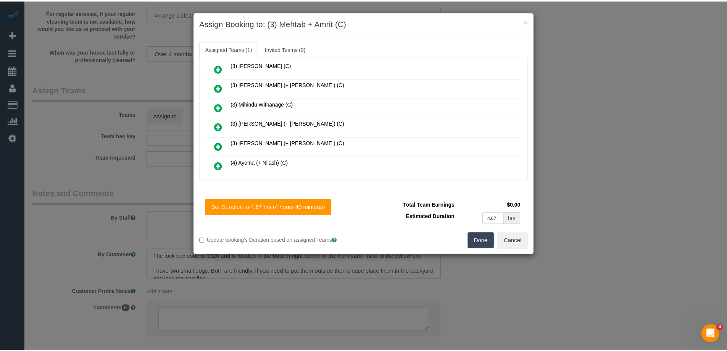
scroll to position [705, 0]
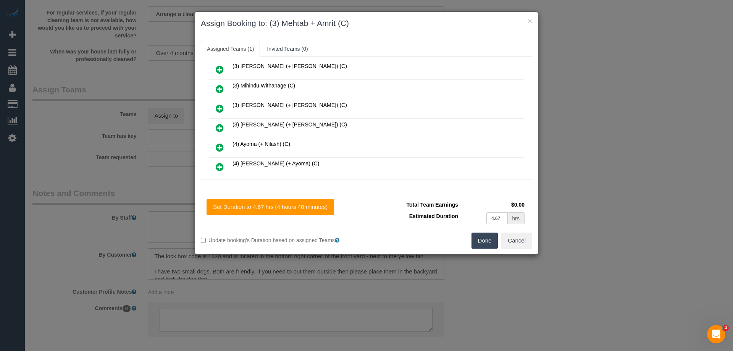
drag, startPoint x: 481, startPoint y: 236, endPoint x: 511, endPoint y: 241, distance: 30.2
click at [481, 237] on button "Done" at bounding box center [484, 240] width 27 height 16
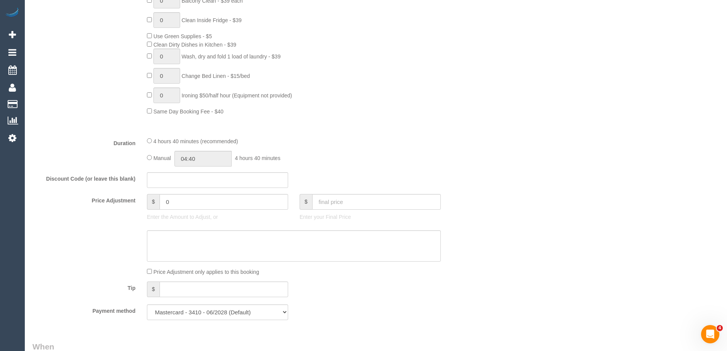
scroll to position [496, 0]
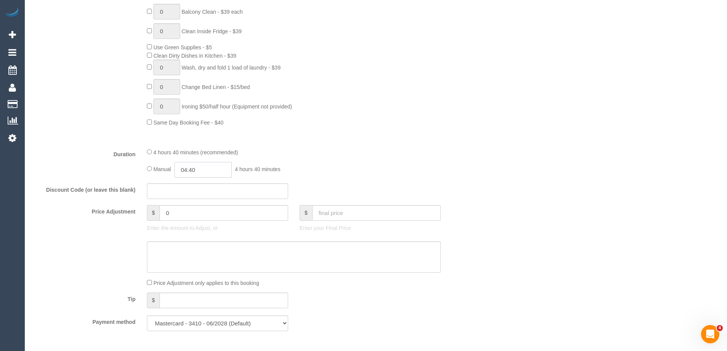
click at [214, 171] on input "04:40" at bounding box center [202, 170] width 57 height 16
type input "02:30"
click at [189, 231] on li "02:30" at bounding box center [194, 232] width 34 height 10
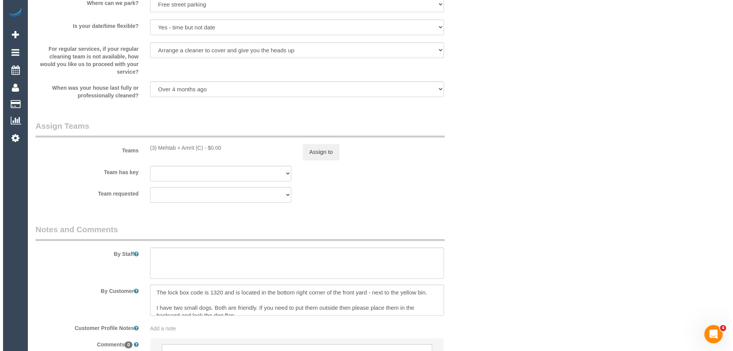
scroll to position [1167, 0]
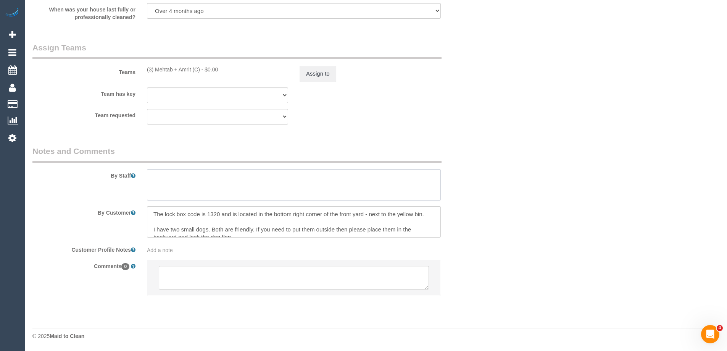
click at [177, 182] on textarea at bounding box center [294, 184] width 294 height 31
type textarea "Estimated time of 4-5 hrs"
click at [319, 70] on button "Assign to" at bounding box center [318, 74] width 37 height 16
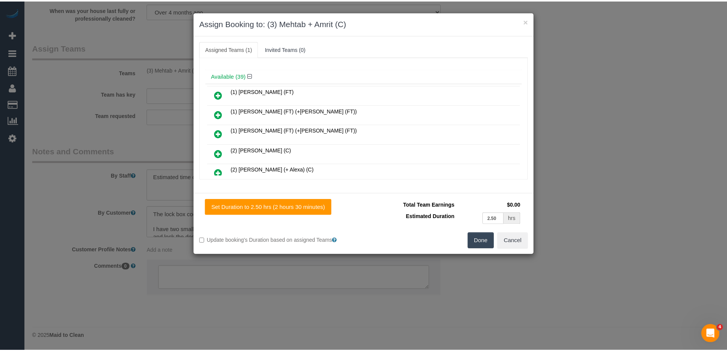
scroll to position [0, 0]
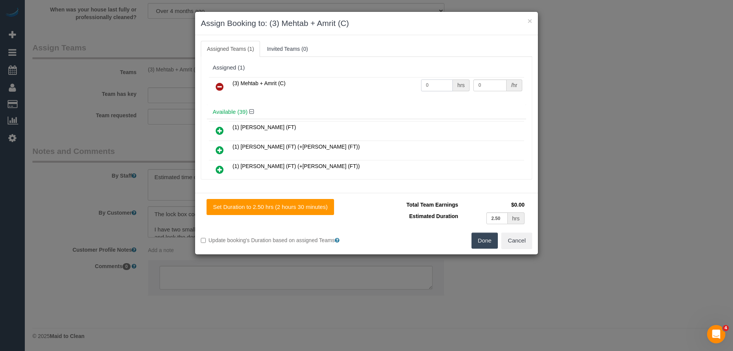
drag, startPoint x: 435, startPoint y: 83, endPoint x: 374, endPoint y: 83, distance: 61.5
click at [372, 83] on tr "(3) Mehtab + Amrit (C) 0 hrs 0 /hr" at bounding box center [366, 86] width 315 height 19
type input "1"
drag, startPoint x: 496, startPoint y: 84, endPoint x: 441, endPoint y: 85, distance: 55.4
click at [449, 85] on tr "(3) Mehtab + Amrit (C) 1 hrs 0 /hr" at bounding box center [366, 86] width 315 height 19
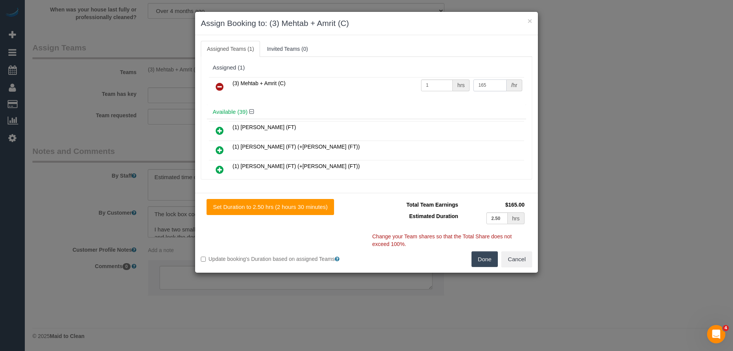
type input "165"
click at [486, 257] on button "Done" at bounding box center [484, 259] width 27 height 16
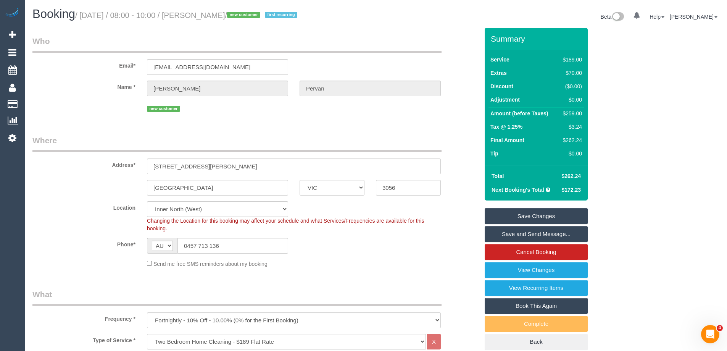
drag, startPoint x: 245, startPoint y: 15, endPoint x: 196, endPoint y: 16, distance: 49.6
click at [196, 16] on small "/ August 21, 2025 / 08:00 - 10:00 / Simon Pervan / new customer first recurring" at bounding box center [187, 15] width 224 height 8
copy small "Simon Pervan"
click at [501, 210] on link "Save Changes" at bounding box center [536, 216] width 103 height 16
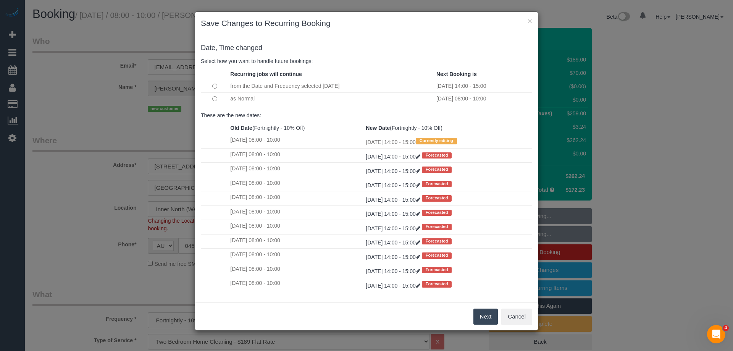
click at [482, 319] on button "Next" at bounding box center [485, 316] width 25 height 16
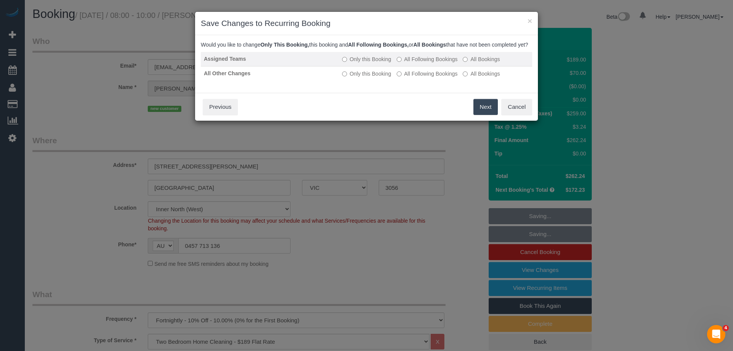
click at [423, 63] on label "All Following Bookings" at bounding box center [427, 59] width 61 height 8
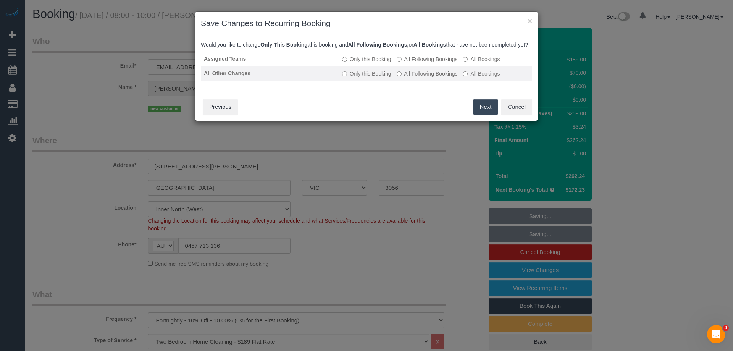
click at [418, 77] on label "All Following Bookings" at bounding box center [427, 74] width 61 height 8
click at [481, 110] on button "Save" at bounding box center [485, 107] width 26 height 16
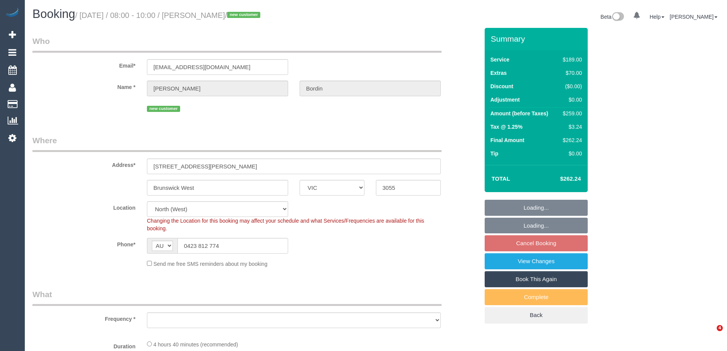
select select "VIC"
select select "number:28"
select select "number:15"
select select "number:19"
select select "number:22"
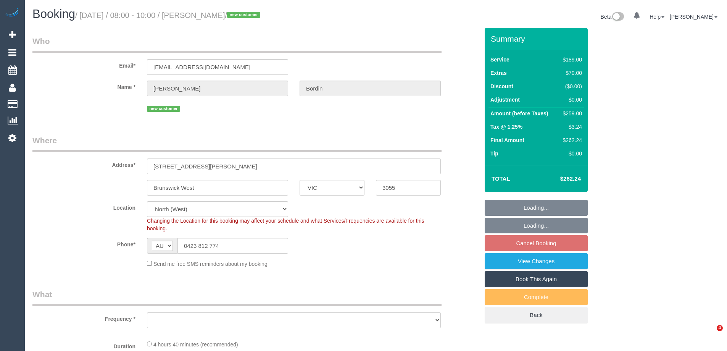
select select "number:13"
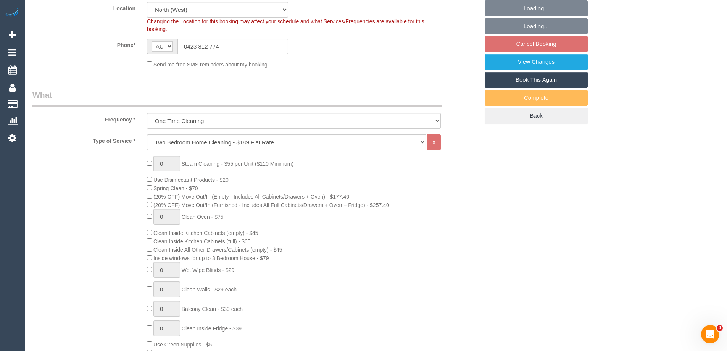
select select "object:1531"
select select "spot1"
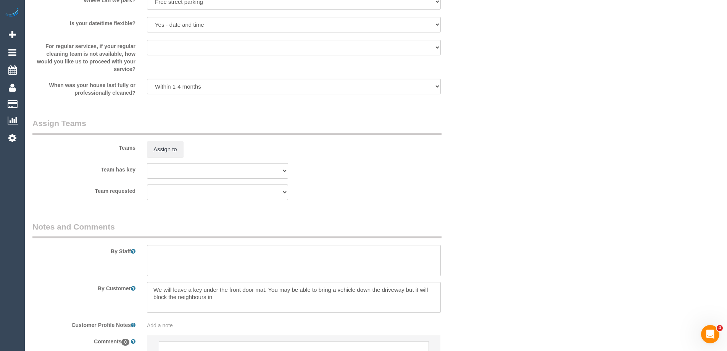
scroll to position [1125, 0]
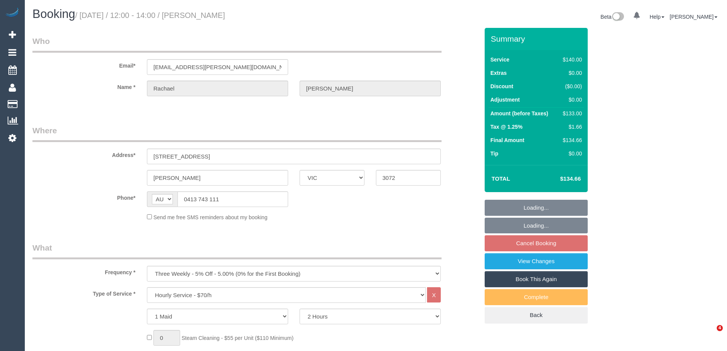
select select "VIC"
select select "object:839"
select select "number:27"
select select "number:14"
select select "number:19"
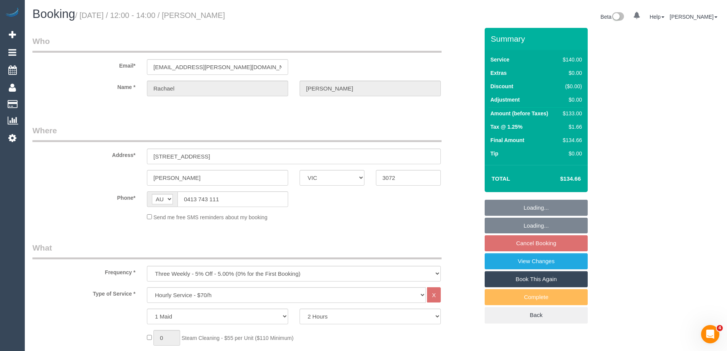
select select "number:24"
select select "number:33"
select select "number:11"
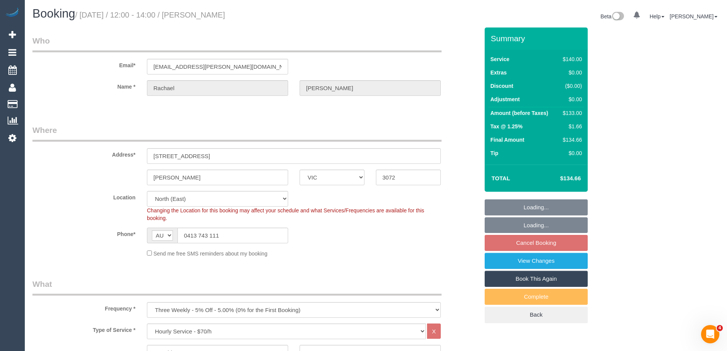
select select "string:stripe-pm_1NiSM42GScqysDRV2Pq4K9fJ"
select select "spot1"
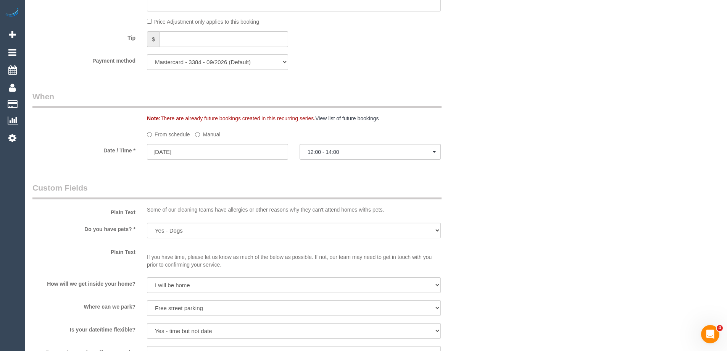
scroll to position [574, 0]
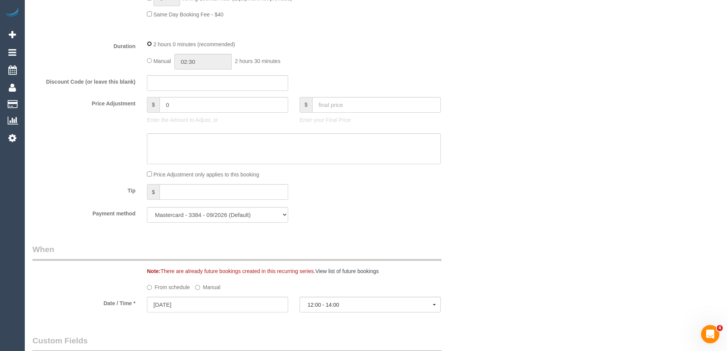
select select "spot14"
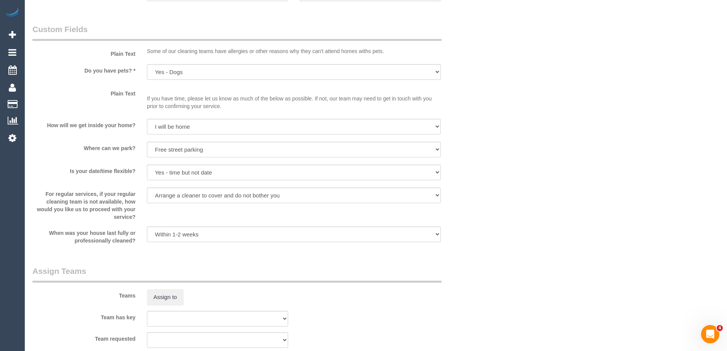
scroll to position [765, 0]
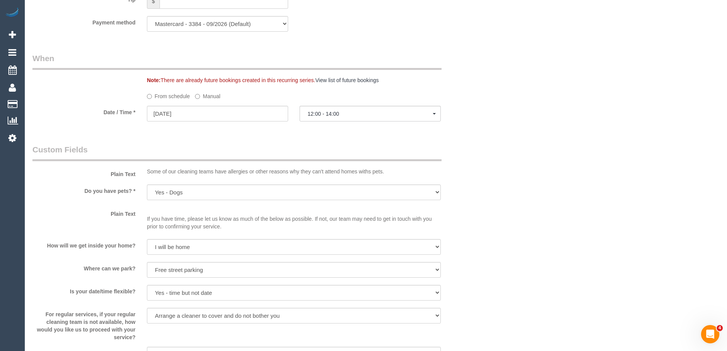
click at [210, 92] on label "Manual" at bounding box center [207, 95] width 25 height 10
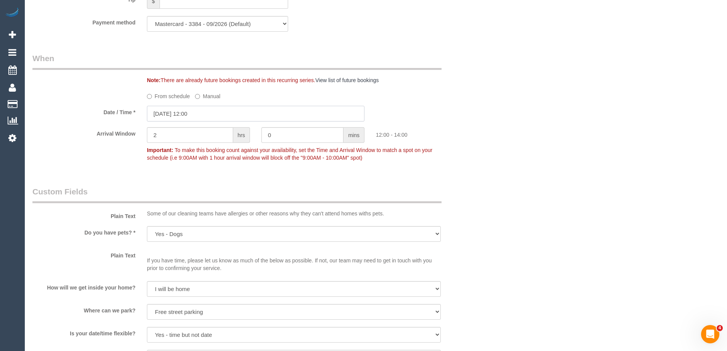
click at [183, 112] on input "[DATE] 12:00" at bounding box center [256, 114] width 218 height 16
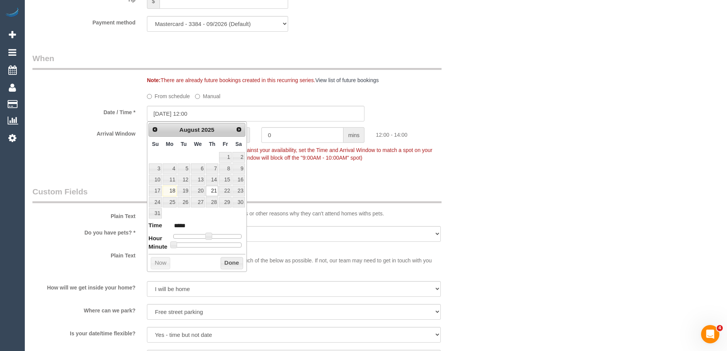
drag, startPoint x: 210, startPoint y: 240, endPoint x: 208, endPoint y: 234, distance: 6.0
click at [214, 237] on dl "Time ***** Hour Minute Second Millisecond Microsecond Time Zone ***** ***** ***…" at bounding box center [196, 234] width 97 height 26
type input "[DATE] 13:00"
type input "*****"
type input "[DATE] 14:00"
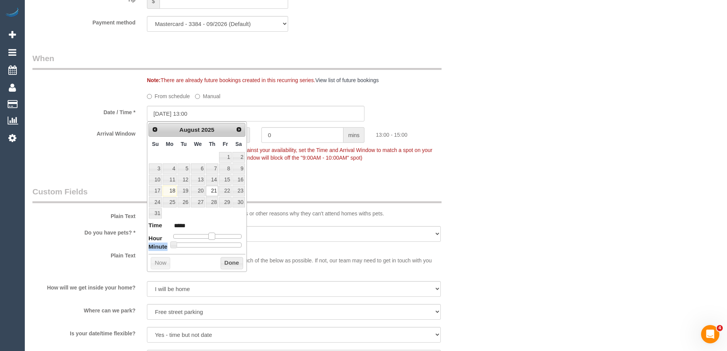
type input "*****"
type input "[DATE] 15:00"
type input "*****"
drag, startPoint x: 208, startPoint y: 234, endPoint x: 216, endPoint y: 237, distance: 8.8
click at [216, 237] on span at bounding box center [217, 235] width 7 height 7
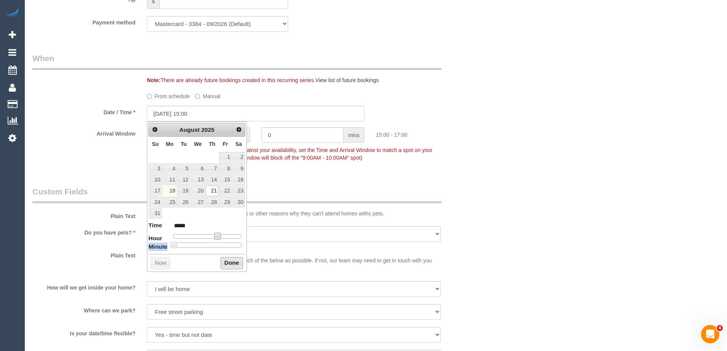
click at [227, 259] on button "Done" at bounding box center [232, 263] width 23 height 12
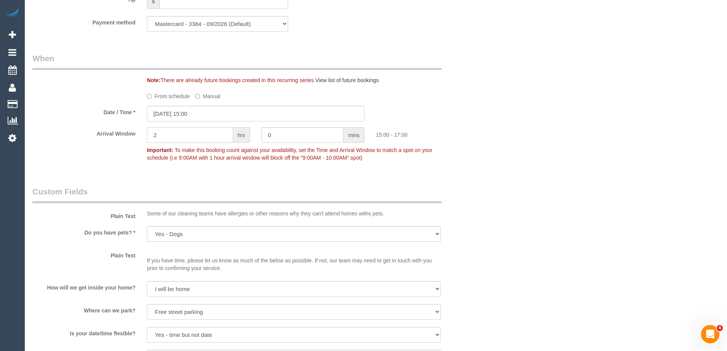
drag, startPoint x: 168, startPoint y: 129, endPoint x: 126, endPoint y: 129, distance: 42.7
click at [124, 129] on div "Arrival Window 2 hrs 0 mins 15:00 - 17:00 Important: To make this booking count…" at bounding box center [256, 146] width 458 height 38
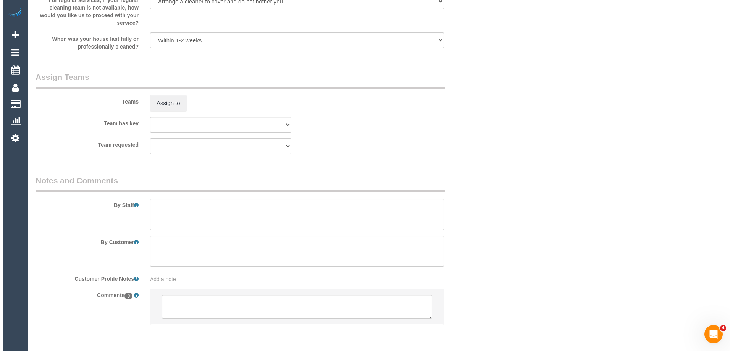
scroll to position [1150, 0]
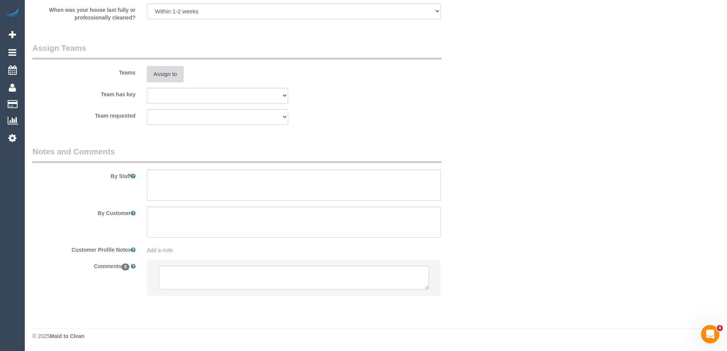
type input "1"
click at [157, 77] on button "Assign to" at bounding box center [165, 74] width 37 height 16
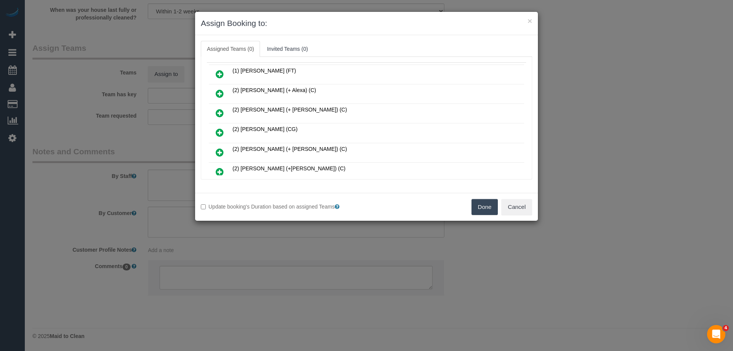
click at [220, 131] on icon at bounding box center [220, 132] width 8 height 9
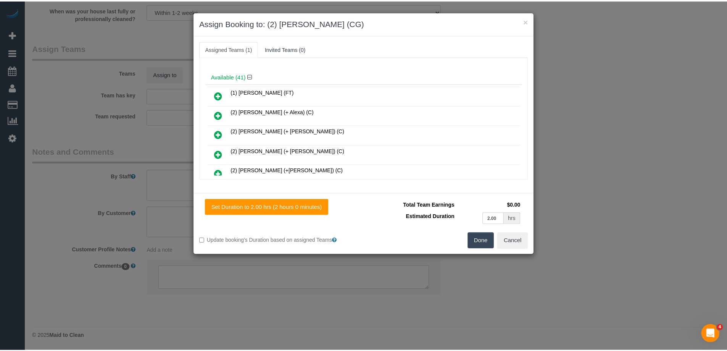
scroll to position [0, 0]
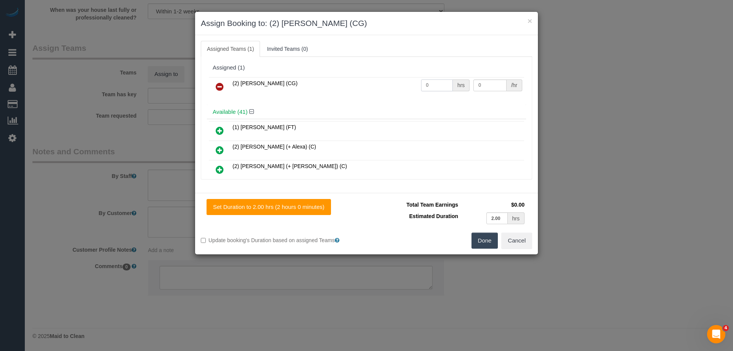
drag, startPoint x: 429, startPoint y: 85, endPoint x: 377, endPoint y: 85, distance: 51.5
click at [377, 85] on tr "(2) [PERSON_NAME] (CG) 0 hrs 0 /hr" at bounding box center [366, 86] width 315 height 19
type input "2"
drag, startPoint x: 481, startPoint y: 85, endPoint x: 434, endPoint y: 82, distance: 46.7
click at [435, 82] on tr "(2) Binoy Adheesha (CG) 2 hrs 0 /hr" at bounding box center [366, 86] width 315 height 19
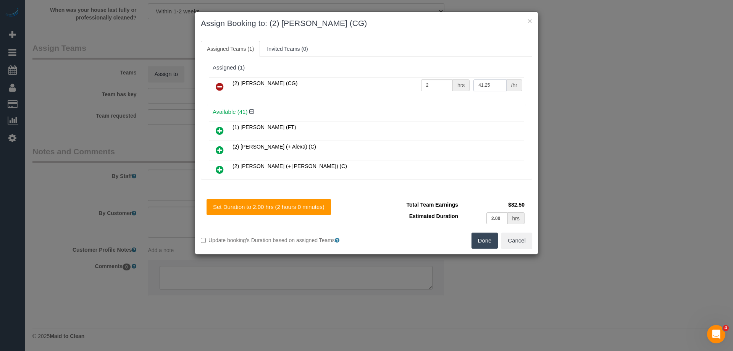
type input "41.25"
click at [478, 243] on button "Done" at bounding box center [484, 240] width 27 height 16
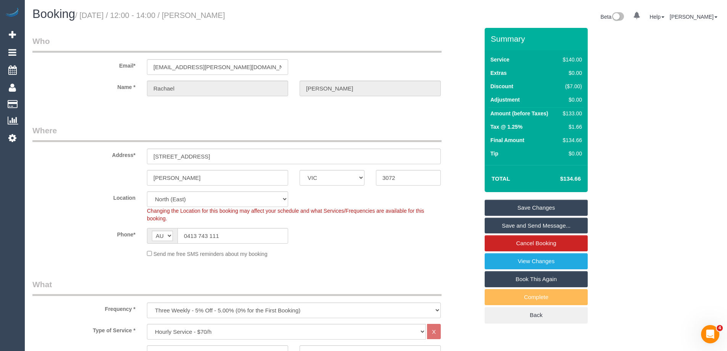
drag, startPoint x: 247, startPoint y: 16, endPoint x: 197, endPoint y: 18, distance: 50.0
click at [197, 18] on h1 "Booking / August 21, 2025 / 12:00 - 14:00 / Rachael Selak" at bounding box center [201, 14] width 338 height 13
copy small "Rachael Selak"
click at [511, 207] on link "Save Changes" at bounding box center [536, 208] width 103 height 16
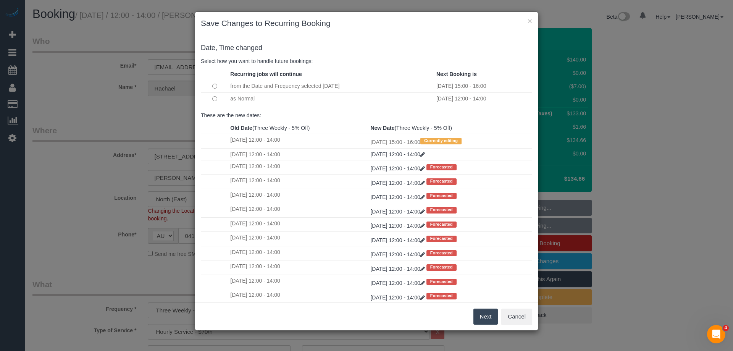
click at [483, 316] on button "Next" at bounding box center [485, 316] width 25 height 16
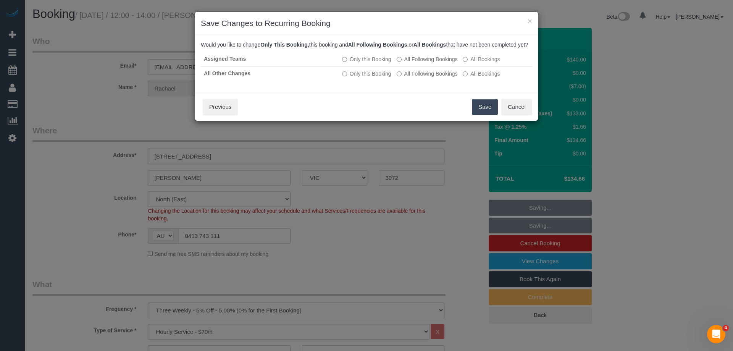
click at [482, 114] on button "Save" at bounding box center [485, 107] width 26 height 16
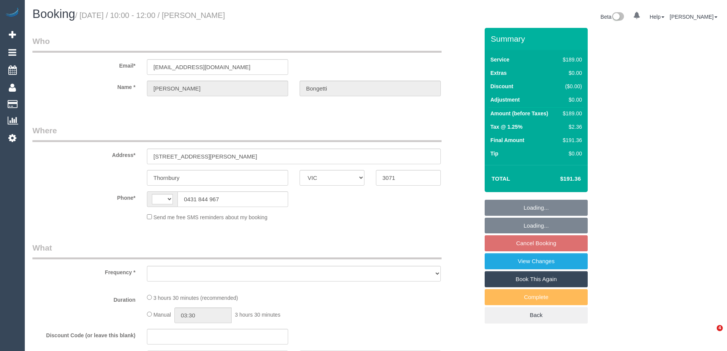
select select "VIC"
select select "string:stripe-pm_1Od0or2GScqysDRVOeiT6e3O"
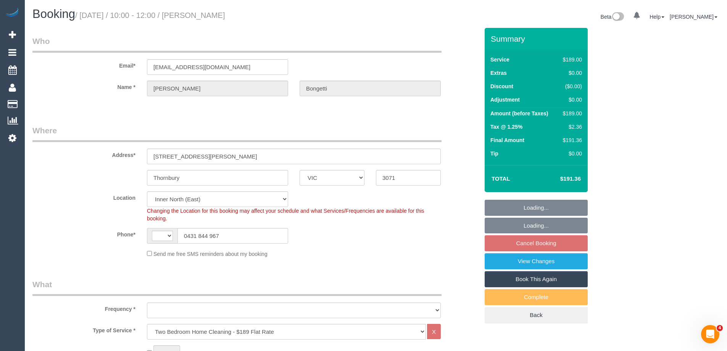
select select "string:AU"
select select "object:620"
select select "spot1"
select select "number:29"
select select "number:14"
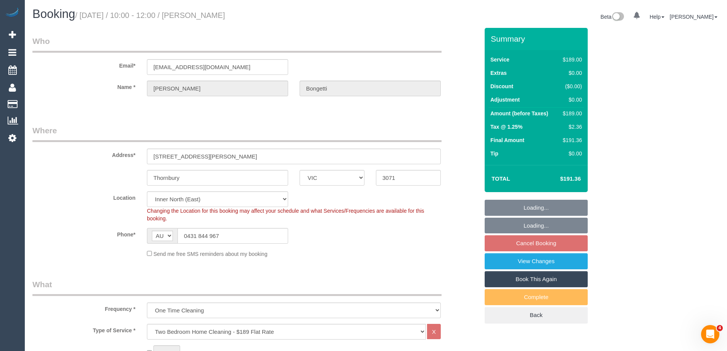
select select "number:19"
select select "number:25"
select select "number:12"
select select "object:1557"
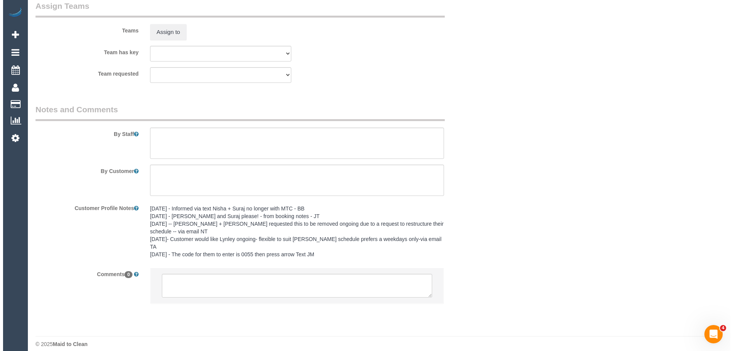
scroll to position [1157, 0]
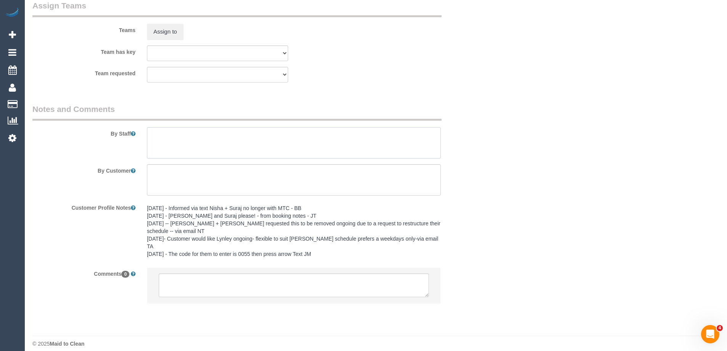
click at [159, 144] on textarea at bounding box center [294, 142] width 294 height 31
type textarea "Estimated time of 3-3.5 hrs"
click at [174, 33] on button "Assign to" at bounding box center [165, 32] width 37 height 16
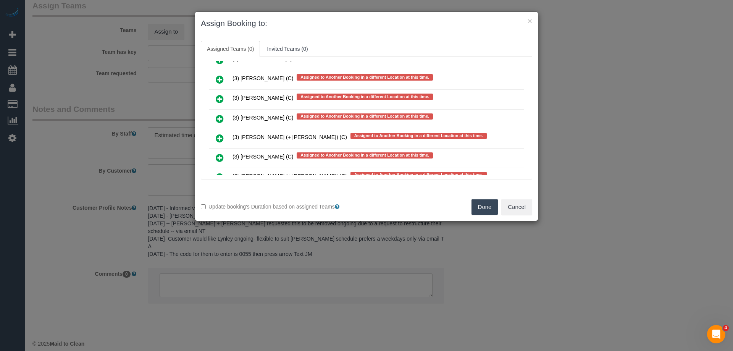
scroll to position [2787, 0]
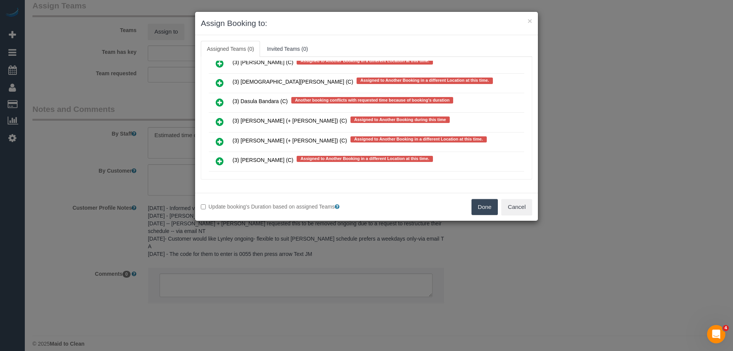
drag, startPoint x: 226, startPoint y: 103, endPoint x: 221, endPoint y: 103, distance: 5.4
click at [226, 102] on link at bounding box center [220, 102] width 18 height 15
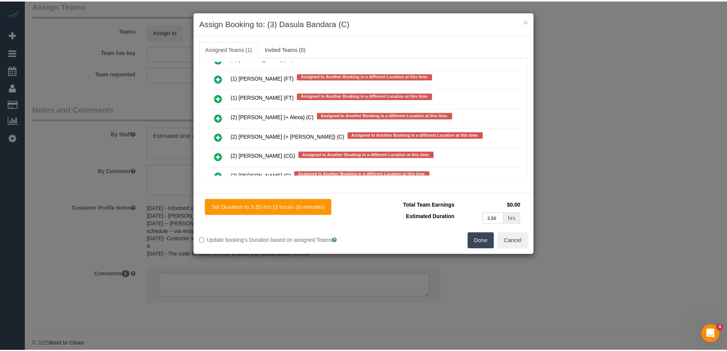
scroll to position [0, 0]
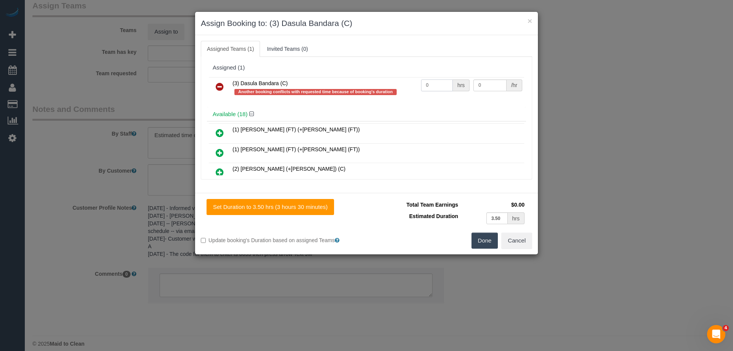
click at [398, 82] on tr "(3) Dasula Bandara (C) Another booking conflicts with requested time because of…" at bounding box center [366, 88] width 315 height 22
type input "1"
drag, startPoint x: 486, startPoint y: 85, endPoint x: 405, endPoint y: 82, distance: 80.2
click at [408, 84] on tr "(3) Dasula Bandara (C) Another booking conflicts with requested time because of…" at bounding box center [366, 88] width 315 height 22
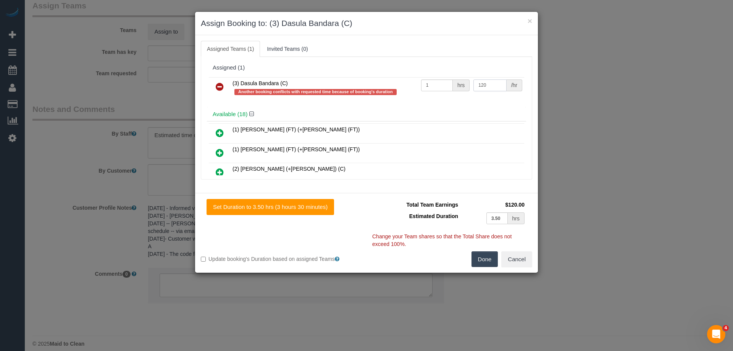
type input "120"
drag, startPoint x: 474, startPoint y: 258, endPoint x: 503, endPoint y: 258, distance: 29.4
click at [474, 258] on button "Done" at bounding box center [484, 259] width 27 height 16
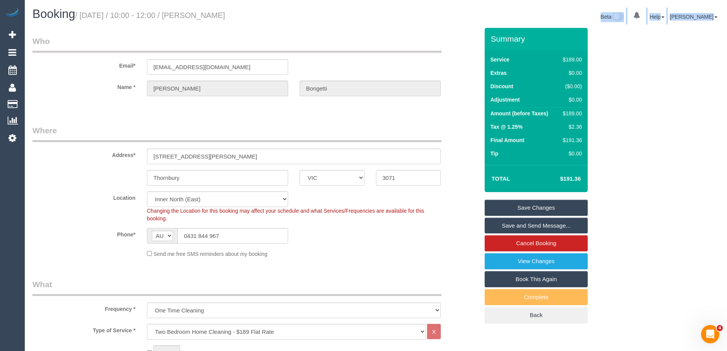
drag, startPoint x: 251, startPoint y: 10, endPoint x: 199, endPoint y: 11, distance: 52.3
copy div "Elisa Bongetti Beta 0 Your Notifications You have 0 alerts Help Help Docs Take …"
click at [524, 228] on link "Save and Send Message..." at bounding box center [536, 226] width 103 height 16
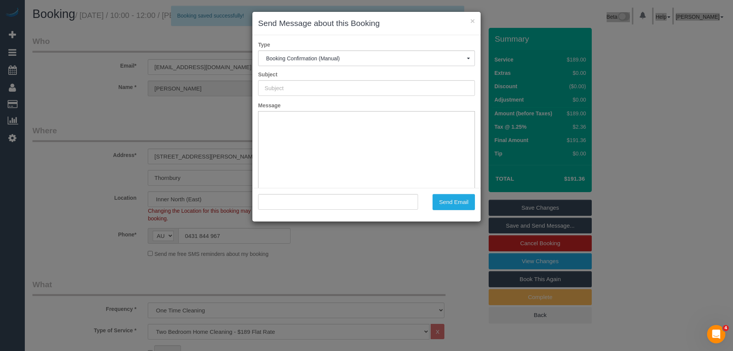
type input "Booking Confirmed"
type input ""Elisa Bongetti" <elisabongetti@gmail.com>"
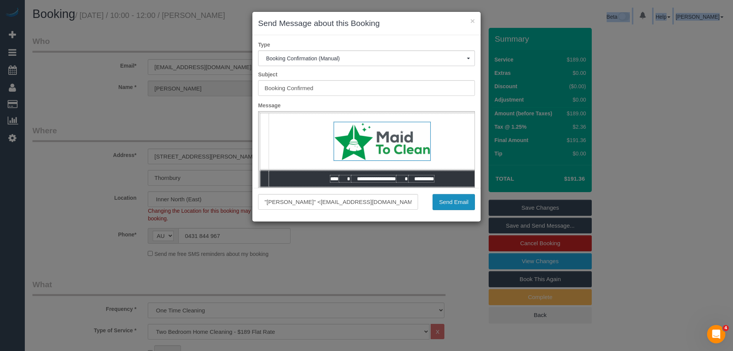
click at [468, 197] on button "Send Email" at bounding box center [453, 202] width 42 height 16
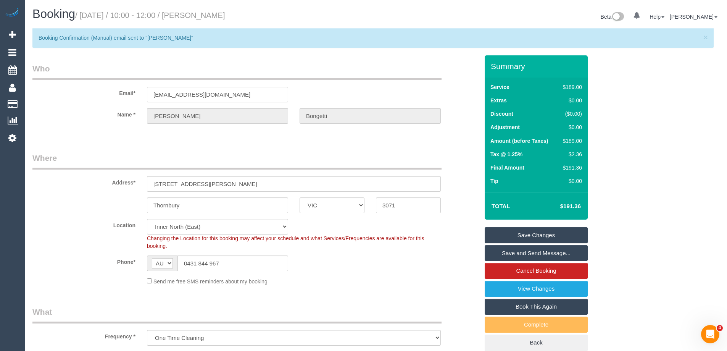
click at [236, 37] on p "Booking Confirmation (Manual) email sent to "Elisa Bongetti"" at bounding box center [369, 38] width 661 height 8
drag, startPoint x: 244, startPoint y: 13, endPoint x: 198, endPoint y: 15, distance: 46.6
click at [198, 15] on h1 "Booking / August 21, 2025 / 10:00 - 12:00 / Elisa Bongetti" at bounding box center [201, 14] width 338 height 13
copy small "Elisa Bongetti"
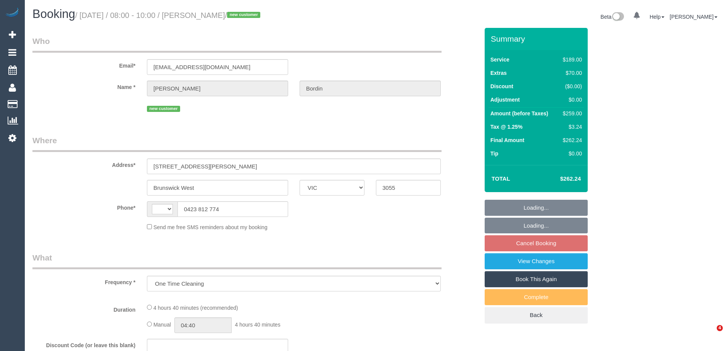
select select "VIC"
select select "string:AU"
select select "string:stripe-pm_1RxF2f2GScqysDRVgIFyoVXc"
select select "spot1"
select select "number:28"
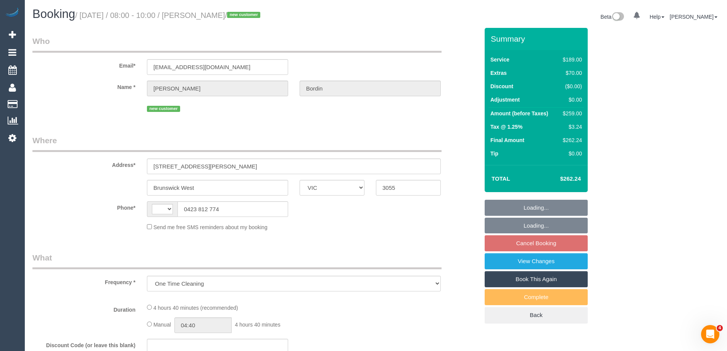
select select "number:15"
select select "number:19"
select select "number:22"
select select "number:13"
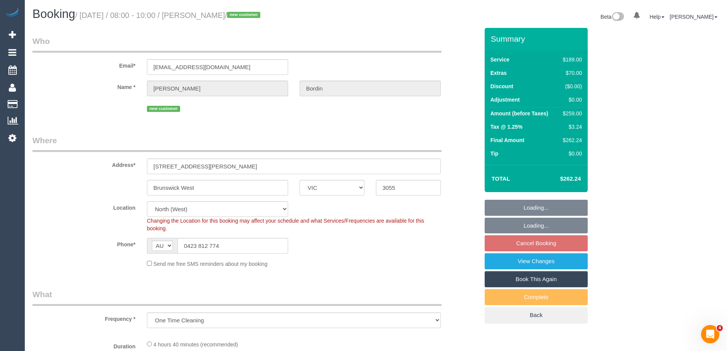
select select "object:689"
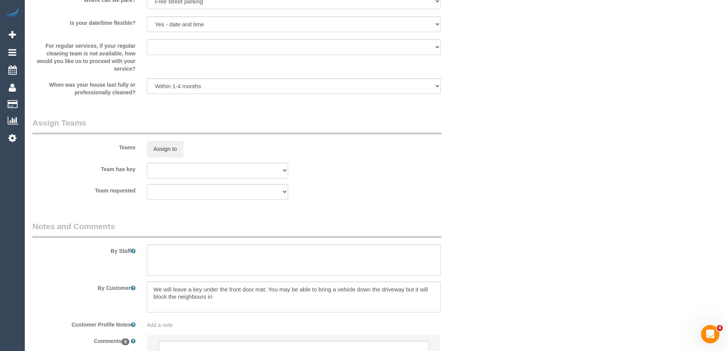
scroll to position [1125, 0]
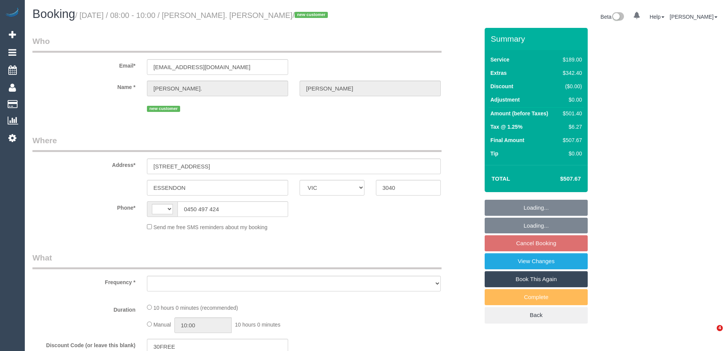
select select "VIC"
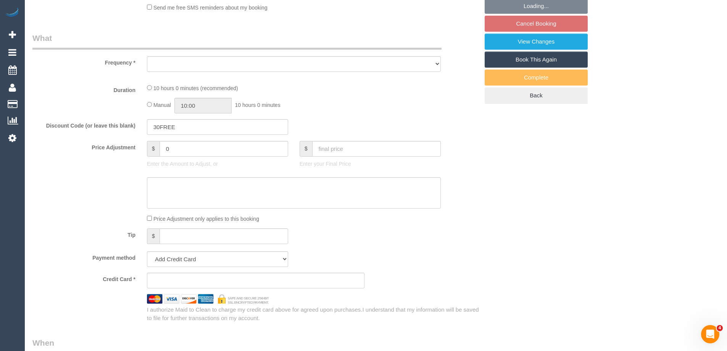
select select "string:AU"
select select "string:stripe-pm_1RwcHd2GScqysDRVHSTHynFQ"
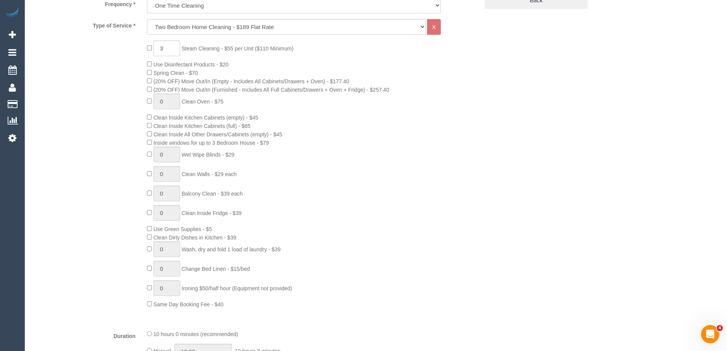
select select "object:639"
select select "spot1"
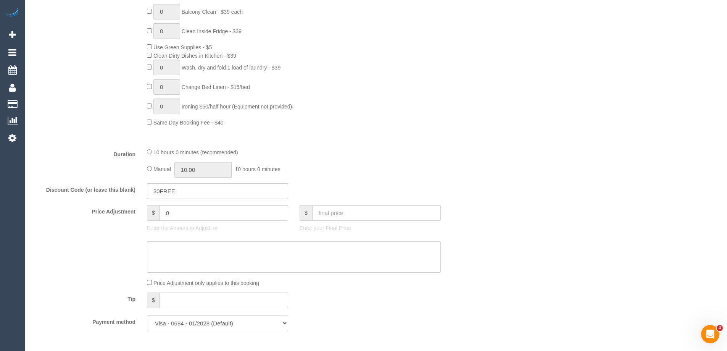
select select "number:28"
select select "number:14"
select select "number:19"
select select "number:24"
select select "number:26"
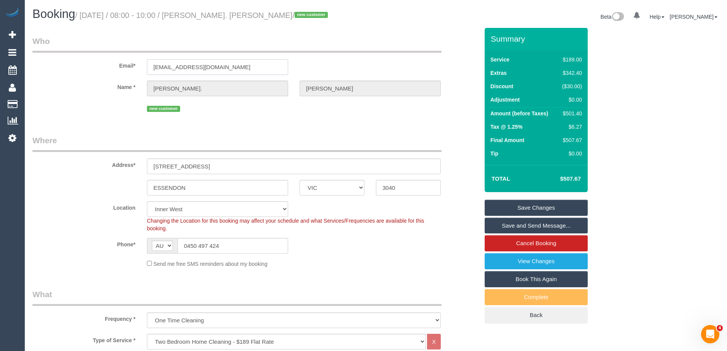
drag, startPoint x: 218, startPoint y: 66, endPoint x: 99, endPoint y: 65, distance: 119.1
click at [99, 65] on div "Email* morrisa16@gmail.com" at bounding box center [256, 54] width 458 height 39
drag, startPoint x: 232, startPoint y: 165, endPoint x: -32, endPoint y: 155, distance: 264.3
click at [0, 155] on html "0 Beta Your Notifications You have 0 alerts Add Booking Bookings Active Booking…" at bounding box center [363, 175] width 727 height 351
drag, startPoint x: 225, startPoint y: 64, endPoint x: 92, endPoint y: 61, distance: 133.6
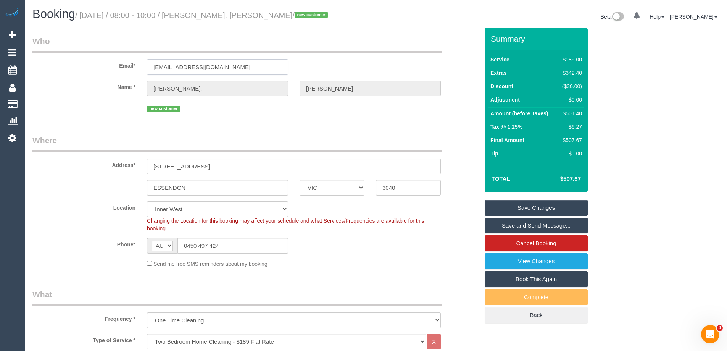
click at [92, 61] on div "Email* morrisa16@gmail.com" at bounding box center [256, 54] width 458 height 39
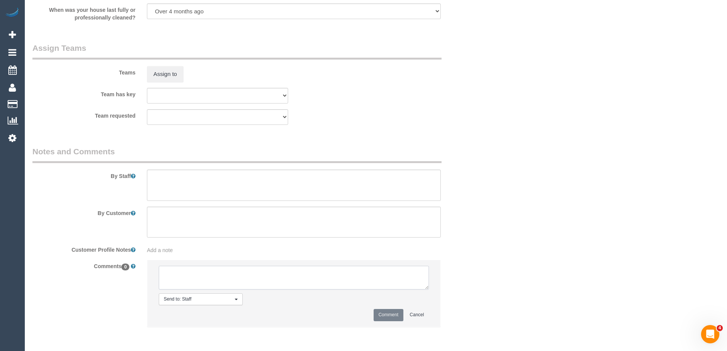
click at [187, 273] on textarea at bounding box center [294, 278] width 270 height 24
type textarea "Email sent to confirm SC areas + parking. Pending response - via email"
click at [381, 311] on button "Comment" at bounding box center [389, 315] width 30 height 12
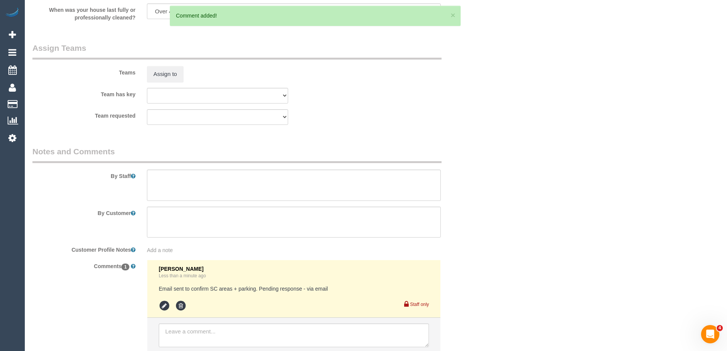
scroll to position [0, 0]
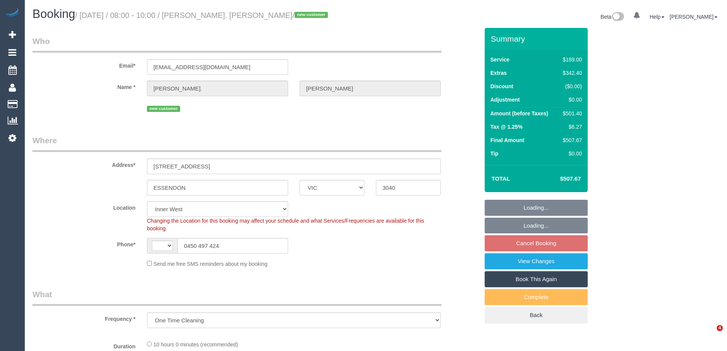
select select "VIC"
select select "object:387"
select select "string:stripe-pm_1RwcHd2GScqysDRVHSTHynFQ"
select select "string:AU"
select select "number:28"
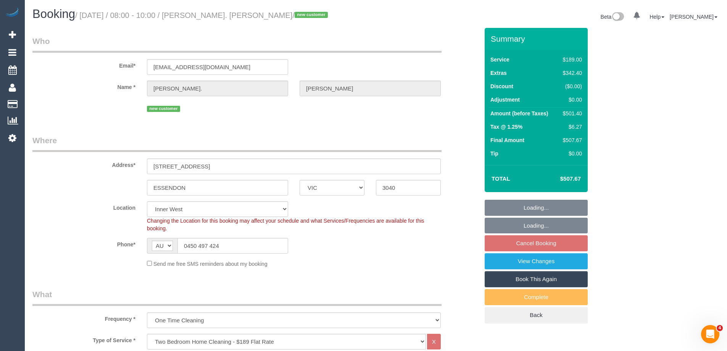
select select "number:14"
select select "number:19"
select select "number:24"
select select "number:26"
select select "spot1"
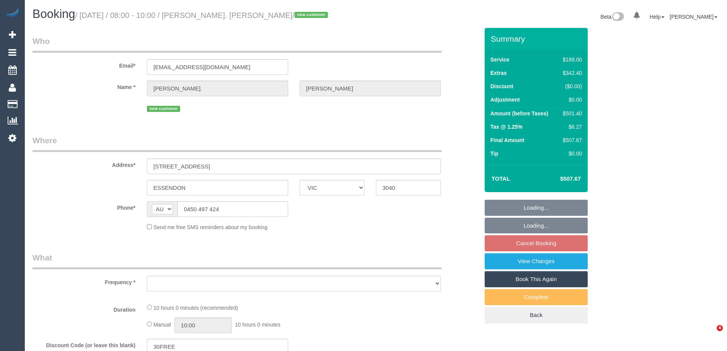
select select "VIC"
select select "string:stripe-pm_1RwcHd2GScqysDRVHSTHynFQ"
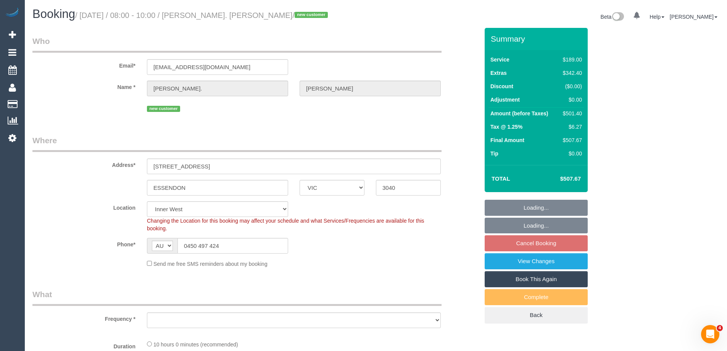
select select "object:700"
select select "spot1"
select select "number:28"
select select "number:14"
select select "number:19"
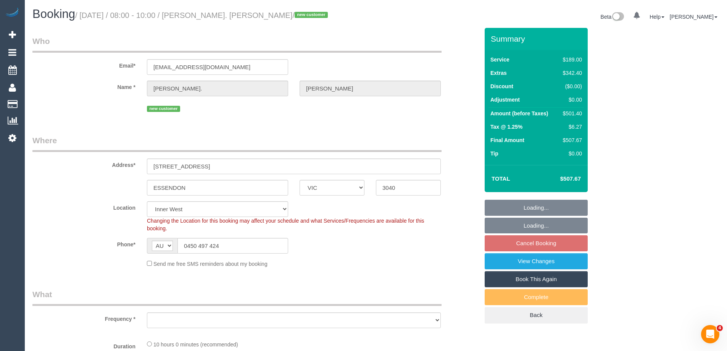
select select "number:24"
select select "number:26"
select select "object:1512"
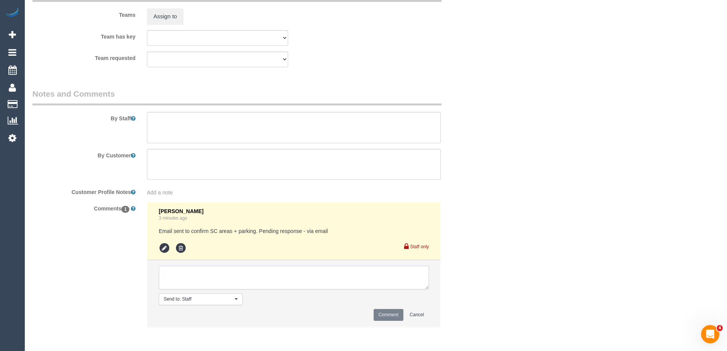
click at [182, 287] on textarea at bounding box center [294, 278] width 270 height 24
type textarea "Joseph - Pending"
click at [390, 312] on button "Comment" at bounding box center [389, 315] width 30 height 12
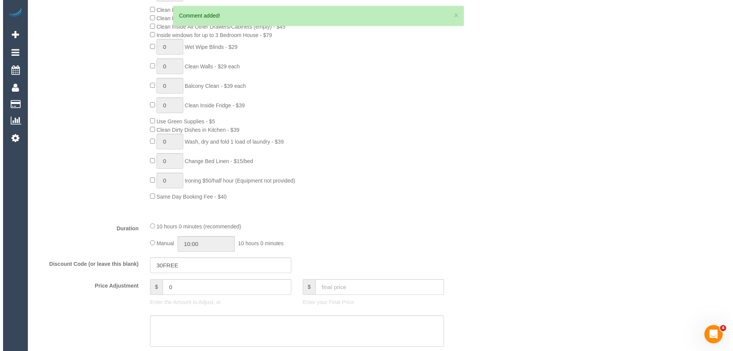
scroll to position [0, 0]
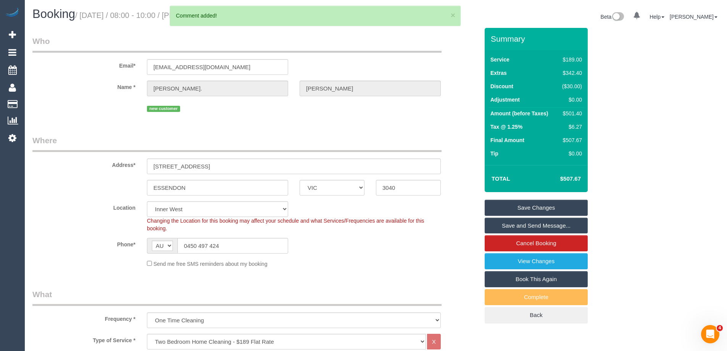
click at [502, 208] on link "Save Changes" at bounding box center [536, 208] width 103 height 16
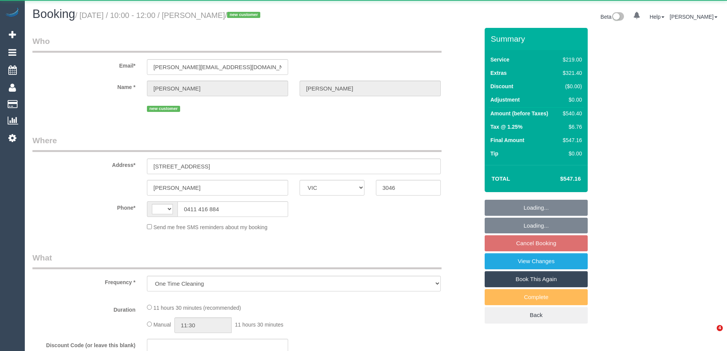
select select "VIC"
select select "object:780"
select select "string:AU"
select select "string:stripe-pm_1RwZ1t2GScqysDRVdnjkrohz"
select select "number:28"
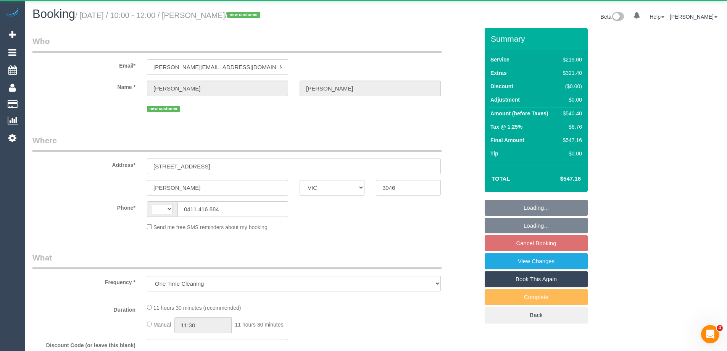
select select "number:15"
select select "number:18"
select select "number:24"
select select "number:13"
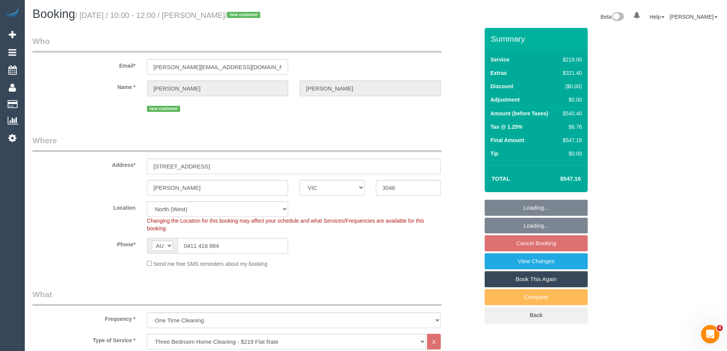
select select "spot1"
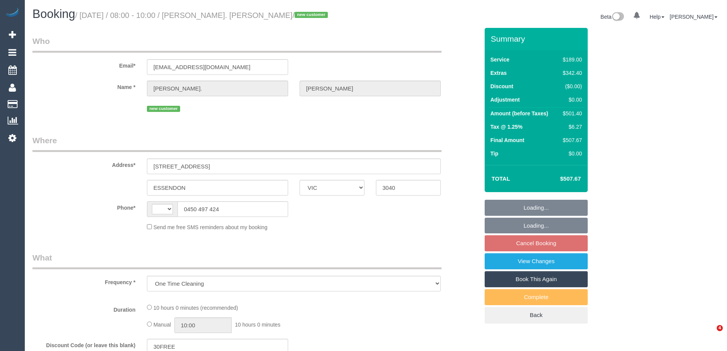
select select "VIC"
select select "string:stripe-pm_1RwcHd2GScqysDRVHSTHynFQ"
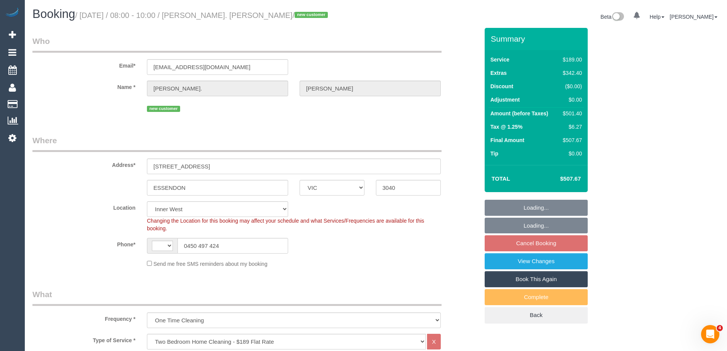
select select "object:673"
select select "string:AU"
select select "spot1"
select select "number:28"
select select "number:14"
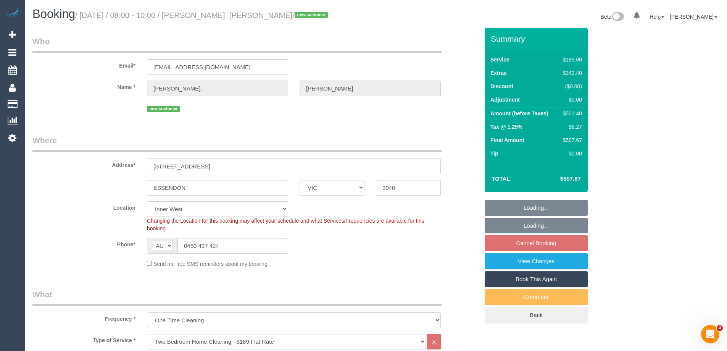
select select "number:19"
select select "number:24"
select select "number:26"
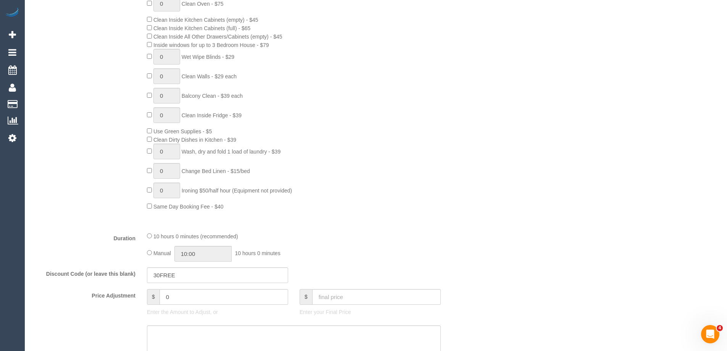
scroll to position [496, 0]
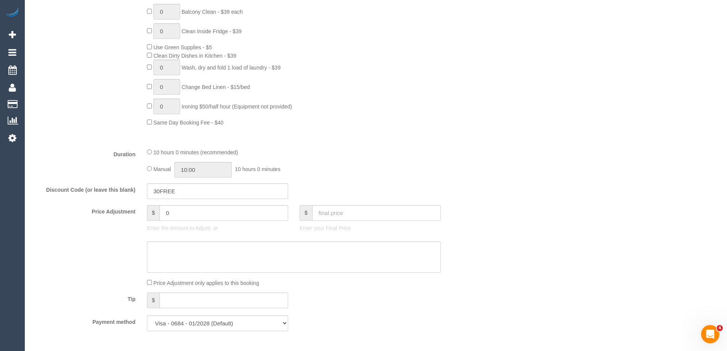
click at [148, 171] on div "Manual 10:00 10 hours 0 minutes" at bounding box center [294, 170] width 294 height 16
drag, startPoint x: 216, startPoint y: 170, endPoint x: 211, endPoint y: 170, distance: 5.0
click at [215, 170] on input "10:00" at bounding box center [202, 170] width 57 height 16
type input "07:00"
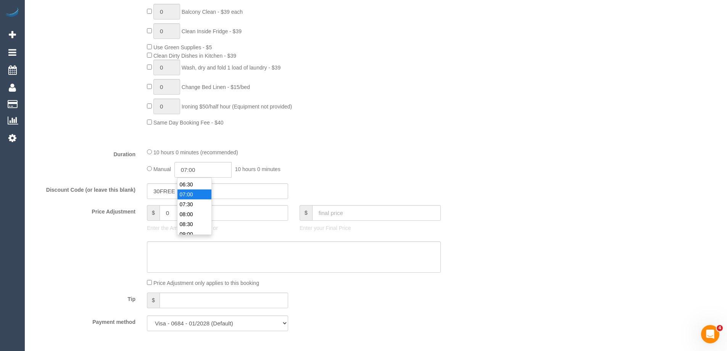
click at [190, 194] on li "07:00" at bounding box center [194, 194] width 34 height 10
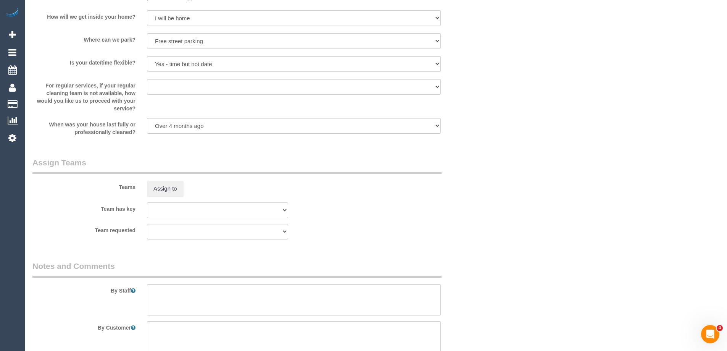
select select "spot14"
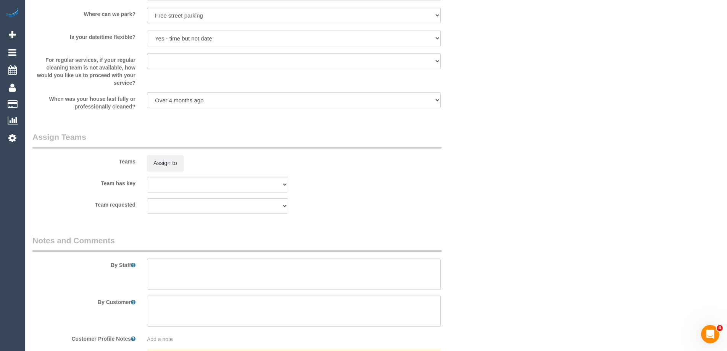
scroll to position [1107, 0]
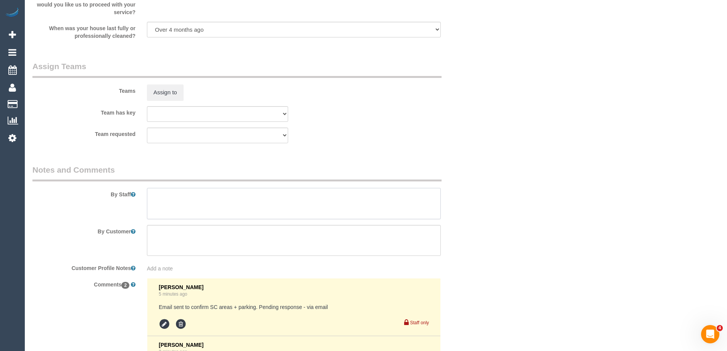
click at [166, 207] on textarea at bounding box center [294, 203] width 294 height 31
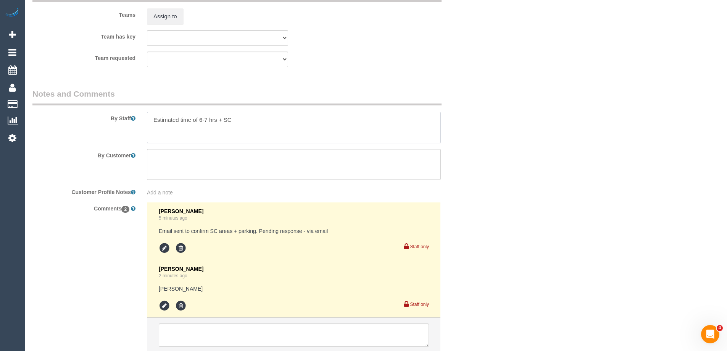
scroll to position [1183, 0]
type textarea "Estimated time of 6-7 hrs + SC"
click at [163, 305] on icon at bounding box center [164, 305] width 11 height 11
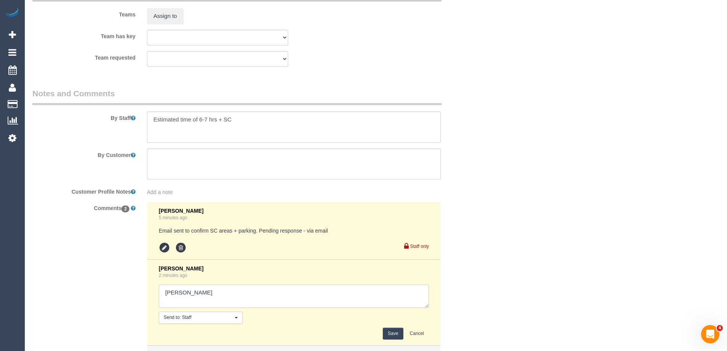
drag, startPoint x: 196, startPoint y: 291, endPoint x: 261, endPoint y: 291, distance: 65.3
click at [261, 291] on textarea at bounding box center [294, 296] width 270 height 24
type textarea "Joseph - Confirmed"
click at [393, 330] on button "Save" at bounding box center [393, 333] width 20 height 12
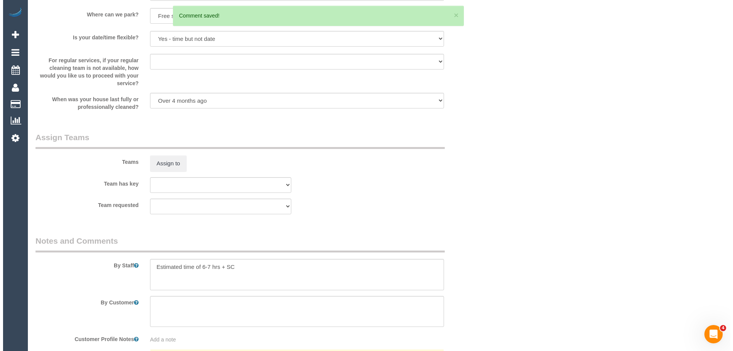
scroll to position [1031, 0]
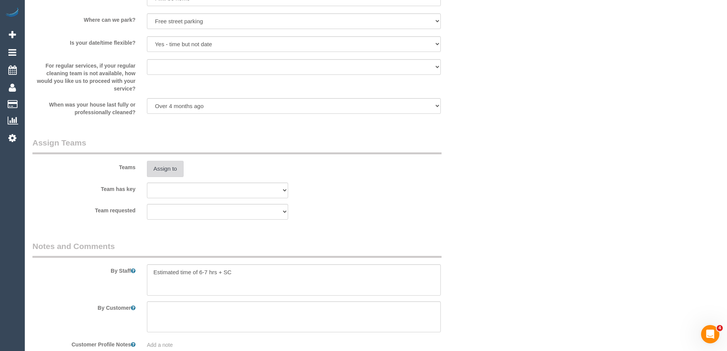
click at [164, 167] on button "Assign to" at bounding box center [165, 169] width 37 height 16
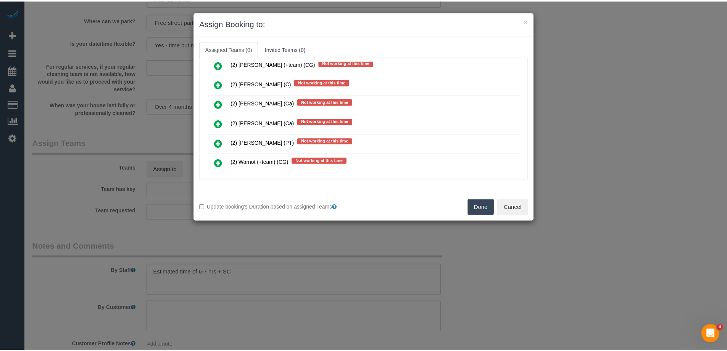
scroll to position [954, 0]
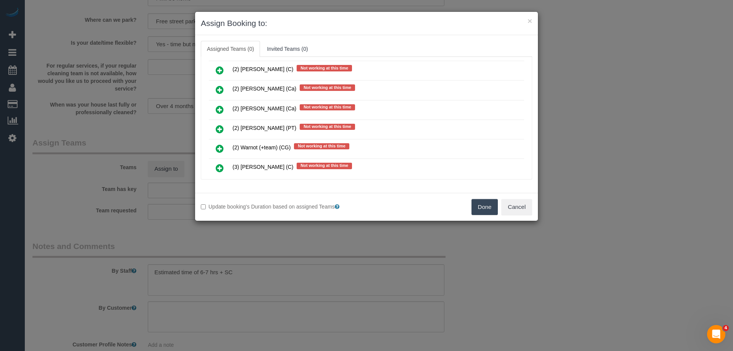
click at [482, 206] on button "Done" at bounding box center [484, 207] width 27 height 16
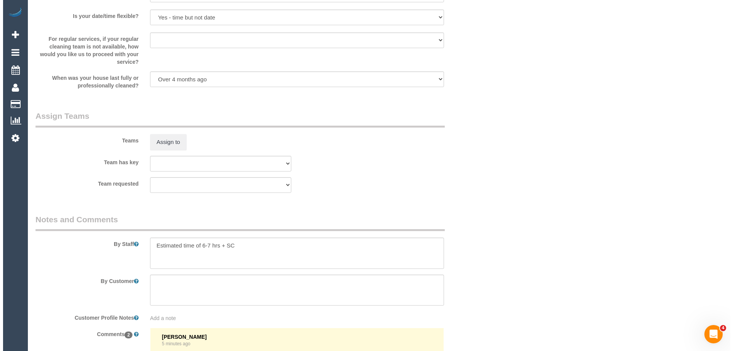
scroll to position [1069, 0]
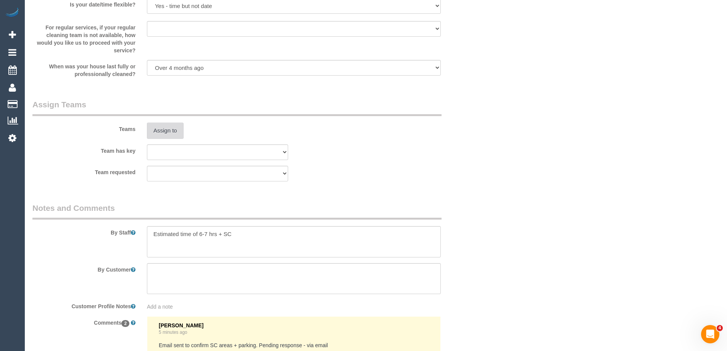
click at [169, 131] on button "Assign to" at bounding box center [165, 131] width 37 height 16
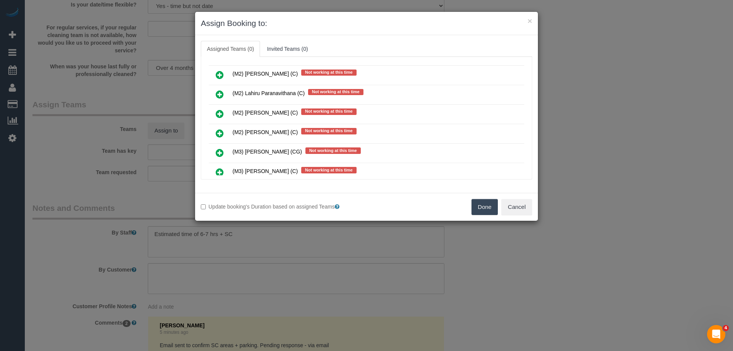
scroll to position [1985, 0]
click at [215, 72] on link at bounding box center [220, 74] width 18 height 15
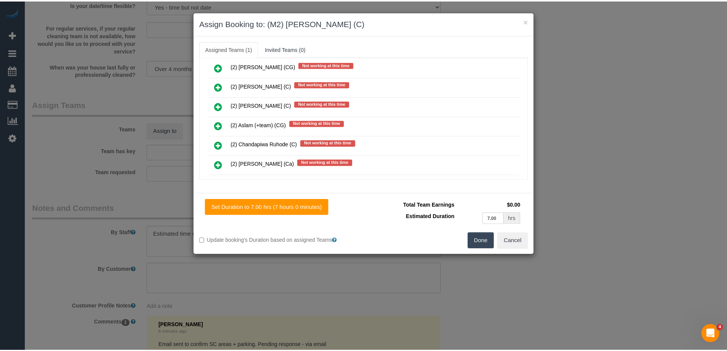
scroll to position [0, 0]
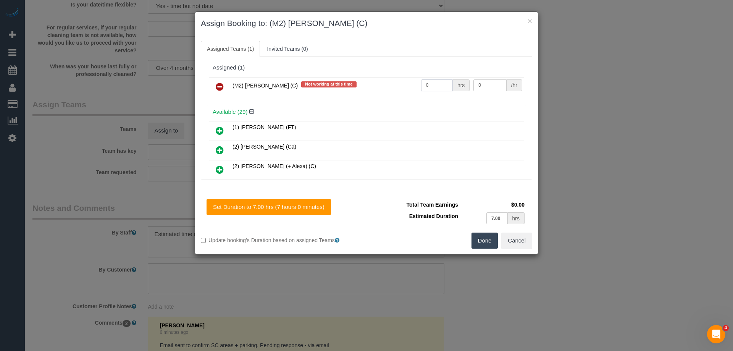
drag, startPoint x: 437, startPoint y: 87, endPoint x: 381, endPoint y: 79, distance: 57.1
click at [381, 79] on tr "(M2) Joseph Tshibangu (C) Not working at this time 0 hrs 0 /hr" at bounding box center [366, 86] width 315 height 19
type input "1"
drag, startPoint x: 482, startPoint y: 84, endPoint x: 388, endPoint y: 81, distance: 93.6
click at [389, 81] on tr "(M2) Joseph Tshibangu (C) Not working at this time 1 hrs 0 /hr" at bounding box center [366, 86] width 315 height 19
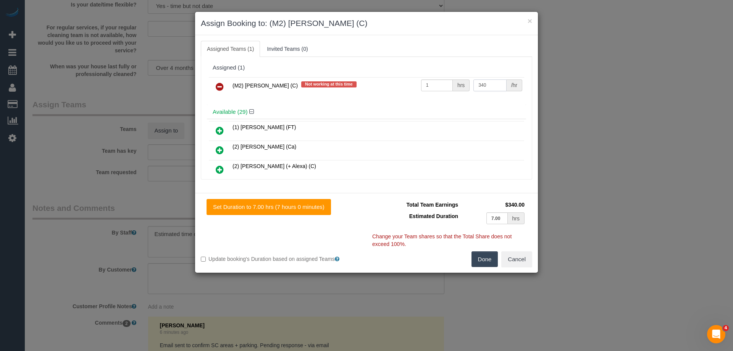
type input "340"
click at [479, 259] on button "Done" at bounding box center [484, 259] width 27 height 16
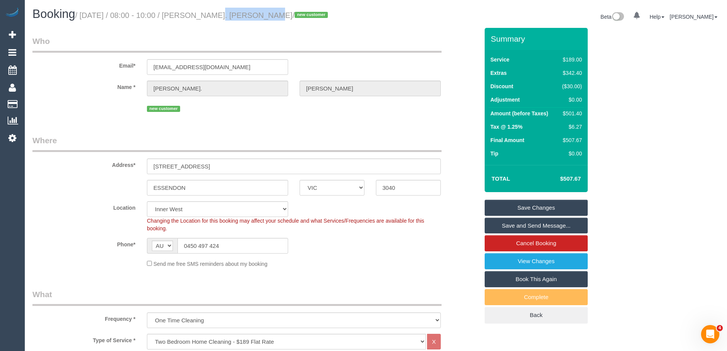
drag, startPoint x: 243, startPoint y: 17, endPoint x: 198, endPoint y: 11, distance: 45.7
click at [198, 11] on small "/ August 21, 2025 / 08:00 - 10:00 / Aaron. Morris / new customer" at bounding box center [202, 15] width 255 height 8
copy small "Aaron. Morris"
click at [511, 206] on link "Save Changes" at bounding box center [536, 208] width 103 height 16
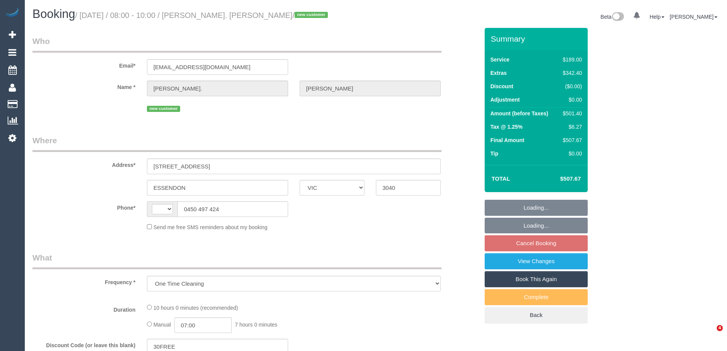
select select "VIC"
select select "object:485"
select select "string:stripe-pm_1RwcHd2GScqysDRVHSTHynFQ"
select select "number:28"
select select "number:14"
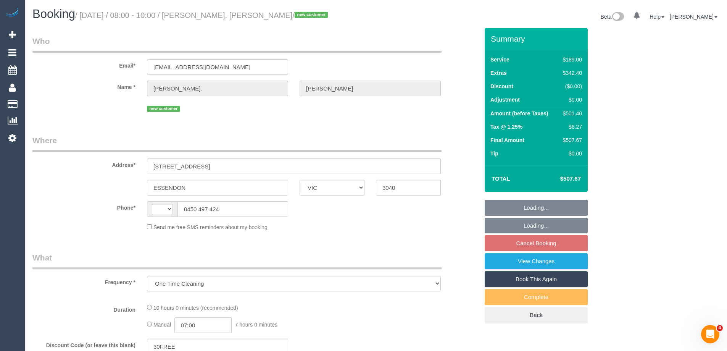
select select "number:19"
select select "number:24"
select select "number:26"
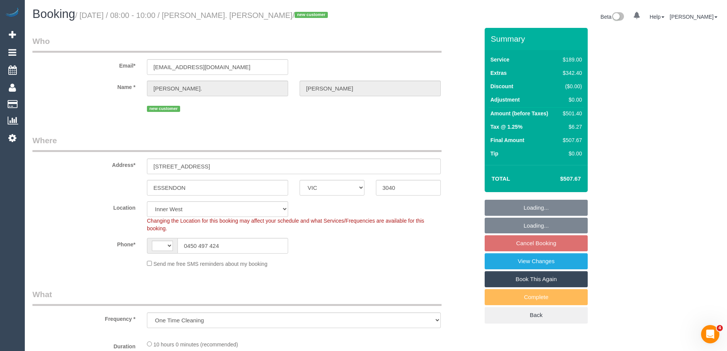
select select "string:AU"
select select "spot1"
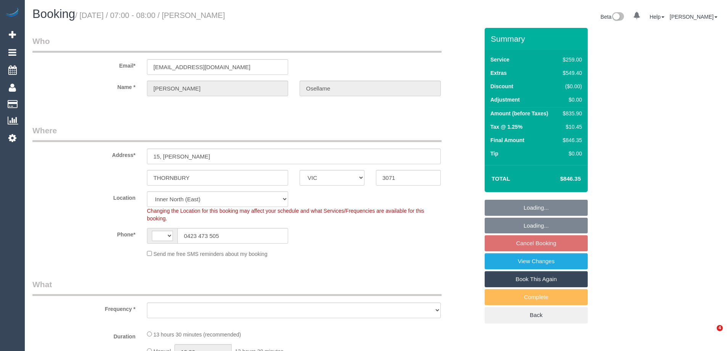
select select "VIC"
select select "string:AU"
select select "object:787"
select select "string:stripe-pm_1OURF92GScqysDRVRLcN9xcS"
select select "number:29"
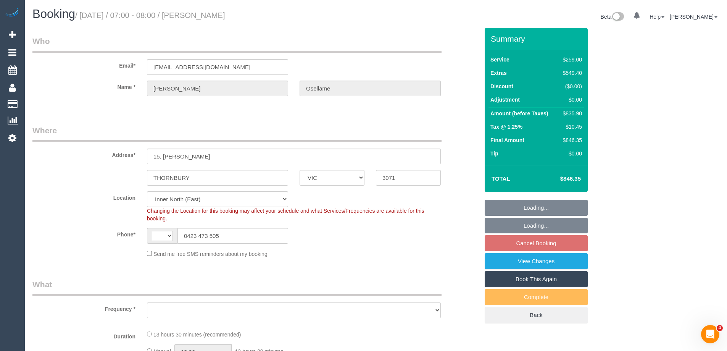
select select "number:16"
select select "number:18"
select select "number:24"
select select "object:1573"
select select "spot1"
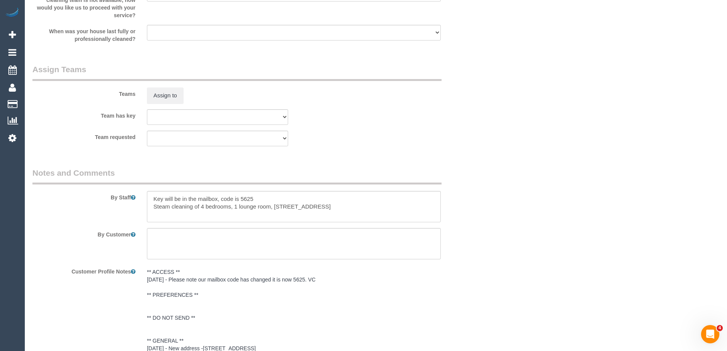
scroll to position [1107, 0]
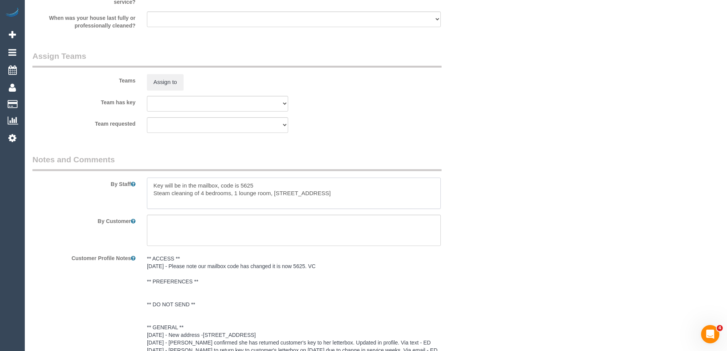
drag, startPoint x: 326, startPoint y: 193, endPoint x: 88, endPoint y: 206, distance: 238.1
click at [131, 194] on div "By Staff" at bounding box center [256, 181] width 458 height 55
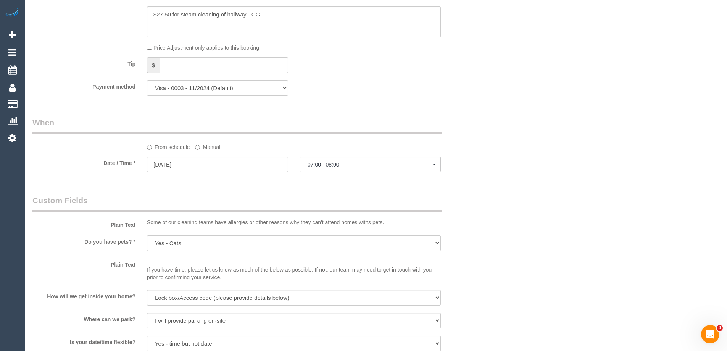
scroll to position [1337, 0]
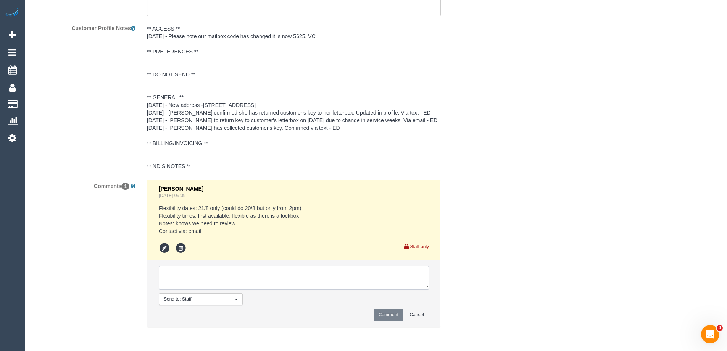
click at [180, 276] on textarea at bounding box center [294, 278] width 270 height 24
type textarea "[PERSON_NAME] + Pecky - unavailable Warnot + [PERSON_NAME]"
click at [379, 313] on button "Comment" at bounding box center [389, 315] width 30 height 12
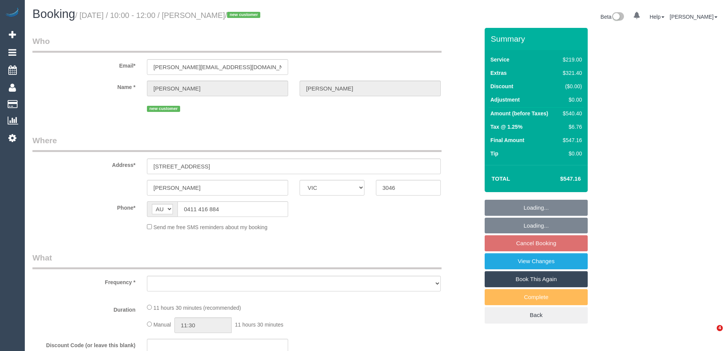
select select "VIC"
select select "object:1526"
select select "string:stripe-pm_1RwZ1t2GScqysDRVdnjkrohz"
select select "number:28"
select select "number:15"
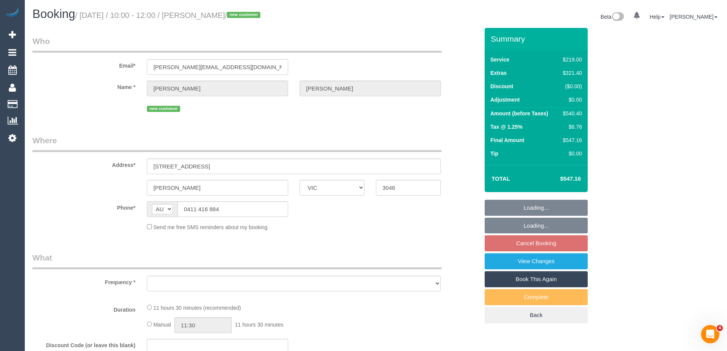
select select "number:18"
select select "number:24"
select select "number:13"
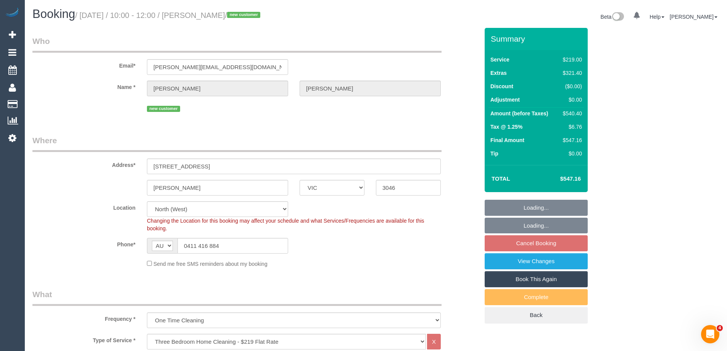
select select "spot1"
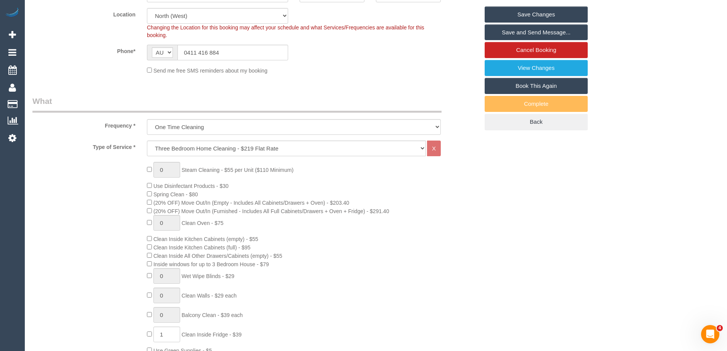
scroll to position [458, 0]
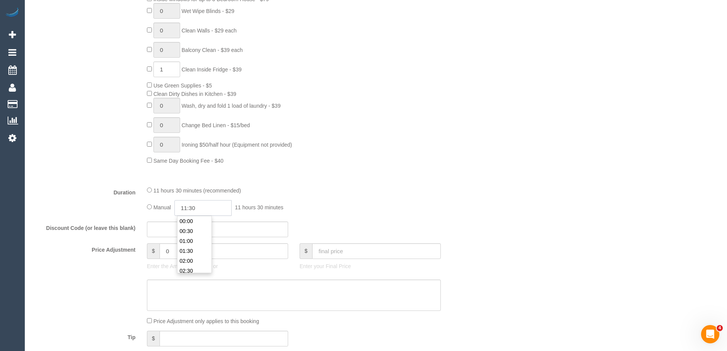
click at [203, 205] on input "11:30" at bounding box center [202, 208] width 57 height 16
type input "10:00"
click at [186, 246] on li "10:00" at bounding box center [194, 247] width 34 height 10
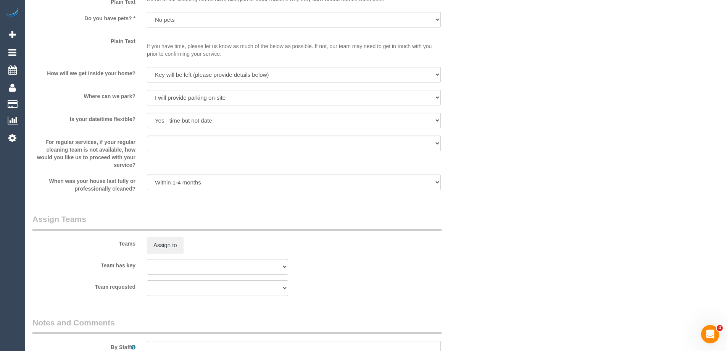
select select "spot14"
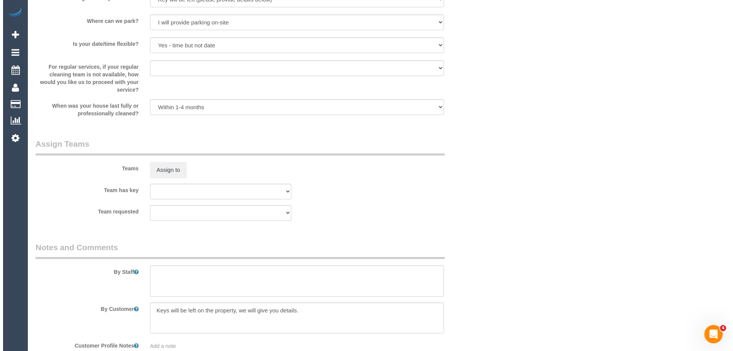
scroll to position [1107, 0]
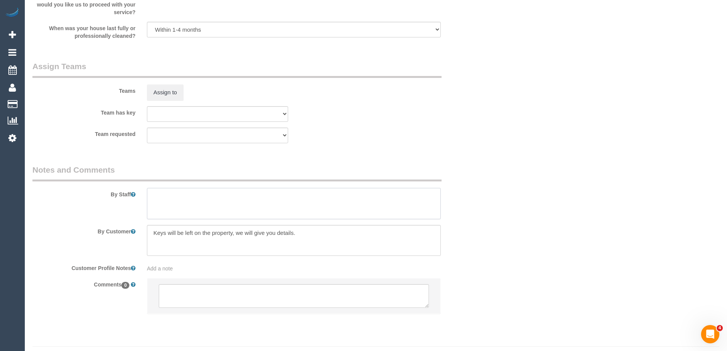
click at [162, 198] on textarea at bounding box center [294, 203] width 294 height 31
type textarea "Estimated time of 8-10 hrs"
click at [167, 95] on button "Assign to" at bounding box center [165, 92] width 37 height 16
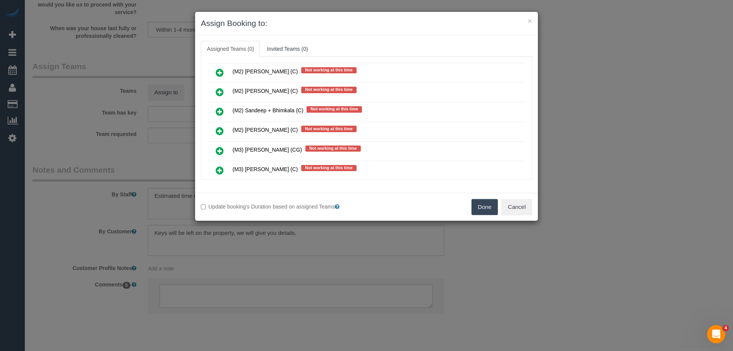
scroll to position [1858, 0]
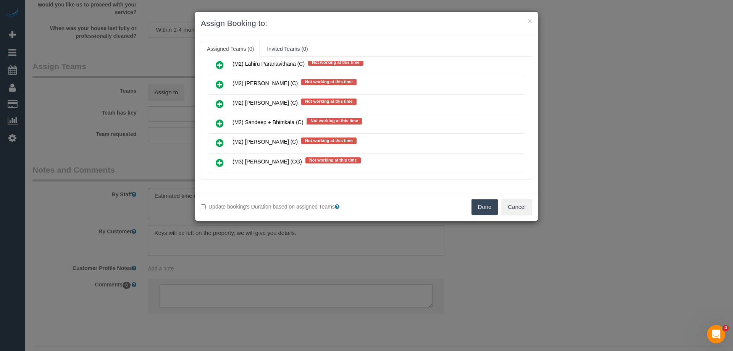
click at [218, 62] on icon at bounding box center [220, 64] width 8 height 9
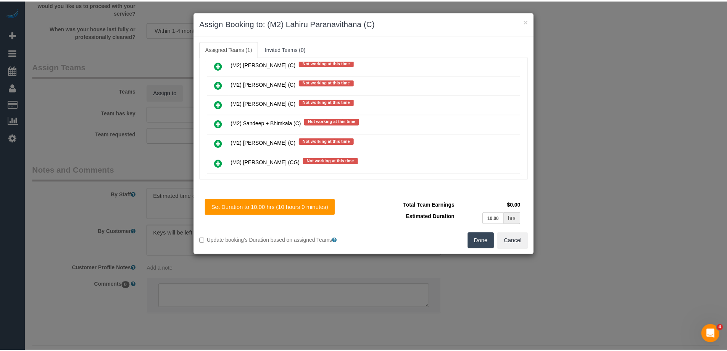
scroll to position [0, 0]
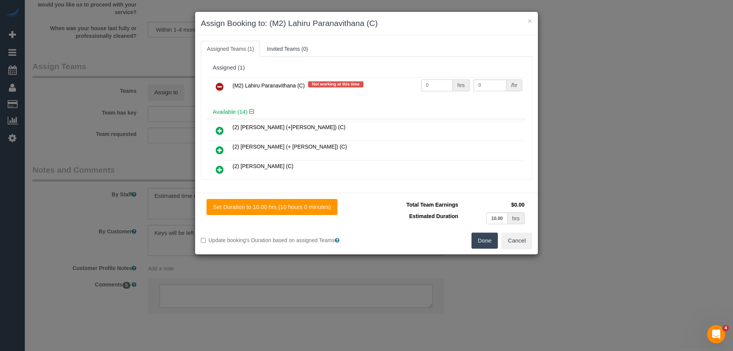
drag, startPoint x: 434, startPoint y: 87, endPoint x: 413, endPoint y: 85, distance: 21.5
click at [388, 85] on tr "(M2) Lahiru Paranavithana (C) Not working at this time 0 hrs 0 /hr" at bounding box center [366, 86] width 315 height 19
type input "1"
drag, startPoint x: 487, startPoint y: 85, endPoint x: 441, endPoint y: 82, distance: 46.7
click at [441, 82] on tr "(M2) Lahiru Paranavithana (C) Not working at this time 1 hrs 0 /hr" at bounding box center [366, 86] width 315 height 19
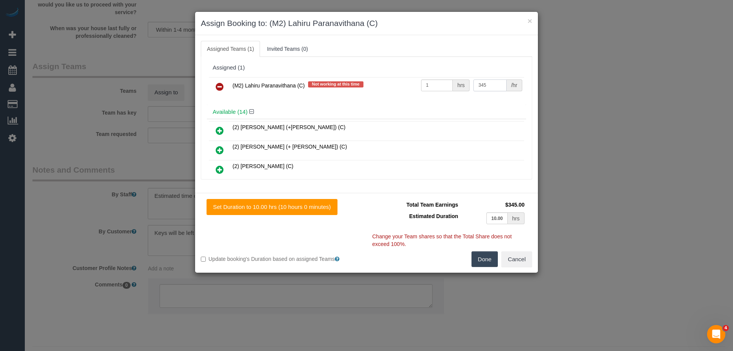
type input "345"
click at [485, 260] on button "Done" at bounding box center [484, 259] width 27 height 16
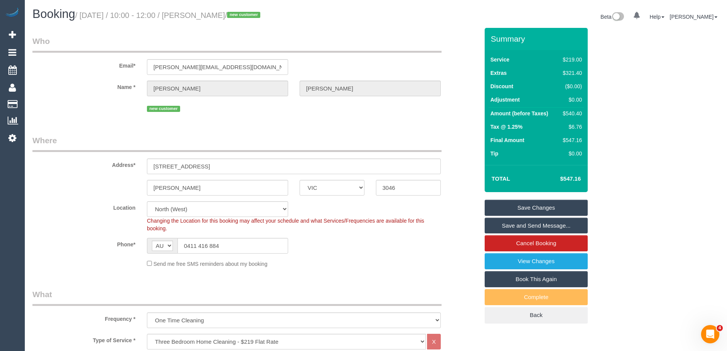
drag, startPoint x: 253, startPoint y: 14, endPoint x: 198, endPoint y: 13, distance: 54.6
click at [198, 13] on small "/ August 21, 2025 / 10:00 - 12:00 / Naren Sridharan / new customer" at bounding box center [168, 15] width 187 height 8
copy small "Naren Sridharan"
click at [501, 227] on link "Save and Send Message..." at bounding box center [536, 226] width 103 height 16
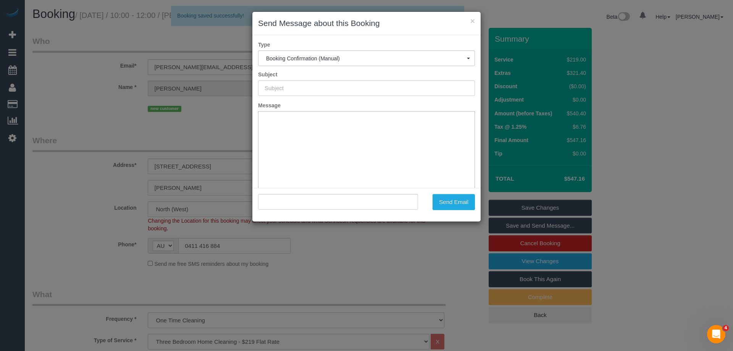
type input "Booking Confirmed"
type input ""Naren Sridharan" <naren.jegan26@gmail.com>"
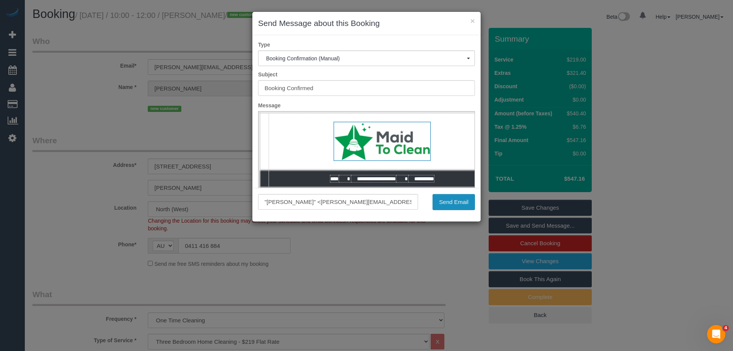
click at [453, 202] on button "Send Email" at bounding box center [453, 202] width 42 height 16
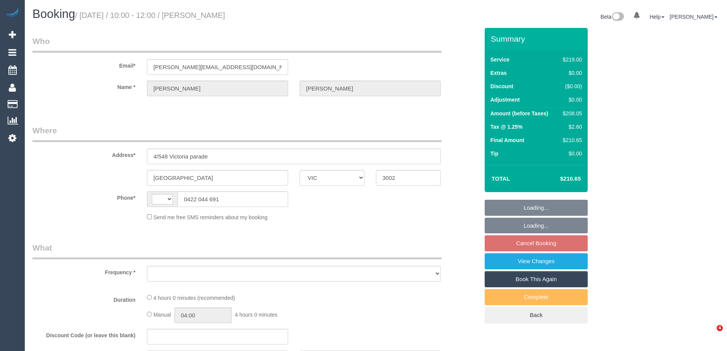
select select "VIC"
select select "object:314"
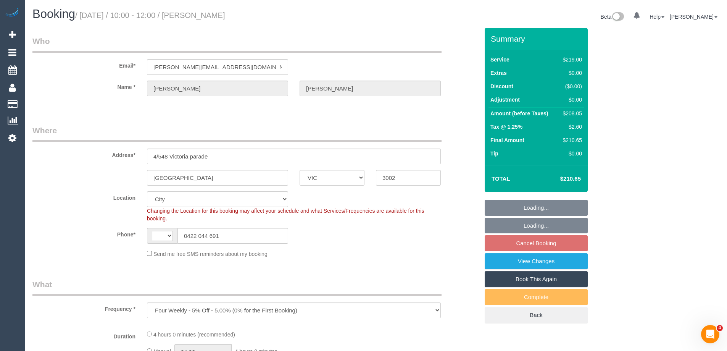
select select "string:AU"
select select "number:28"
select select "number:14"
select select "number:18"
select select "number:24"
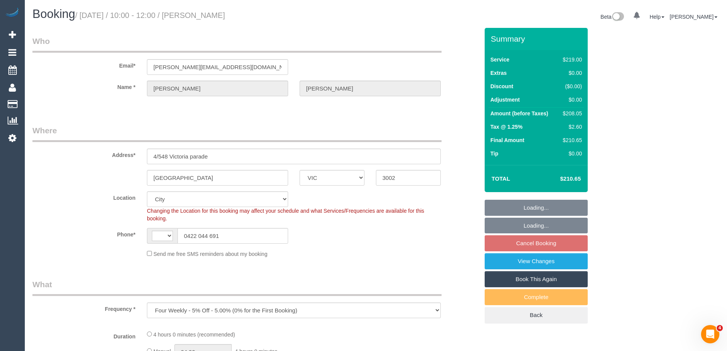
select select "number:34"
select select "number:12"
select select "object:1110"
select select "string:stripe-pm_1RSw0X2GScqysDRVnxpGLOCN"
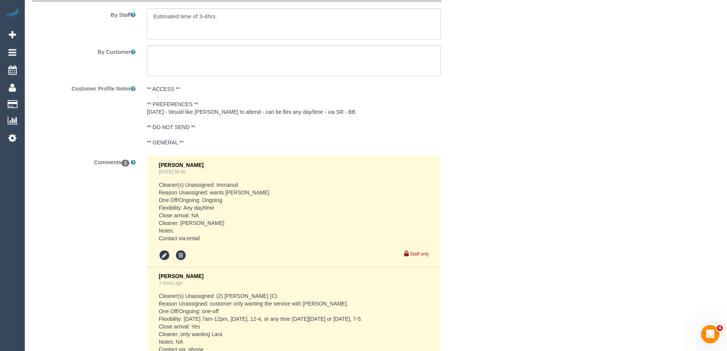
scroll to position [1412, 0]
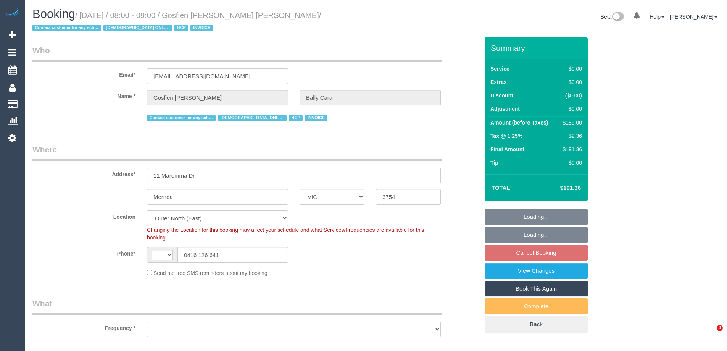
select select "VIC"
select select "string:AU"
select select "180"
select select "number:28"
select select "number:14"
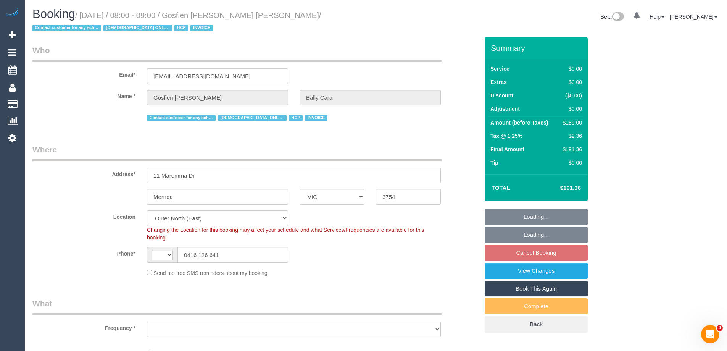
select select "number:19"
select select "number:36"
select select "number:34"
select select "object:1261"
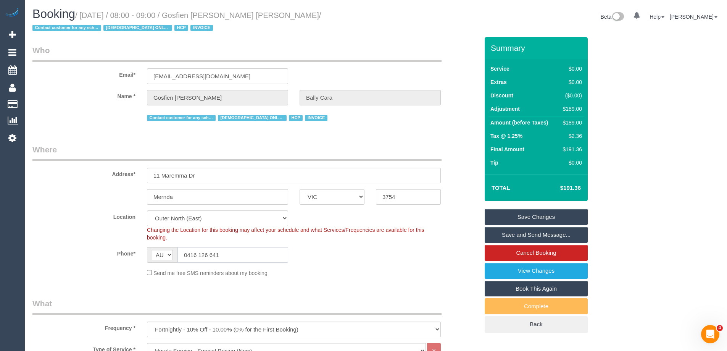
drag, startPoint x: 234, startPoint y: 258, endPoint x: 134, endPoint y: 257, distance: 100.4
click at [134, 257] on div "Phone* AF AL DZ AD AO AI AQ AG AR AM AW AU AT AZ BS BH BD BB BY BE BZ BJ BM BT …" at bounding box center [256, 255] width 458 height 16
click at [521, 253] on link "Cancel Booking" at bounding box center [536, 253] width 103 height 16
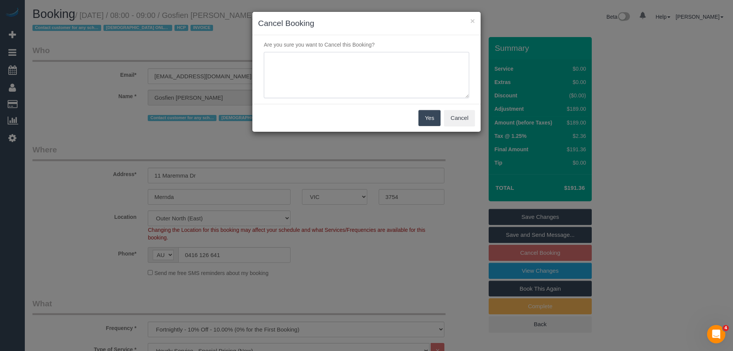
click at [292, 73] on textarea at bounding box center [366, 75] width 205 height 47
type textarea "Skipped to next service as have no female cleaners available in area. Notified …"
click at [427, 119] on button "Yes" at bounding box center [429, 118] width 22 height 16
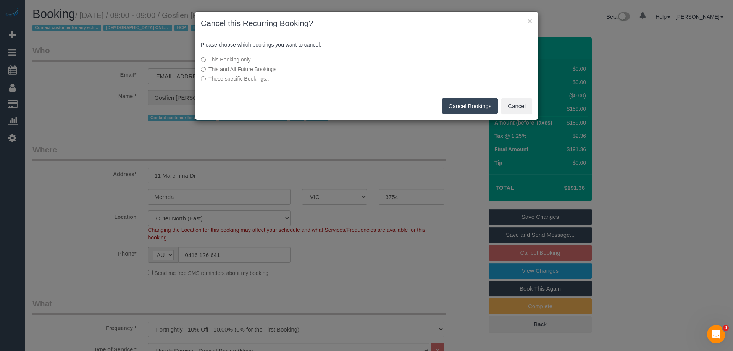
click at [467, 101] on button "Cancel Bookings" at bounding box center [470, 106] width 56 height 16
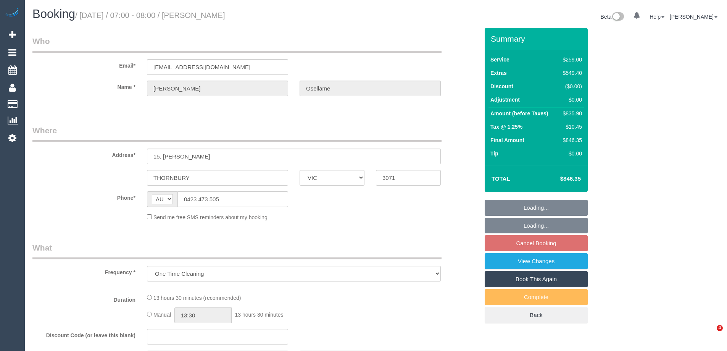
select select "VIC"
select select "string:stripe-pm_1OURF92GScqysDRVRLcN9xcS"
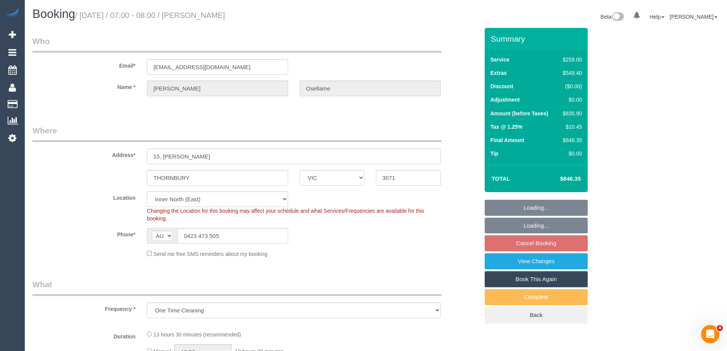
select select "object:568"
select select "spot1"
select select "number:29"
select select "number:16"
select select "number:18"
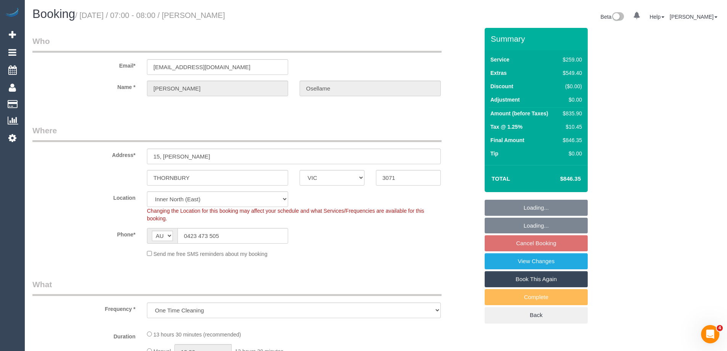
select select "number:24"
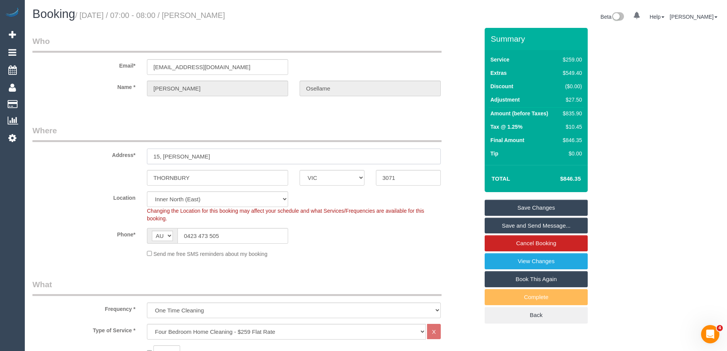
click at [76, 156] on div "Address* 15, [PERSON_NAME]" at bounding box center [256, 144] width 458 height 39
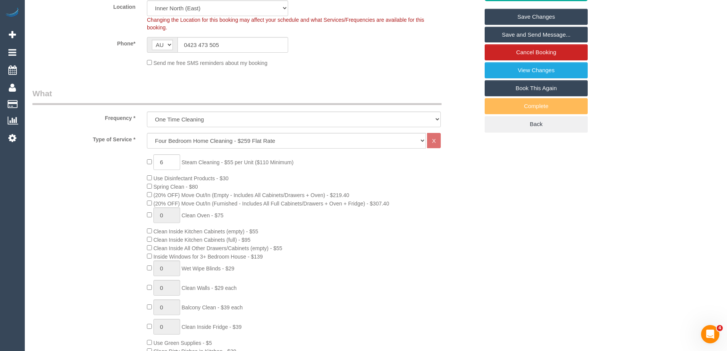
scroll to position [458, 0]
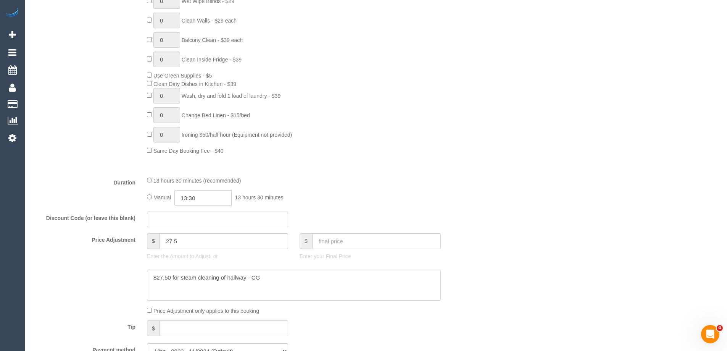
click at [202, 195] on input "13:30" at bounding box center [202, 198] width 57 height 16
type input "04:30"
click at [194, 226] on li "04:30" at bounding box center [194, 226] width 34 height 10
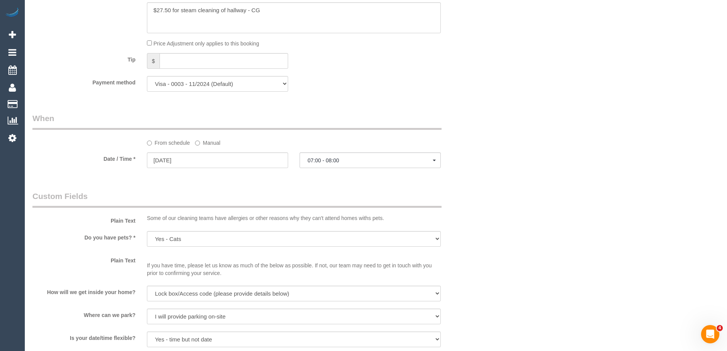
select select "spot14"
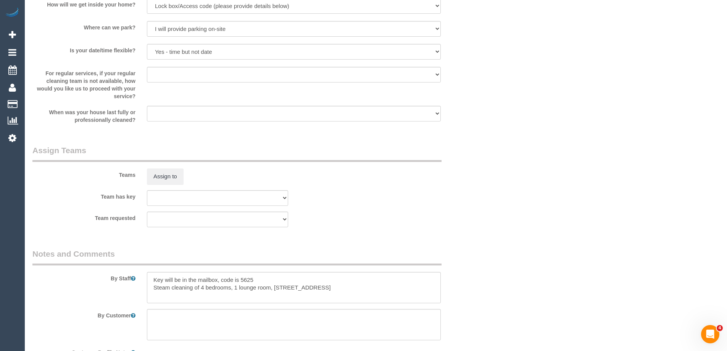
scroll to position [1145, 0]
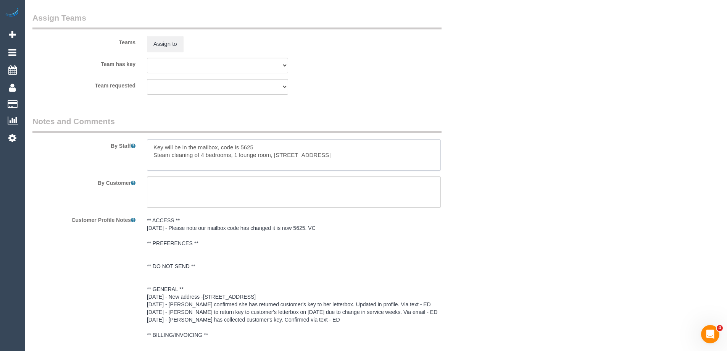
click at [148, 150] on textarea at bounding box center [294, 154] width 294 height 31
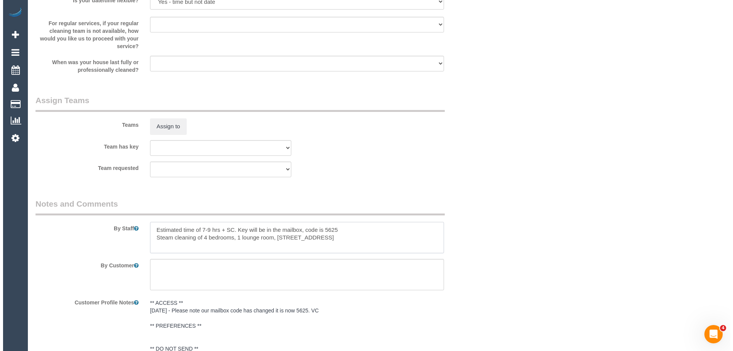
scroll to position [1069, 0]
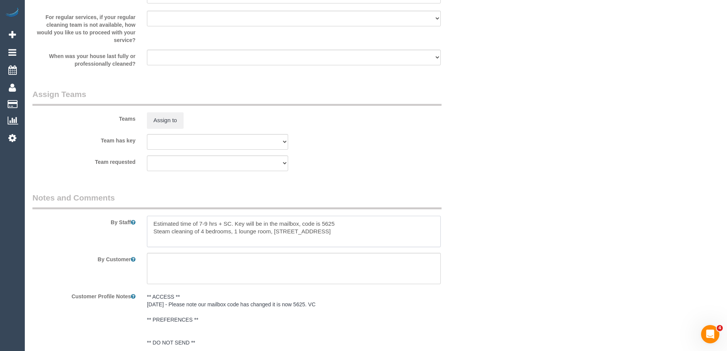
type textarea "Estimated time of 7-9 hrs + SC. Key will be in the mailbox, code is 5625 Steam …"
click at [166, 104] on legend "Assign Teams" at bounding box center [236, 97] width 409 height 17
click at [170, 112] on div "Teams Assign to" at bounding box center [256, 109] width 458 height 40
click at [170, 117] on button "Assign to" at bounding box center [165, 120] width 37 height 16
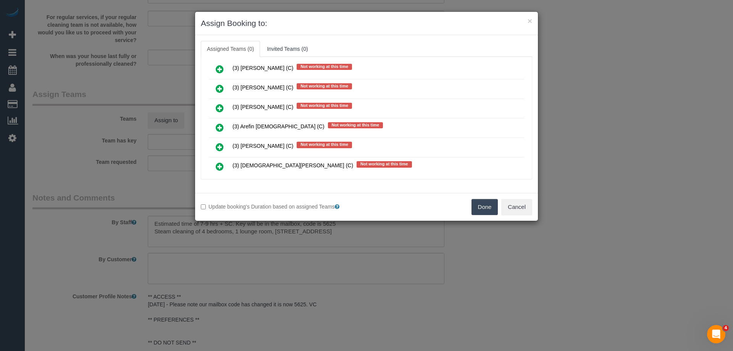
scroll to position [1221, 0]
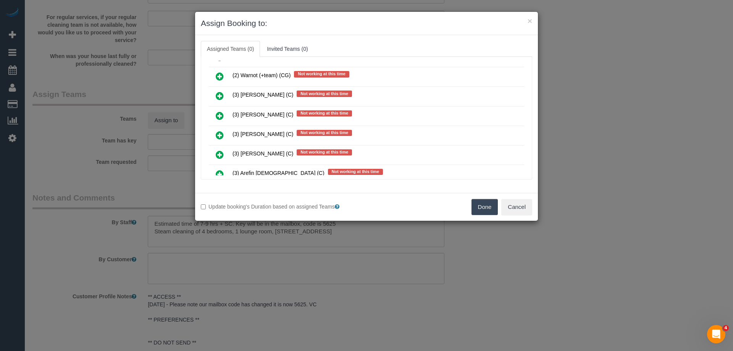
click at [220, 74] on icon at bounding box center [220, 76] width 8 height 9
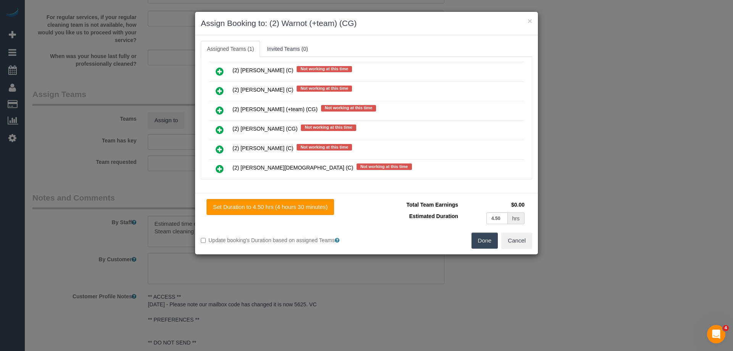
click at [223, 109] on icon at bounding box center [220, 110] width 8 height 9
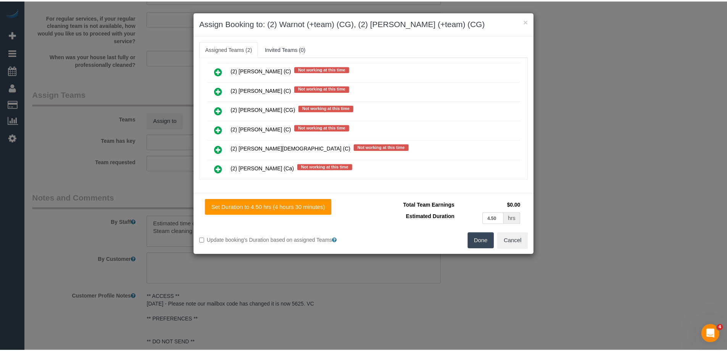
scroll to position [0, 0]
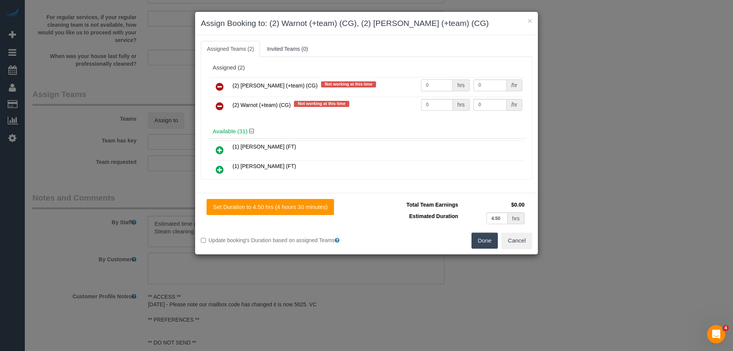
drag, startPoint x: 434, startPoint y: 85, endPoint x: 367, endPoint y: 79, distance: 67.0
click at [367, 79] on tr "(2) Maria (+team) (CG) Not working at this time 0 hrs 0 /hr" at bounding box center [366, 86] width 315 height 19
type input "1"
drag, startPoint x: 437, startPoint y: 103, endPoint x: 387, endPoint y: 99, distance: 50.1
click at [388, 99] on tr "(2) Warnot (+team) (CG) Not working at this time 0 hrs 0 /hr" at bounding box center [366, 106] width 315 height 19
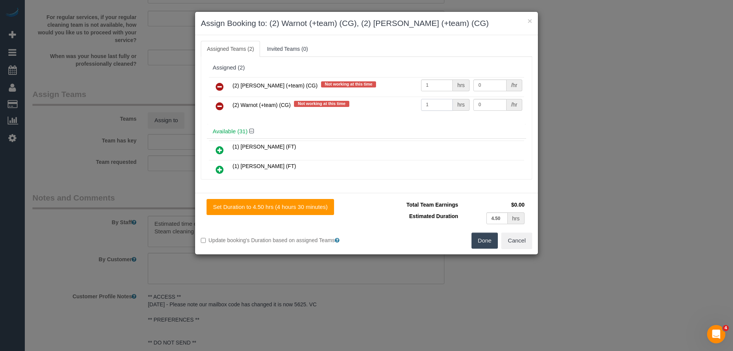
type input "1"
drag, startPoint x: 490, startPoint y: 84, endPoint x: 437, endPoint y: 84, distance: 53.1
click at [437, 84] on tr "(2) Maria (+team) (CG) Not working at this time 1 hrs 0 /hr" at bounding box center [366, 86] width 315 height 19
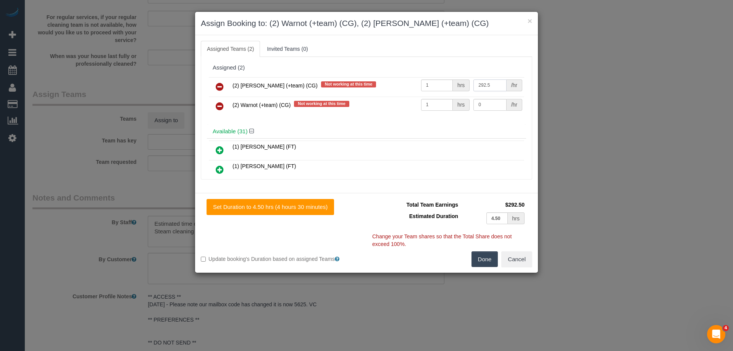
type input "292.5"
drag, startPoint x: 485, startPoint y: 105, endPoint x: 445, endPoint y: 104, distance: 40.1
click at [445, 104] on tr "(2) Warnot (+team) (CG) Not working at this time 1 hrs 0 /hr" at bounding box center [366, 106] width 315 height 19
click at [488, 105] on input "292.8" at bounding box center [489, 105] width 33 height 12
type input "292.5"
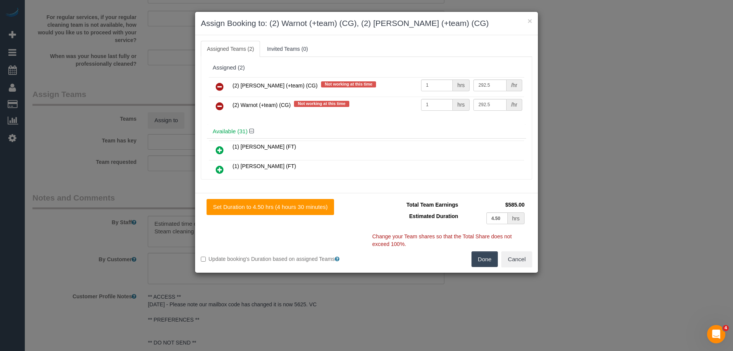
click at [489, 255] on button "Done" at bounding box center [484, 259] width 27 height 16
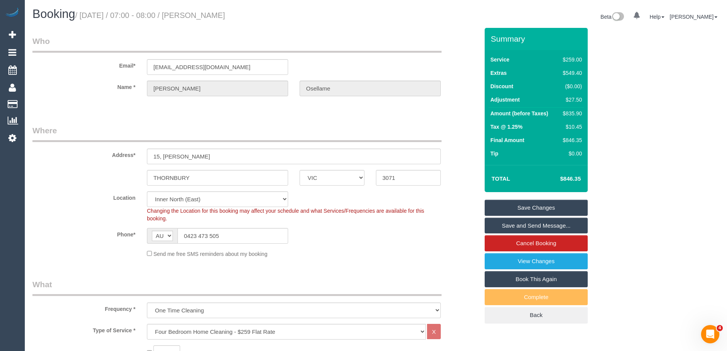
drag, startPoint x: 260, startPoint y: 8, endPoint x: 197, endPoint y: 13, distance: 63.1
click at [197, 13] on h1 "Booking / August 21, 2025 / 07:00 - 08:00 / Laura Osellame" at bounding box center [201, 14] width 338 height 13
copy small "Laura Osellame"
click at [506, 226] on link "Save and Send Message..." at bounding box center [536, 226] width 103 height 16
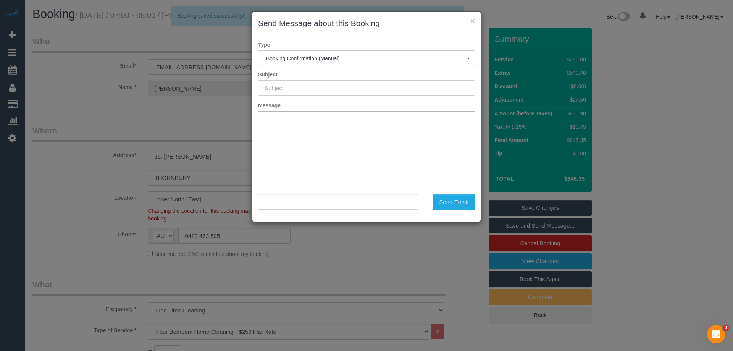
type input "Booking Confirmed"
type input ""Laura Osellame" <lawz1022@yahoo.com.au>"
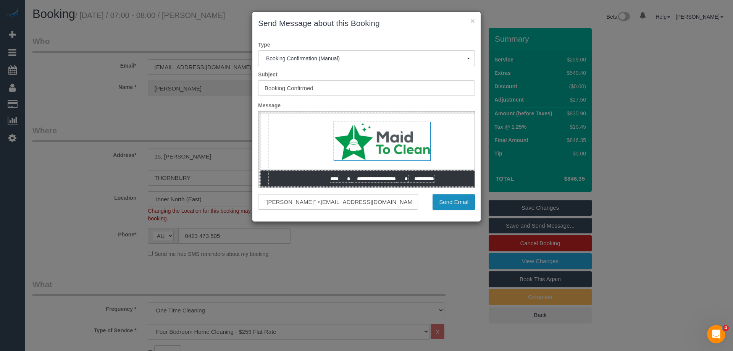
click at [458, 199] on button "Send Email" at bounding box center [453, 202] width 42 height 16
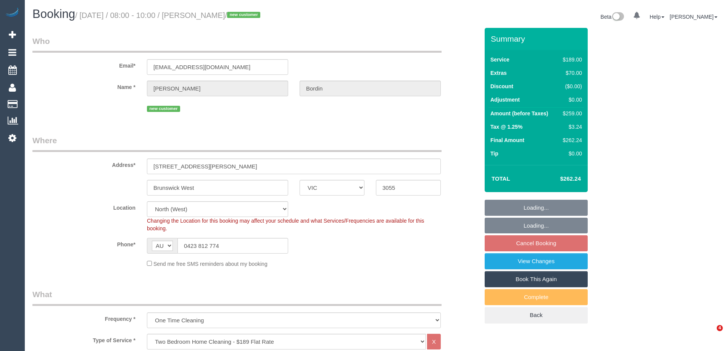
select select "VIC"
select select "spot1"
select select "number:28"
select select "number:15"
select select "number:19"
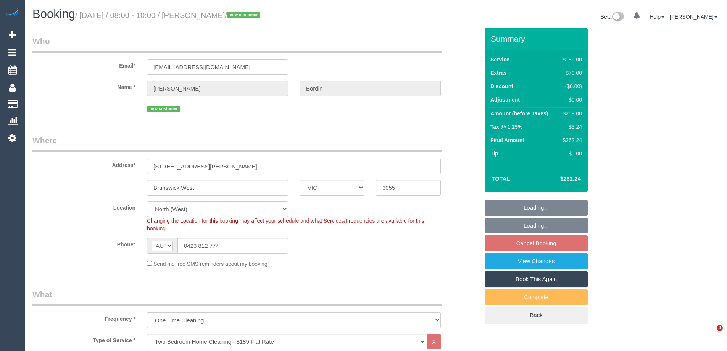
select select "number:22"
select select "number:13"
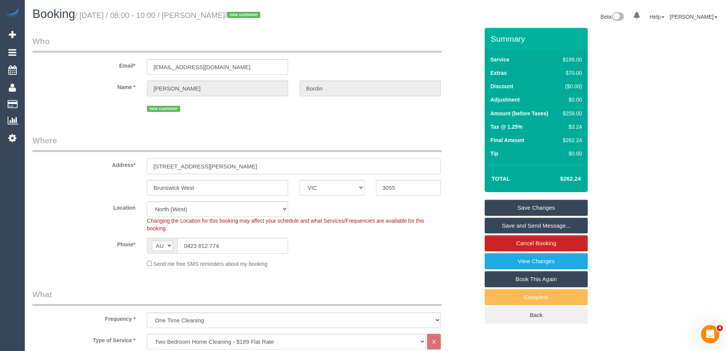
drag, startPoint x: 186, startPoint y: 165, endPoint x: 125, endPoint y: 165, distance: 60.7
click at [125, 165] on div "Address* [STREET_ADDRESS][PERSON_NAME]" at bounding box center [256, 154] width 458 height 39
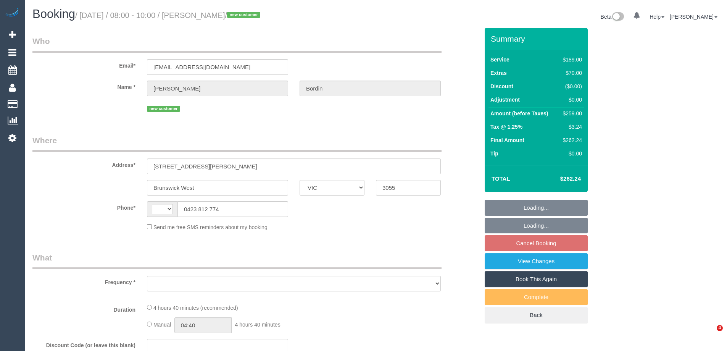
select select "VIC"
select select "object:284"
select select "string:stripe-pm_1RxF2f2GScqysDRVgIFyoVXc"
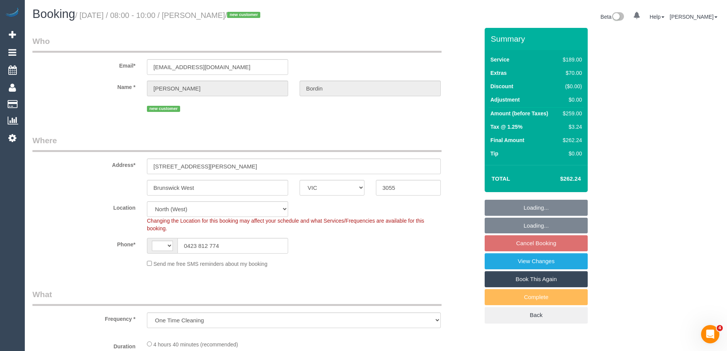
select select "object:684"
select select "string:AU"
select select "number:28"
select select "number:15"
select select "number:19"
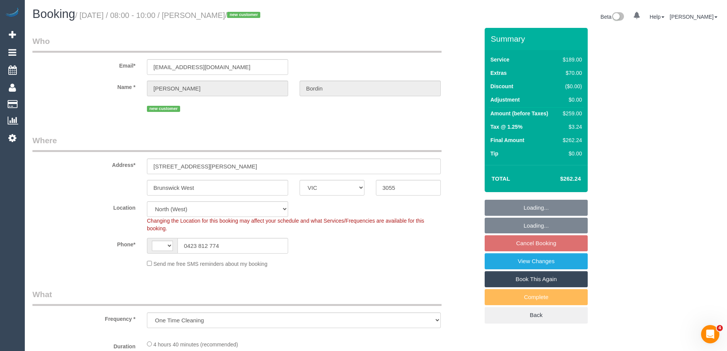
select select "number:22"
select select "number:13"
select select "spot1"
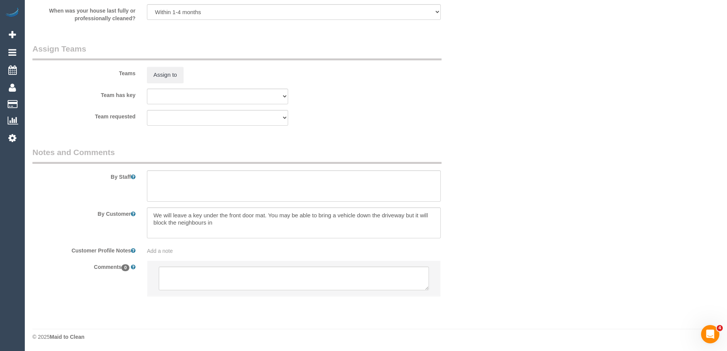
scroll to position [1125, 0]
click at [182, 282] on textarea at bounding box center [294, 278] width 270 height 24
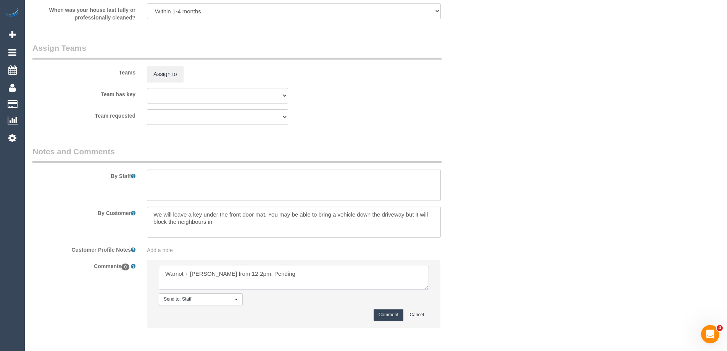
type textarea "Warnot + Maria from 12-2pm. Pending"
click at [400, 311] on button "Comment" at bounding box center [389, 315] width 30 height 12
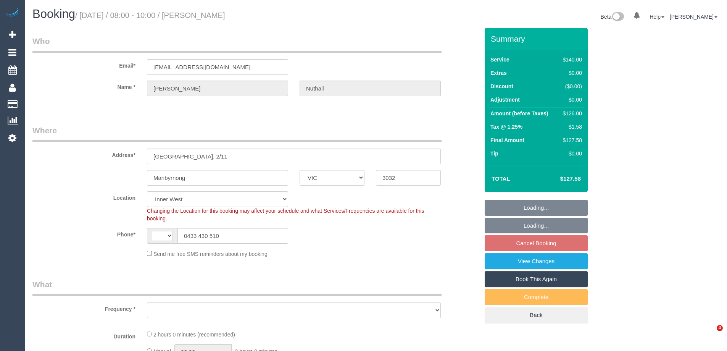
select select "VIC"
select select "string:AU"
select select "object:702"
select select "spot1"
select select "number:30"
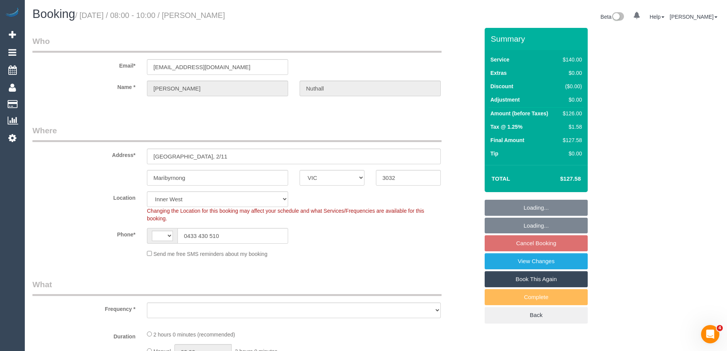
select select "number:14"
select select "number:18"
select select "number:22"
select select "number:34"
select select "number:11"
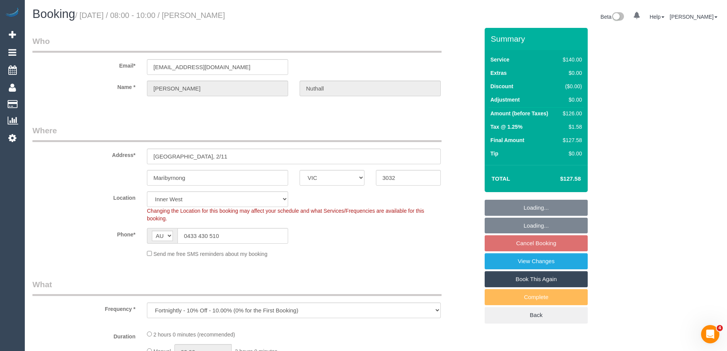
select select "object:871"
select select "string:stripe-pm_1Ra2vC2GScqysDRVo2aEZRzc"
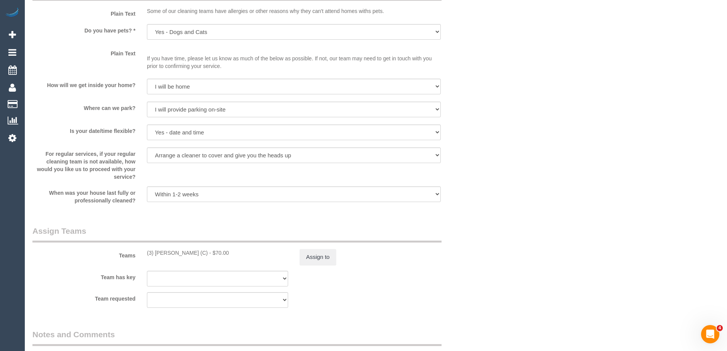
scroll to position [873, 0]
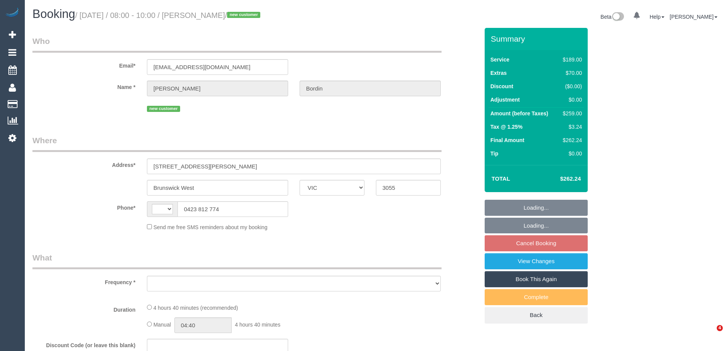
select select "VIC"
select select "string:AU"
select select "object:554"
select select "string:stripe-pm_1RxF2f2GScqysDRVgIFyoVXc"
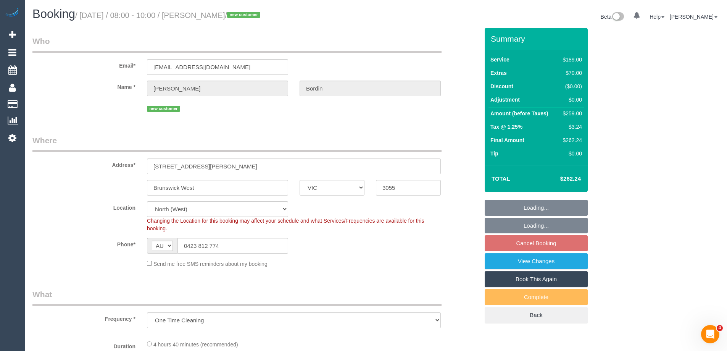
select select "number:28"
select select "number:15"
select select "number:19"
select select "number:22"
select select "number:13"
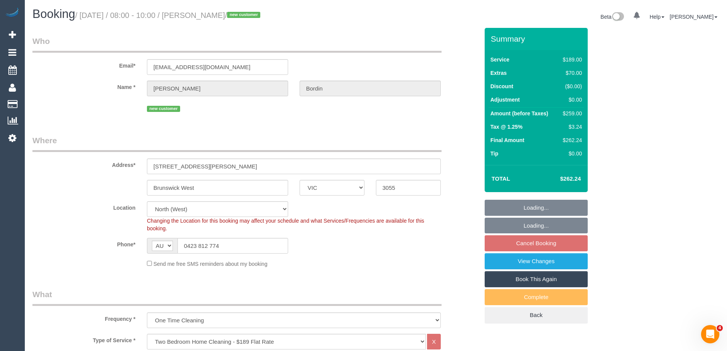
select select "object:1547"
select select "spot1"
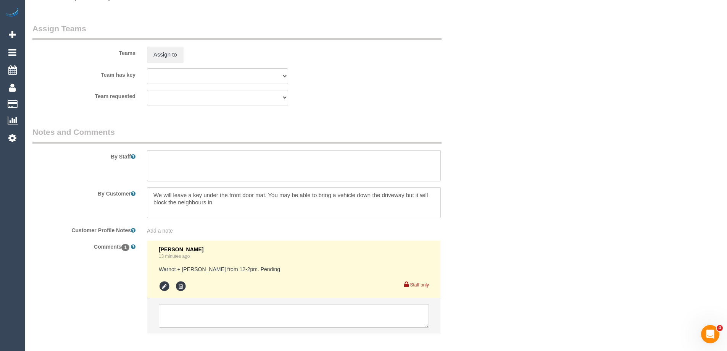
scroll to position [1145, 0]
click at [161, 287] on icon at bounding box center [164, 285] width 11 height 11
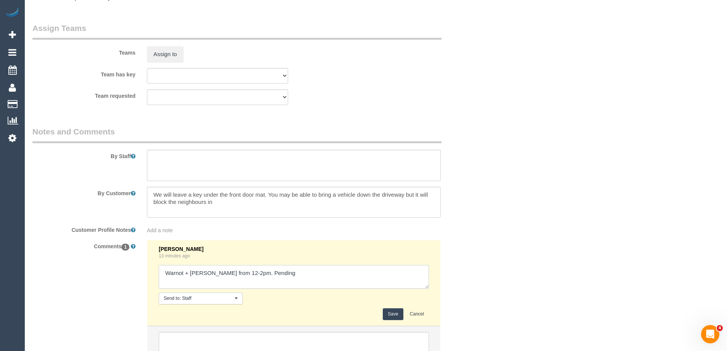
drag, startPoint x: 238, startPoint y: 272, endPoint x: 342, endPoint y: 273, distance: 103.4
click at [342, 273] on textarea at bounding box center [294, 277] width 270 height 24
type textarea "Warnot + [PERSON_NAME] from 12-2pm - unavailable"
click at [400, 310] on button "Save" at bounding box center [393, 314] width 20 height 12
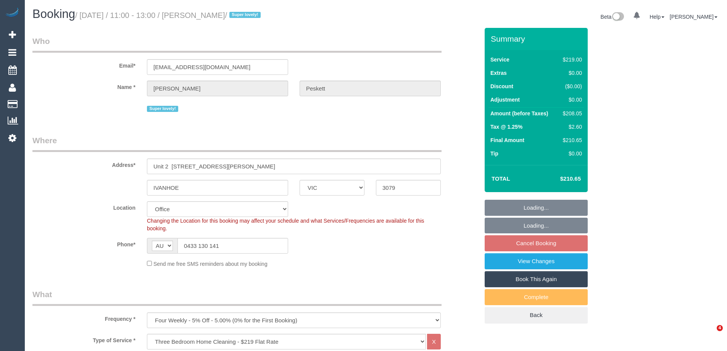
select select "VIC"
select select "string:stripe-pm_1QvajC2GScqysDRVFysdUhXW"
select select "number:28"
select select "number:17"
select select "number:19"
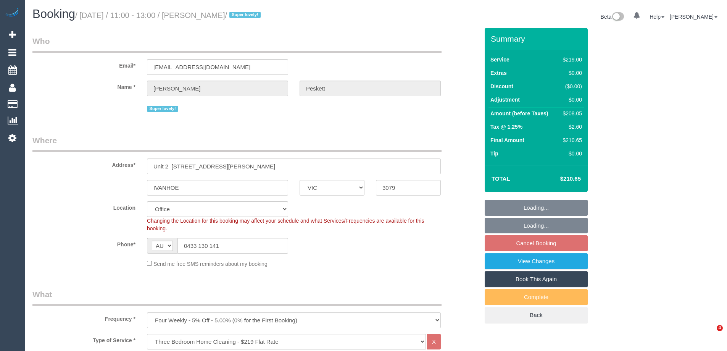
select select "number:24"
select select "number:33"
select select "number:26"
select select "object:786"
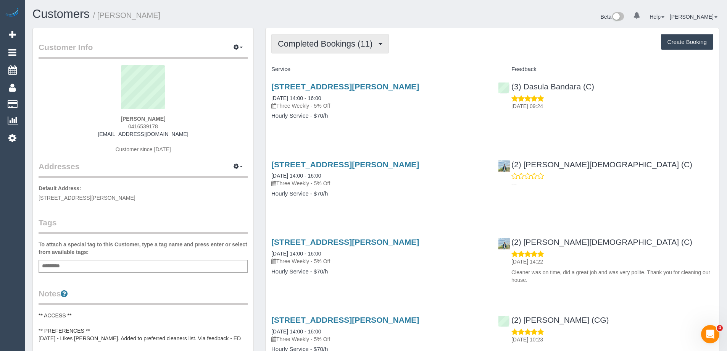
click at [351, 42] on span "Completed Bookings (11)" at bounding box center [327, 44] width 98 height 10
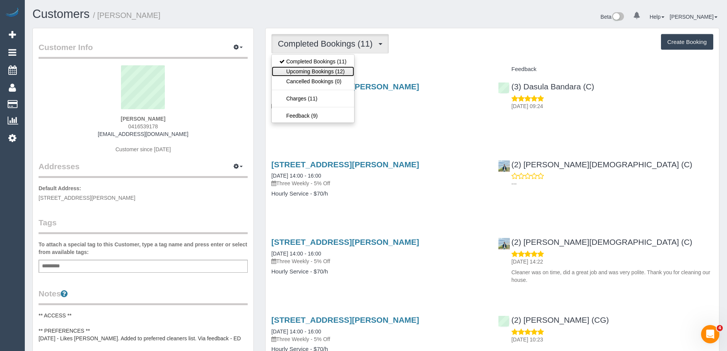
click at [342, 68] on link "Upcoming Bookings (12)" at bounding box center [313, 71] width 82 height 10
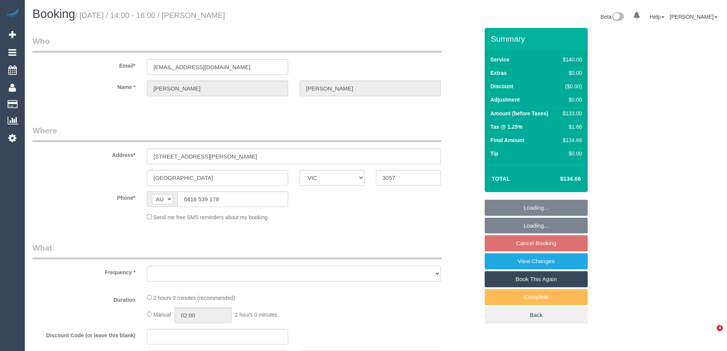
select select "VIC"
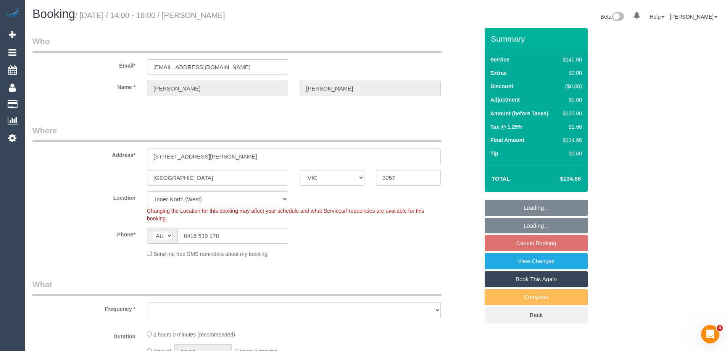
select select "object:676"
select select "number:27"
select select "number:14"
select select "number:18"
select select "number:25"
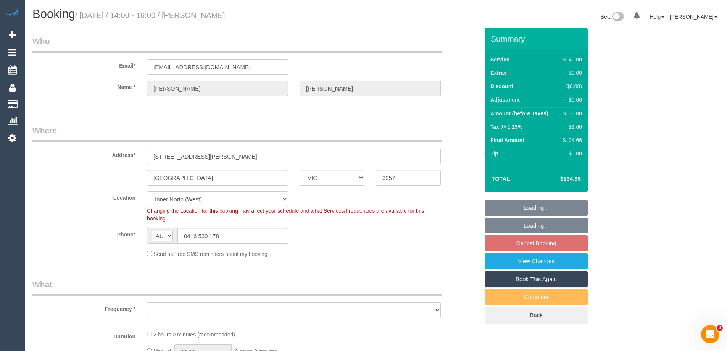
select select "number:33"
select select "number:12"
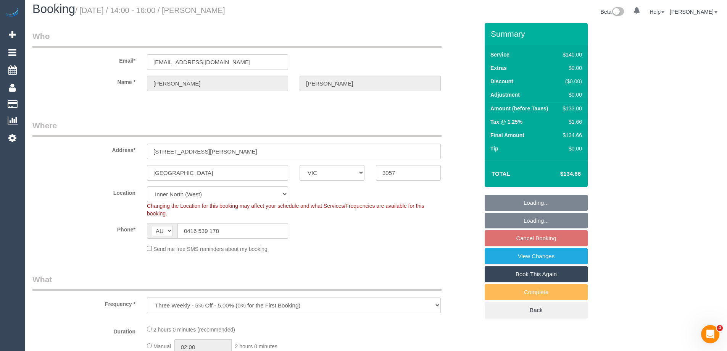
select select "object:686"
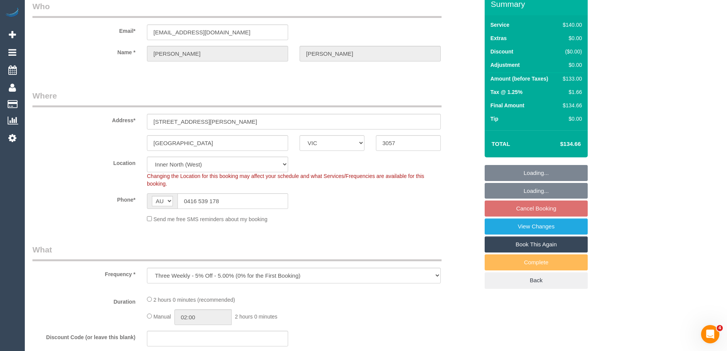
select select "spot8"
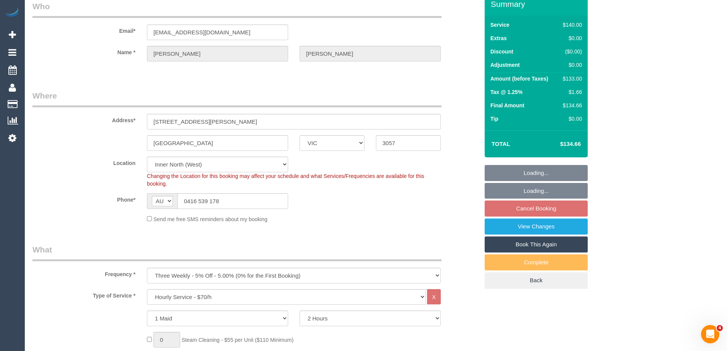
select select "string:stripe-pm_1QjTTD2GScqysDRV9DPZ16h7"
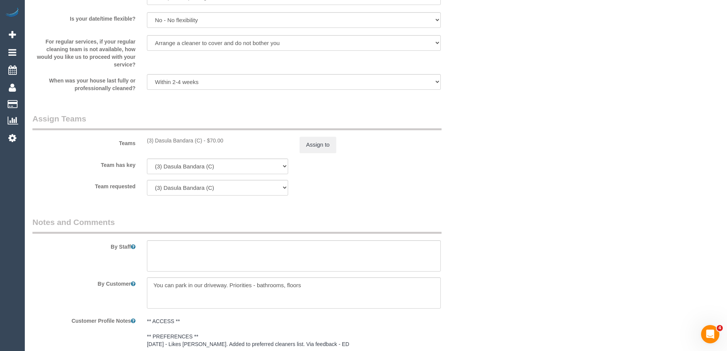
scroll to position [1145, 0]
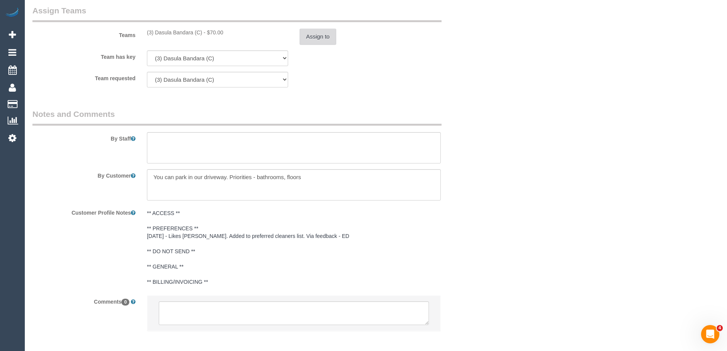
click at [311, 32] on button "Assign to" at bounding box center [318, 37] width 37 height 16
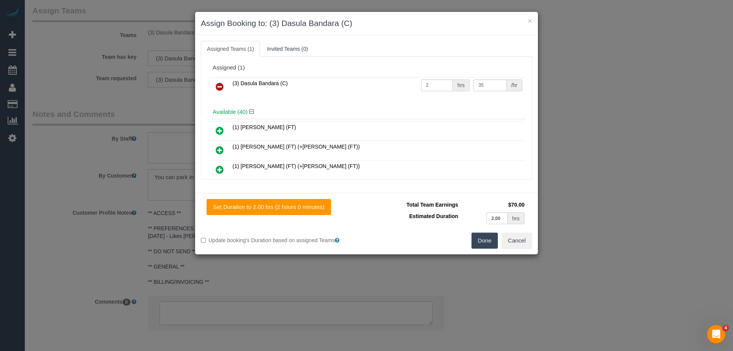
click at [217, 86] on icon at bounding box center [220, 86] width 8 height 9
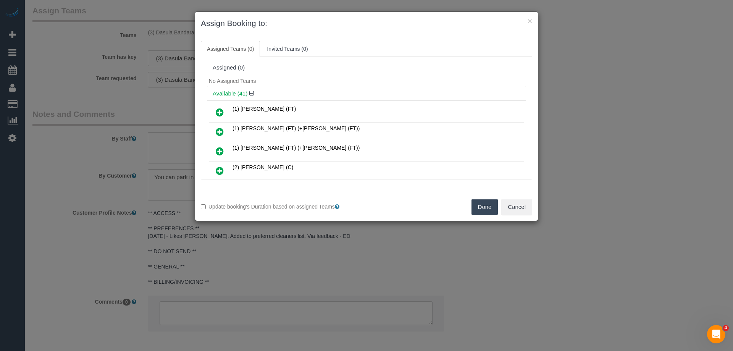
click at [486, 206] on button "Done" at bounding box center [484, 207] width 27 height 16
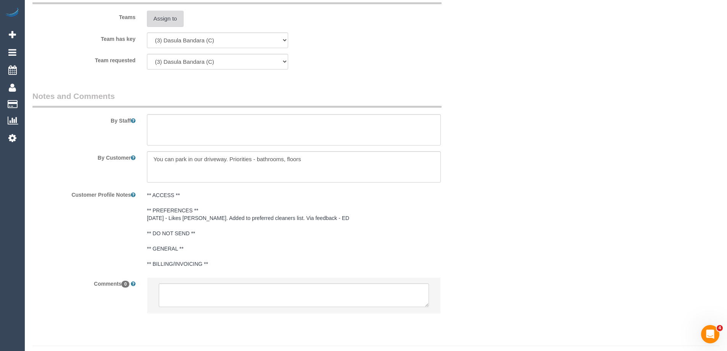
scroll to position [1181, 0]
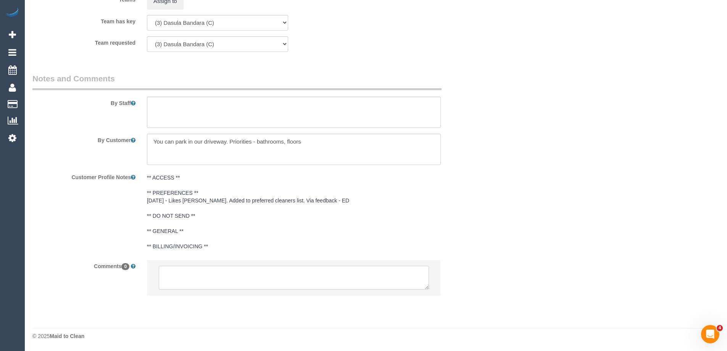
click at [187, 277] on textarea at bounding box center [294, 278] width 270 height 24
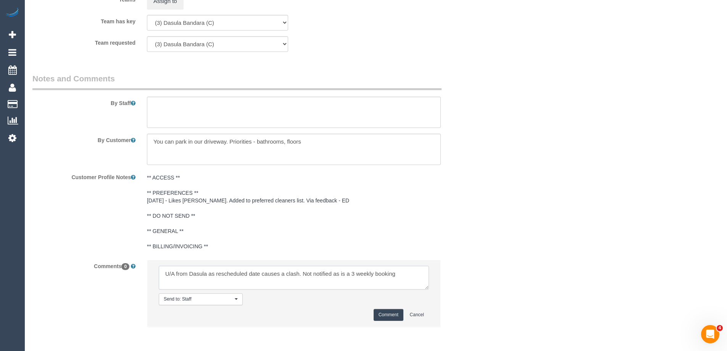
type textarea "U/A from Dasula as rescheduled date causes a clash. Not notified as is a 3 week…"
click at [392, 313] on button "Comment" at bounding box center [389, 315] width 30 height 12
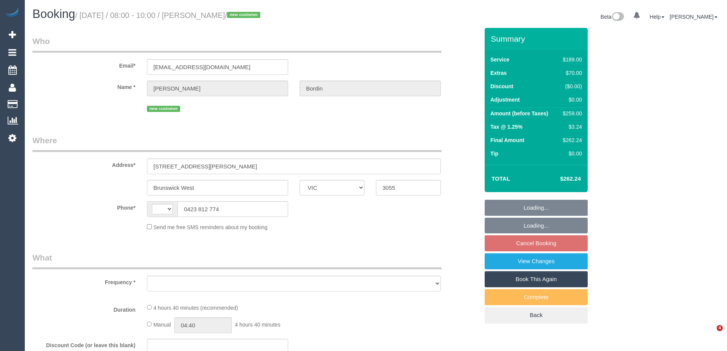
select select "VIC"
select select "string:AU"
select select "string:stripe-pm_1RxF2f2GScqysDRVgIFyoVXc"
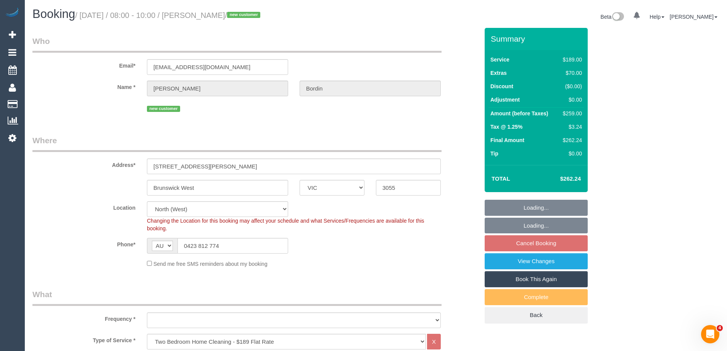
select select "object:653"
select select "spot1"
select select "object:663"
select select "number:28"
select select "number:15"
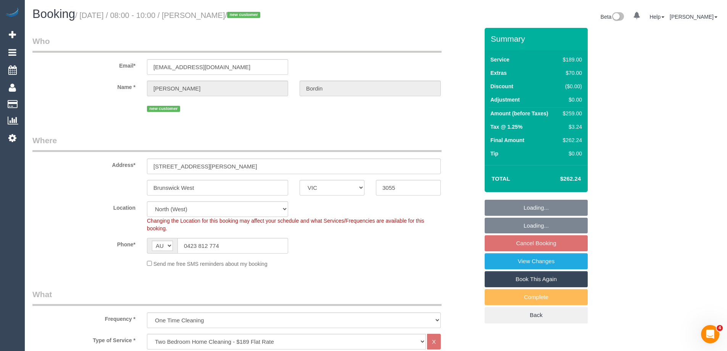
select select "number:19"
select select "number:22"
select select "number:13"
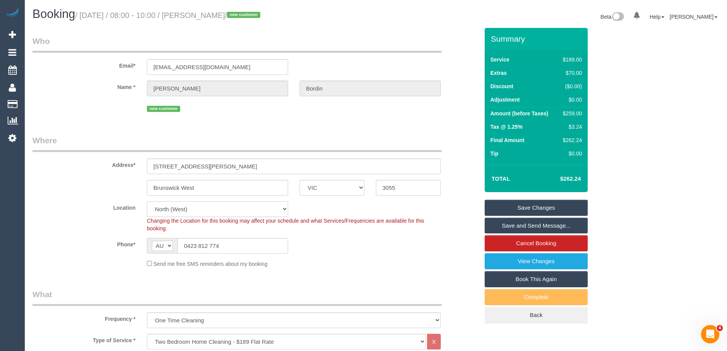
click at [166, 211] on select "Office City East (North) East (South) Inner East Inner North (East) Inner North…" at bounding box center [217, 209] width 141 height 16
select select "88"
click at [147, 201] on select "Office City East (North) East (South) Inner East Inner North (East) Inner North…" at bounding box center [217, 209] width 141 height 16
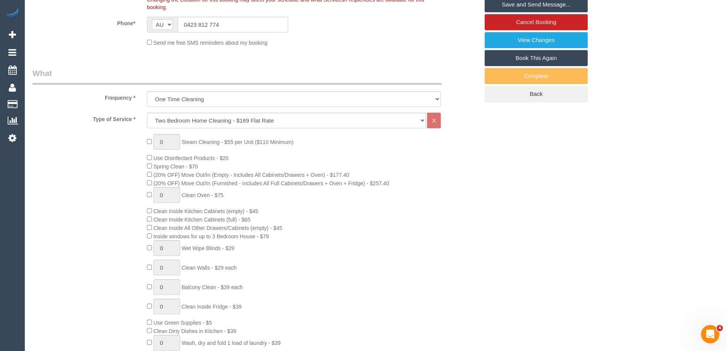
select select "object:2302"
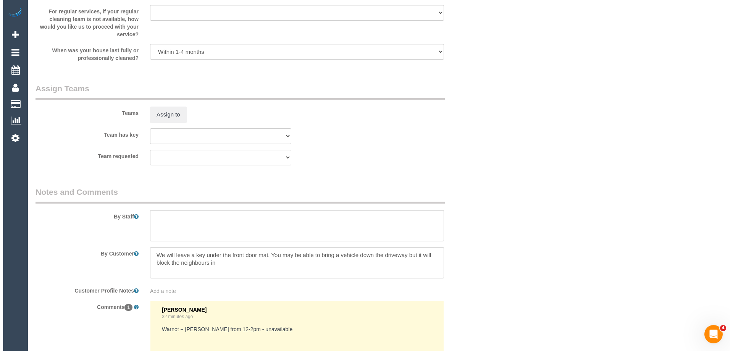
scroll to position [1145, 0]
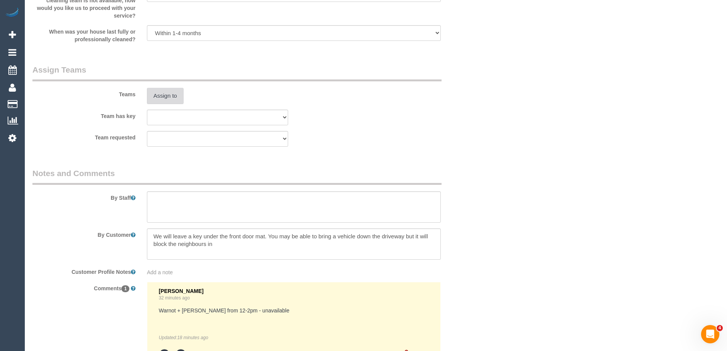
click at [165, 98] on button "Assign to" at bounding box center [165, 96] width 37 height 16
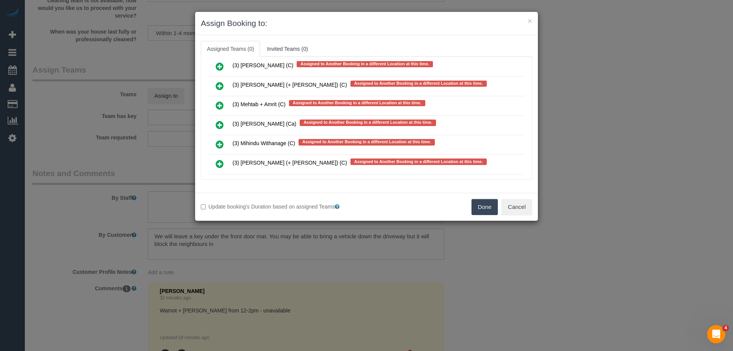
scroll to position [3310, 0]
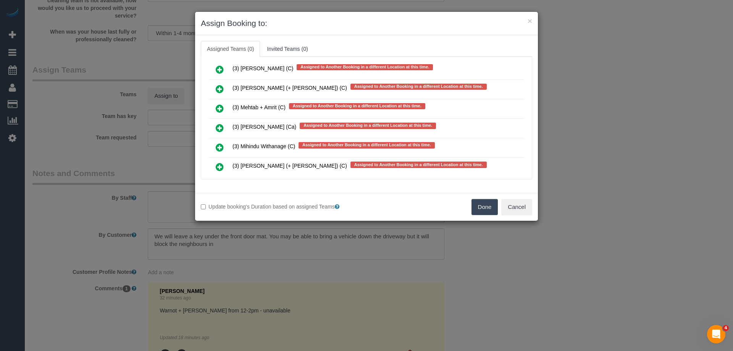
click at [221, 106] on icon at bounding box center [220, 108] width 8 height 9
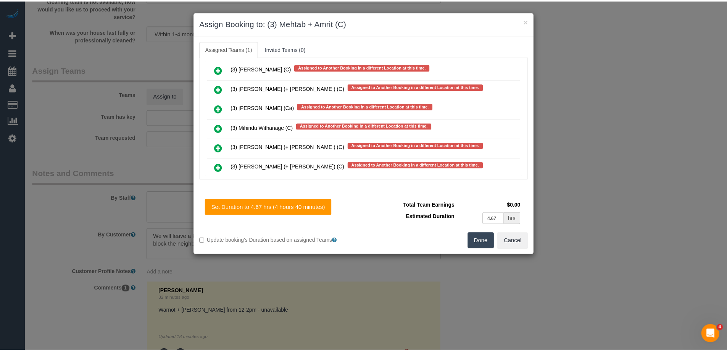
scroll to position [0, 0]
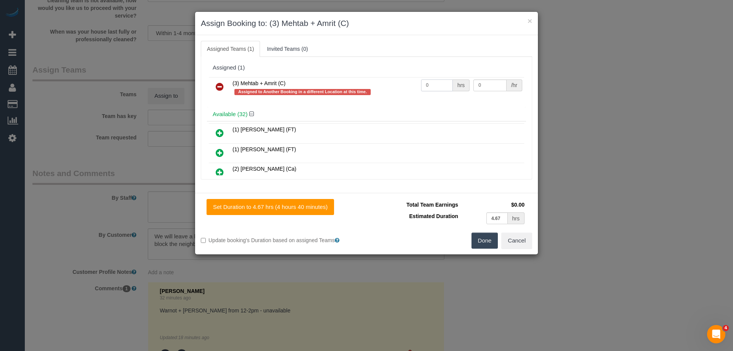
click at [390, 81] on tr "(3) Mehtab + Amrit (C) Assigned to Another Booking in a different Location at t…" at bounding box center [366, 88] width 315 height 22
type input "1"
drag, startPoint x: 484, startPoint y: 87, endPoint x: 433, endPoint y: 84, distance: 50.9
click at [434, 84] on tr "(3) Mehtab + Amrit (C) Assigned to Another Booking in a different Location at t…" at bounding box center [366, 88] width 315 height 22
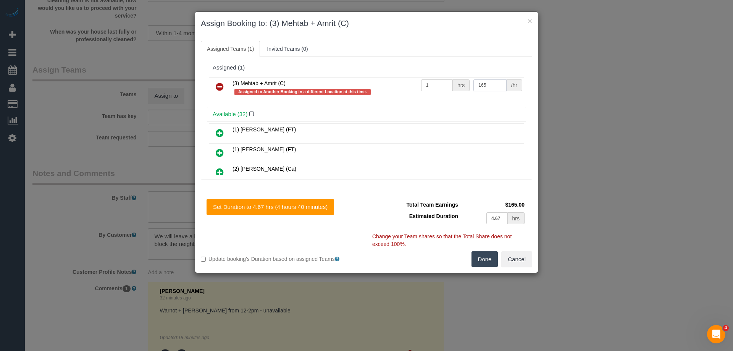
type input "165"
click at [477, 266] on button "Done" at bounding box center [484, 259] width 27 height 16
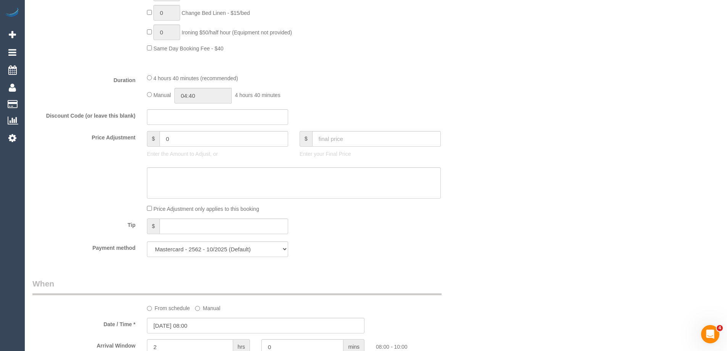
scroll to position [496, 0]
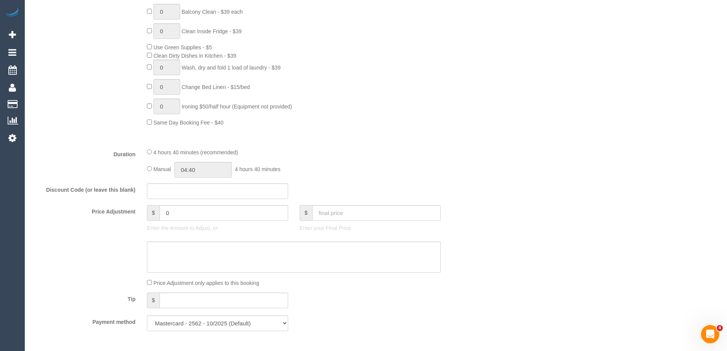
drag, startPoint x: 147, startPoint y: 166, endPoint x: 168, endPoint y: 169, distance: 21.6
click at [149, 166] on div "Manual 04:40 4 hours 40 minutes" at bounding box center [294, 170] width 294 height 16
click at [205, 171] on input "04:40" at bounding box center [202, 170] width 57 height 16
type input "02:30"
click at [192, 230] on li "02:30" at bounding box center [194, 232] width 34 height 10
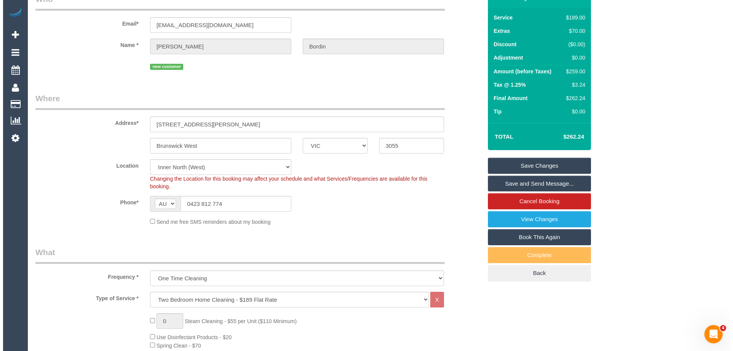
scroll to position [0, 0]
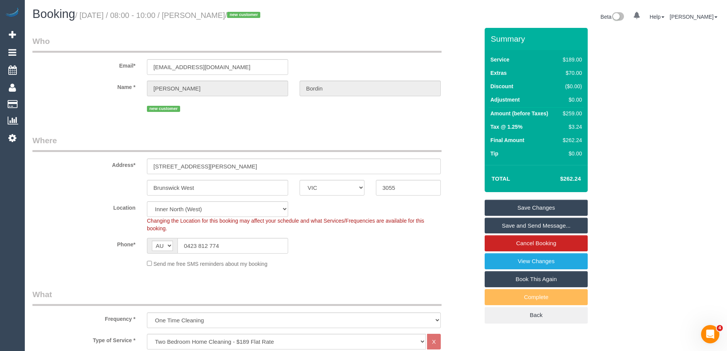
drag, startPoint x: 247, startPoint y: 16, endPoint x: 197, endPoint y: 17, distance: 49.6
click at [197, 17] on small "/ August 21, 2025 / 08:00 - 10:00 / Edward Bordin / new customer" at bounding box center [168, 15] width 187 height 8
copy small "Edward Bordin"
click at [517, 227] on link "Save and Send Message..." at bounding box center [536, 226] width 103 height 16
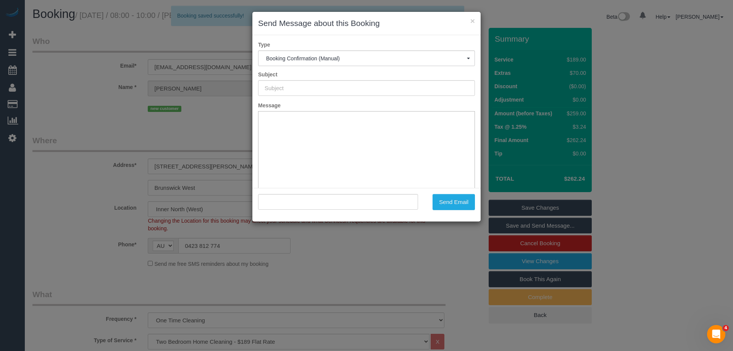
type input "Booking Confirmed"
type input ""Edward Bordin" <edbordin@gmail.com>"
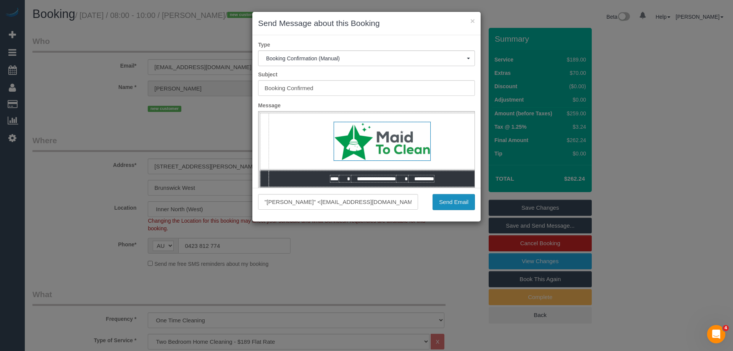
click at [458, 202] on button "Send Email" at bounding box center [453, 202] width 42 height 16
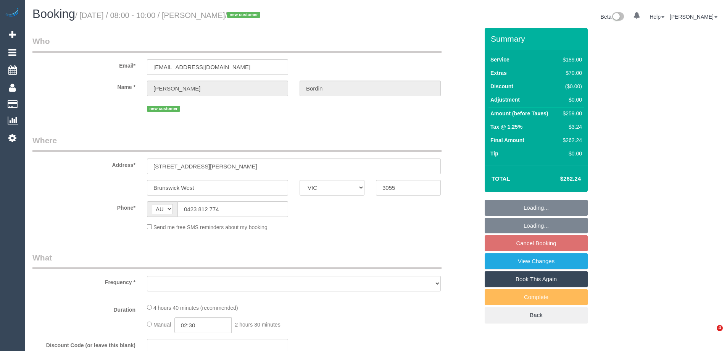
select select "VIC"
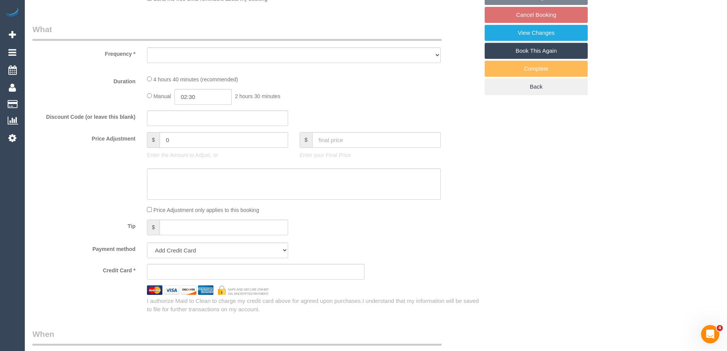
select select "object:561"
select select "string:stripe-pm_1RxF2f2GScqysDRVgIFyoVXc"
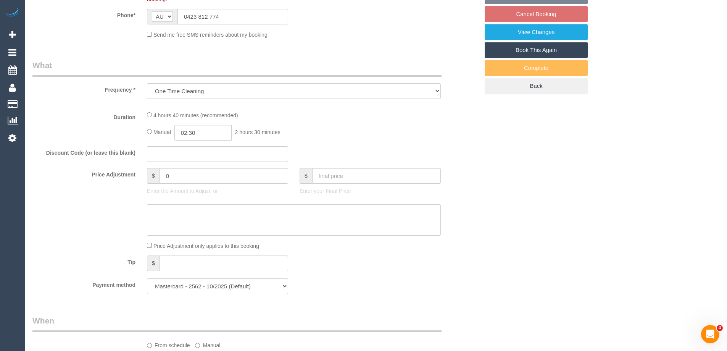
select select "object:664"
select select "spot1"
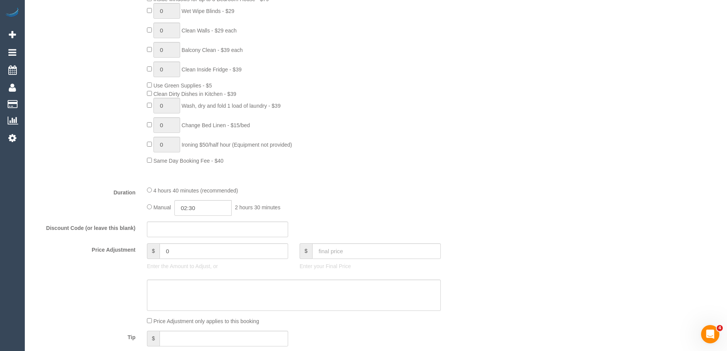
select select "number:28"
select select "number:15"
select select "number:19"
select select "number:22"
select select "number:13"
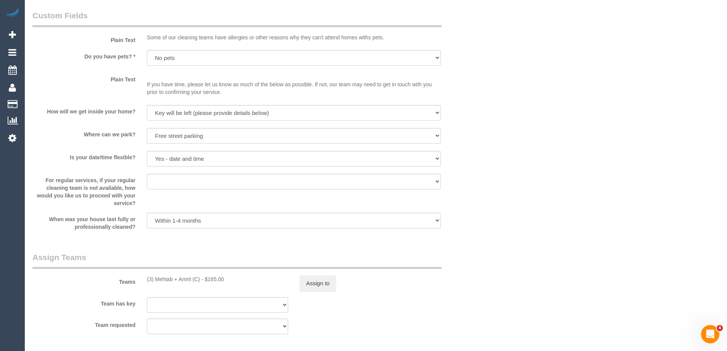
scroll to position [1210, 0]
